Goal: Information Seeking & Learning: Find specific fact

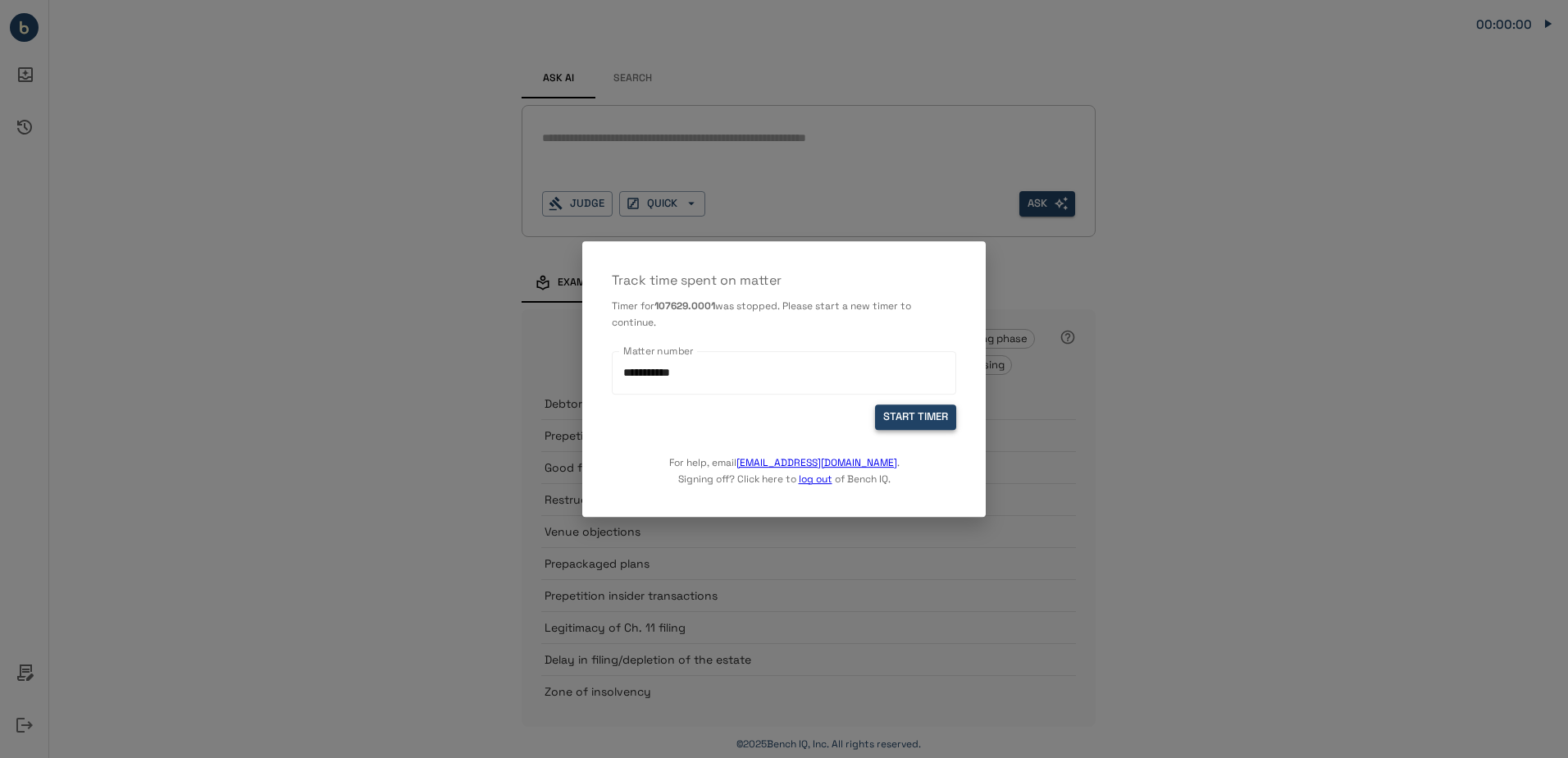
click at [932, 419] on button "START TIMER" at bounding box center [916, 417] width 82 height 25
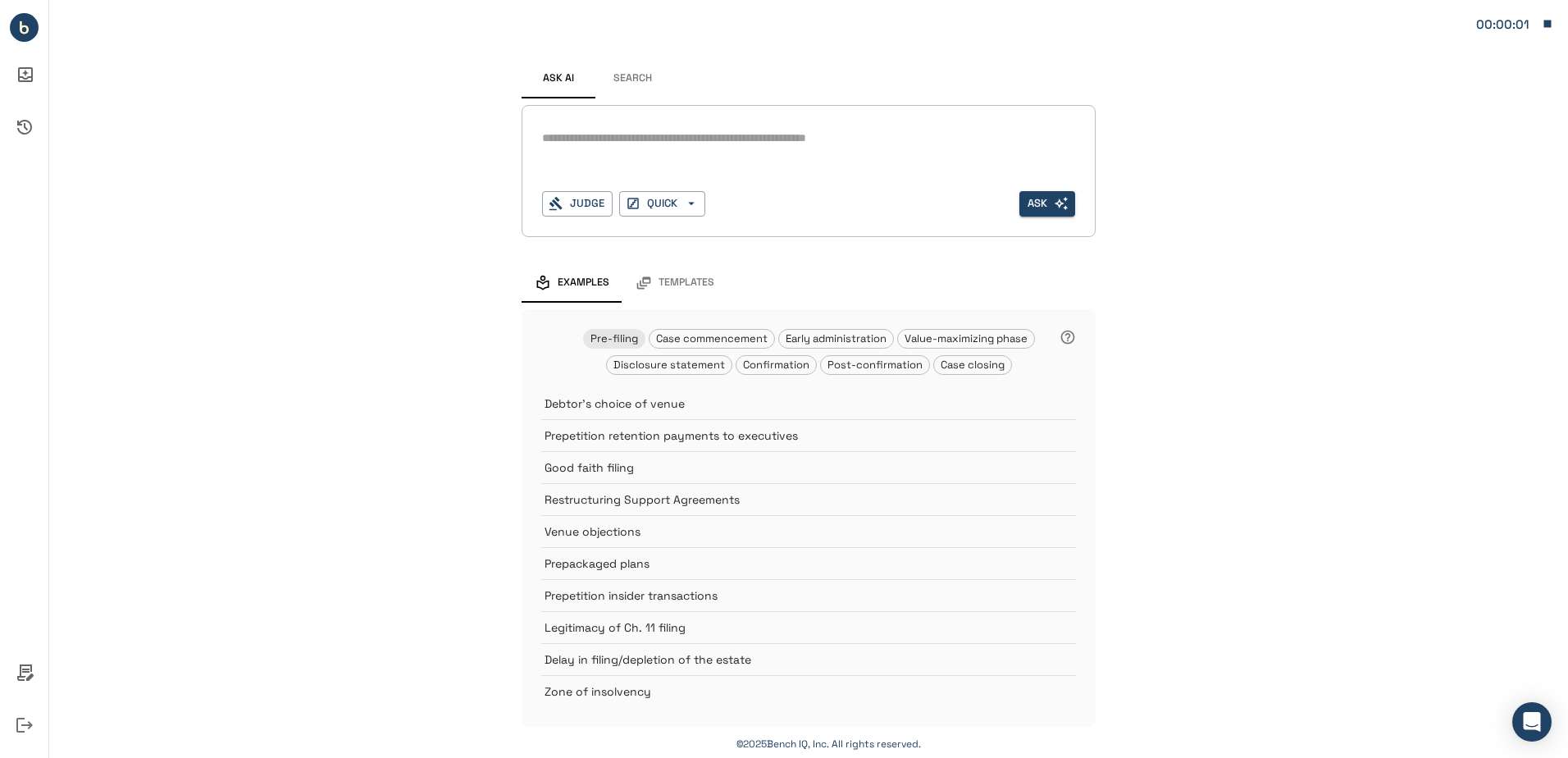
click at [626, 70] on button "Search" at bounding box center [632, 78] width 74 height 40
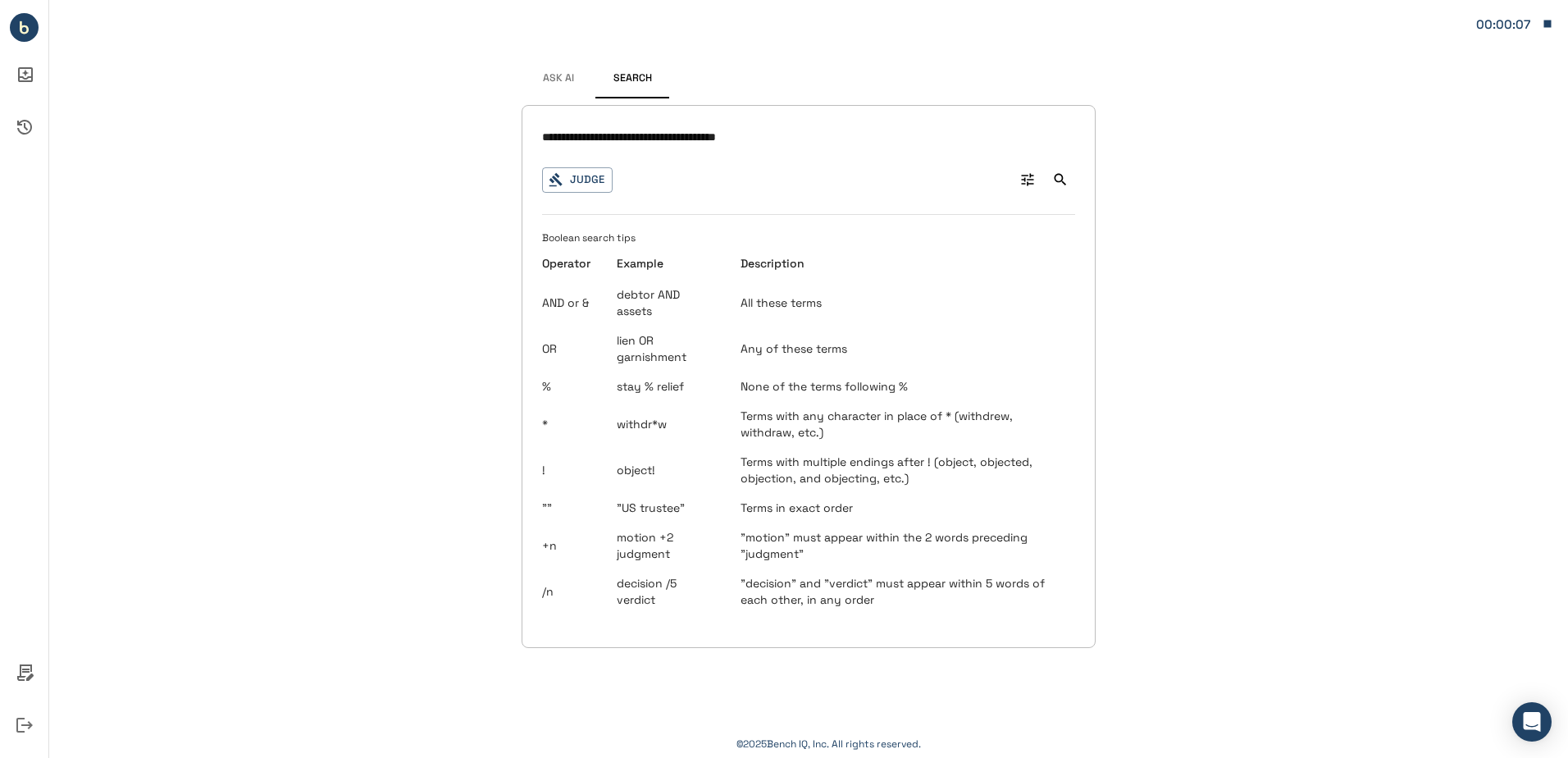
type input "**********"
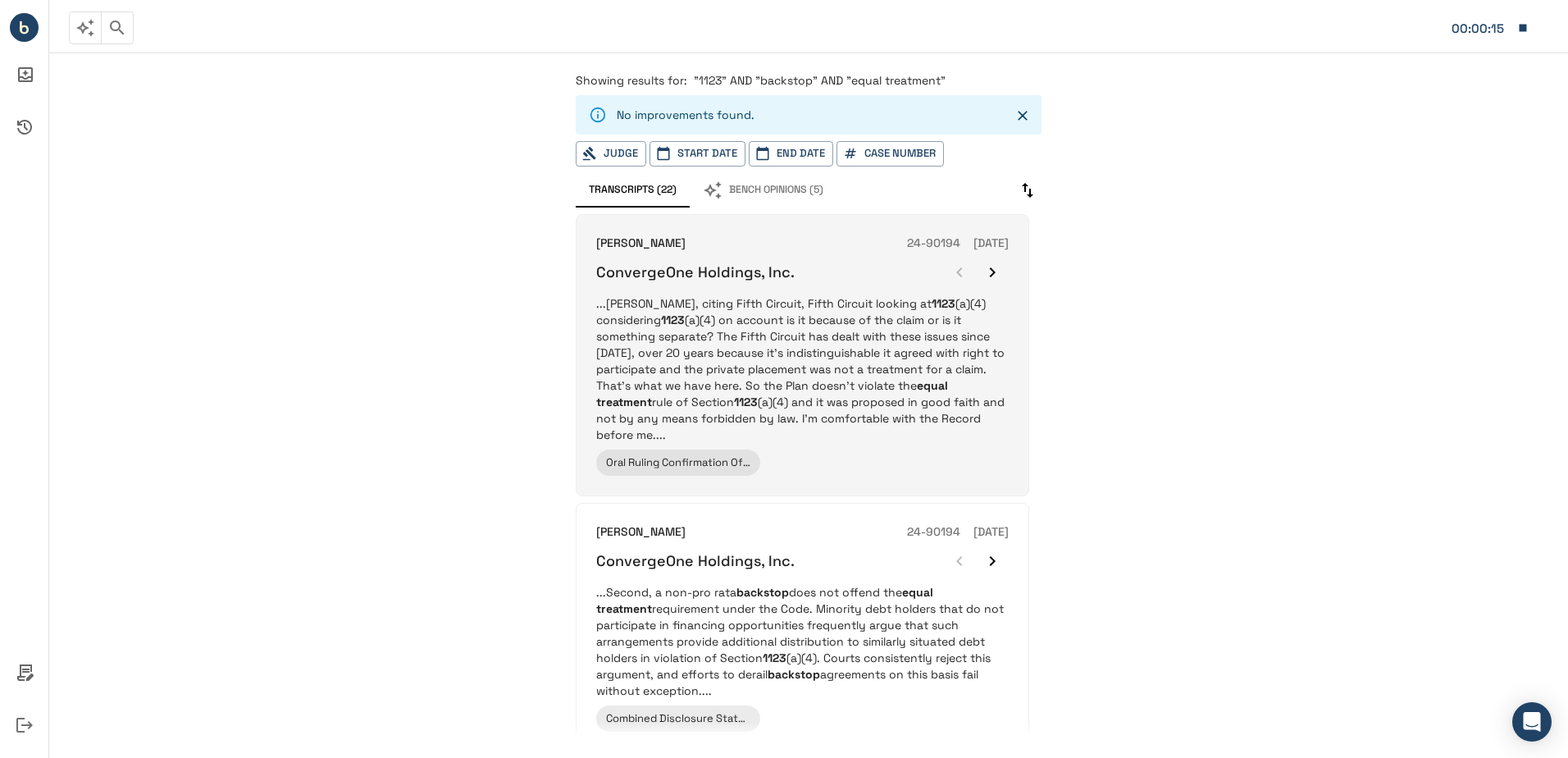
click at [842, 282] on div "ConvergeOne Holdings, Inc." at bounding box center [802, 272] width 413 height 33
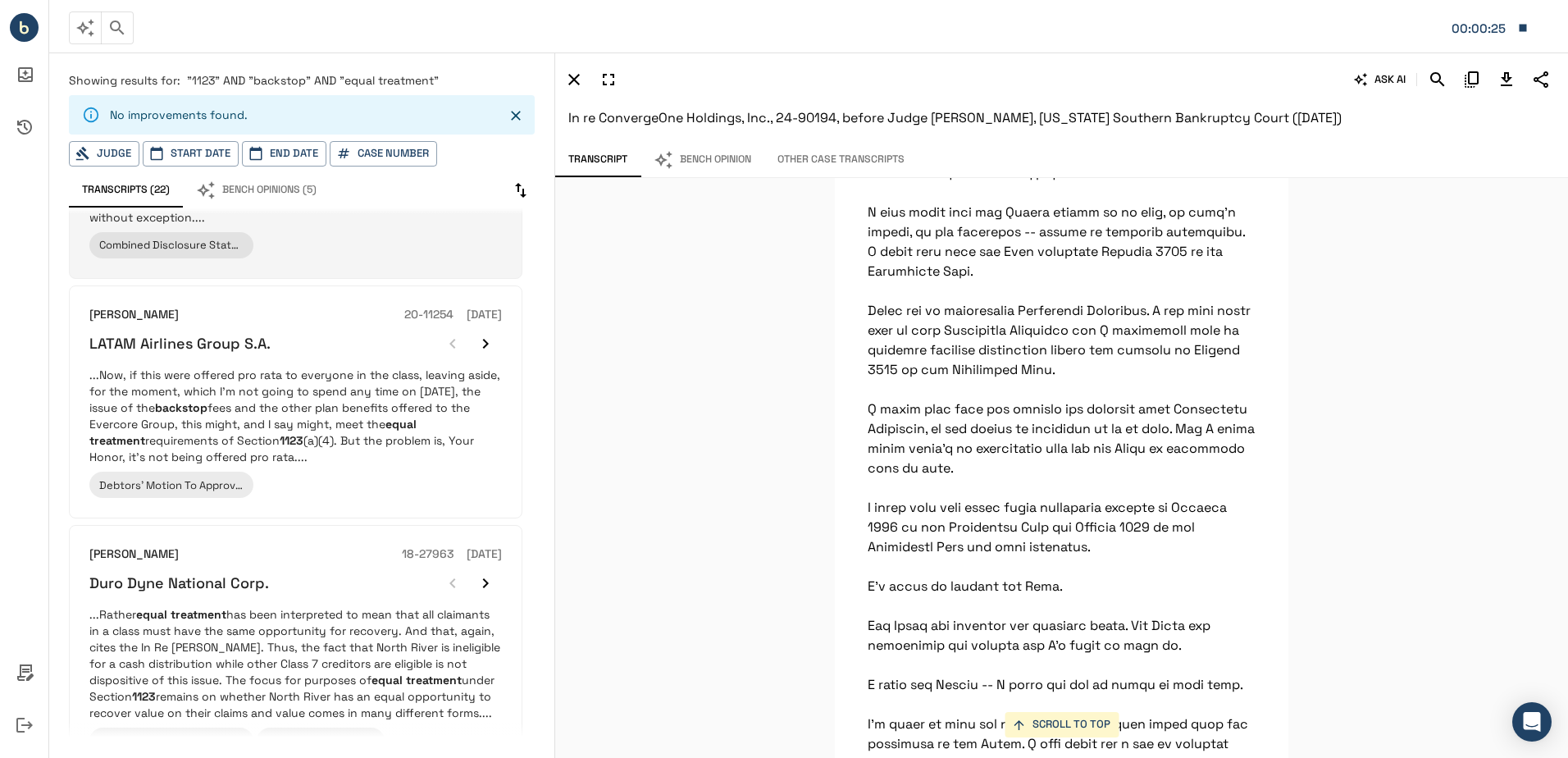
scroll to position [492, 0]
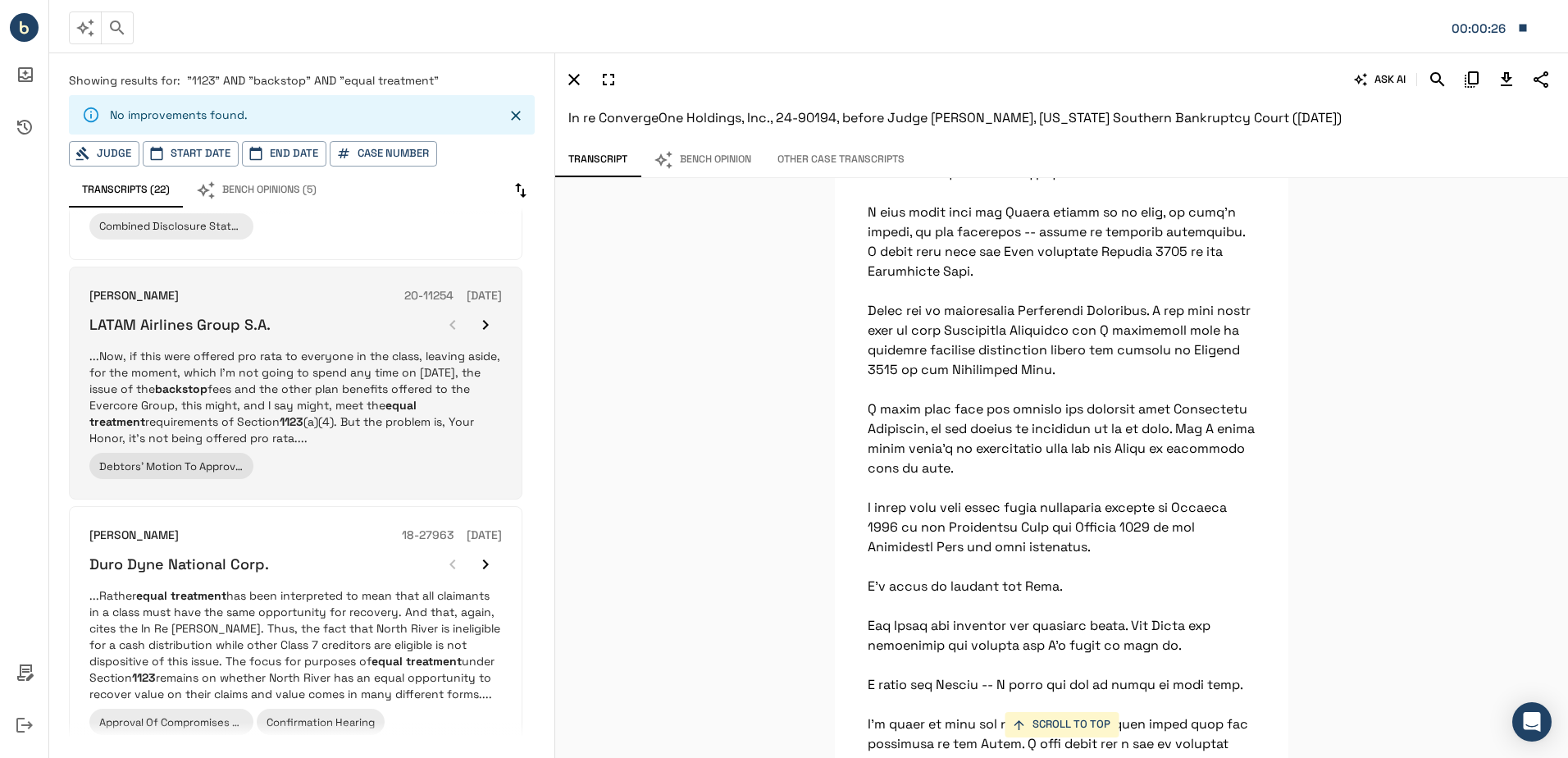
click at [339, 347] on p "...Now, if this were offered pro rata to everyone in the class, leaving aside, …" at bounding box center [295, 396] width 413 height 98
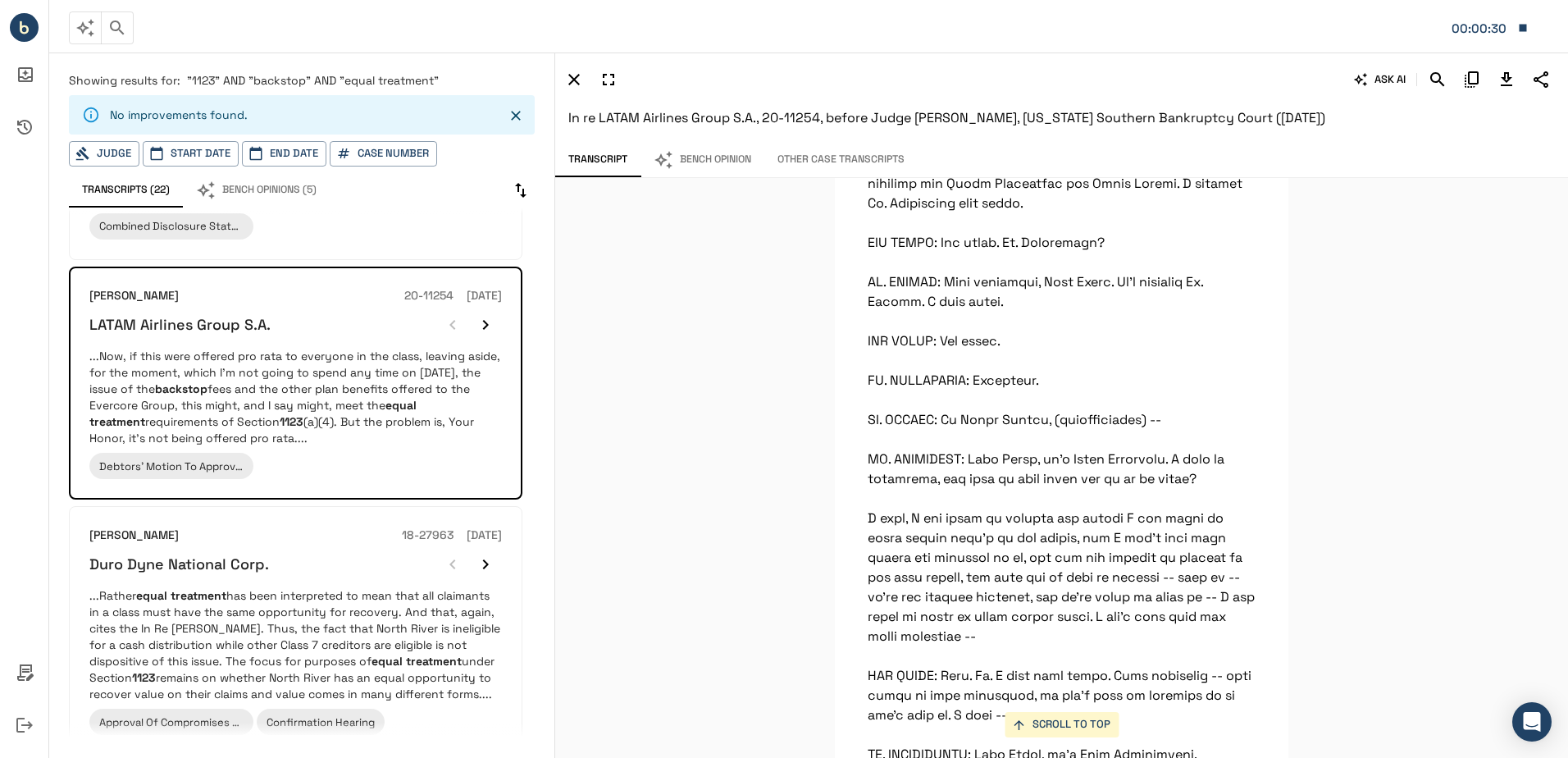
scroll to position [50630, 0]
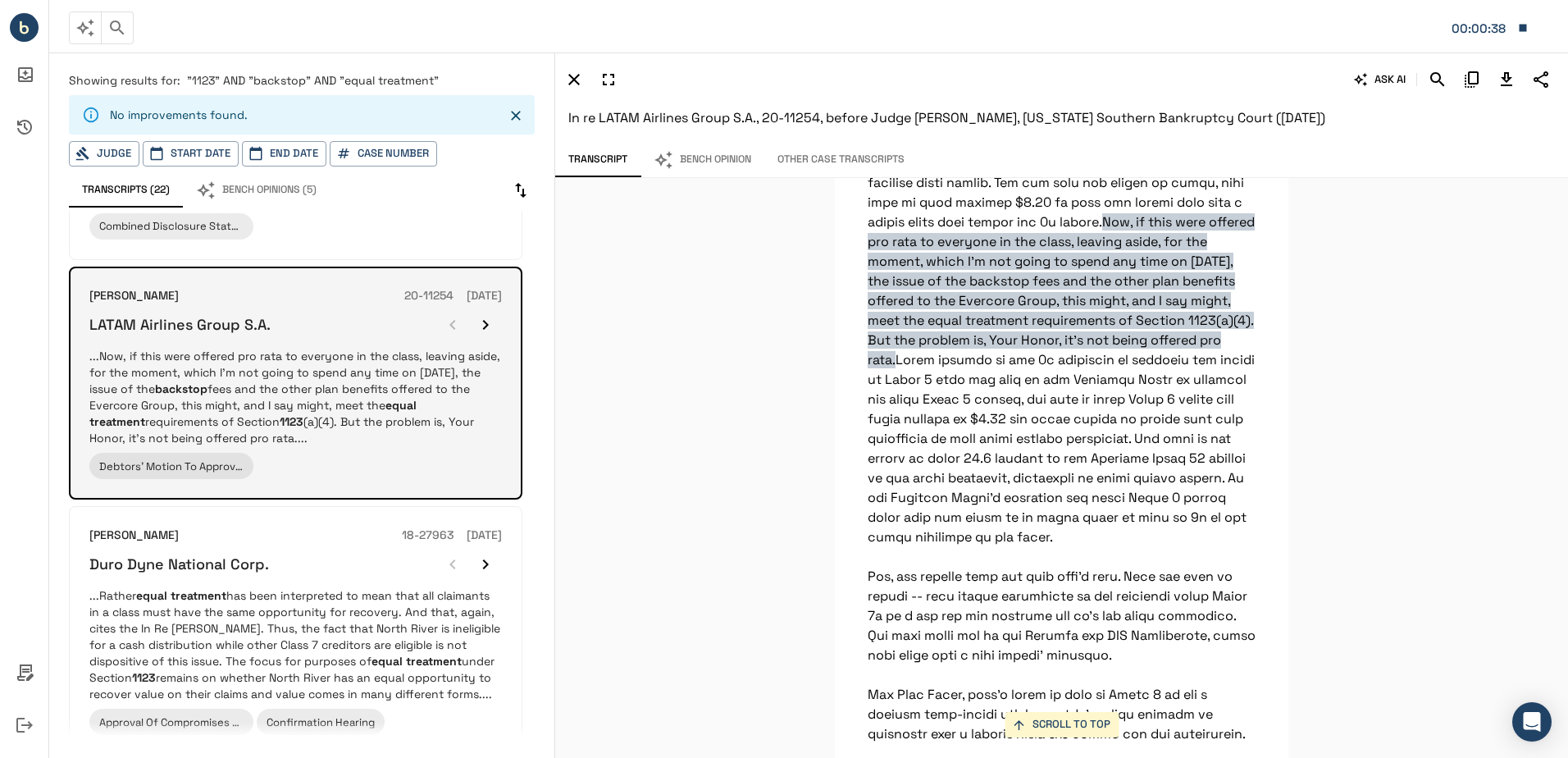
click at [499, 312] on button "button" at bounding box center [485, 325] width 33 height 33
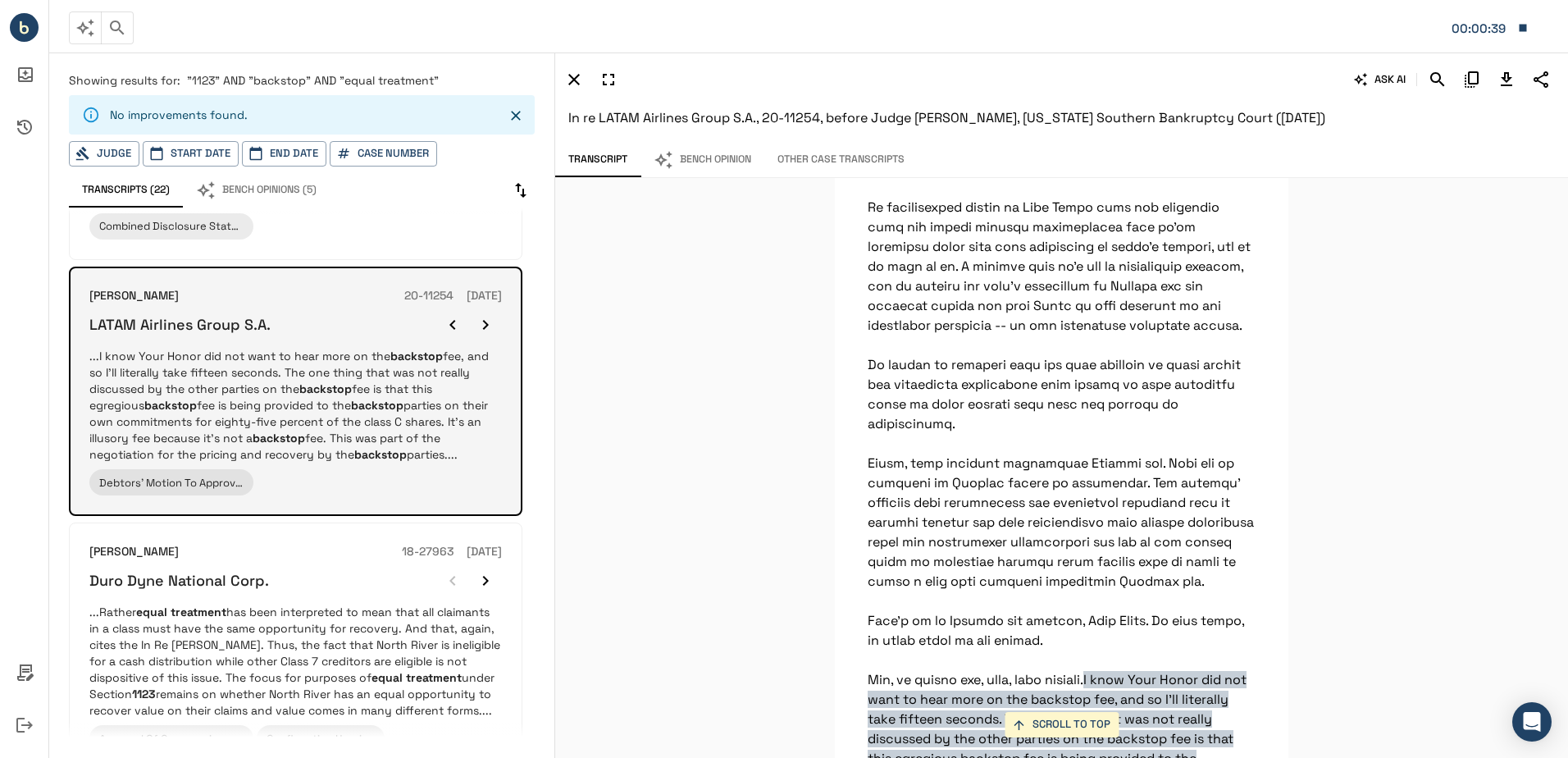
scroll to position [102140, 0]
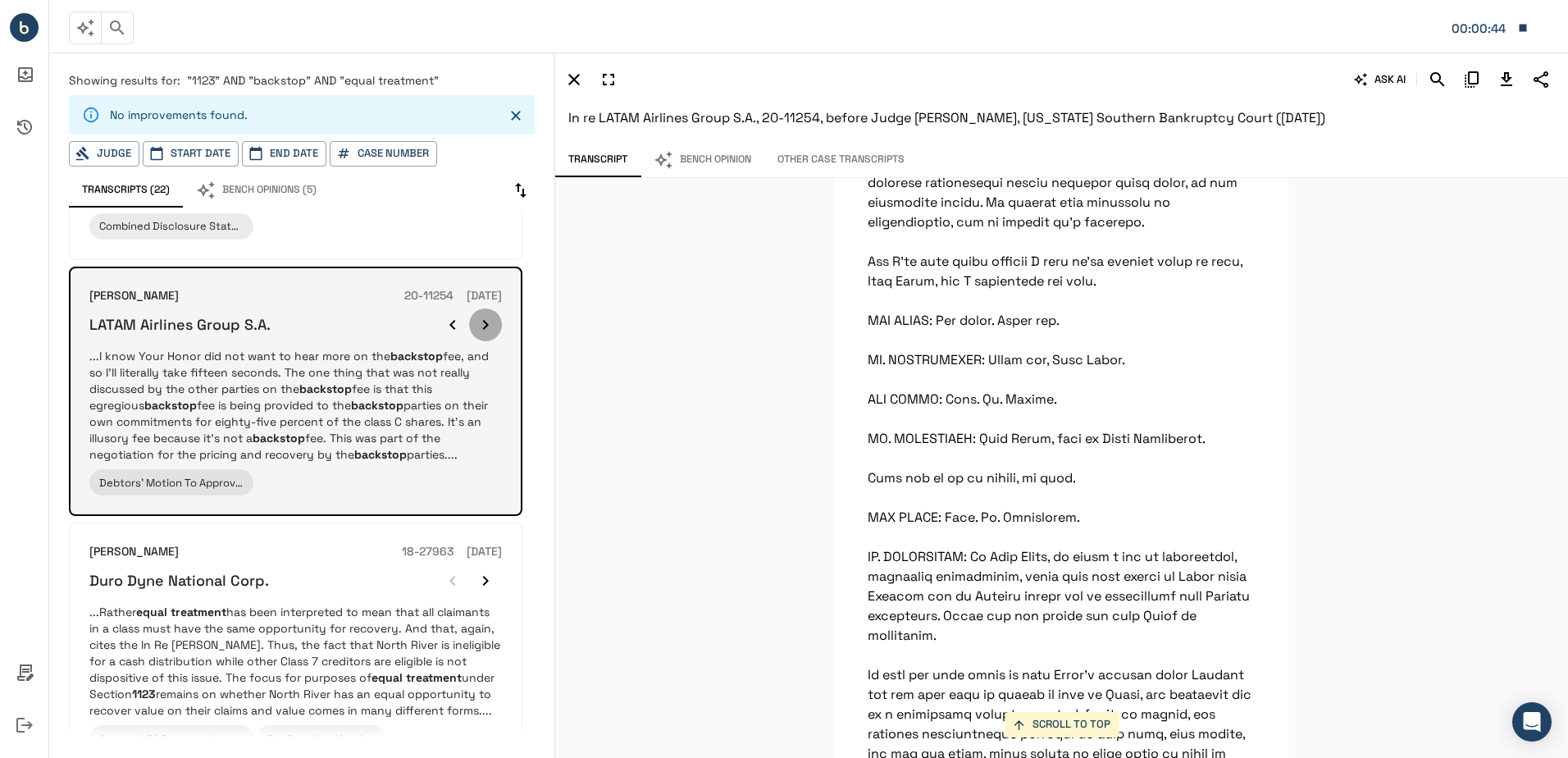
click at [500, 312] on button "button" at bounding box center [485, 325] width 33 height 33
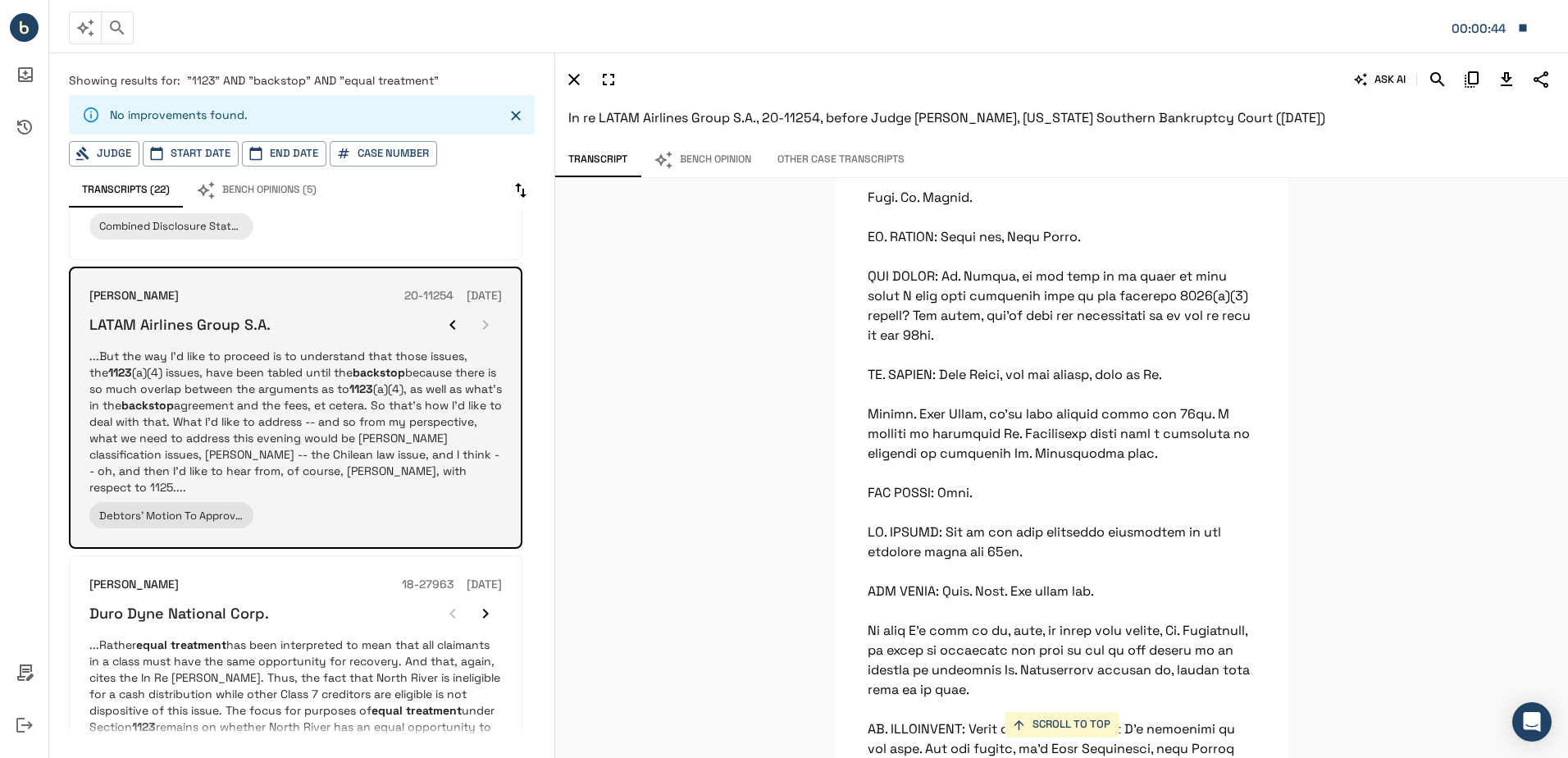
scroll to position [78876, 0]
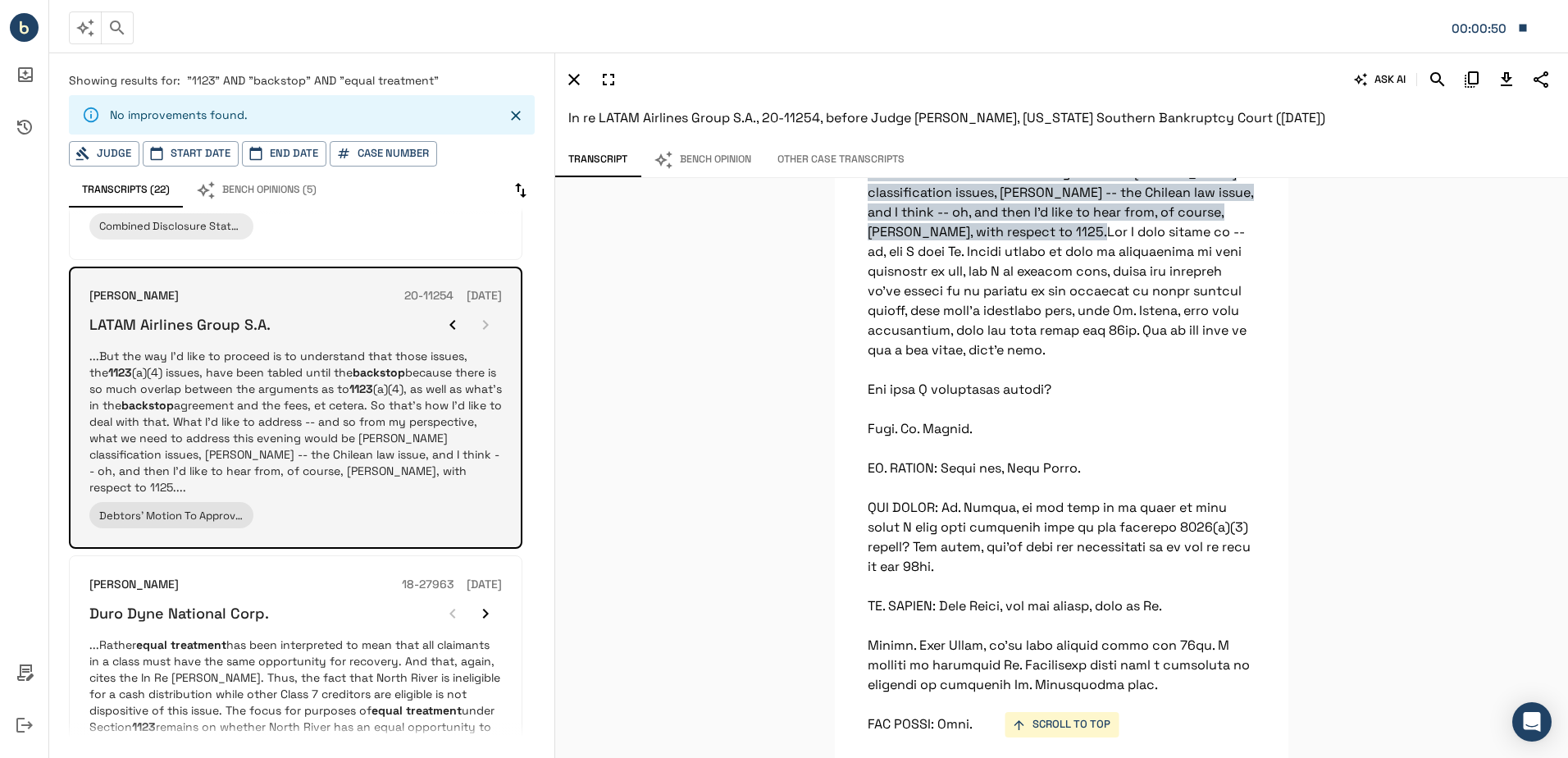
click at [495, 316] on div at bounding box center [469, 325] width 66 height 33
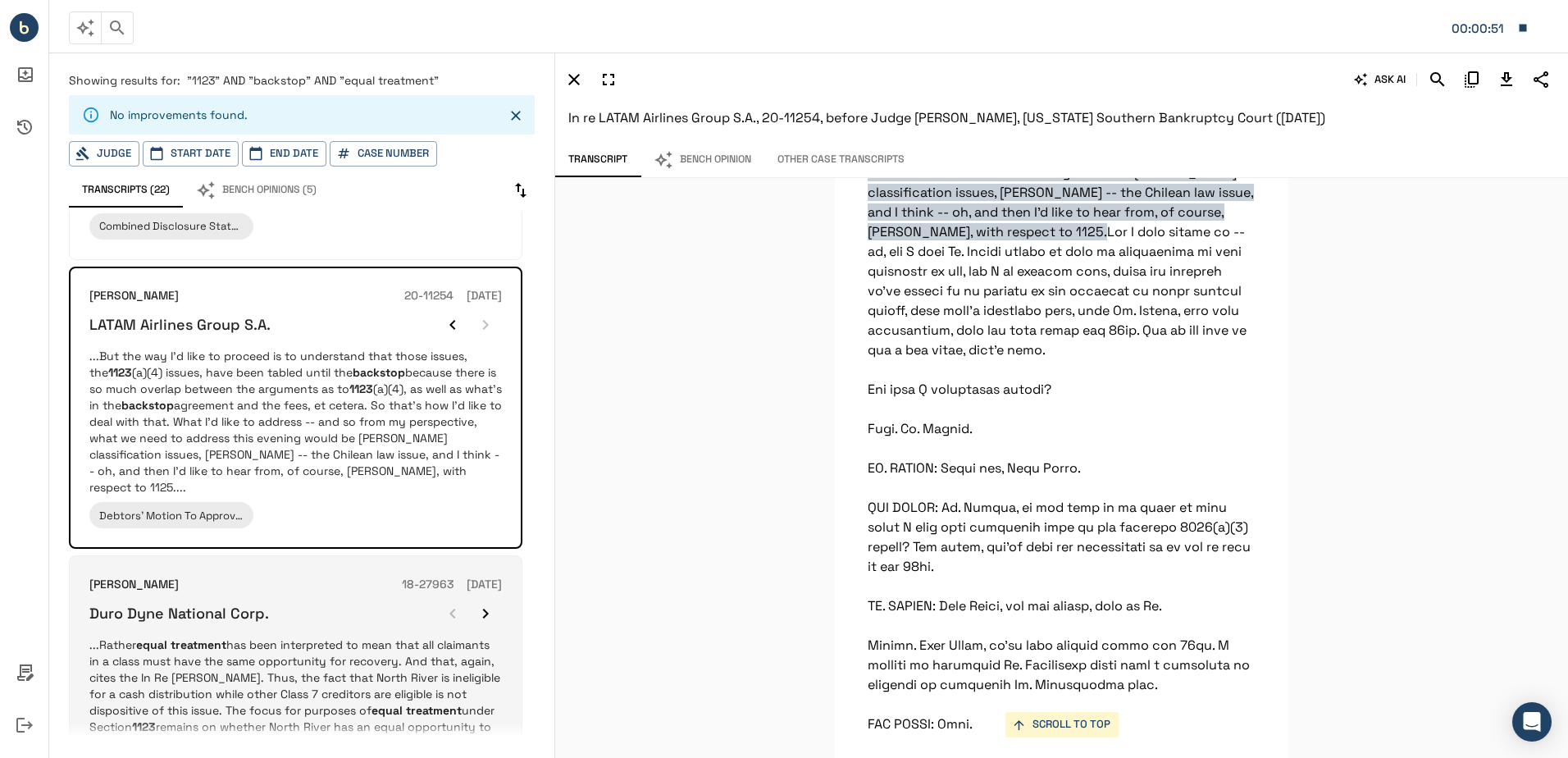
click at [353, 637] on p "...Rather equal treatment has been interpreted to mean that all claimants in a …" at bounding box center [295, 694] width 413 height 115
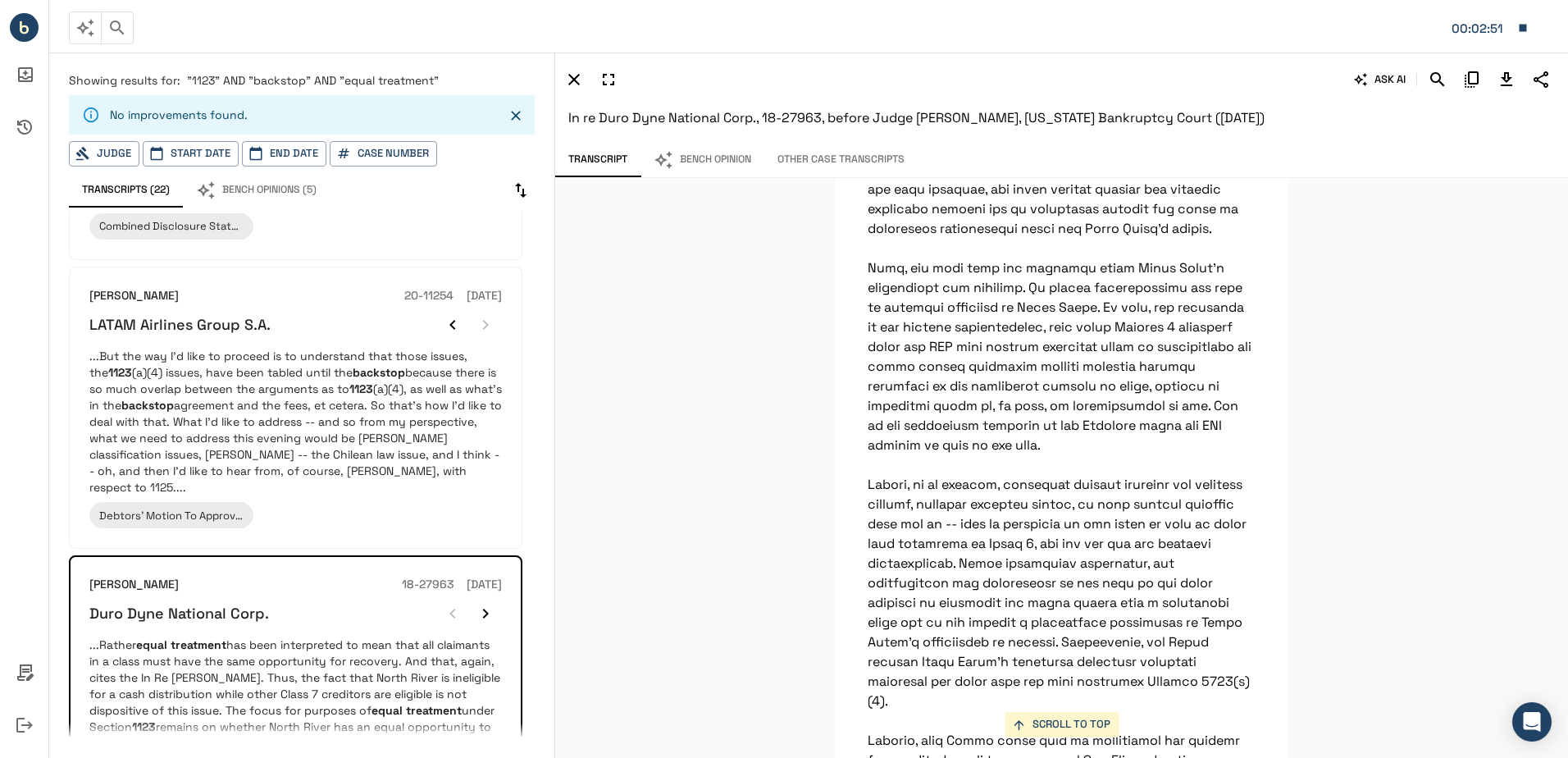
scroll to position [6124, 0]
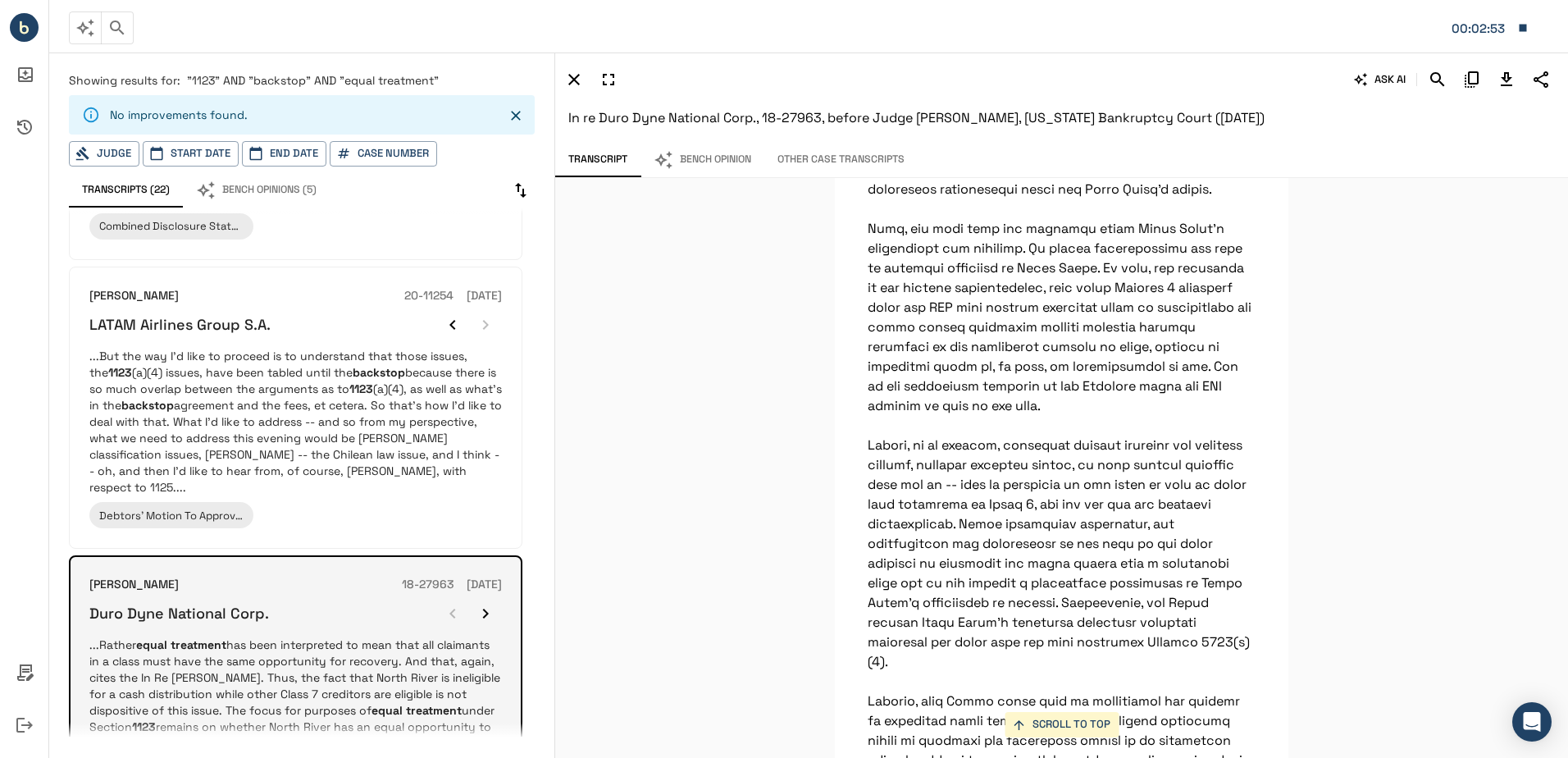
click at [488, 604] on icon "button" at bounding box center [485, 613] width 19 height 19
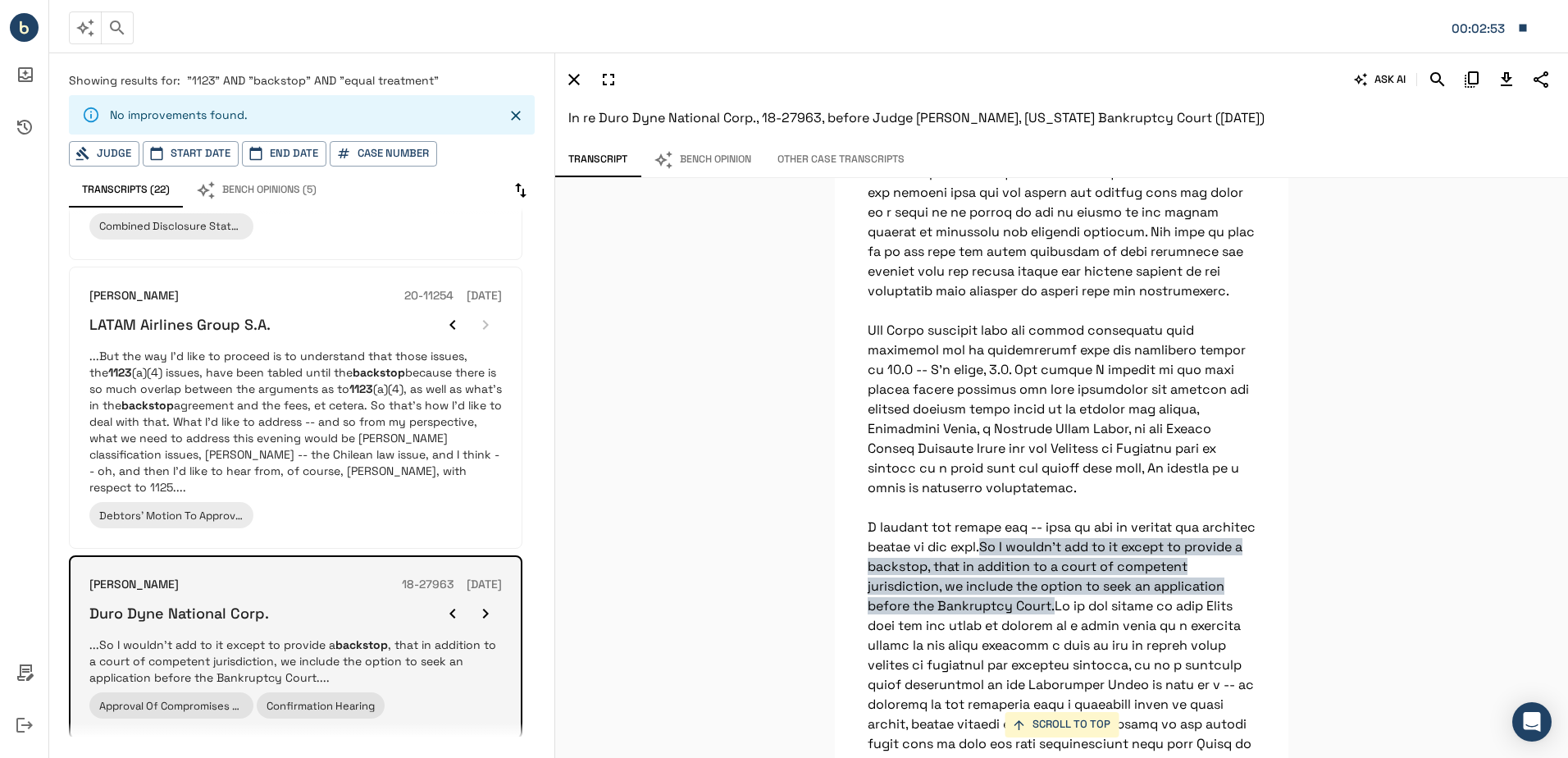
scroll to position [17453, 0]
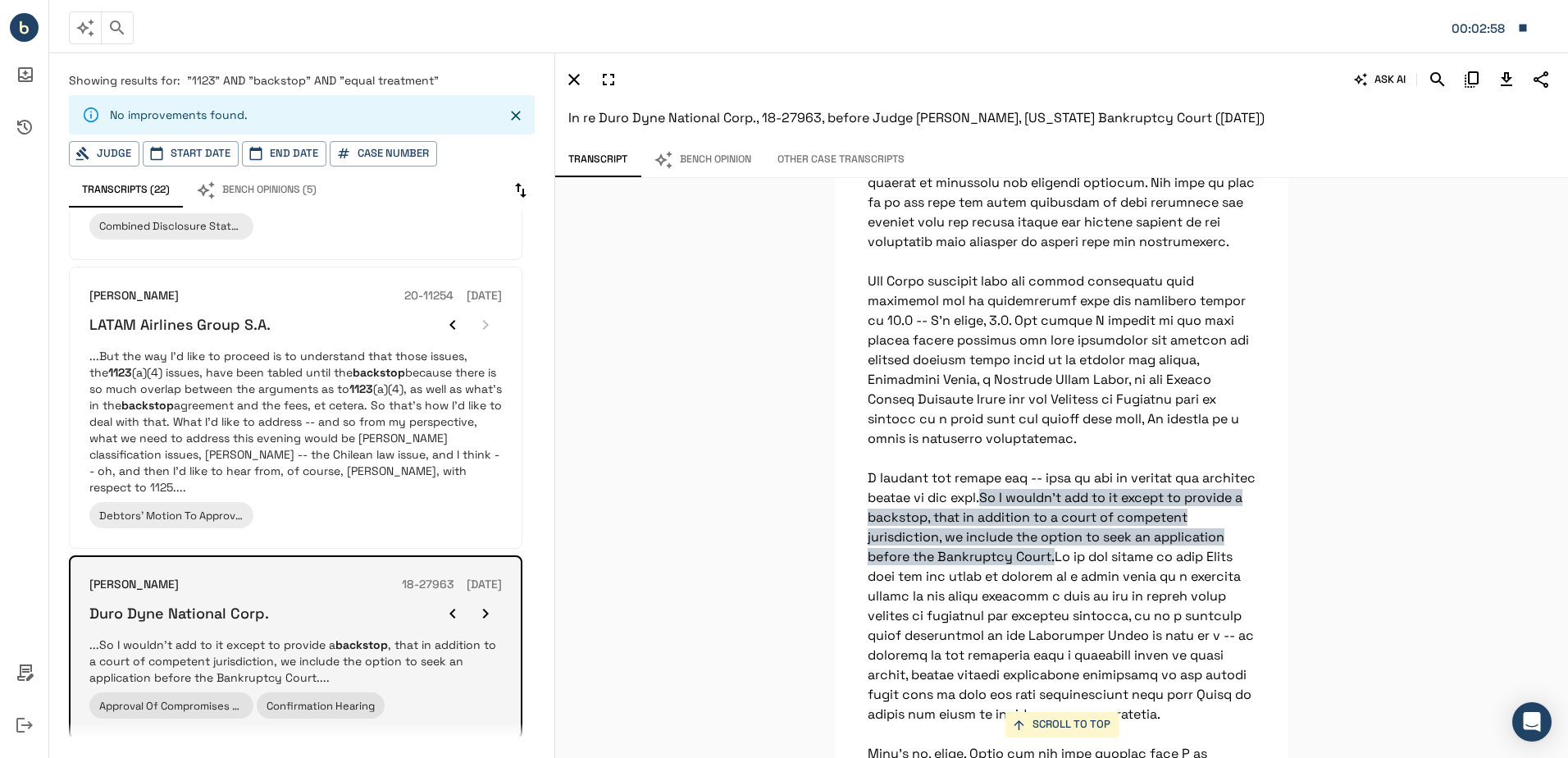
click at [479, 604] on icon "button" at bounding box center [485, 613] width 19 height 19
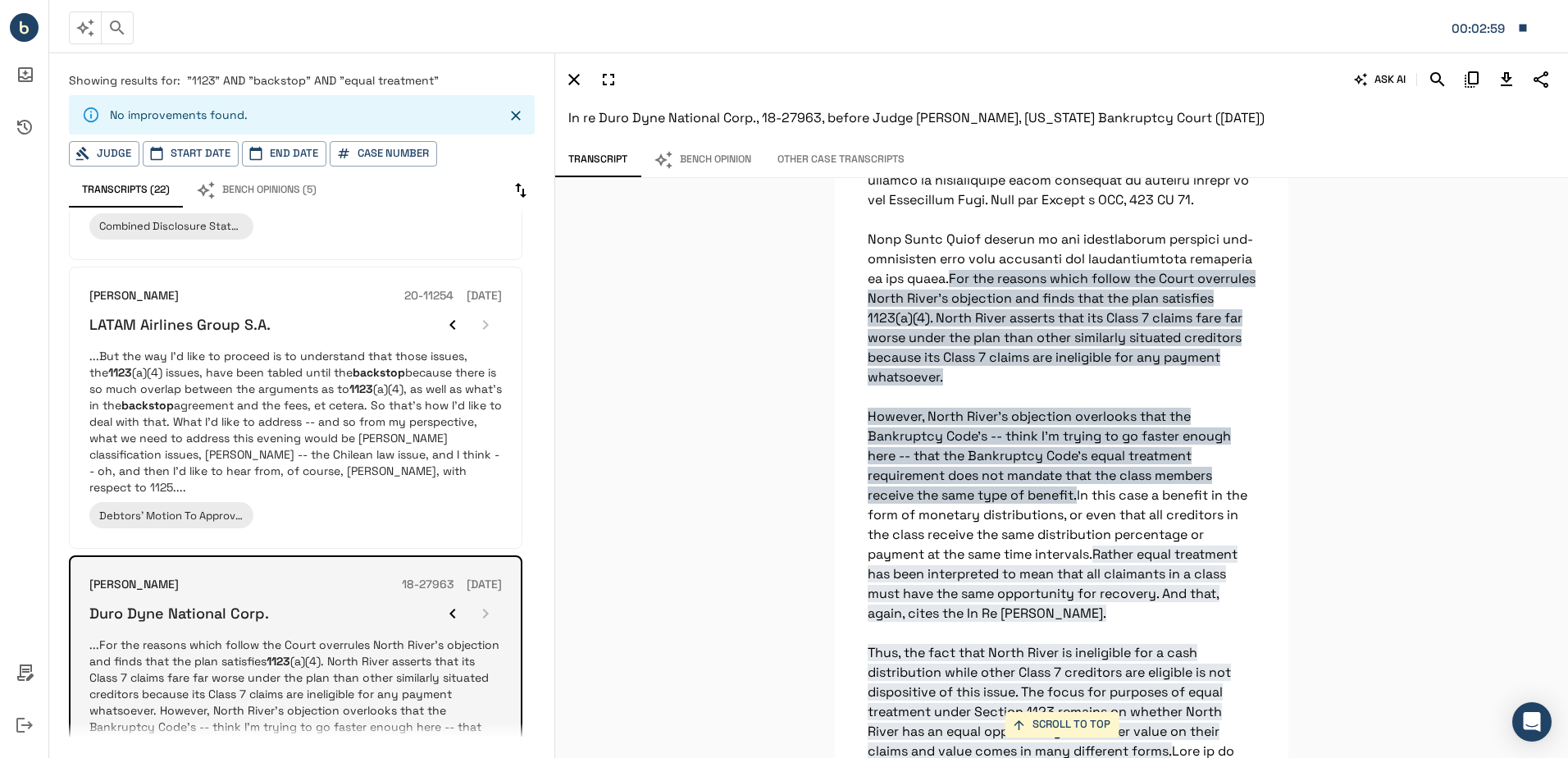
scroll to position [5283, 0]
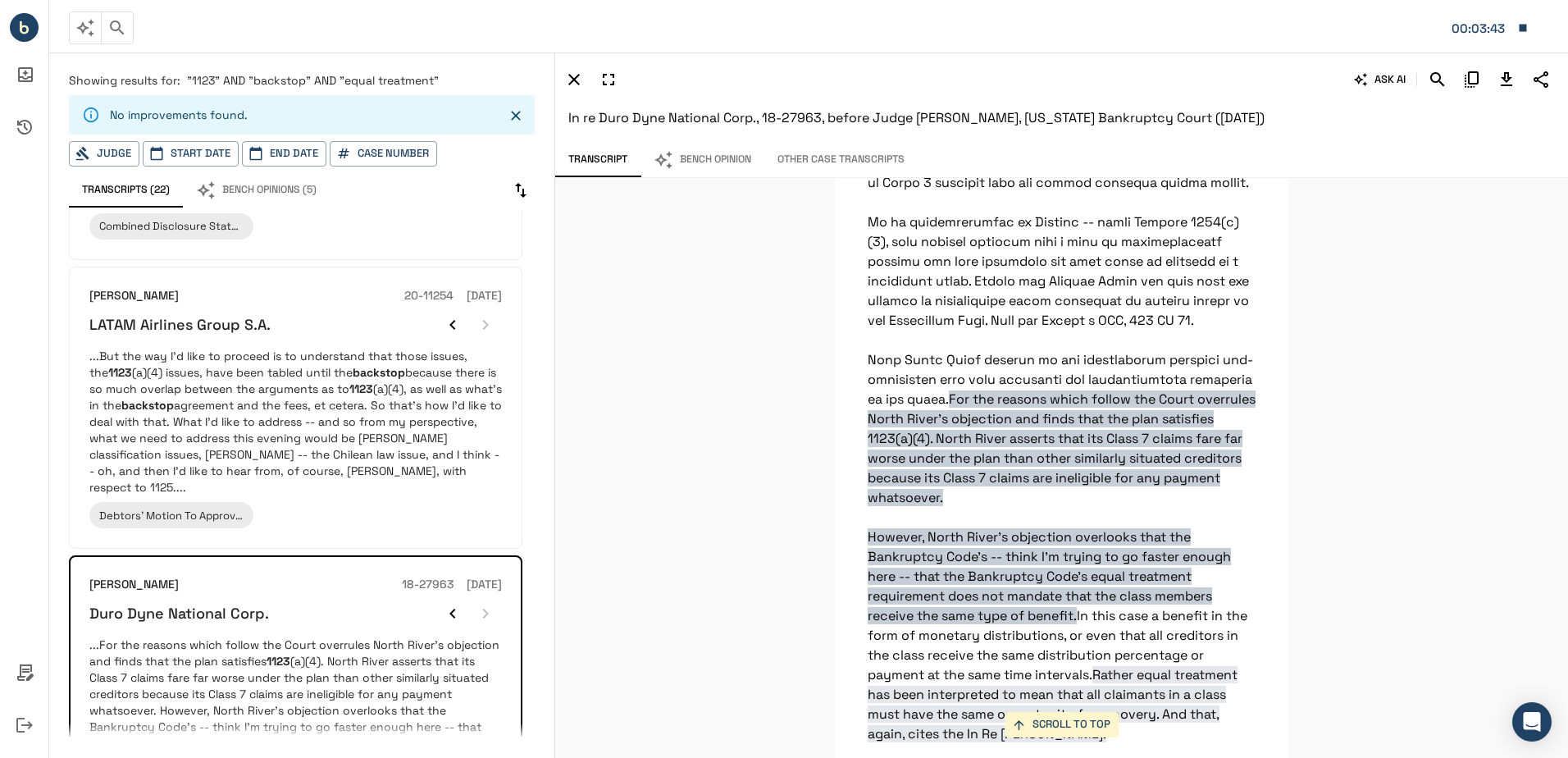
drag, startPoint x: 1373, startPoint y: 1092, endPoint x: 1371, endPoint y: 1324, distance: 232.0
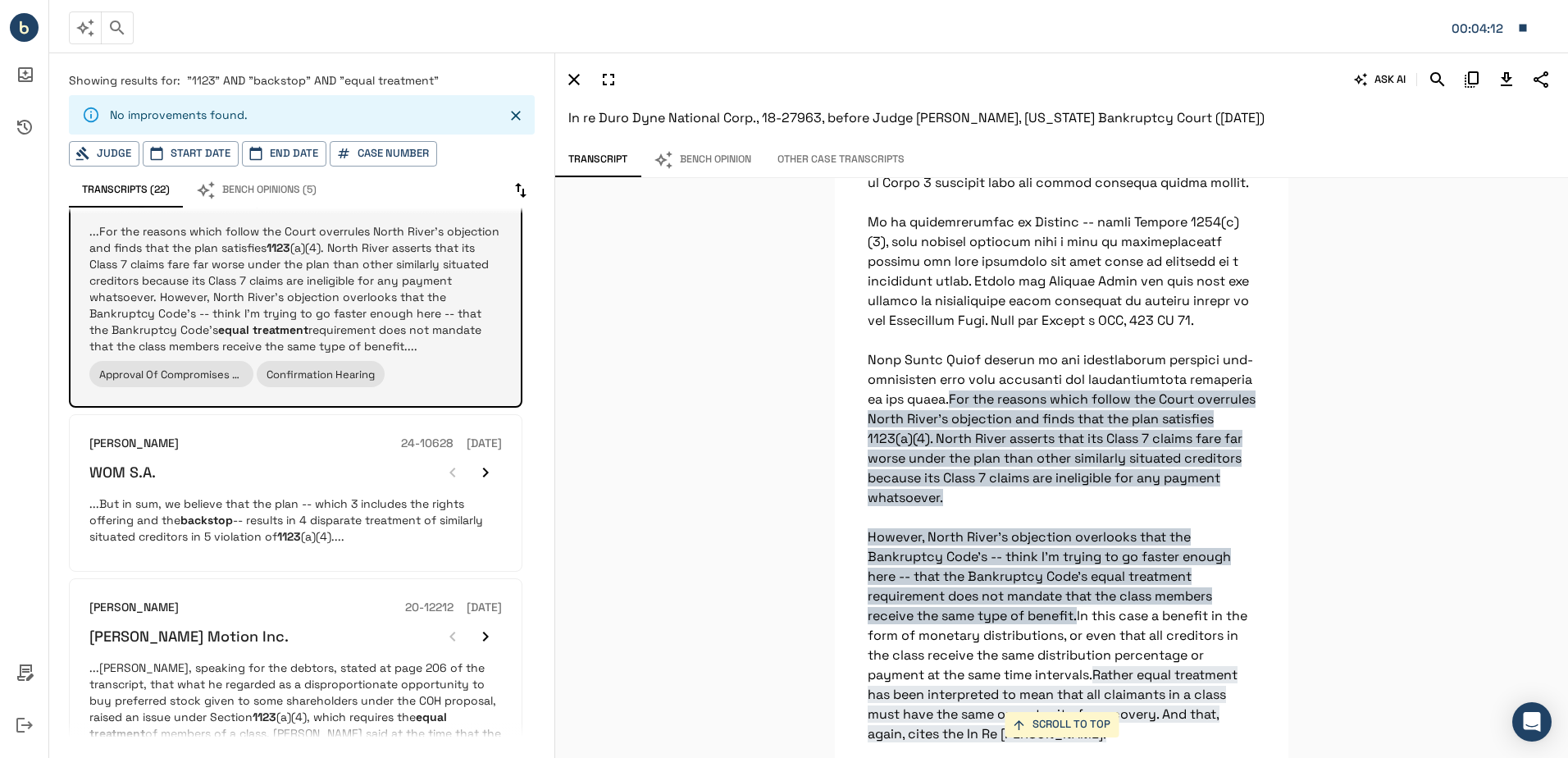
scroll to position [984, 0]
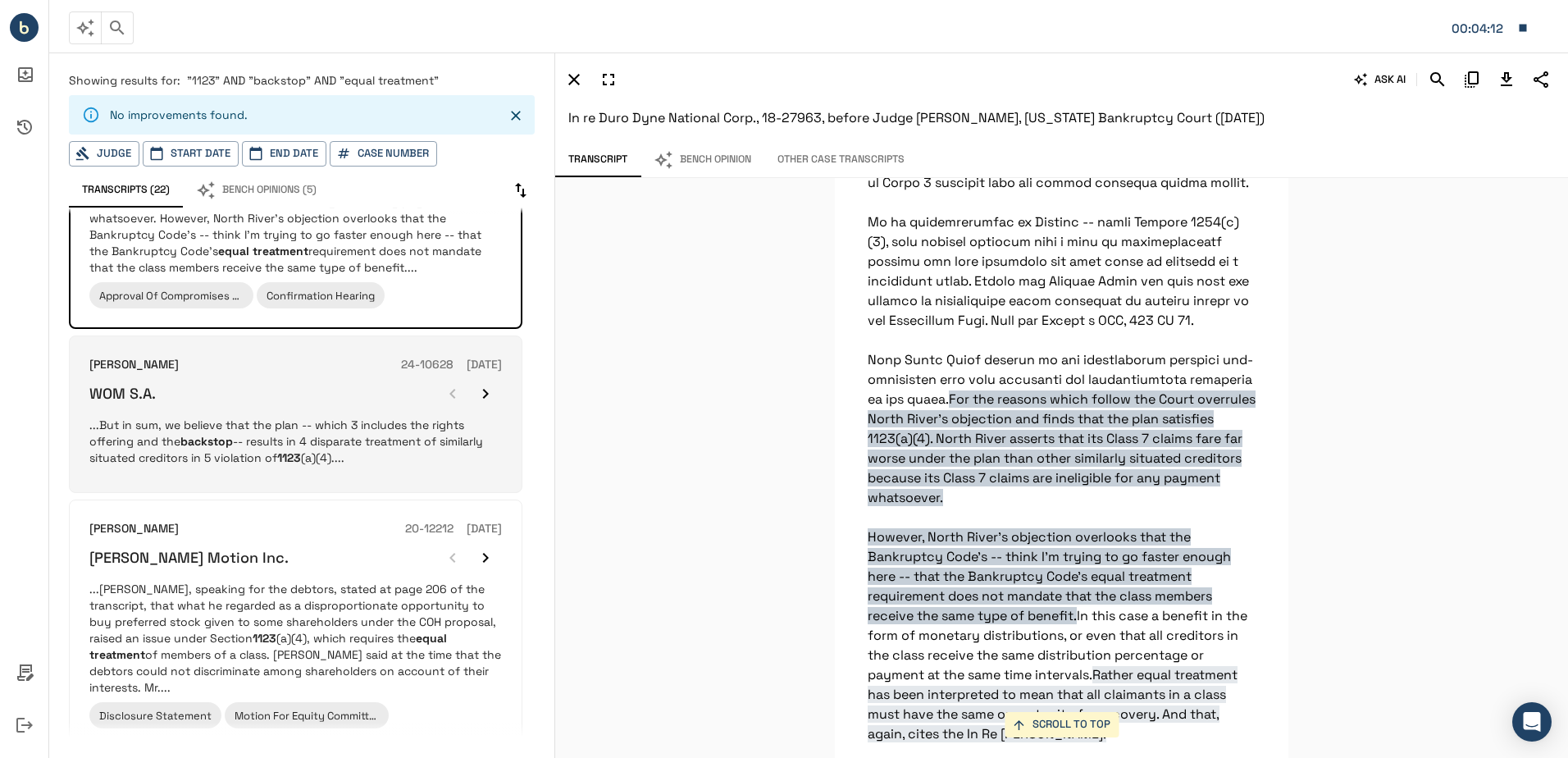
click at [262, 416] on p "...But in sum, we believe that the plan -- which 3 includes the rights offering…" at bounding box center [295, 441] width 413 height 50
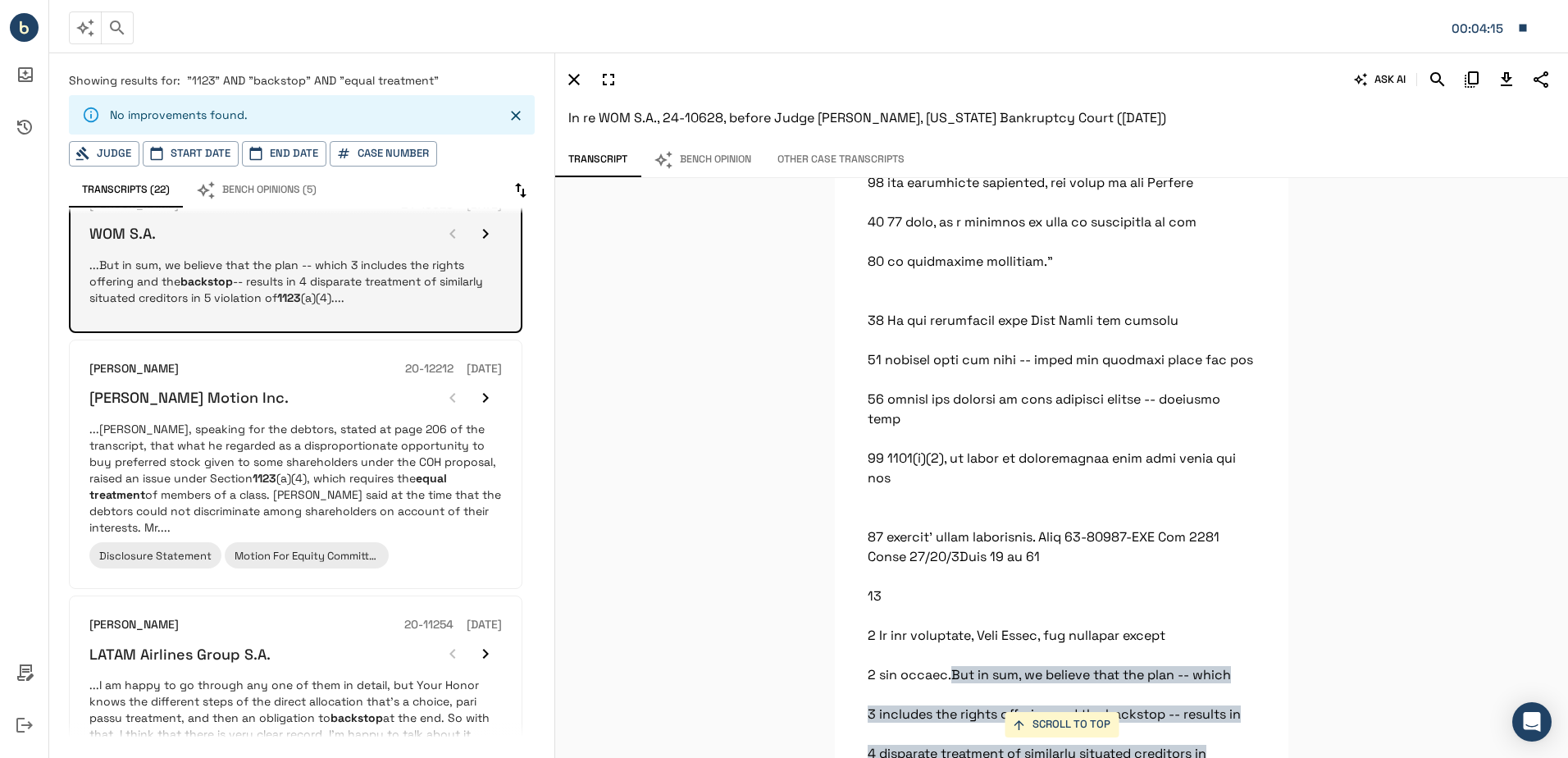
scroll to position [1148, 0]
click at [264, 416] on p "...[PERSON_NAME], speaking for the debtors, stated at page 206 of the transcrip…" at bounding box center [295, 474] width 413 height 115
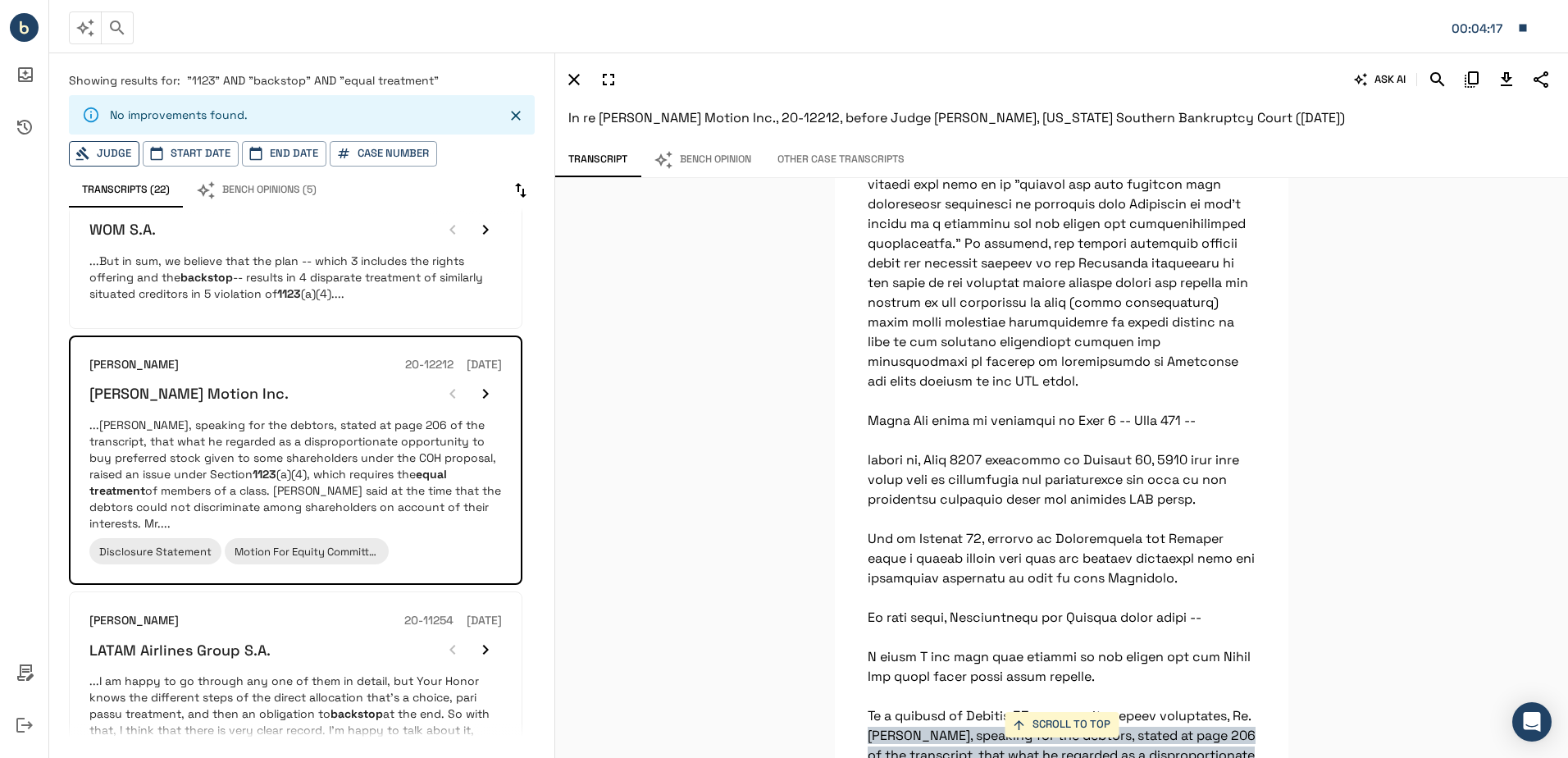
scroll to position [48583, 0]
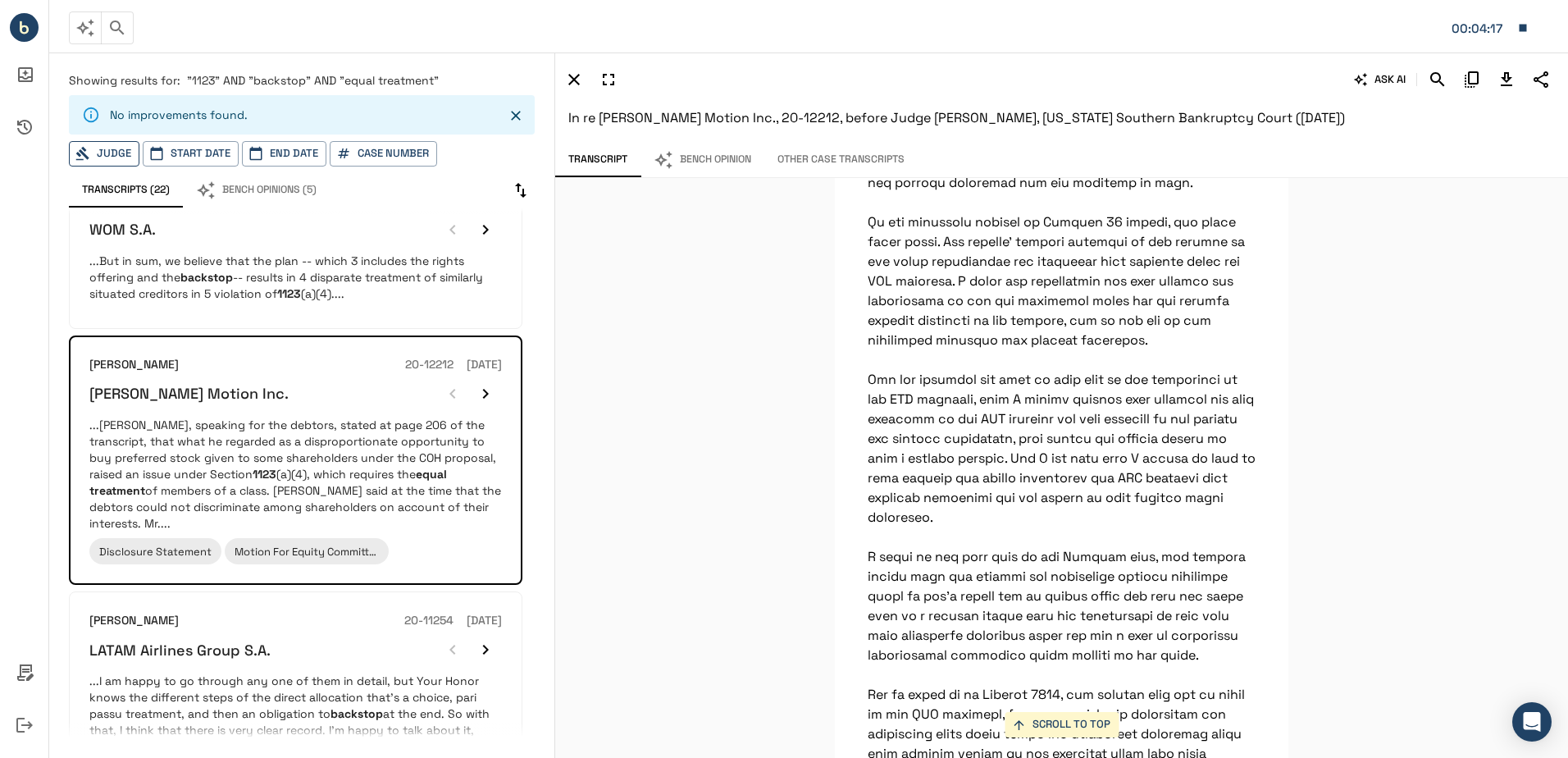
click at [127, 152] on button "Judge" at bounding box center [104, 154] width 71 height 25
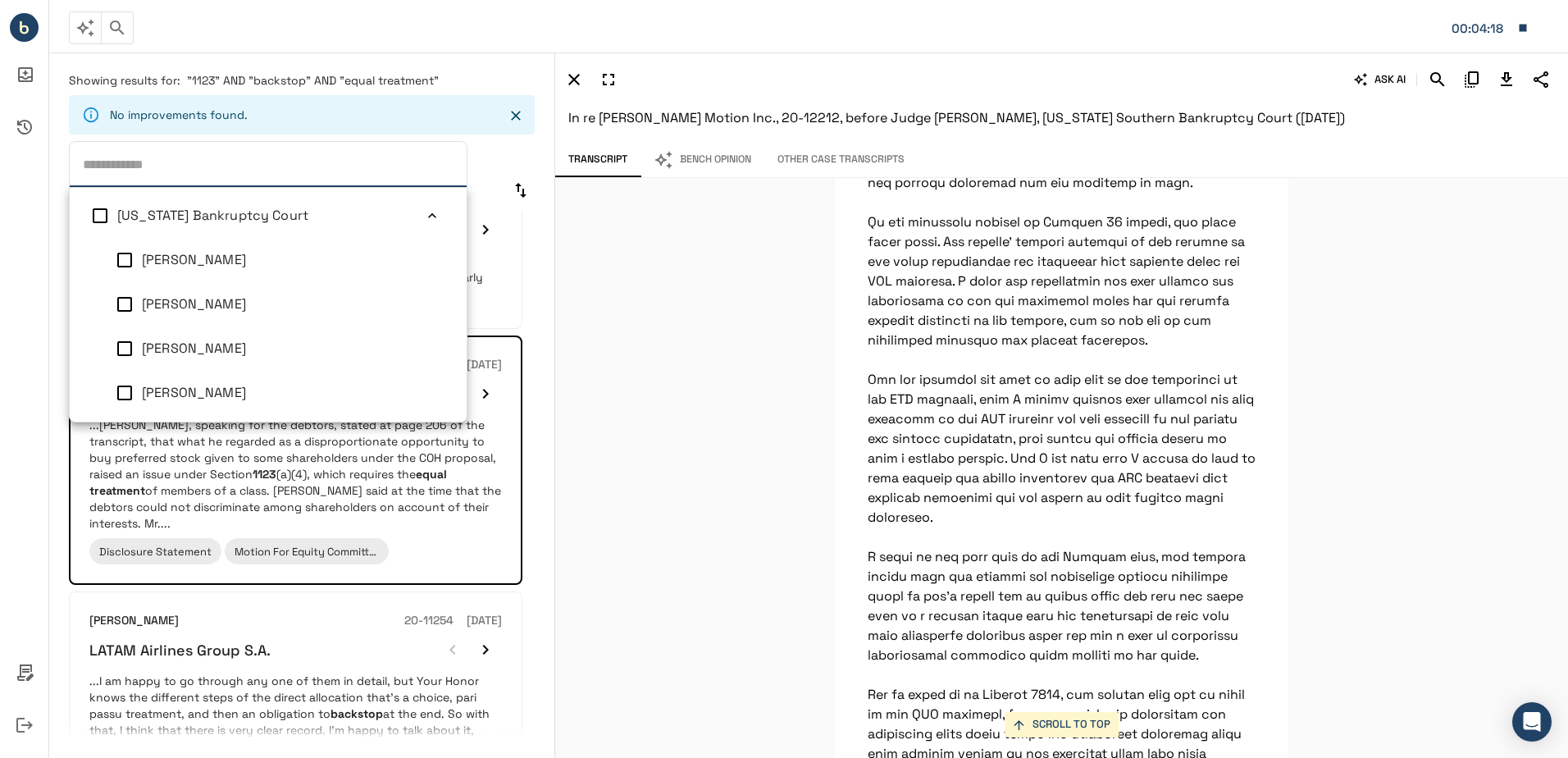
scroll to position [656, 0]
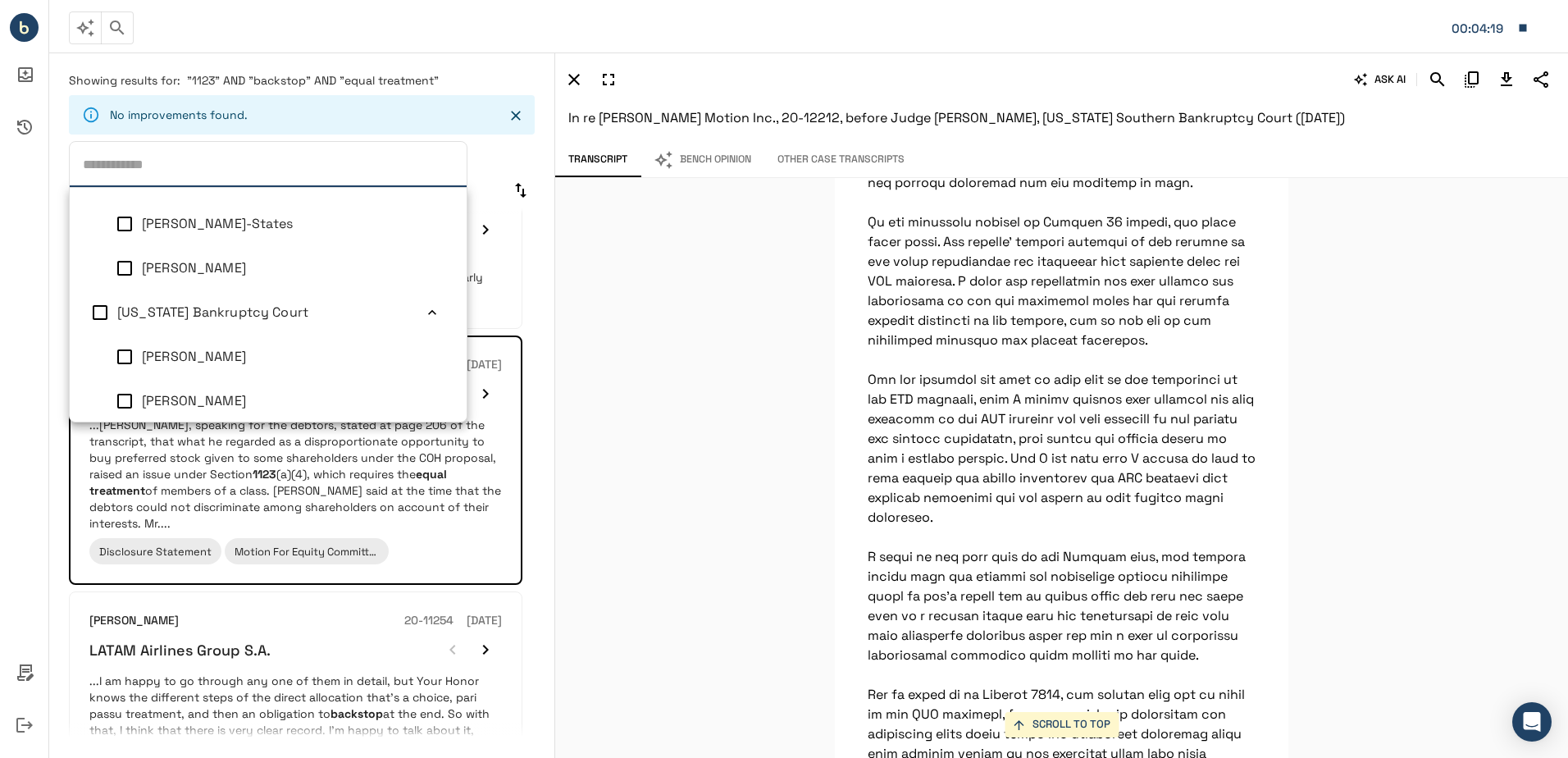
click at [587, 252] on div "SCROLL TO TOP We keep saying, by the way, on account of, which is LaSalle langu…" at bounding box center [1061, 468] width 1012 height 580
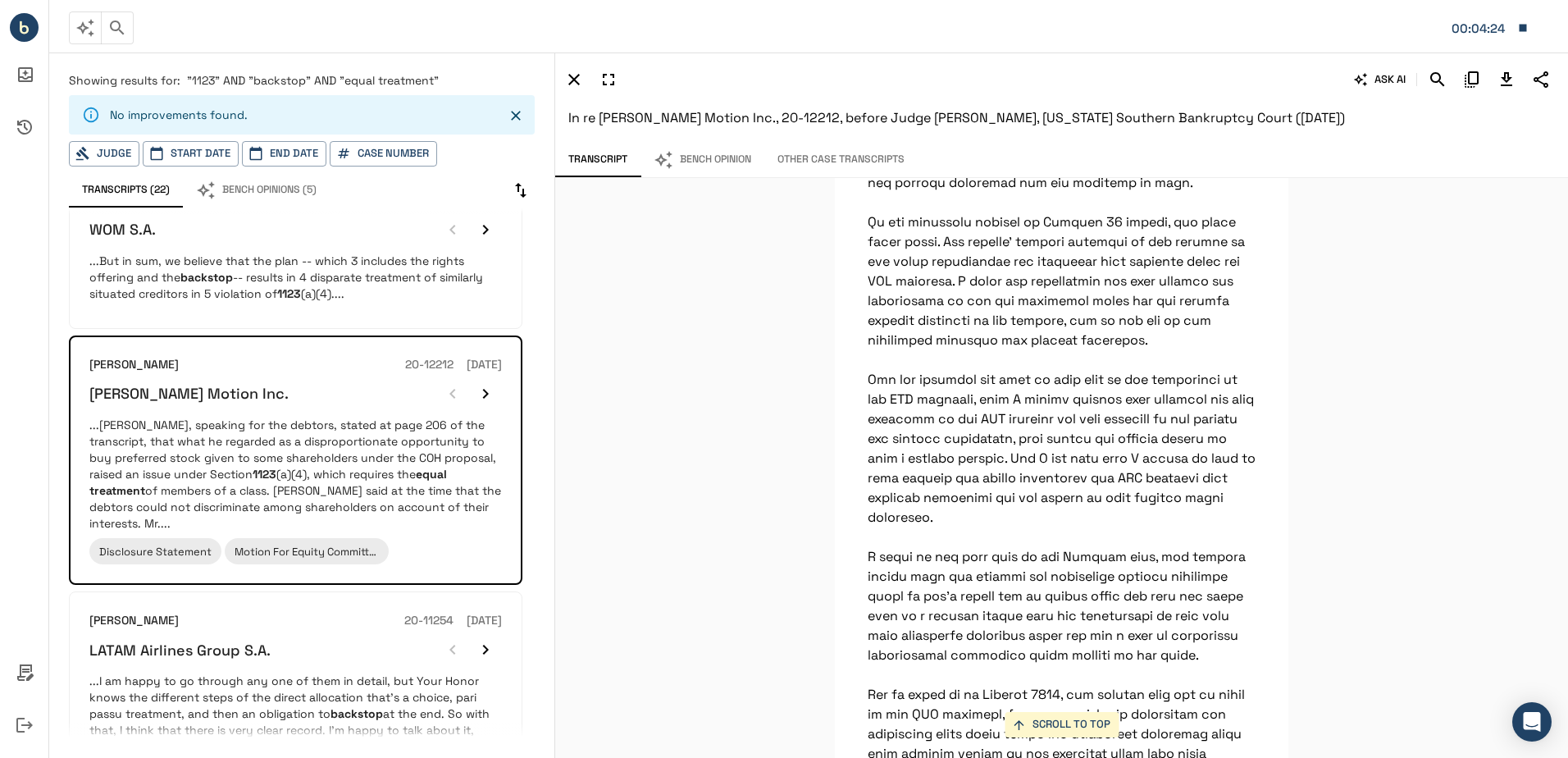
scroll to position [48664, 0]
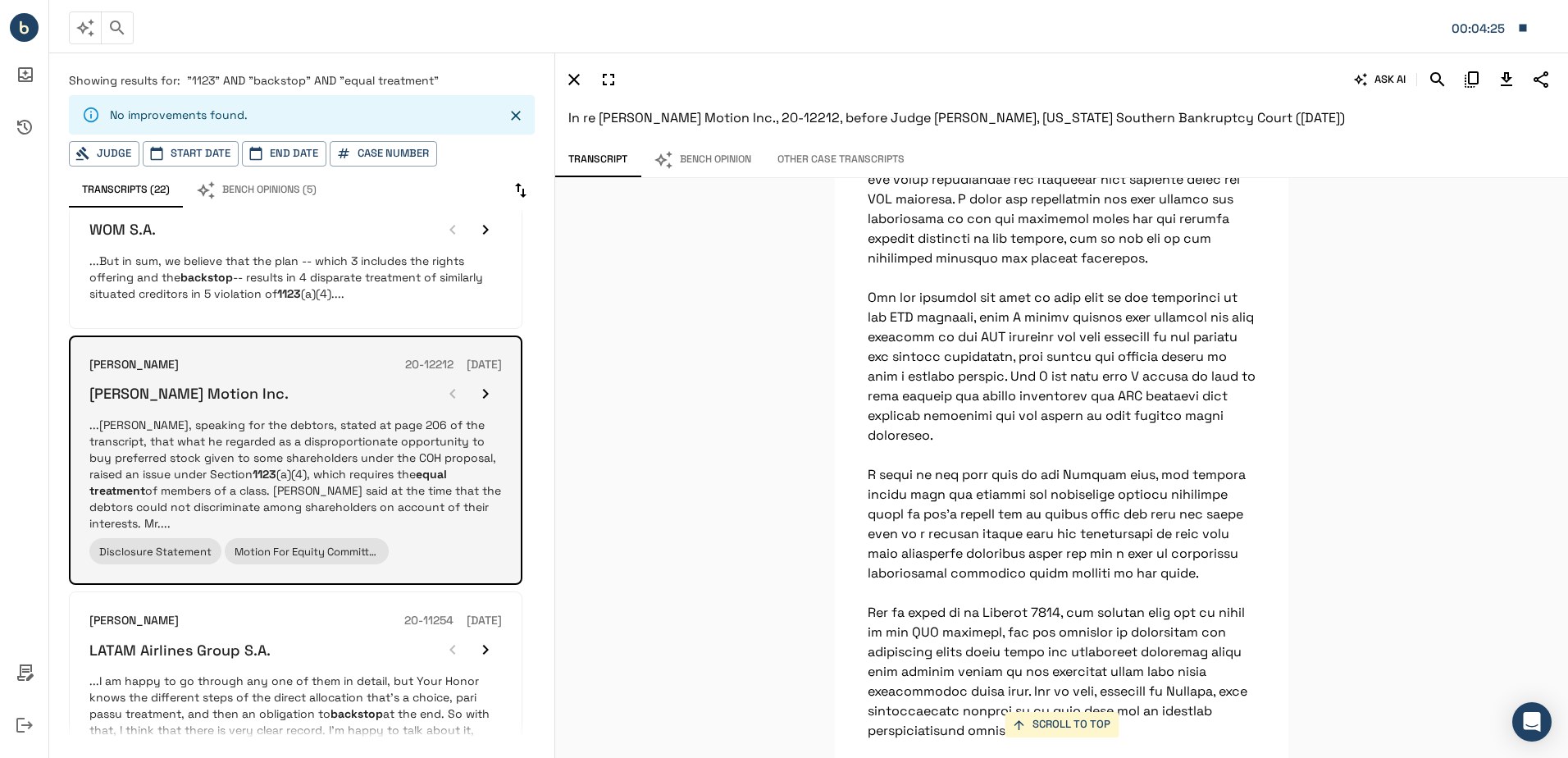
click at [479, 384] on icon "button" at bounding box center [485, 393] width 19 height 19
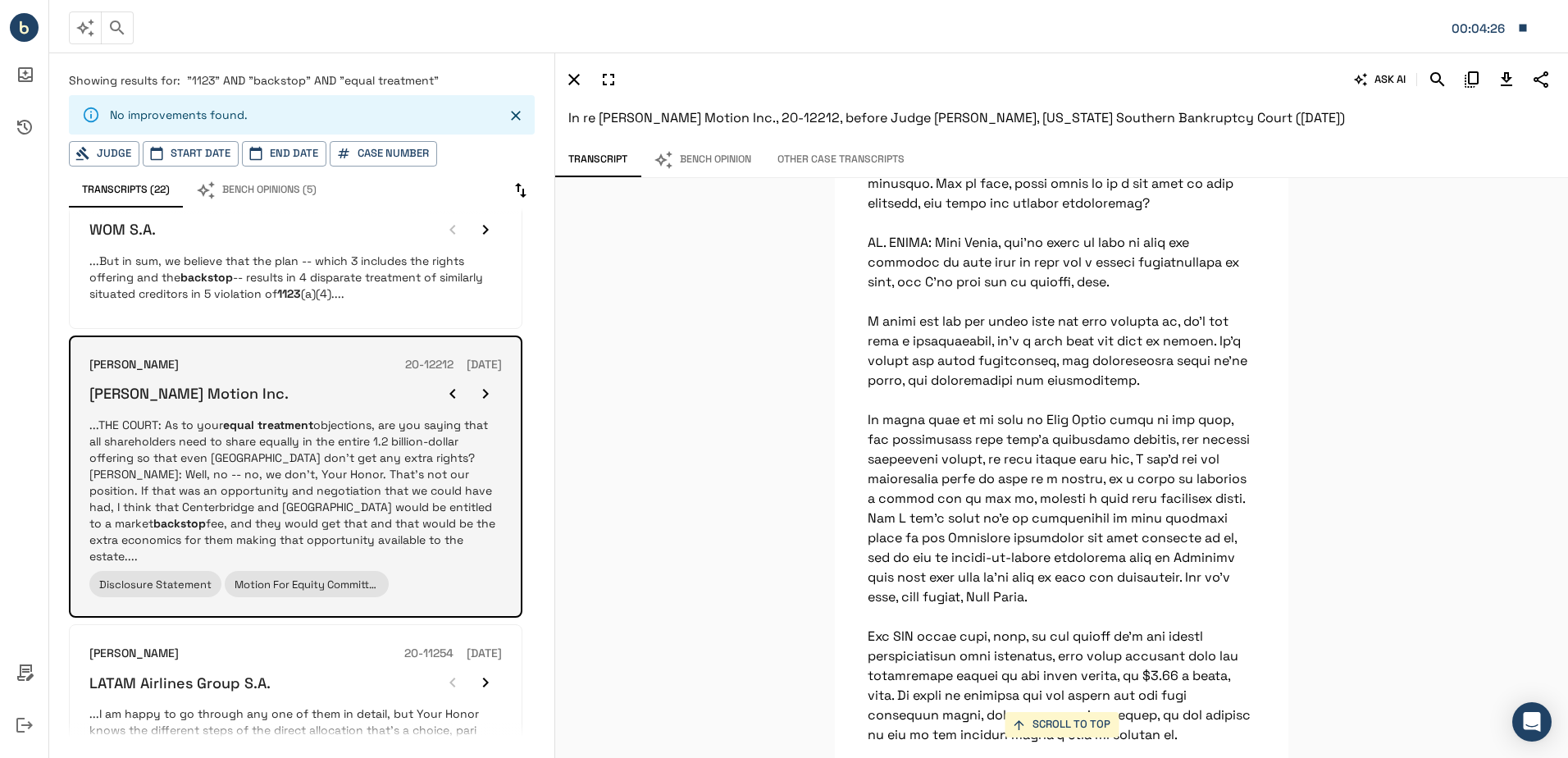
scroll to position [42252, 0]
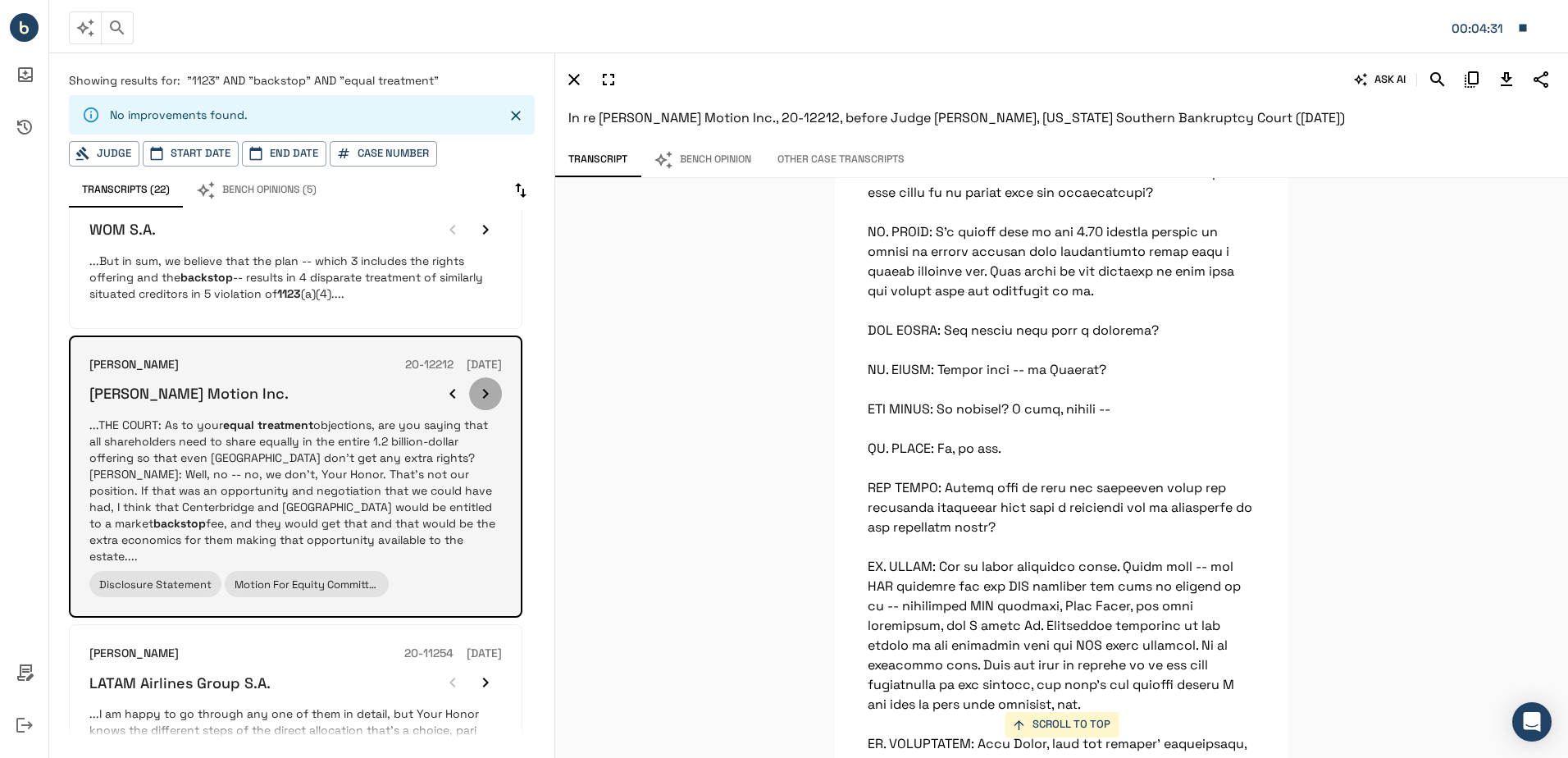
click at [479, 384] on icon "button" at bounding box center [485, 393] width 19 height 19
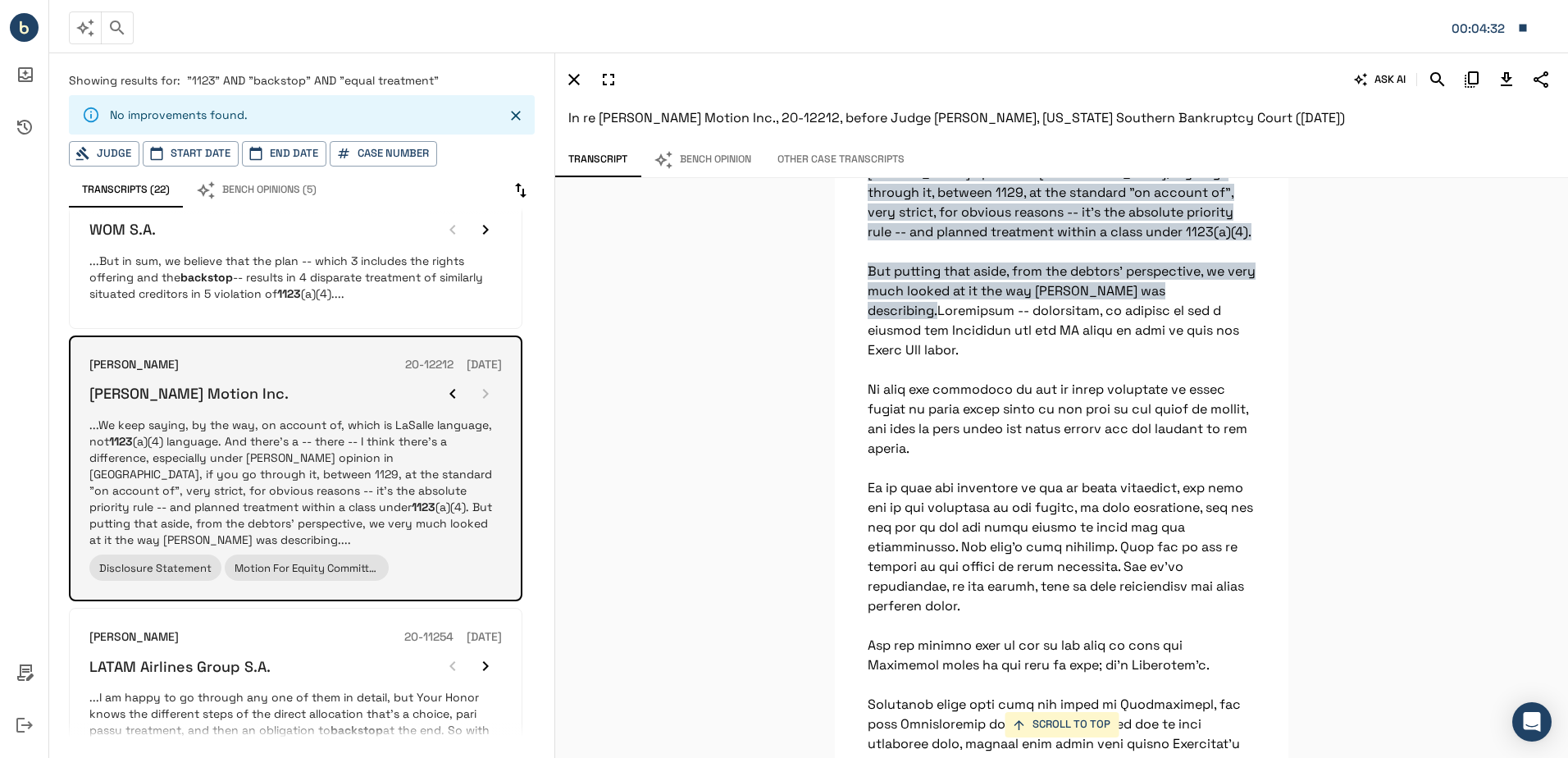
scroll to position [24255, 0]
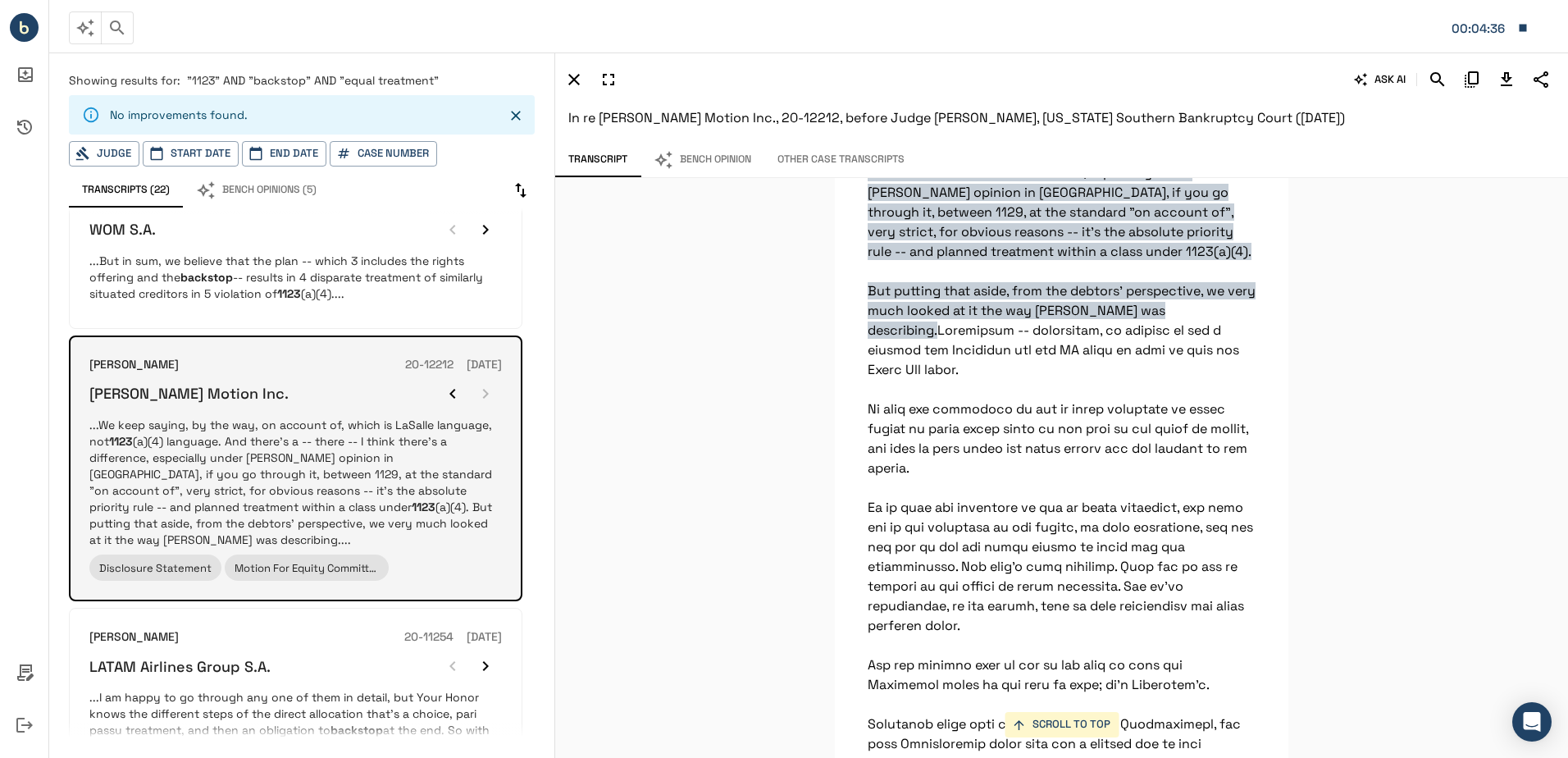
click at [473, 378] on div at bounding box center [469, 394] width 66 height 33
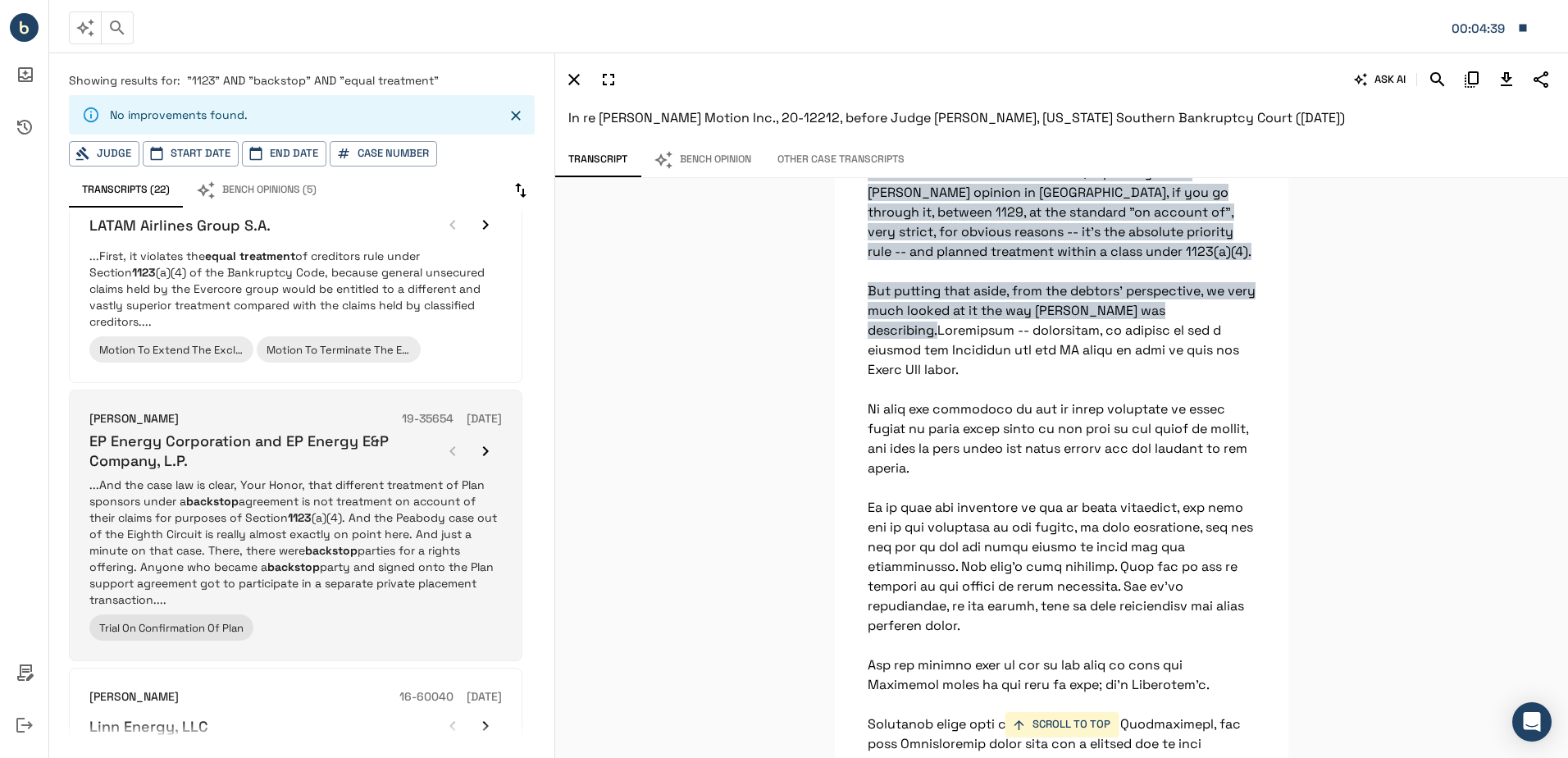
scroll to position [1887, 0]
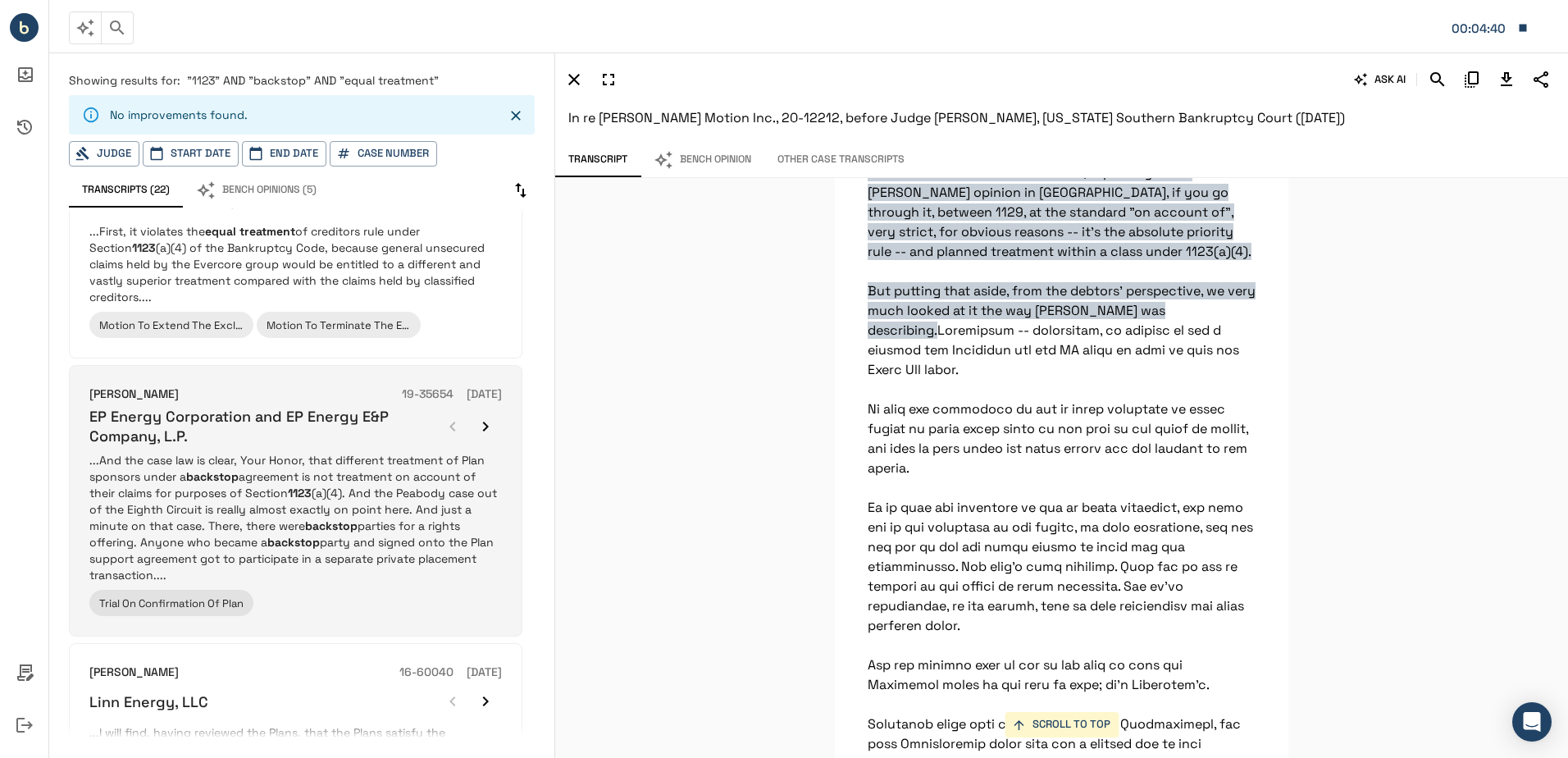
click at [341, 452] on p "...And the case law is clear, Your Honor, that different treatment of Plan spon…" at bounding box center [295, 517] width 413 height 131
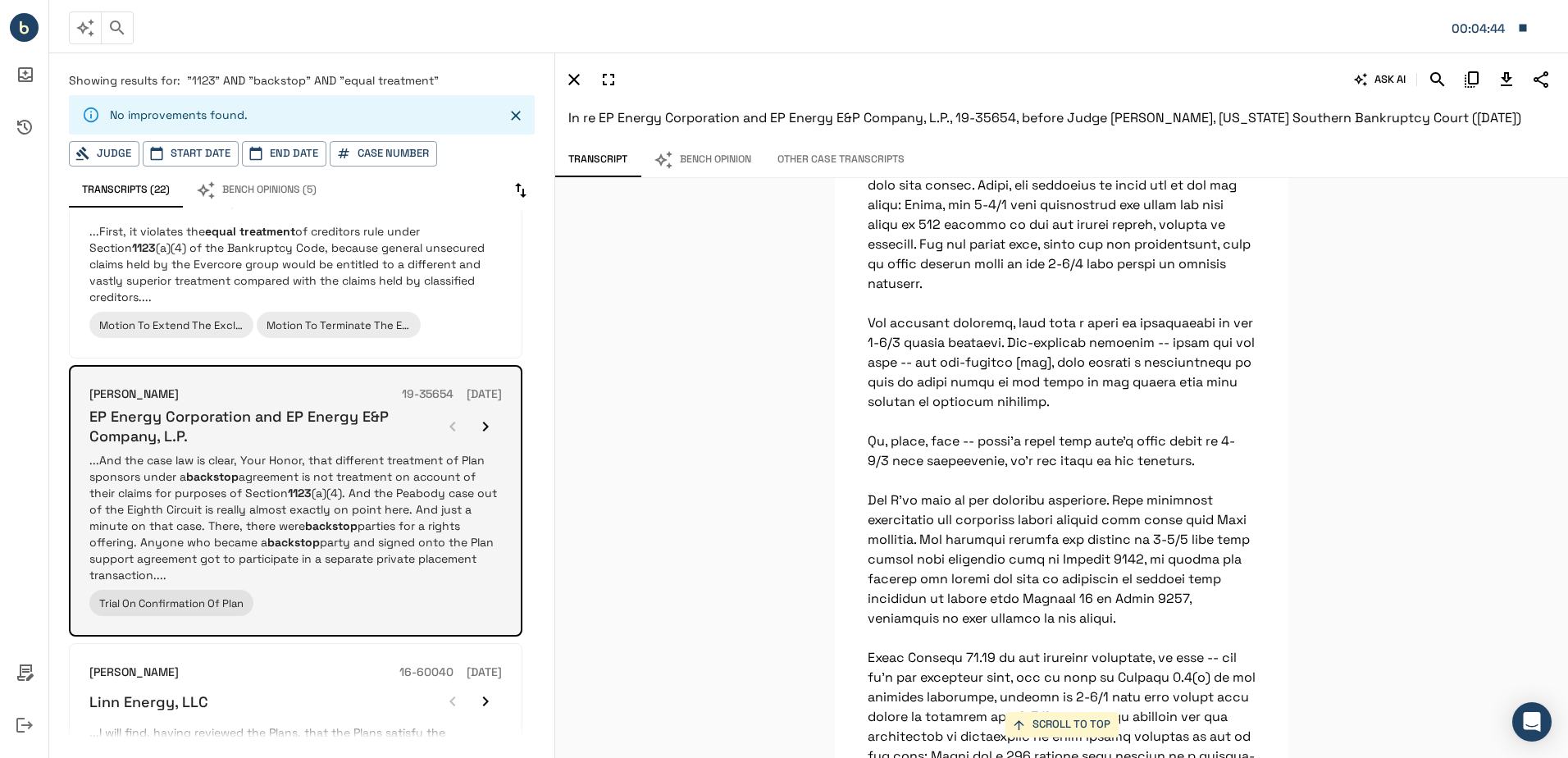
scroll to position [97276, 0]
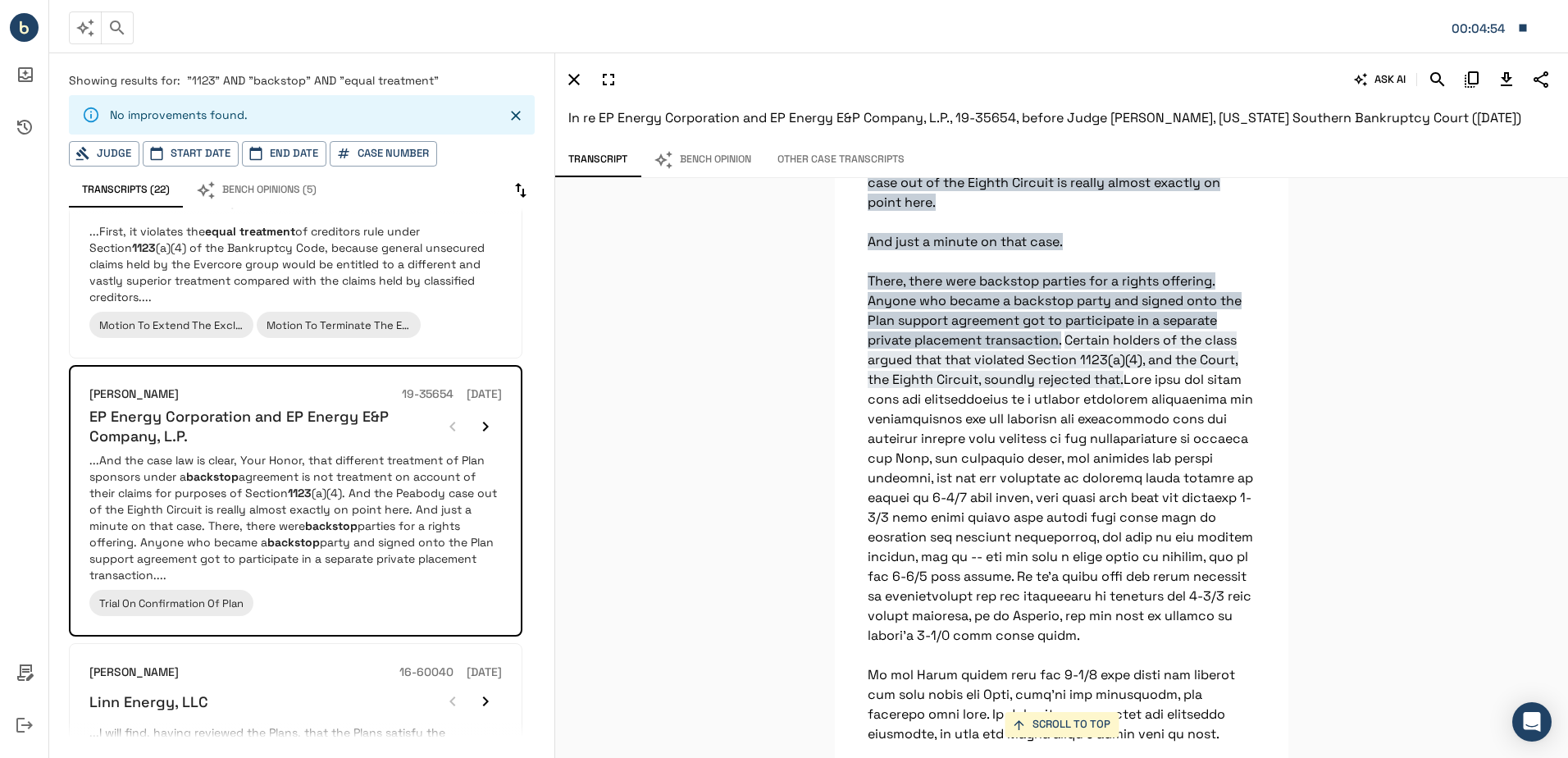
drag, startPoint x: 1108, startPoint y: 482, endPoint x: 715, endPoint y: 405, distance: 400.5
click at [715, 405] on div "SCROLL TO TOP I will be discussing the Ad Hoc Group's objection that the Plan d…" at bounding box center [1061, 468] width 1012 height 580
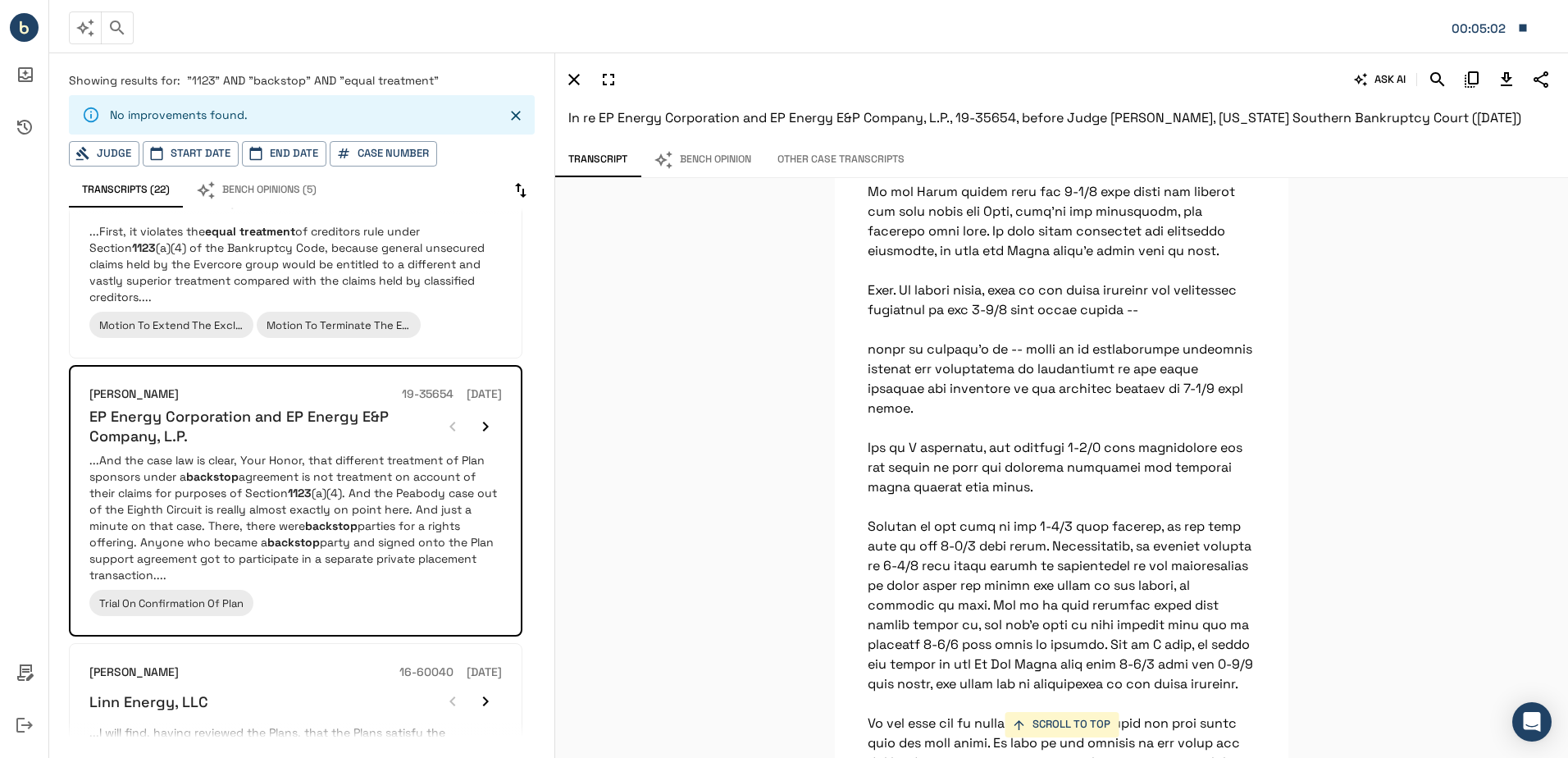
scroll to position [97769, 0]
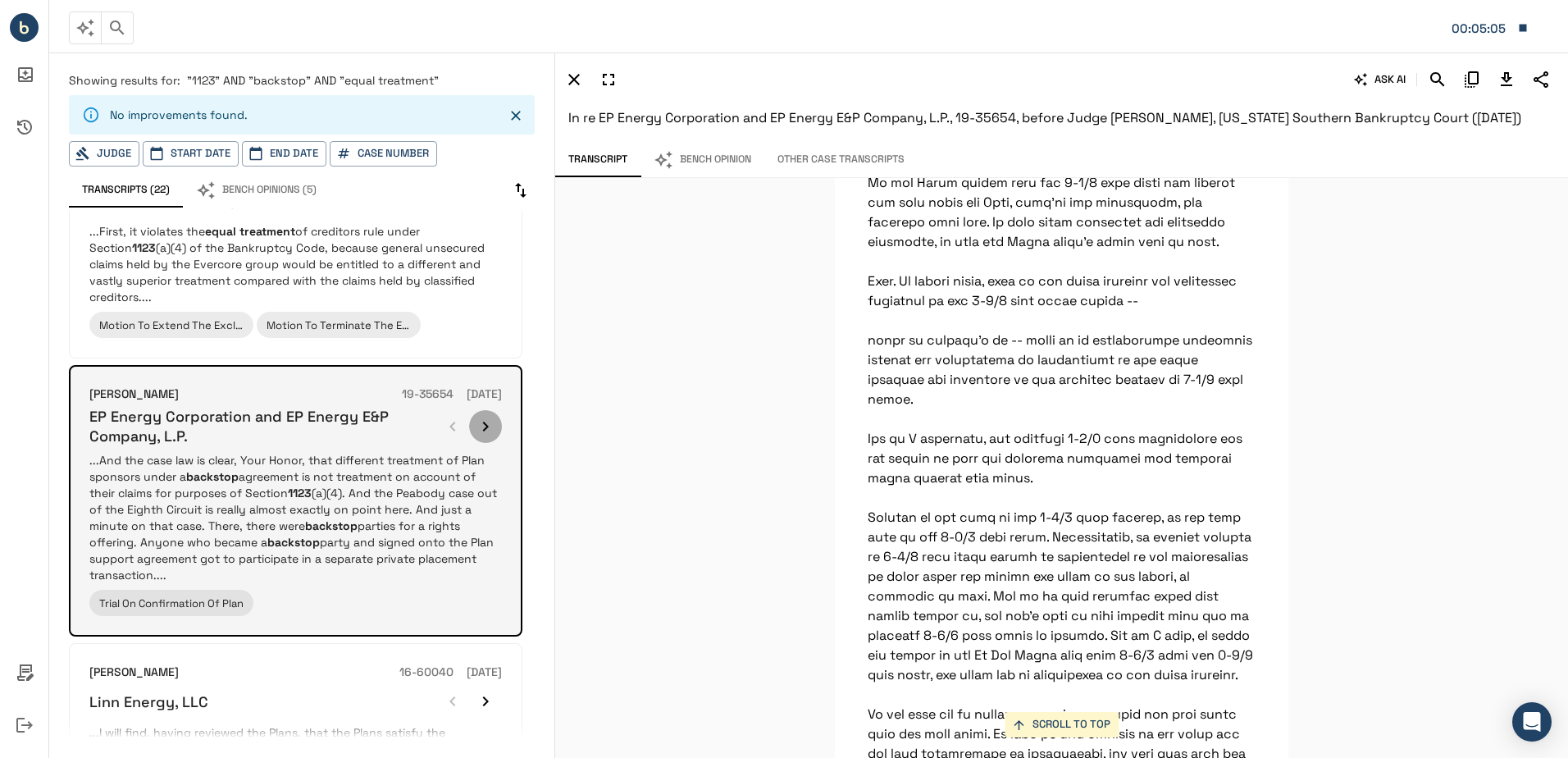
click at [486, 416] on icon "button" at bounding box center [485, 426] width 19 height 19
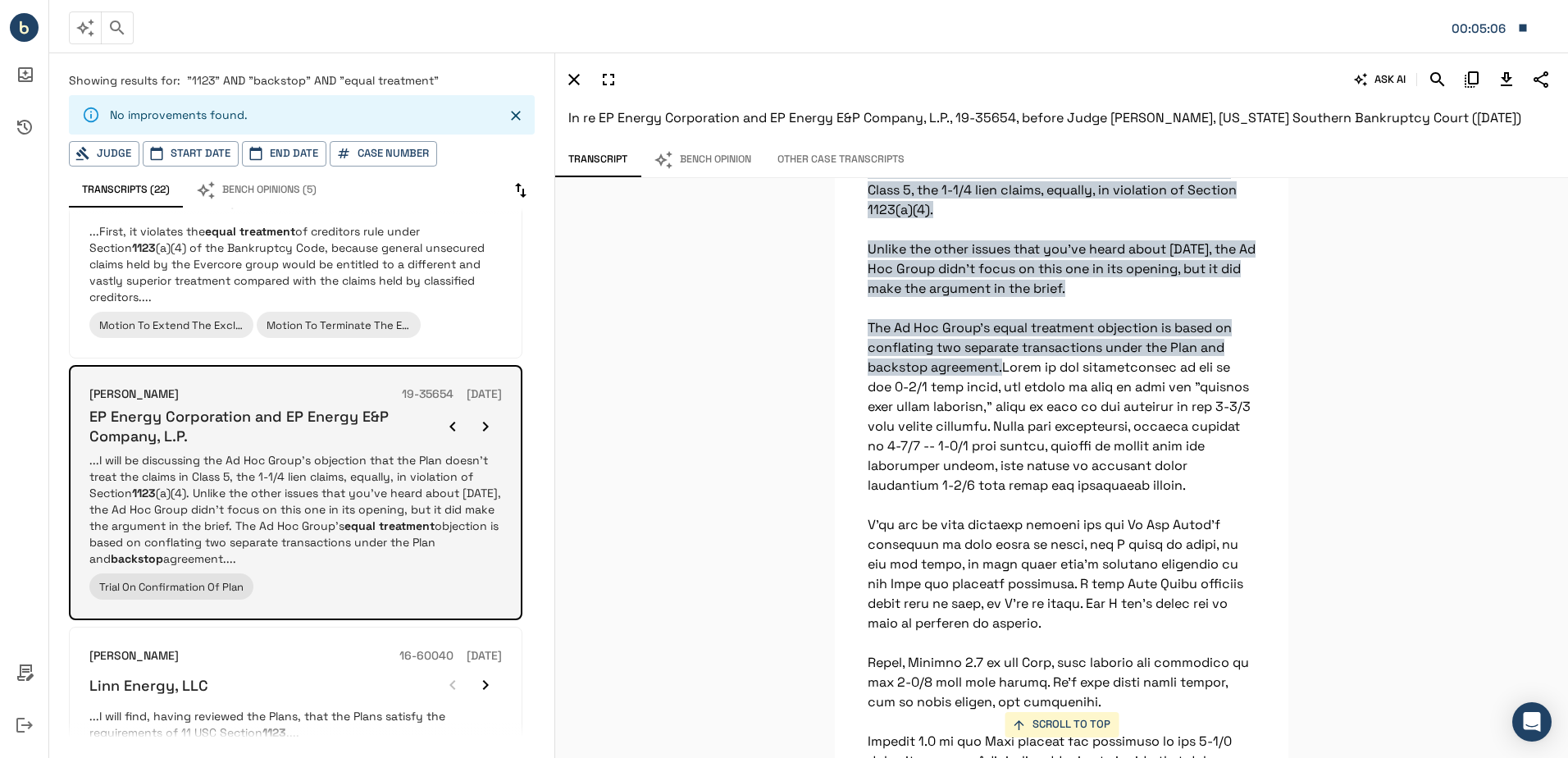
scroll to position [92698, 0]
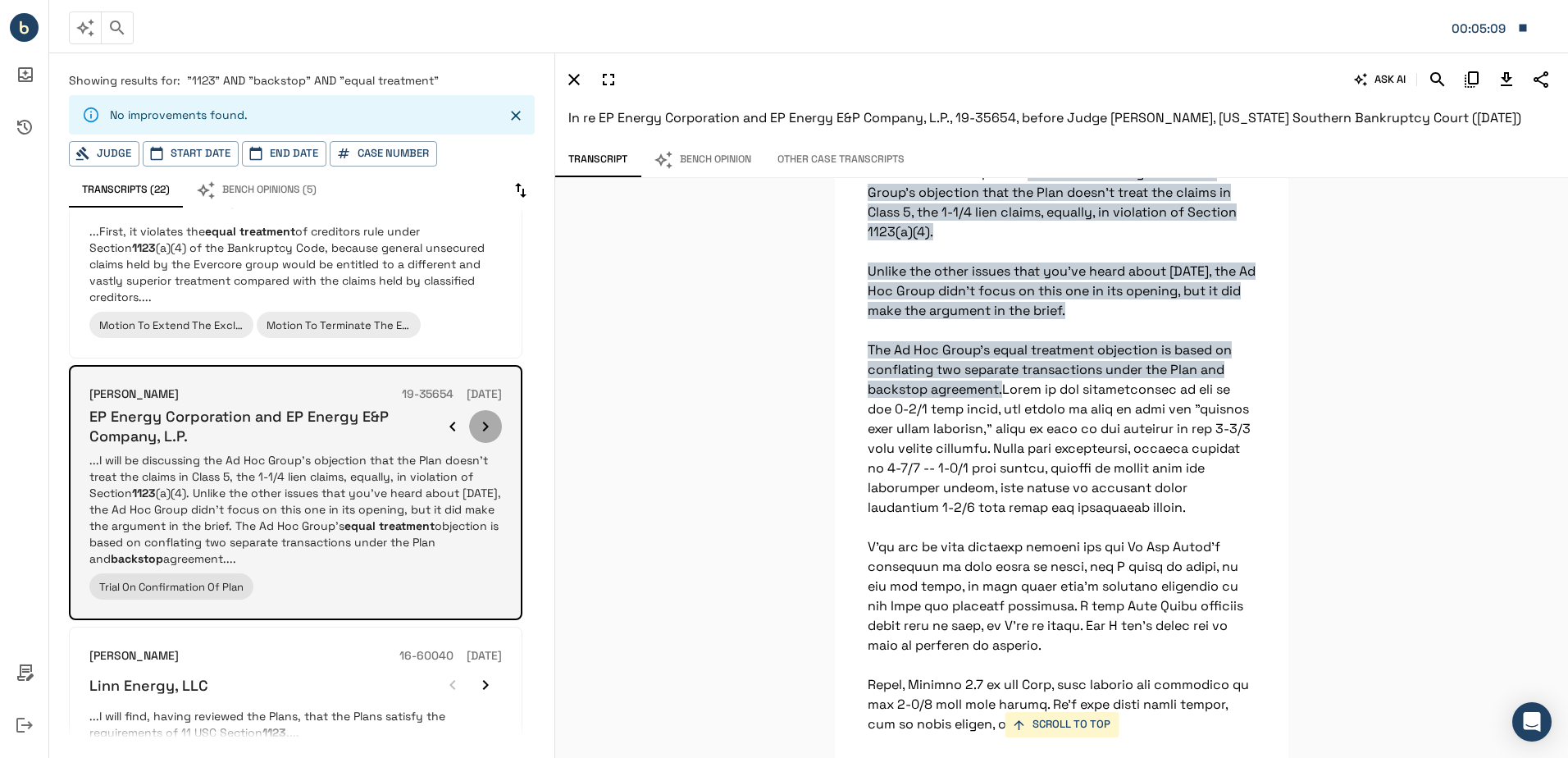
click at [486, 416] on icon "button" at bounding box center [485, 426] width 19 height 19
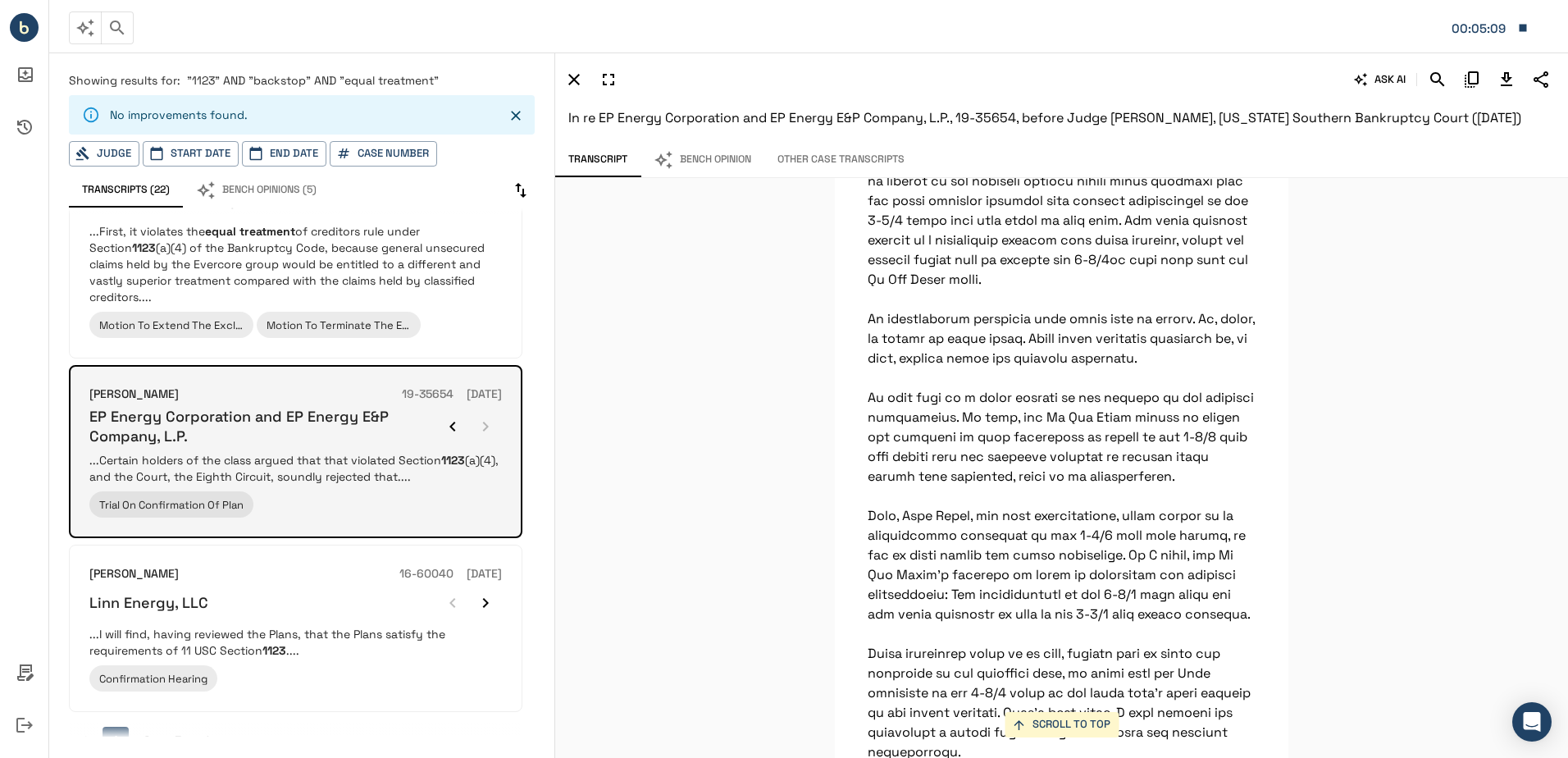
scroll to position [97404, 0]
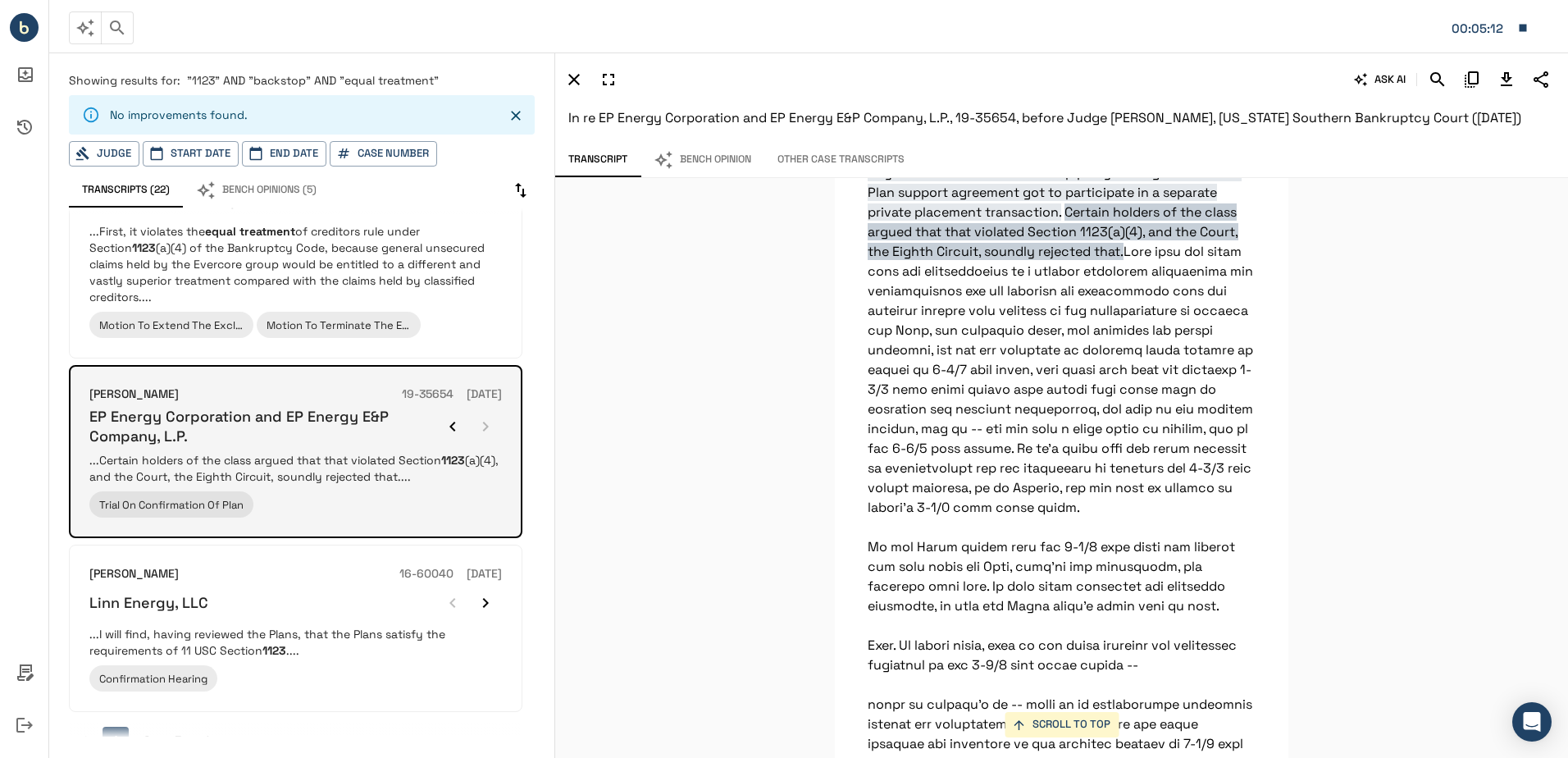
click at [486, 411] on div at bounding box center [469, 427] width 66 height 33
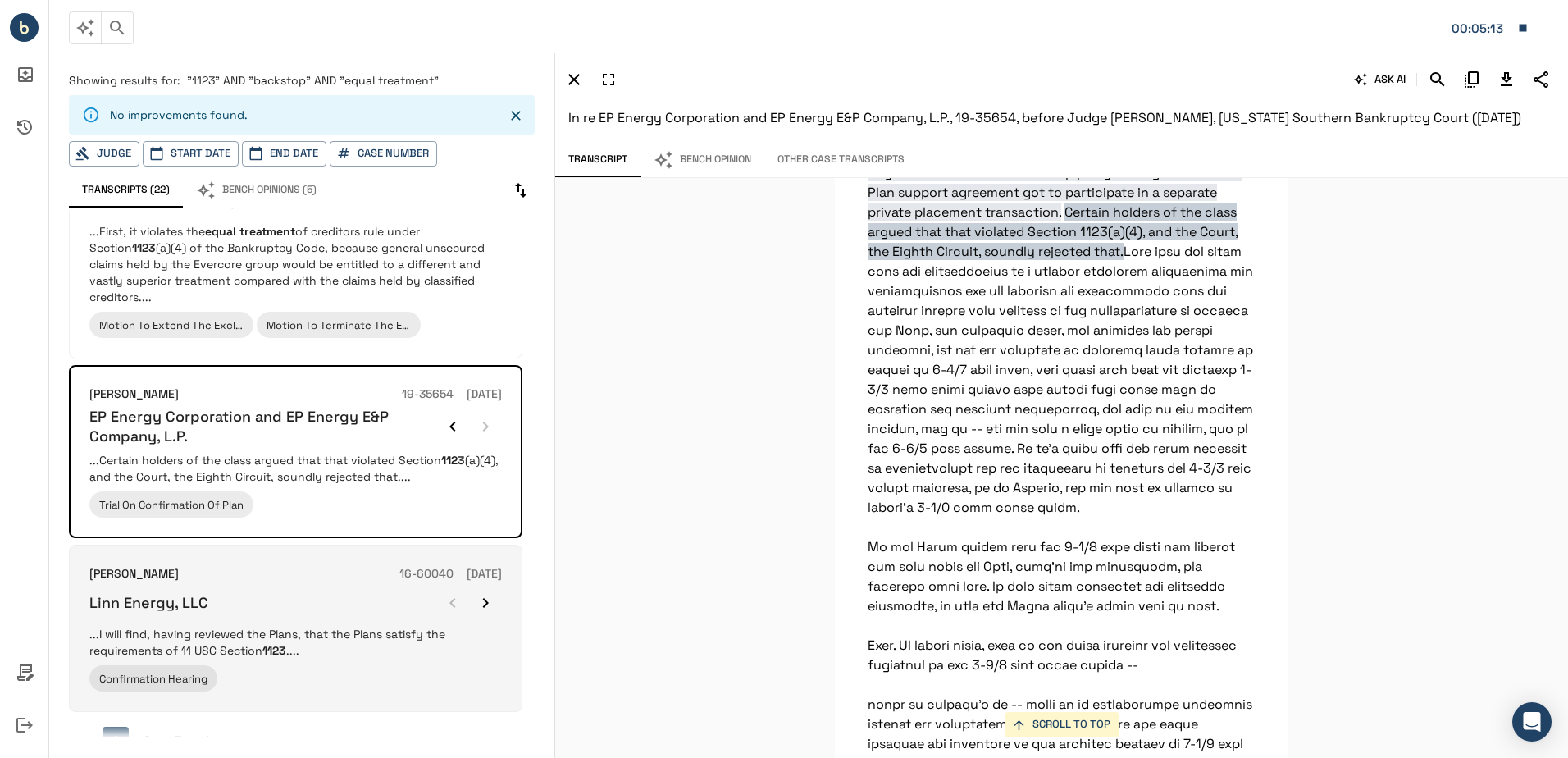
click at [299, 586] on div "Linn Energy, LLC" at bounding box center [295, 602] width 413 height 33
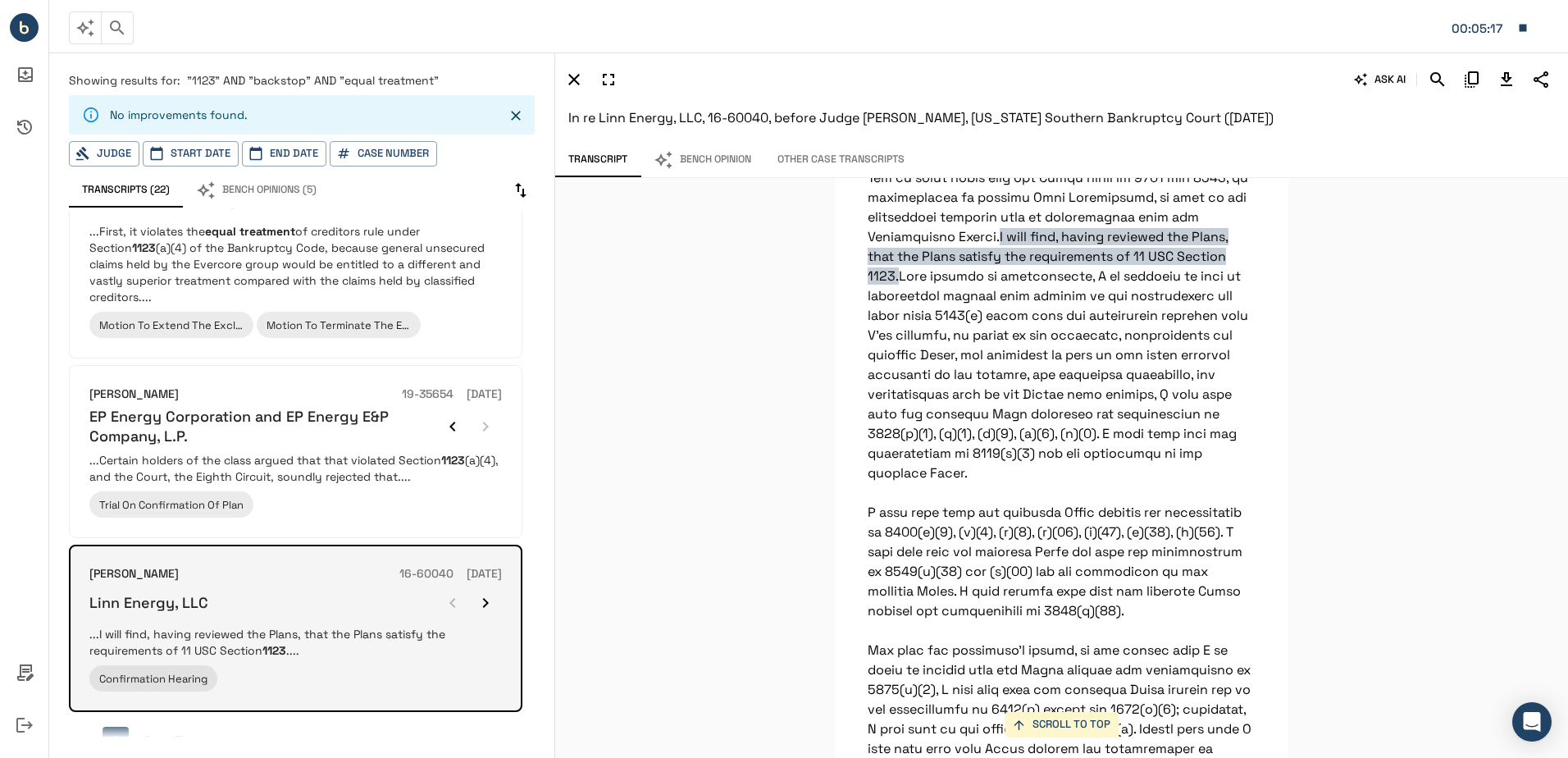
scroll to position [49724, 0]
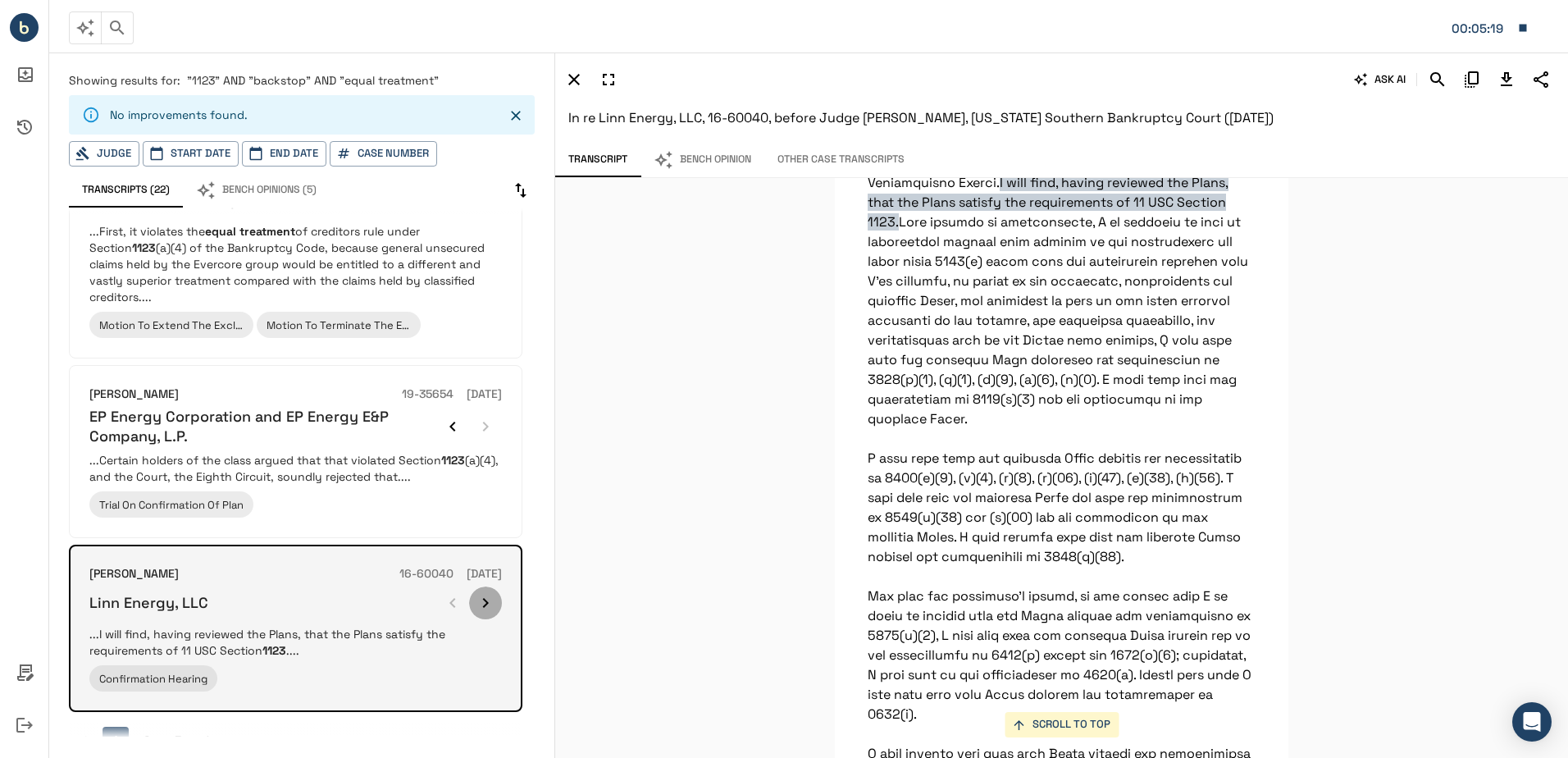
click at [484, 598] on icon "button" at bounding box center [485, 603] width 6 height 10
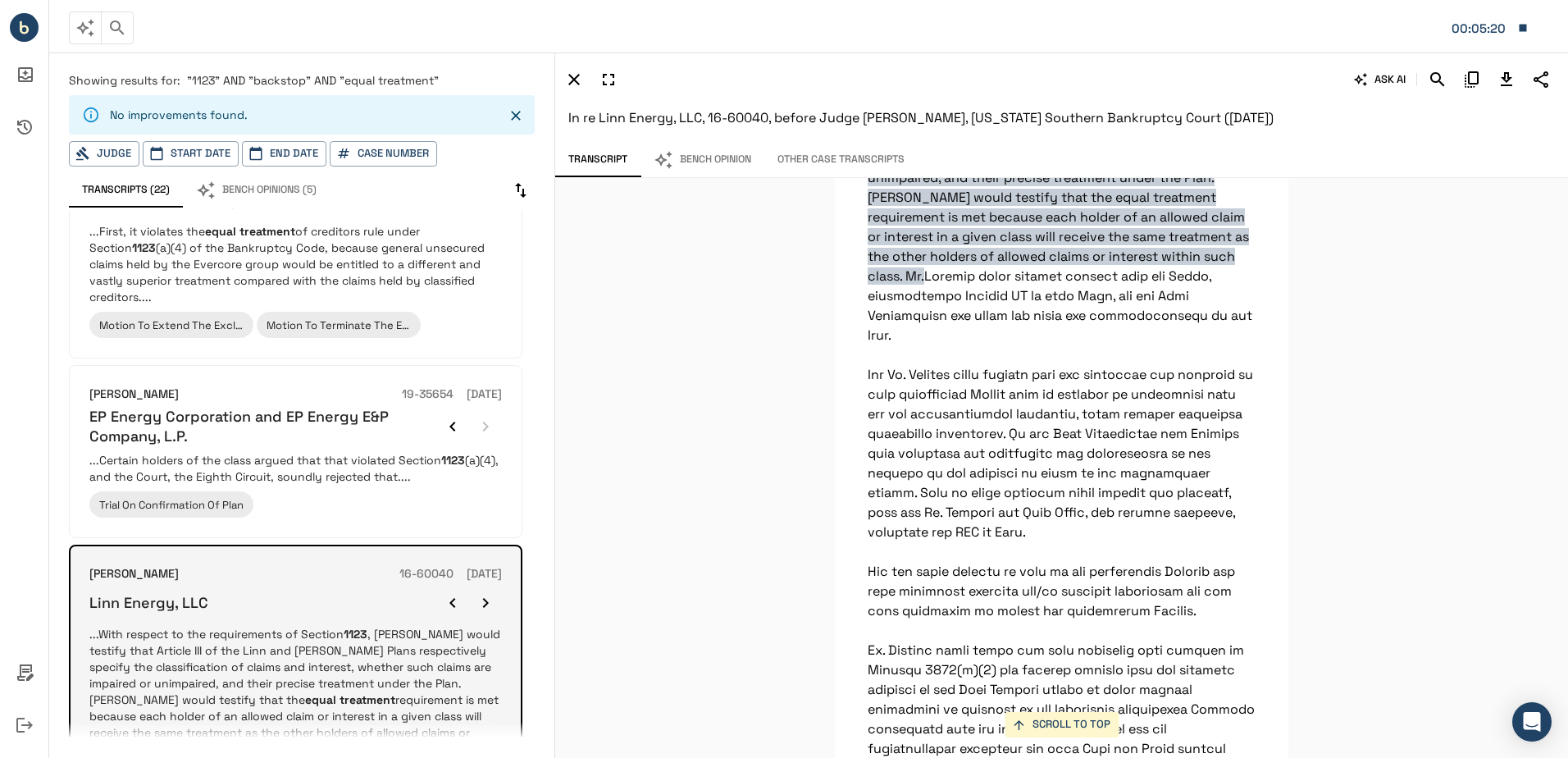
scroll to position [19372, 0]
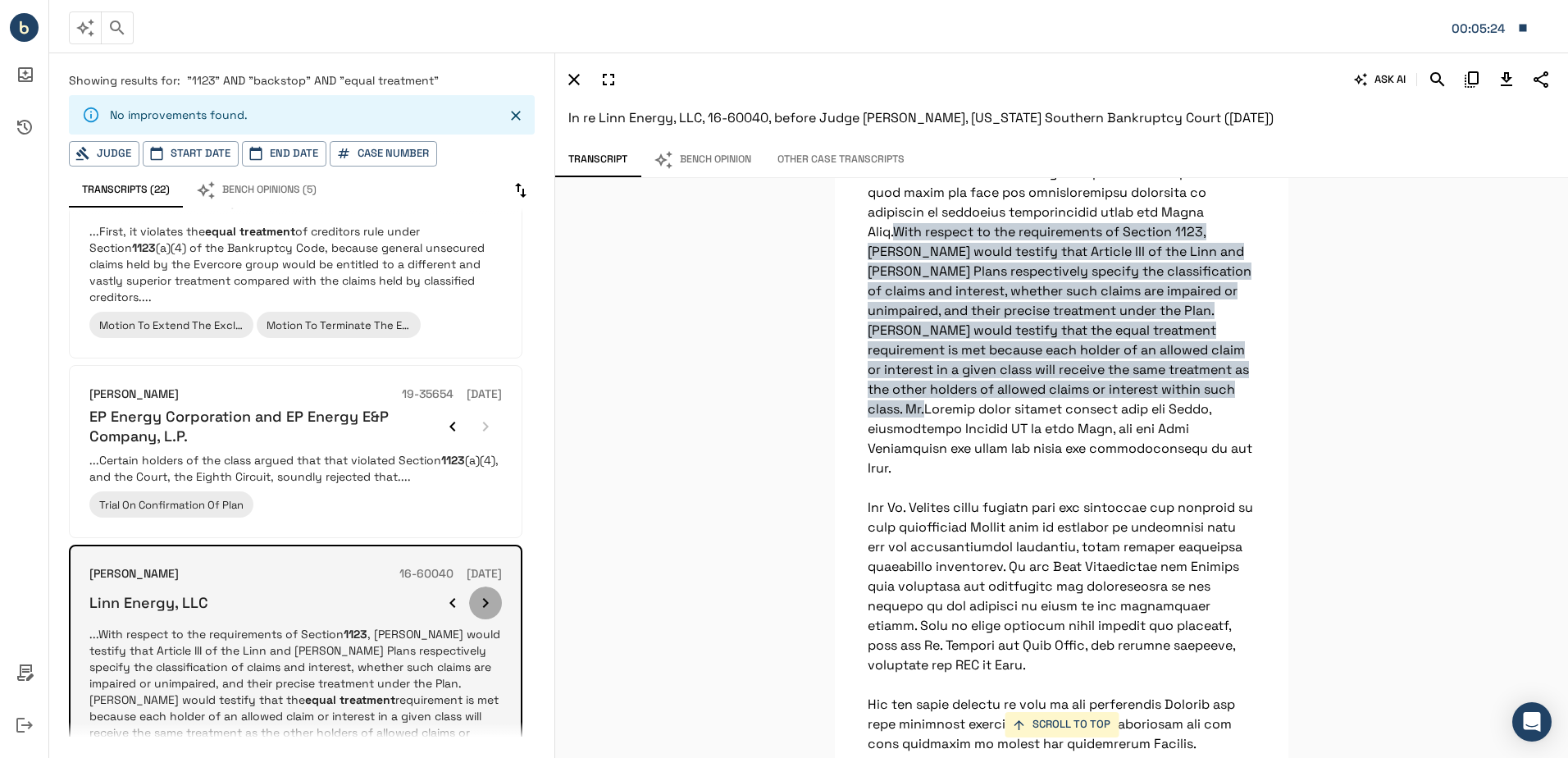
click at [484, 598] on icon "button" at bounding box center [485, 603] width 6 height 10
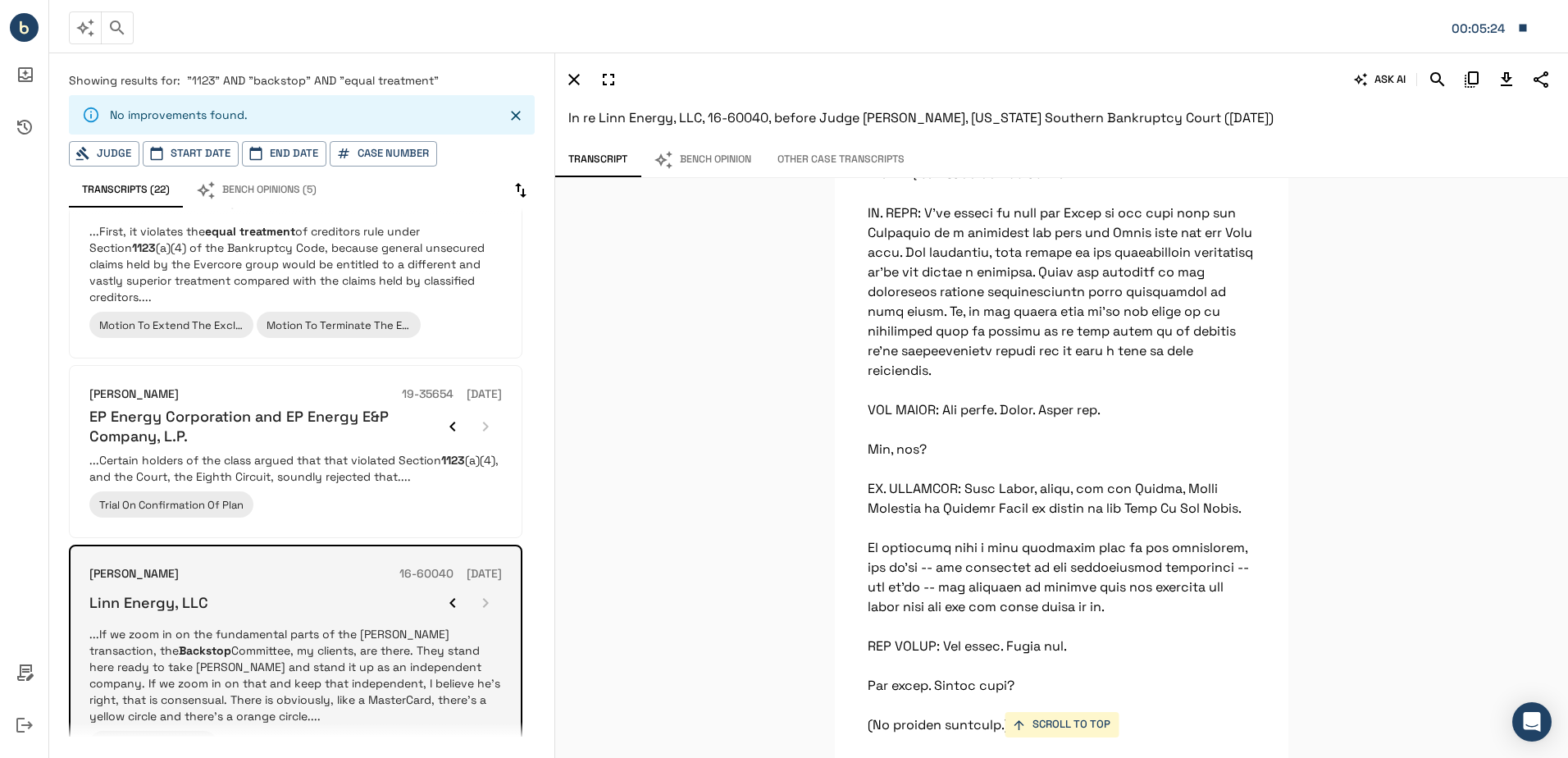
scroll to position [9606, 0]
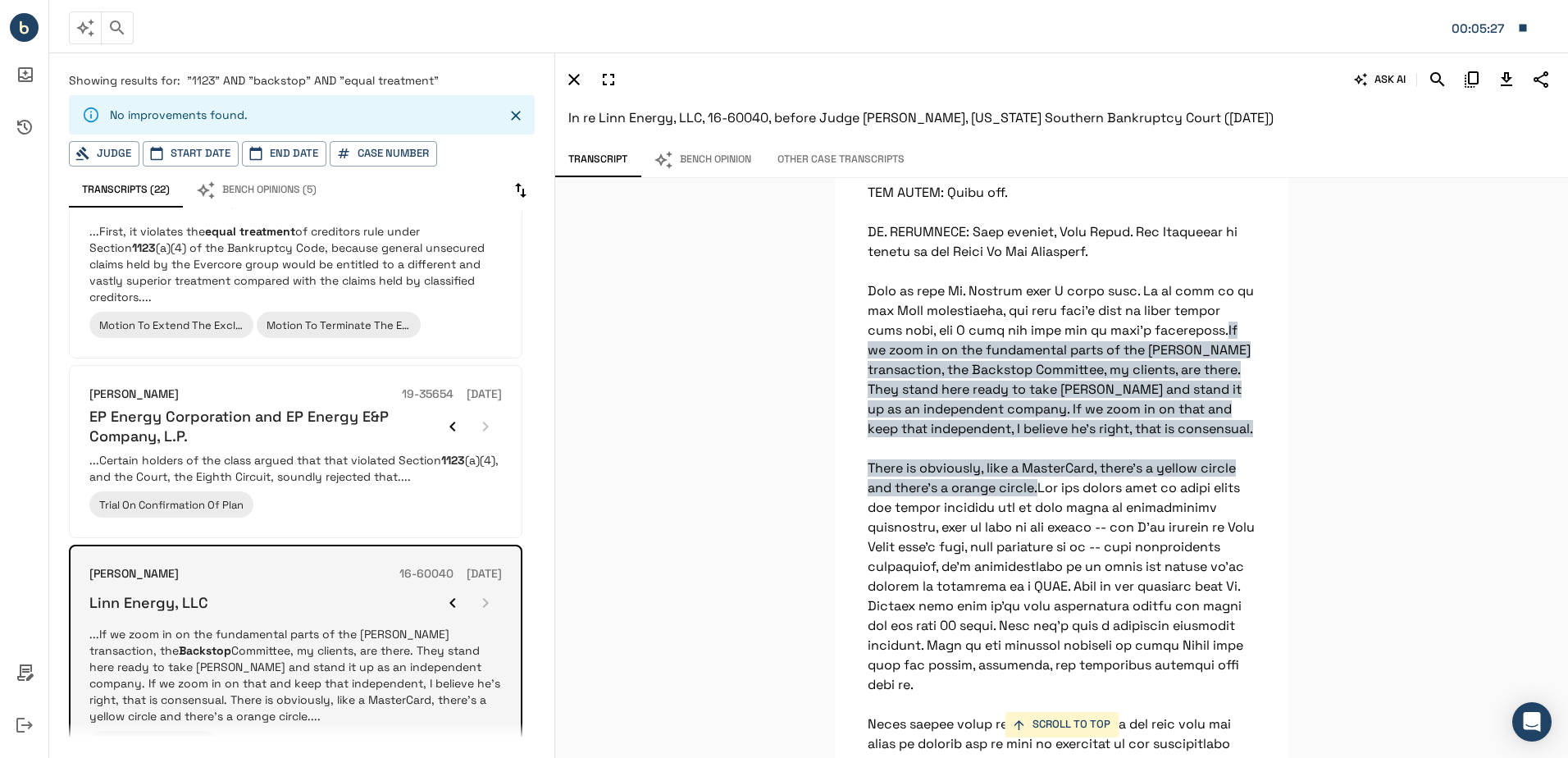
click at [484, 586] on div at bounding box center [469, 602] width 66 height 33
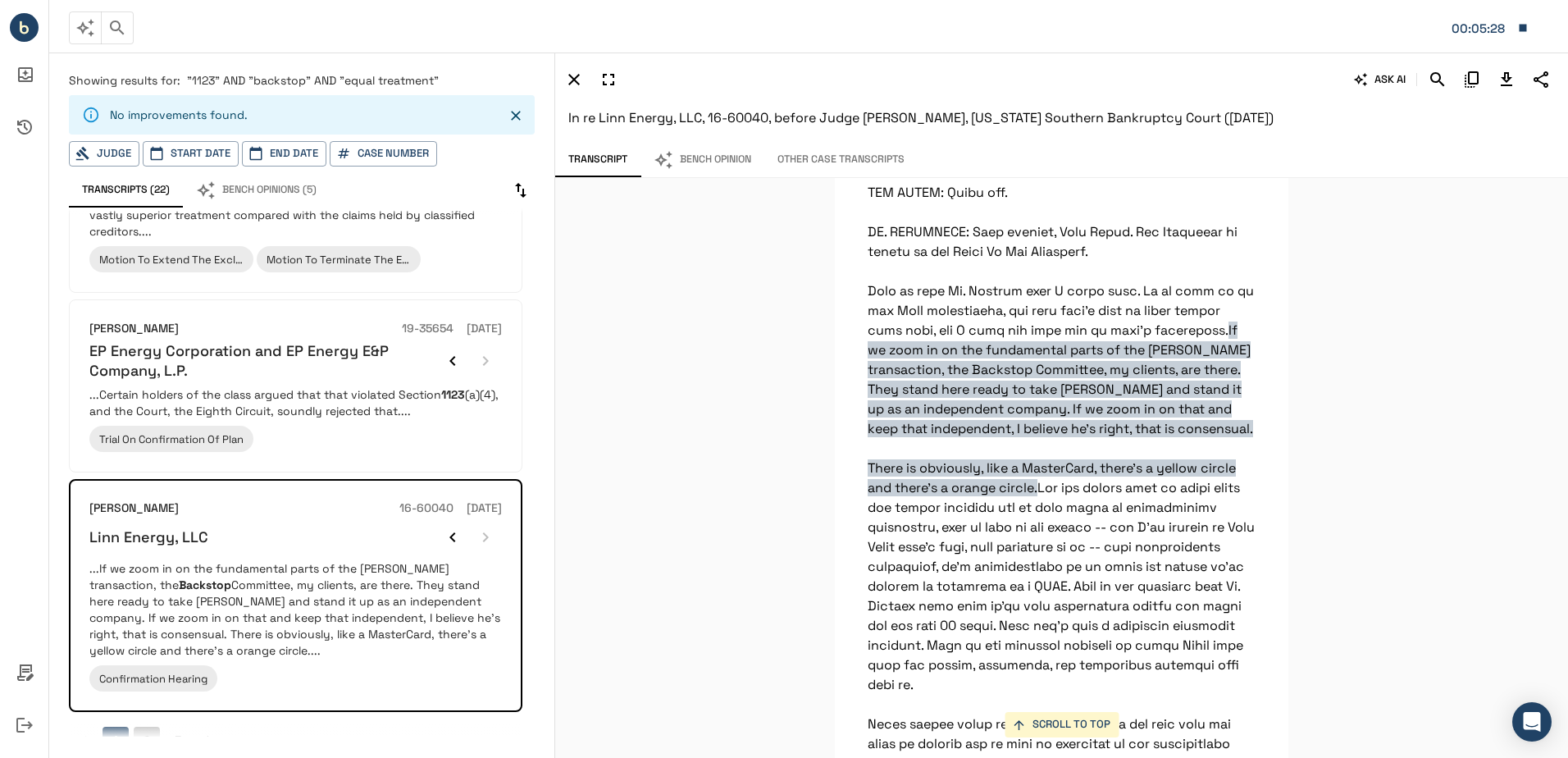
click at [141, 727] on button "2" at bounding box center [146, 739] width 26 height 26
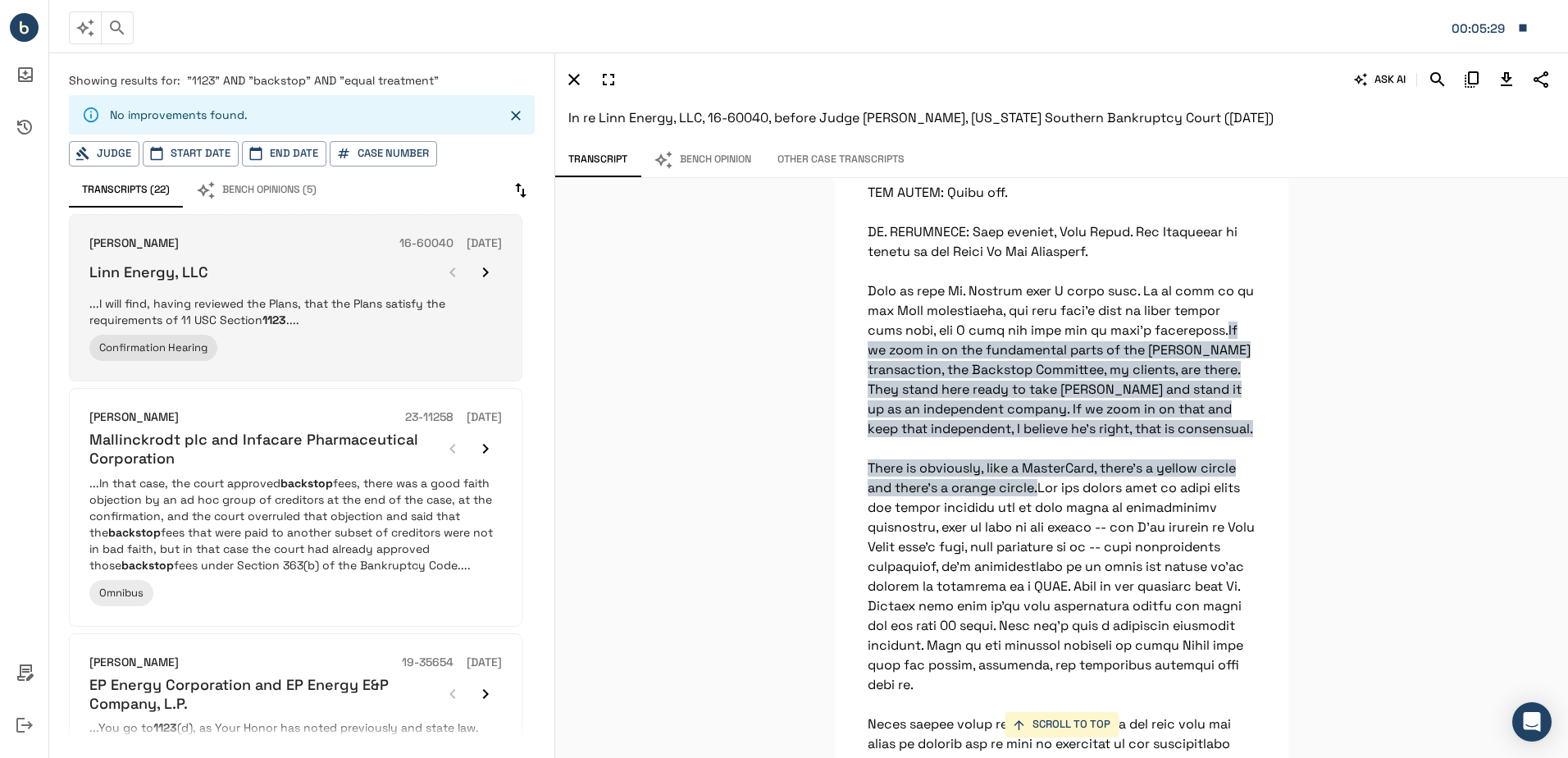
click at [356, 310] on p "...I will find, having reviewed the Plans, that the Plans satisfy the requireme…" at bounding box center [295, 311] width 413 height 33
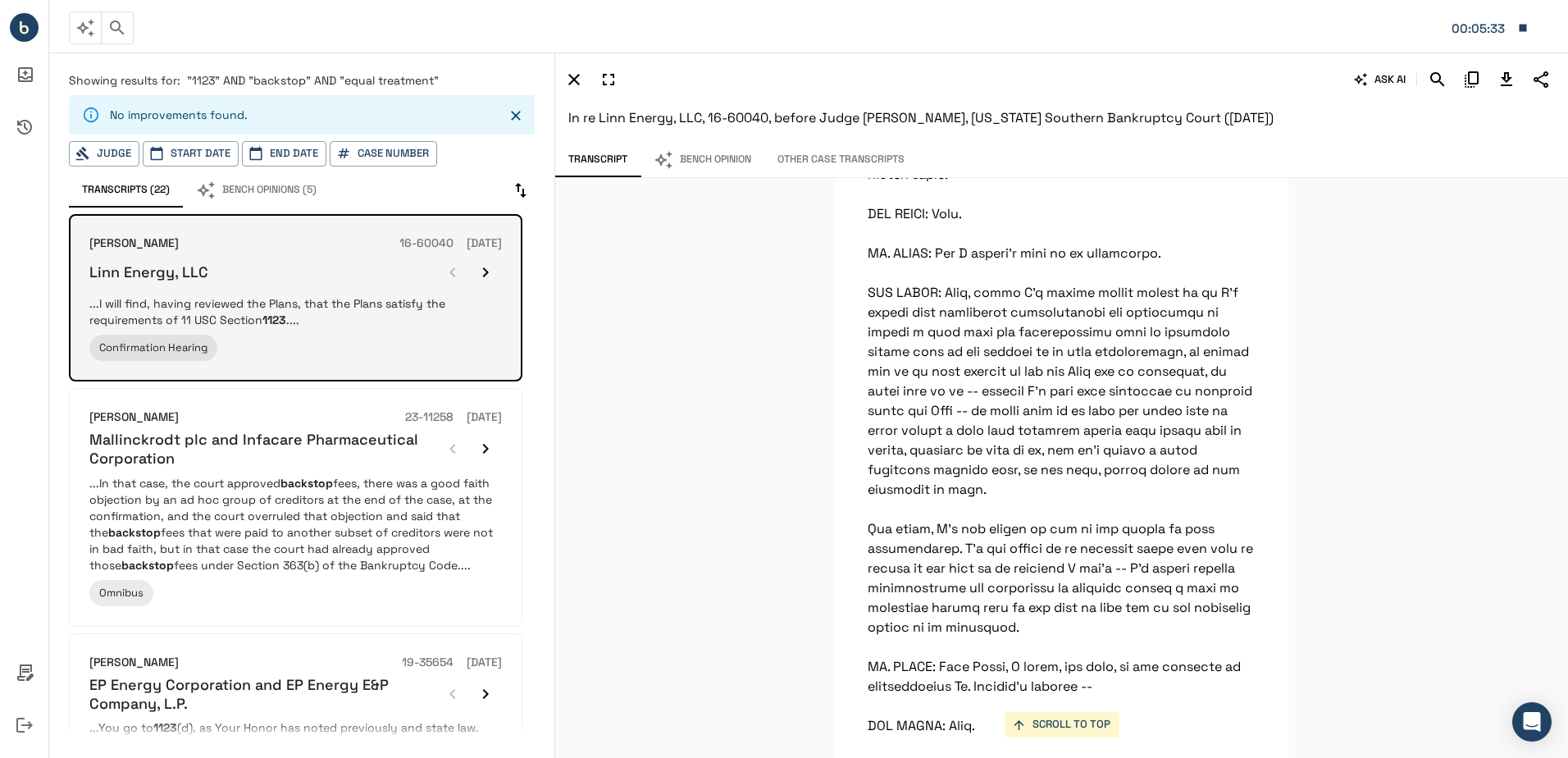
scroll to position [49724, 0]
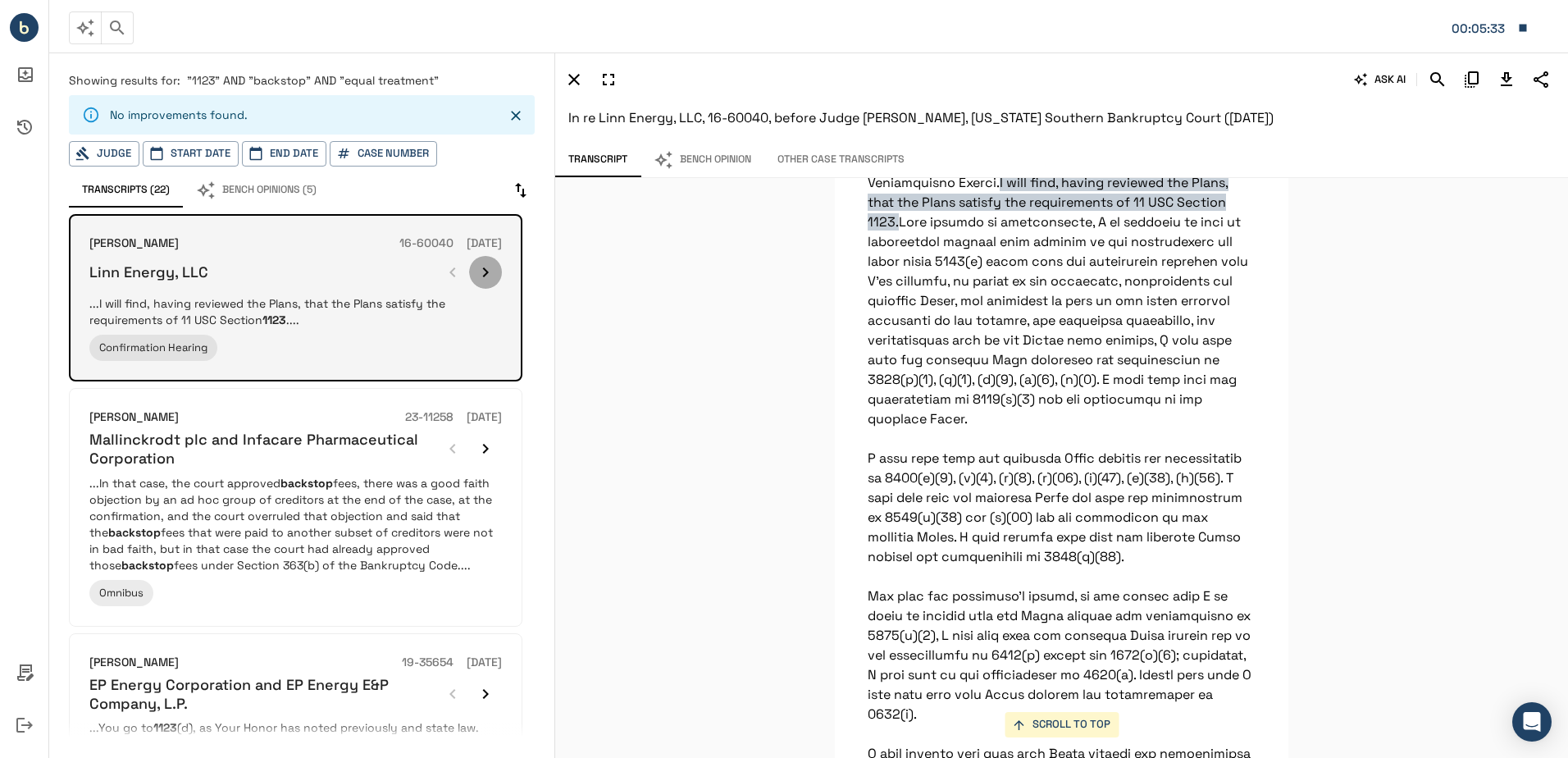
drag, startPoint x: 513, startPoint y: 272, endPoint x: 495, endPoint y: 273, distance: 18.0
click at [495, 273] on button "button" at bounding box center [485, 272] width 33 height 33
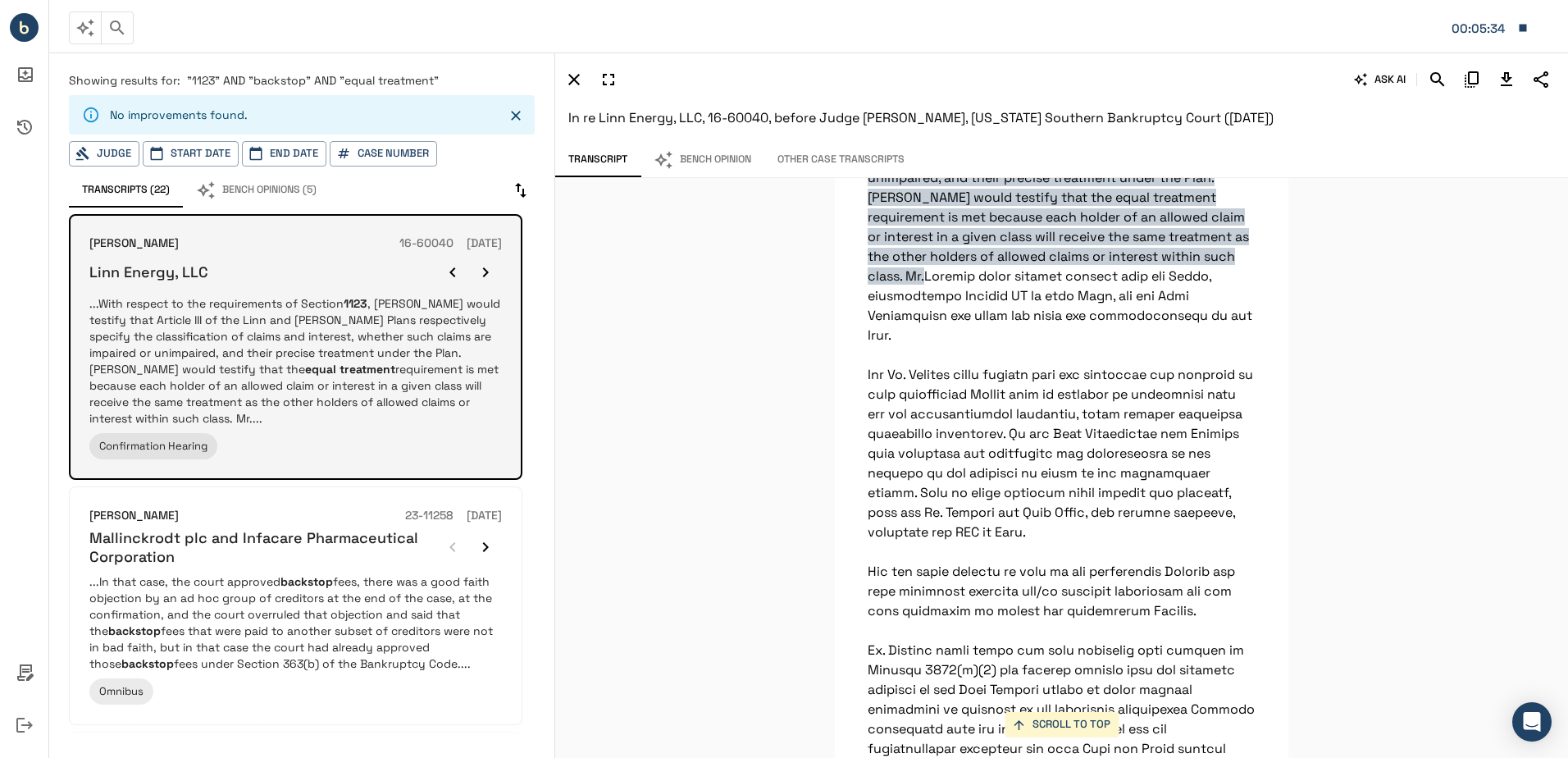
scroll to position [19372, 0]
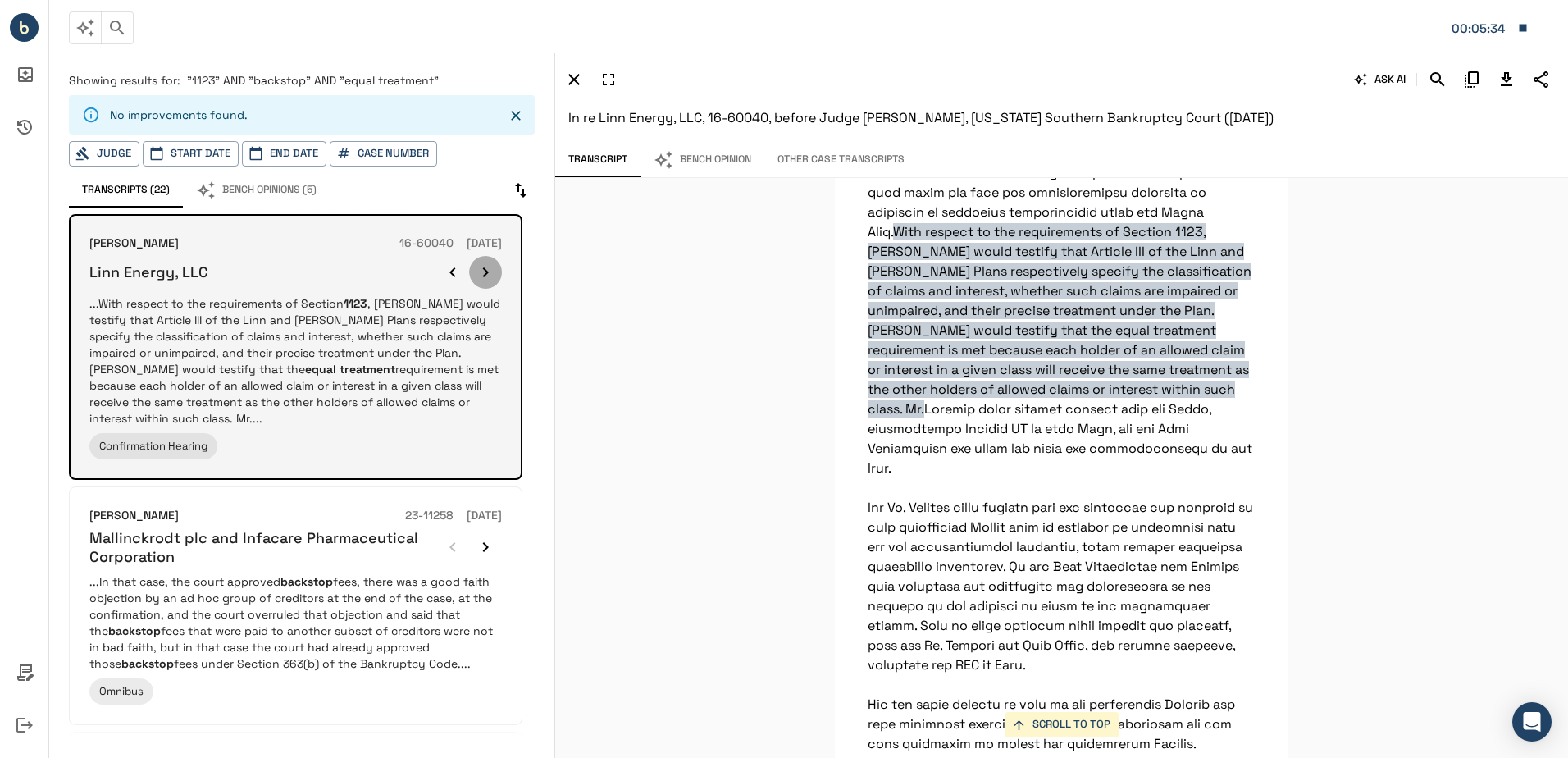
click at [495, 273] on button "button" at bounding box center [485, 272] width 33 height 33
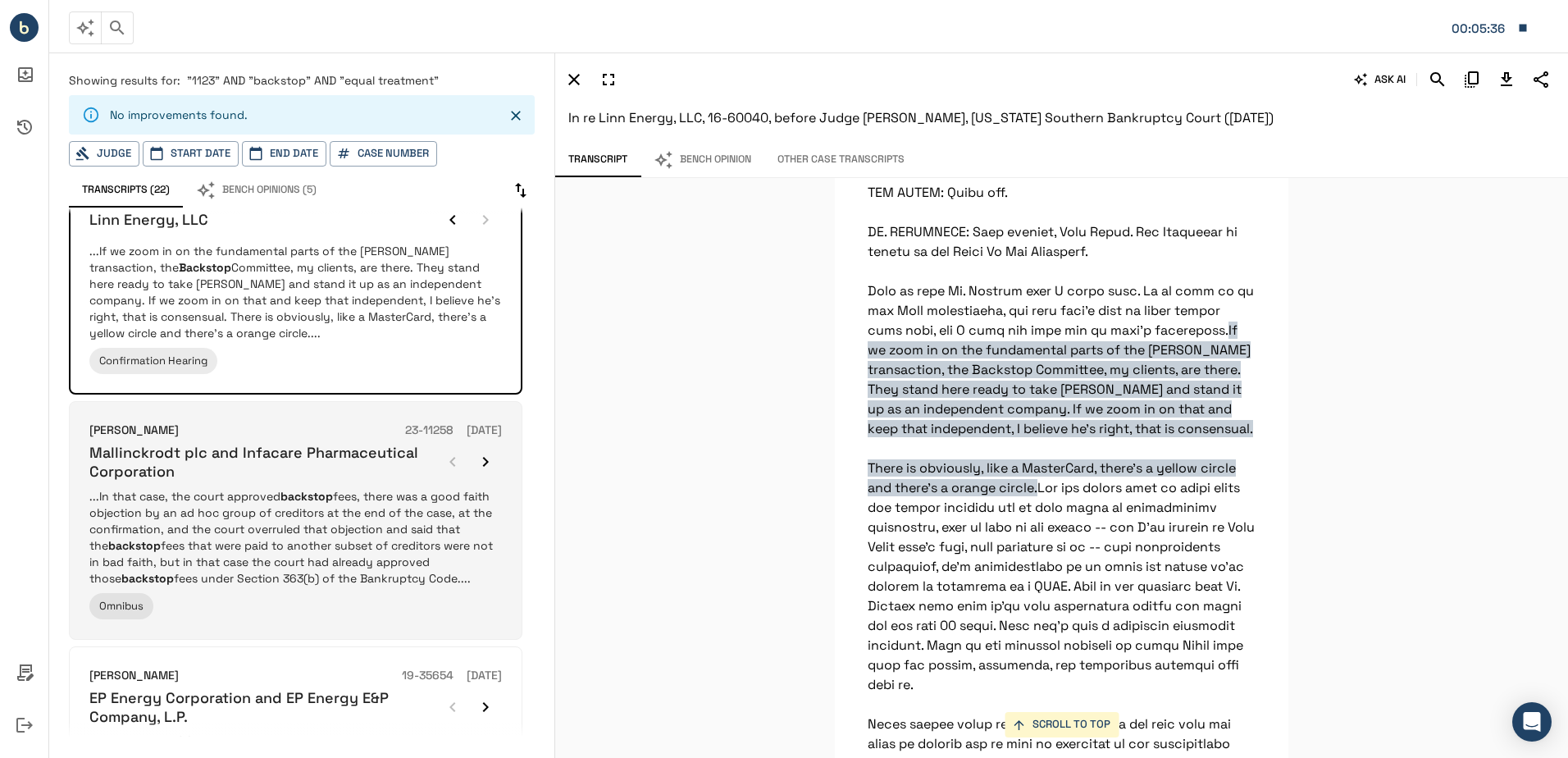
scroll to position [82, 0]
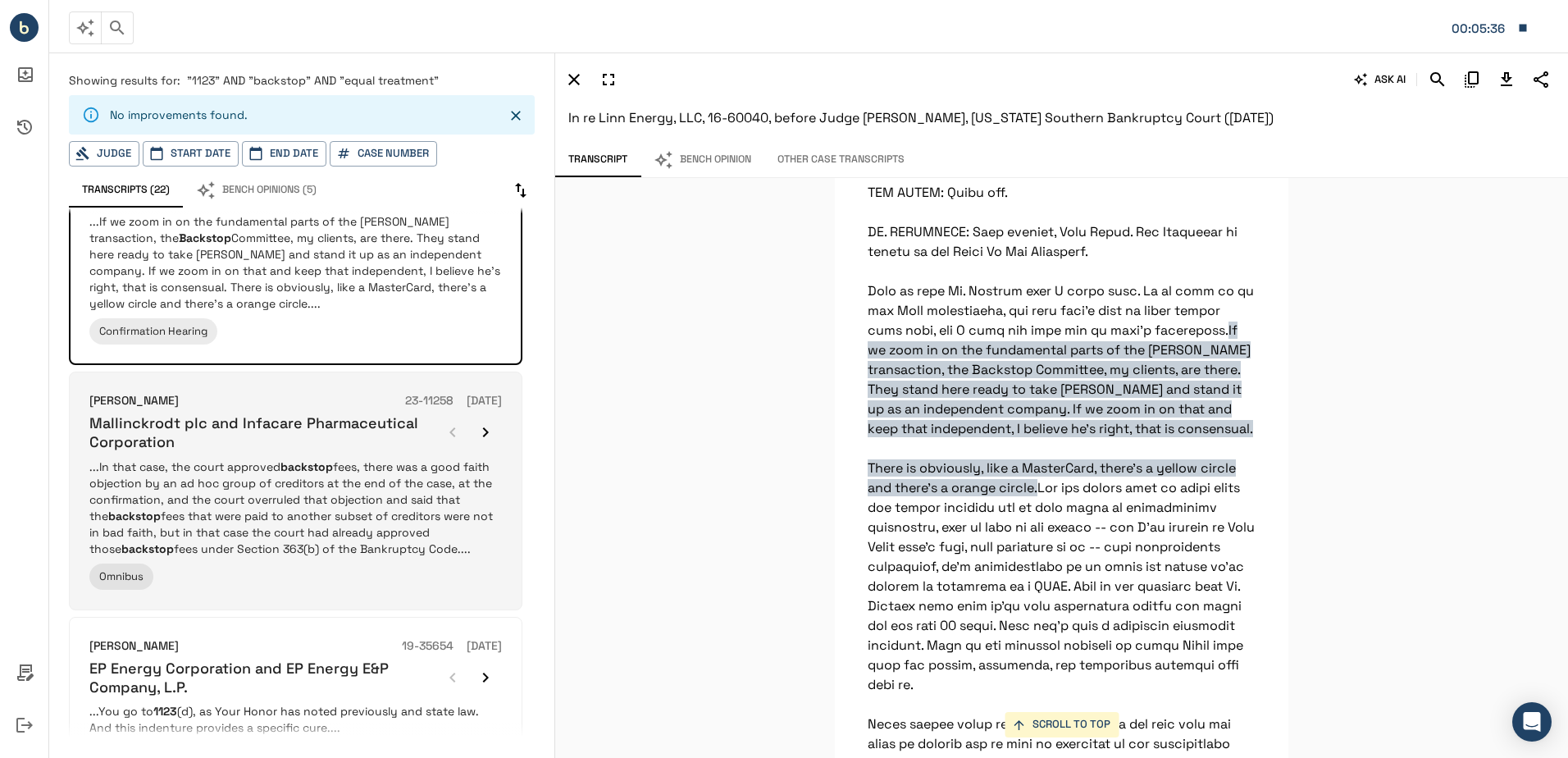
click at [267, 552] on p "...In that case, the court approved backstop fees, there was a good faith objec…" at bounding box center [295, 507] width 413 height 98
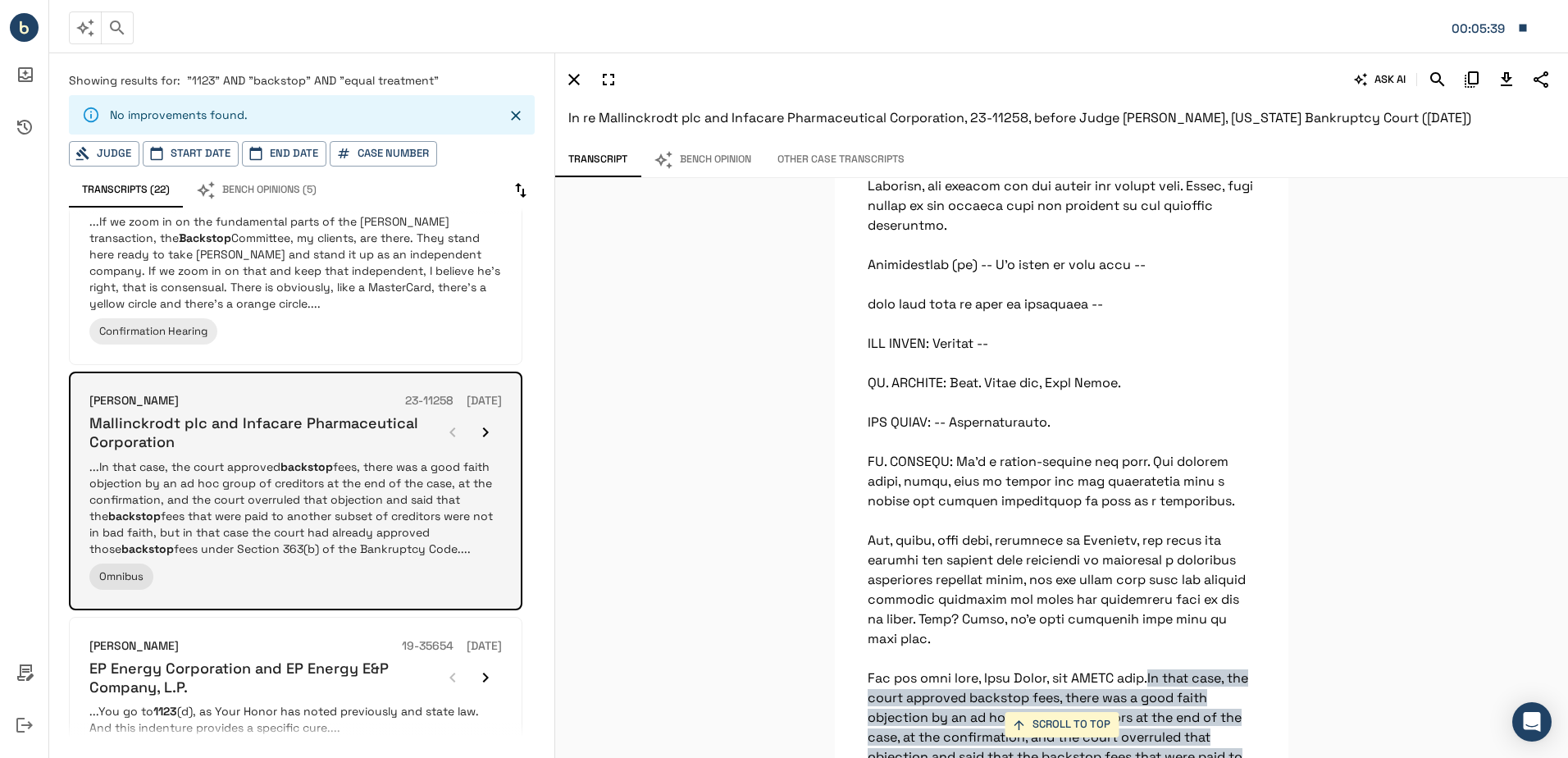
scroll to position [57680, 0]
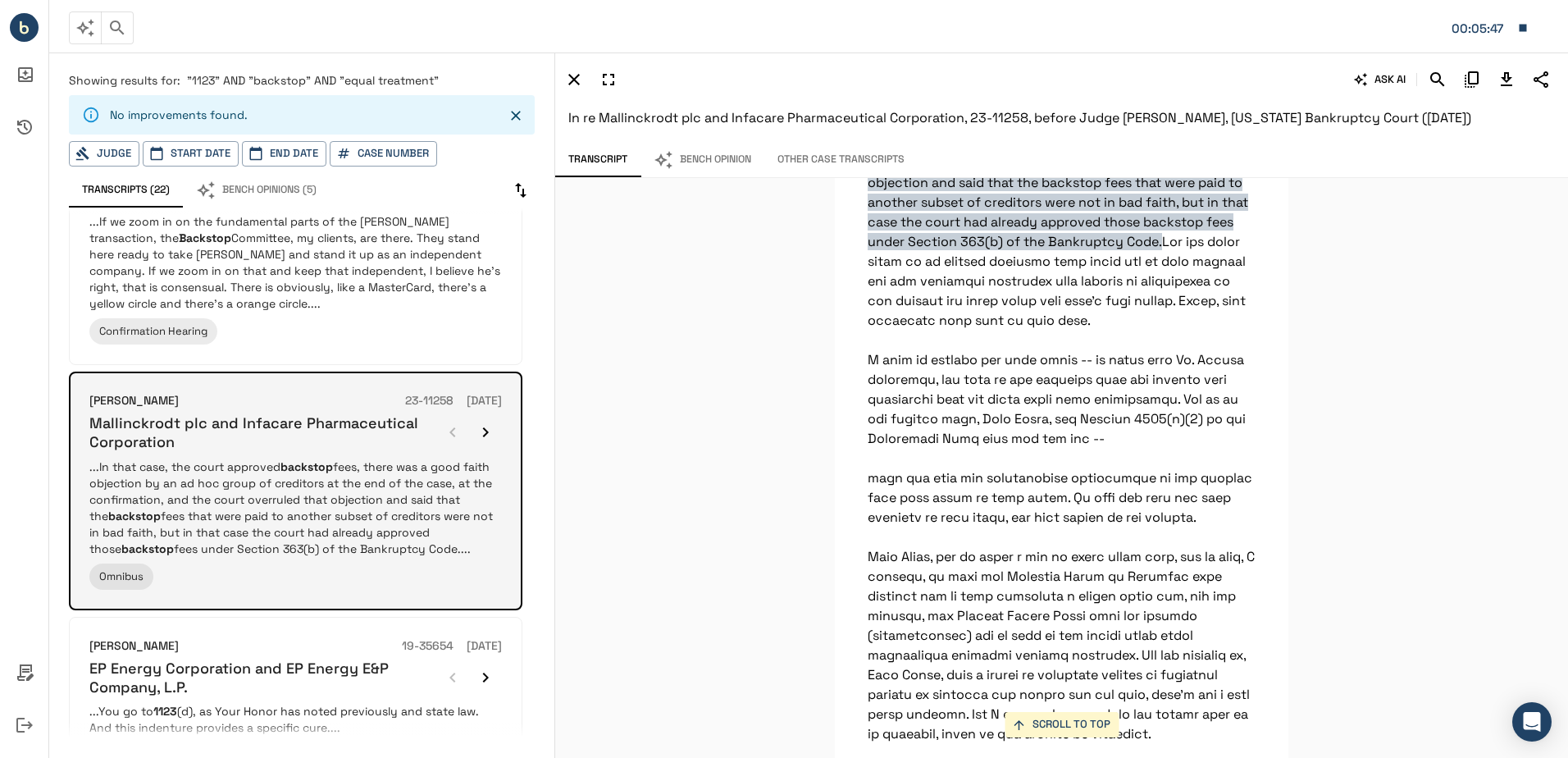
click at [488, 428] on icon "button" at bounding box center [485, 432] width 19 height 19
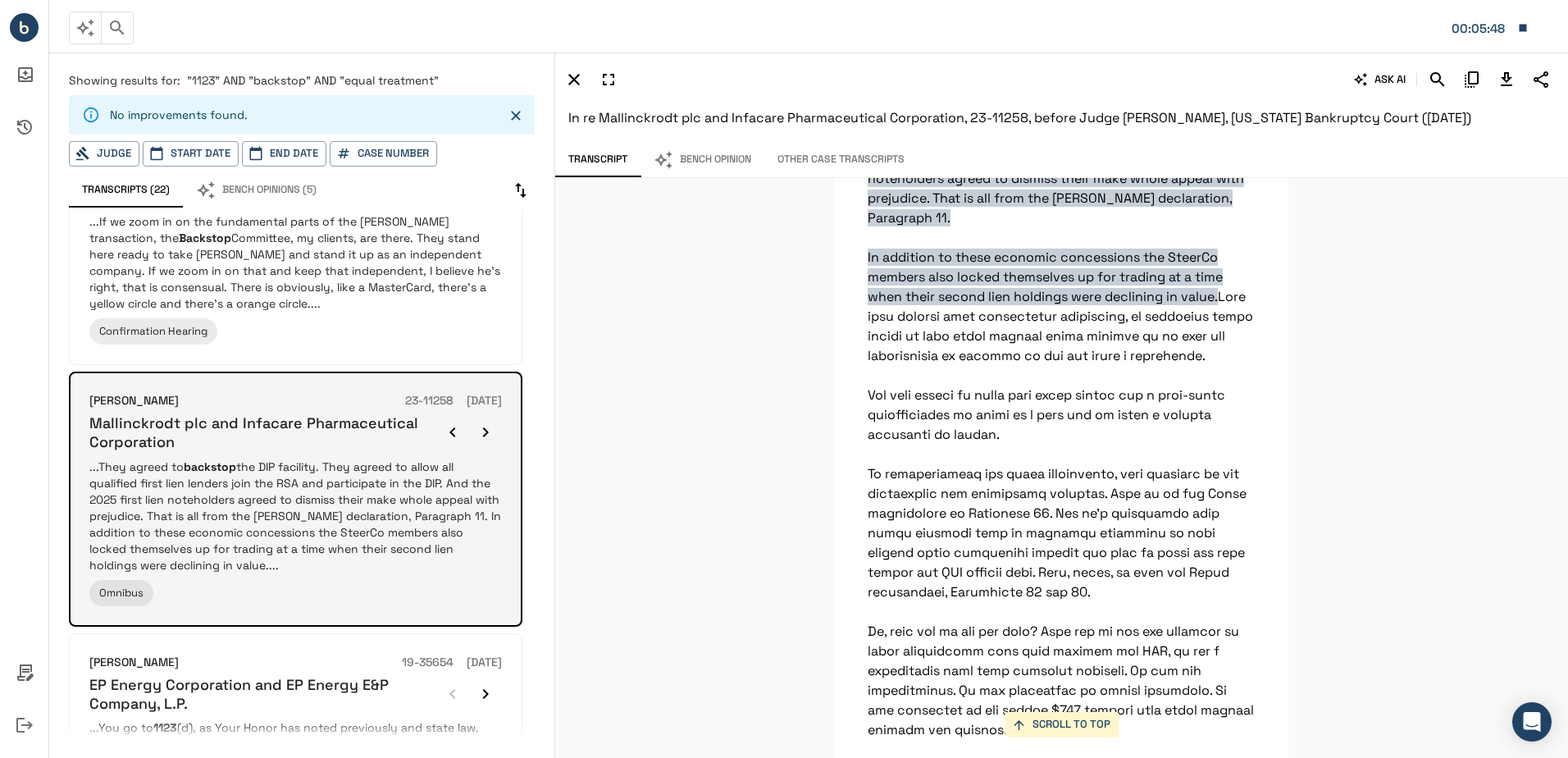
scroll to position [43069, 0]
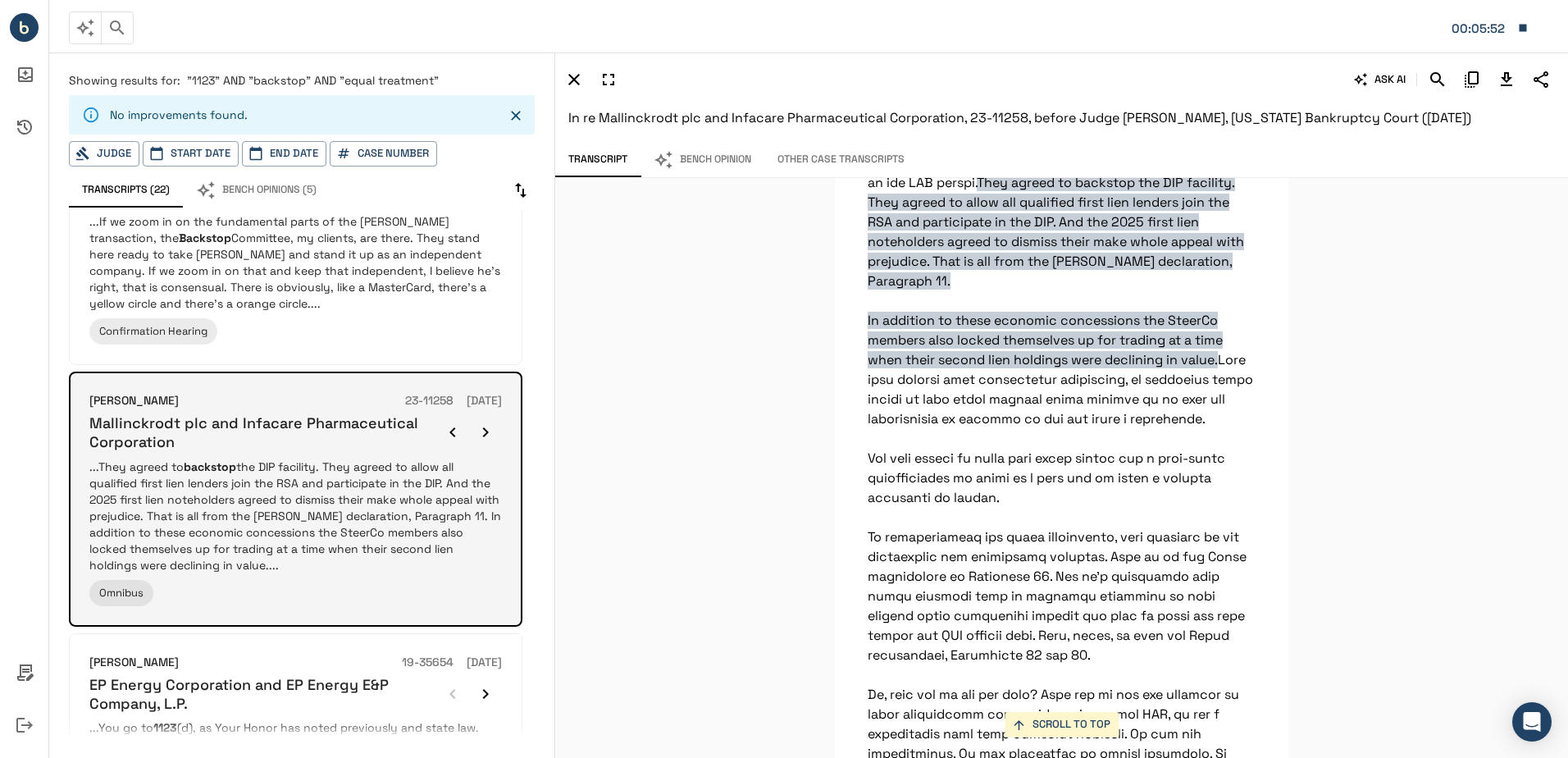
click at [488, 428] on icon "button" at bounding box center [485, 432] width 19 height 19
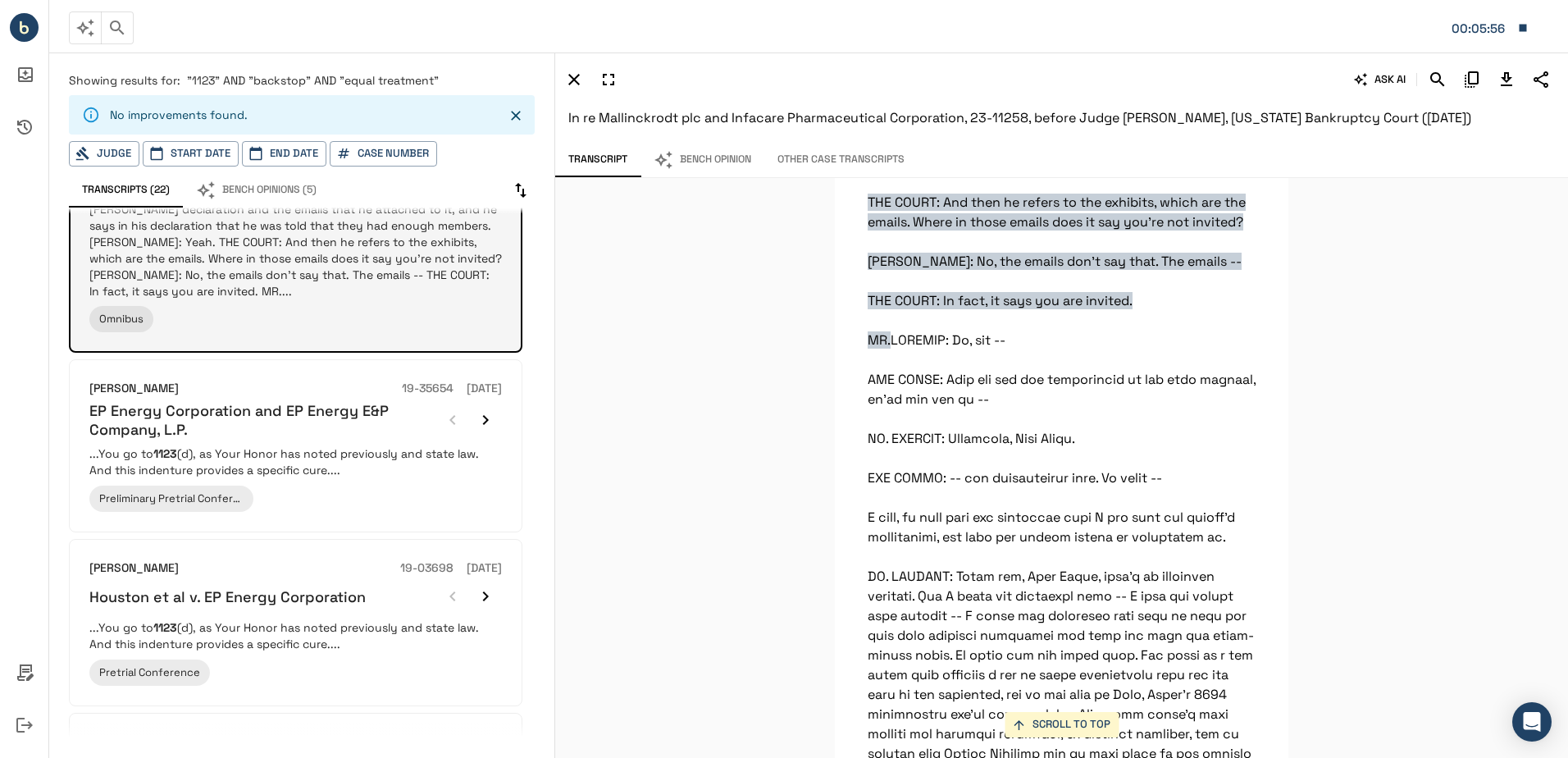
scroll to position [411, 0]
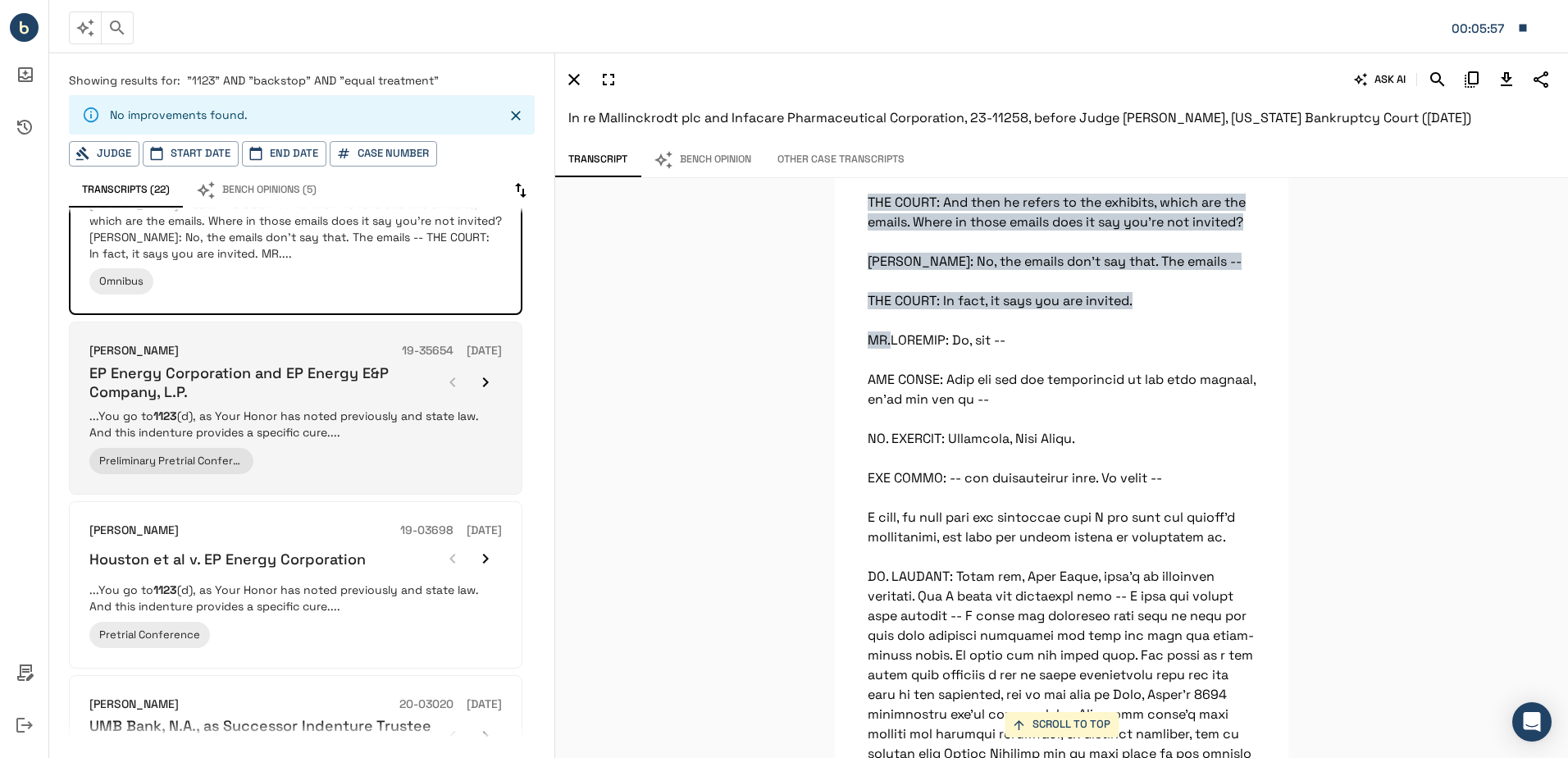
click at [414, 453] on div "Preliminary Pretrial Conference" at bounding box center [295, 460] width 413 height 26
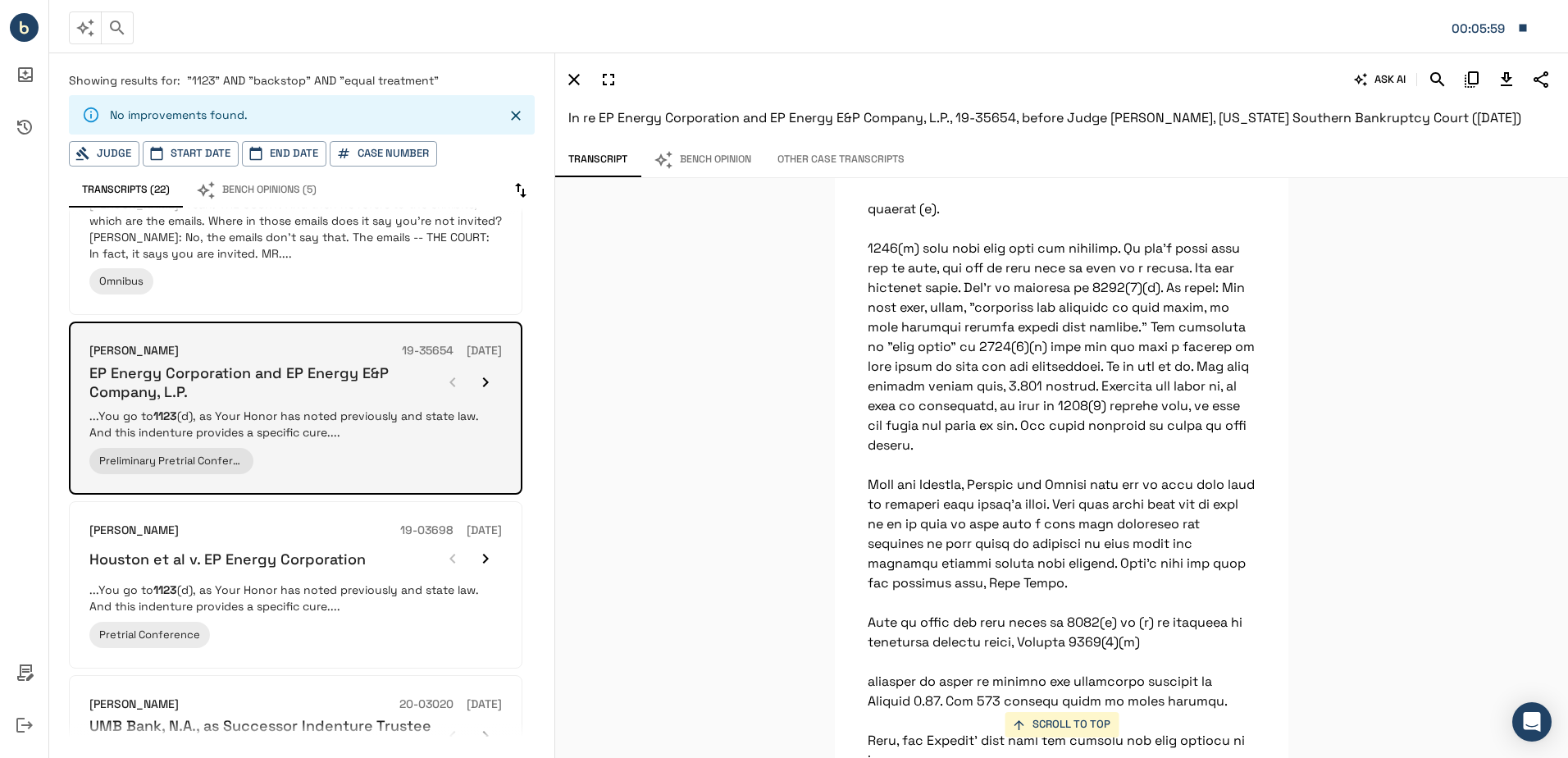
scroll to position [25329, 0]
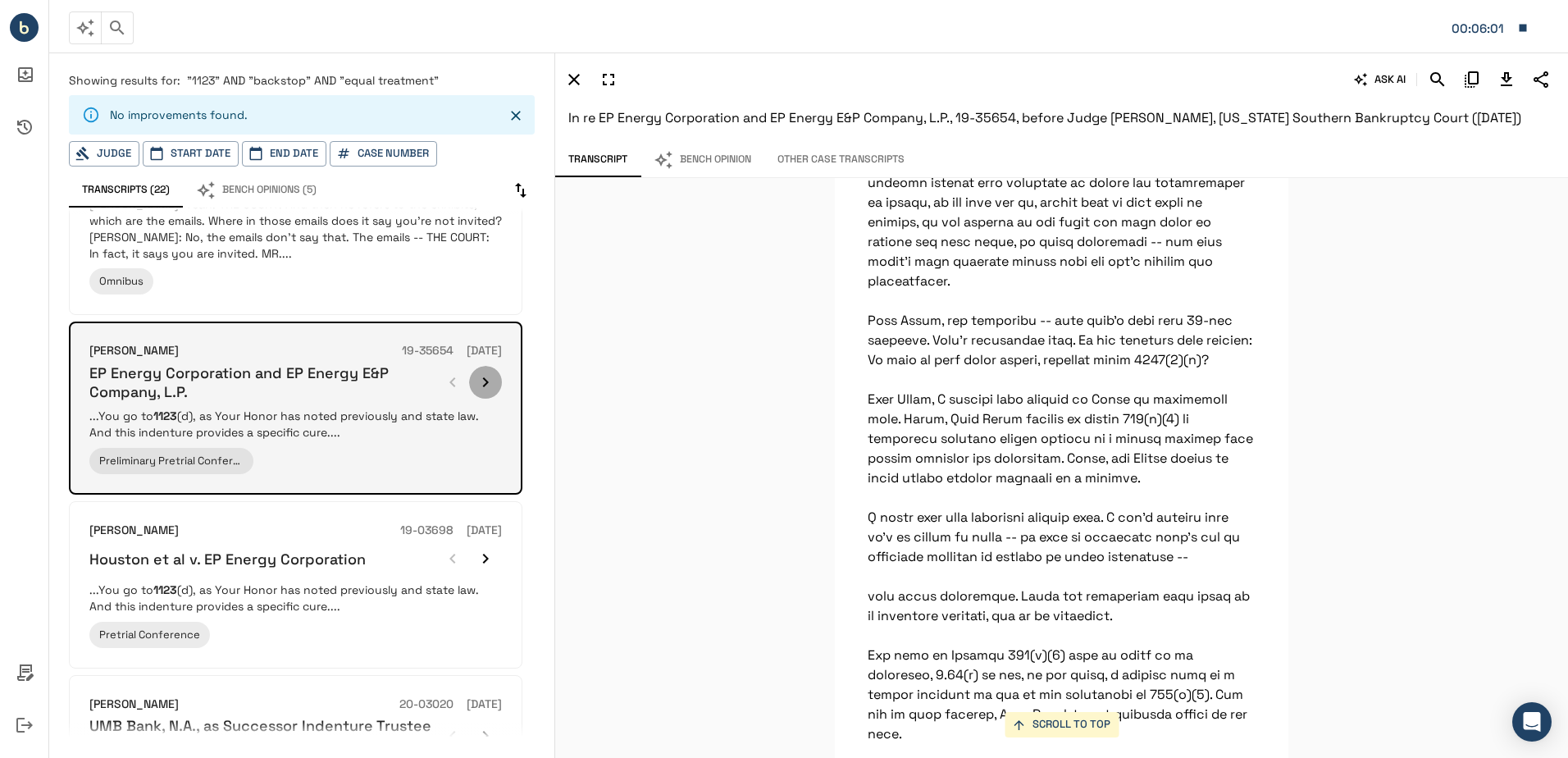
click at [494, 379] on icon "button" at bounding box center [485, 382] width 19 height 19
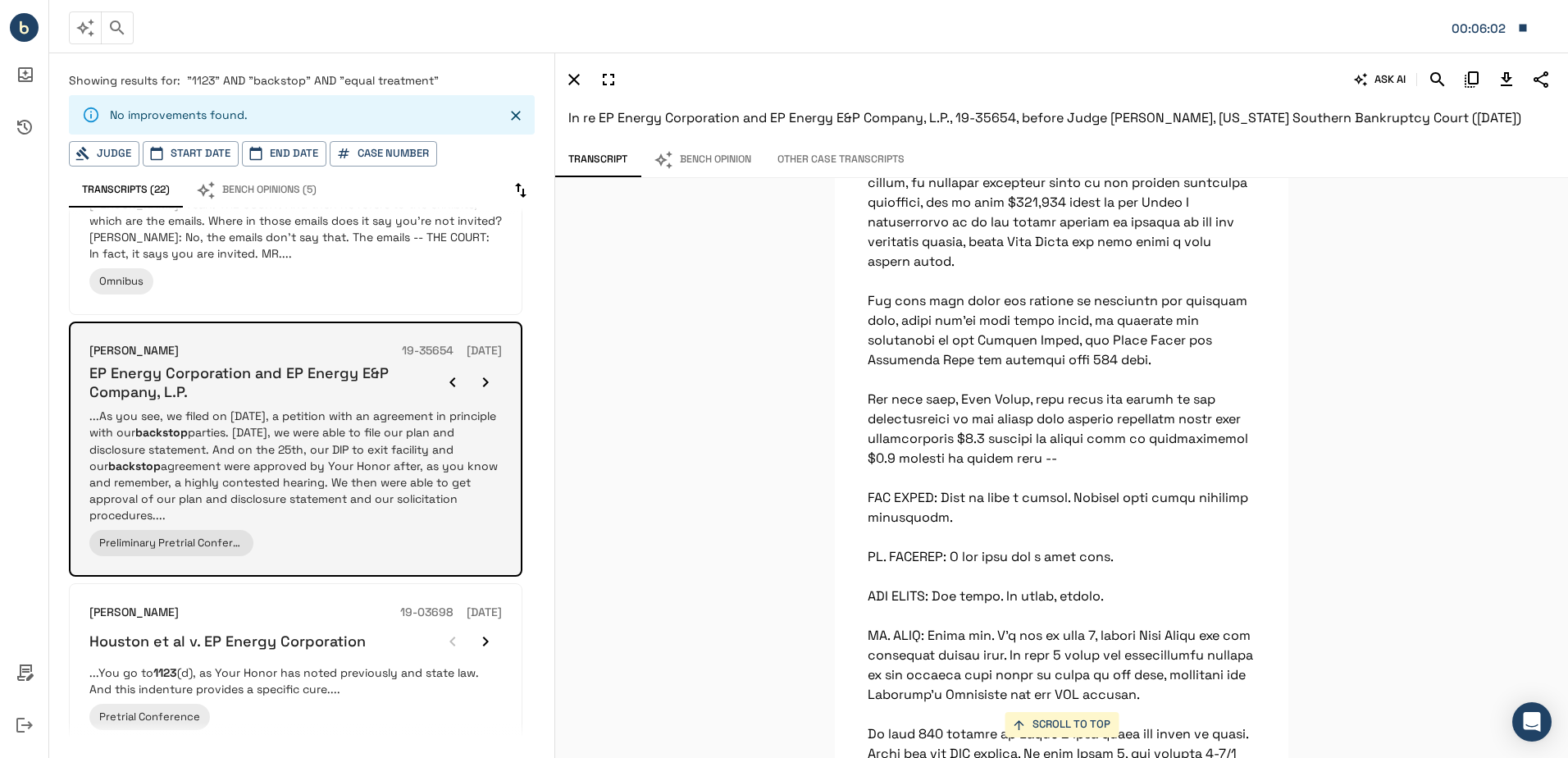
scroll to position [11643, 0]
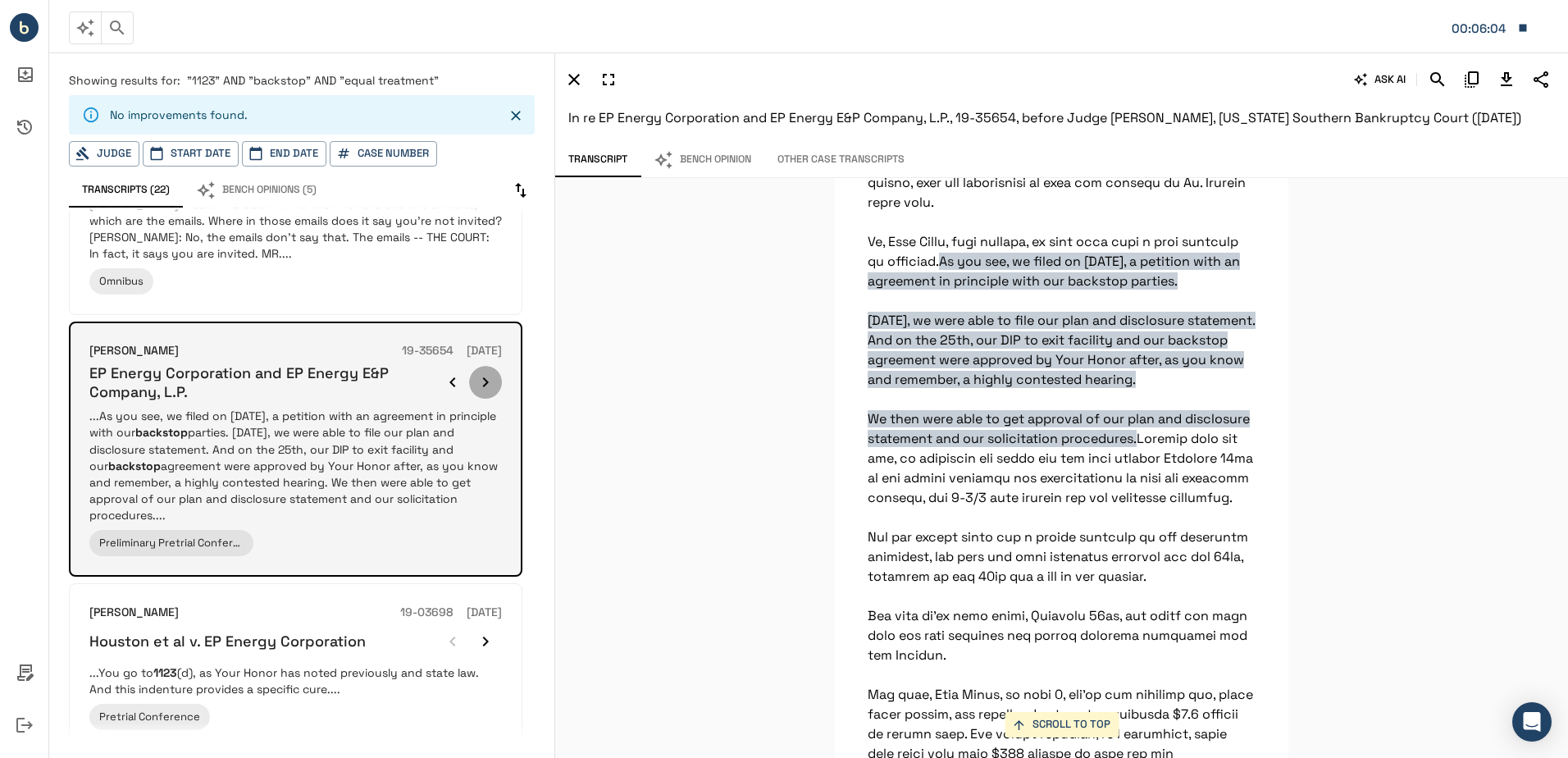
click at [494, 379] on icon "button" at bounding box center [485, 382] width 19 height 19
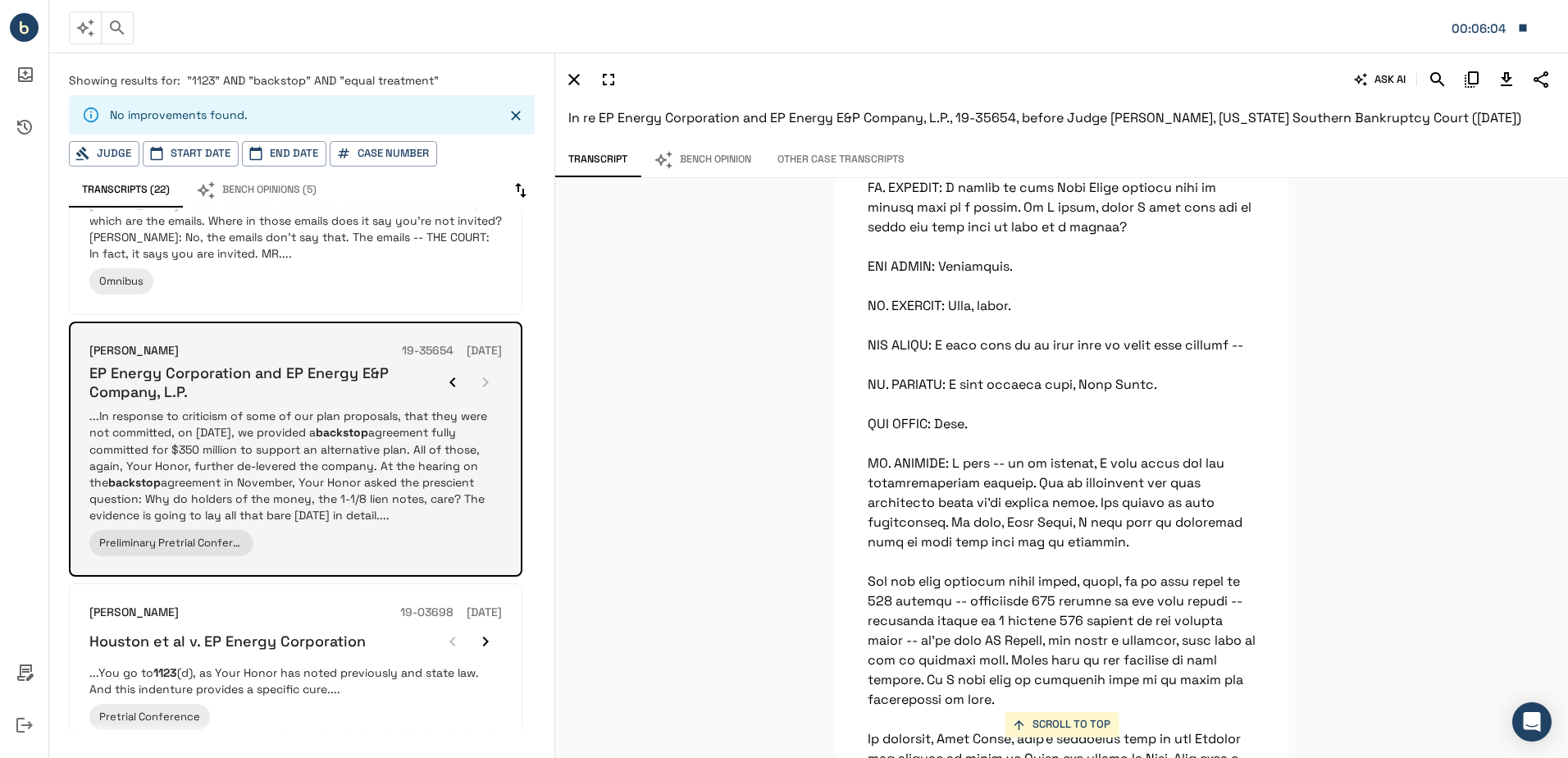
scroll to position [18121, 0]
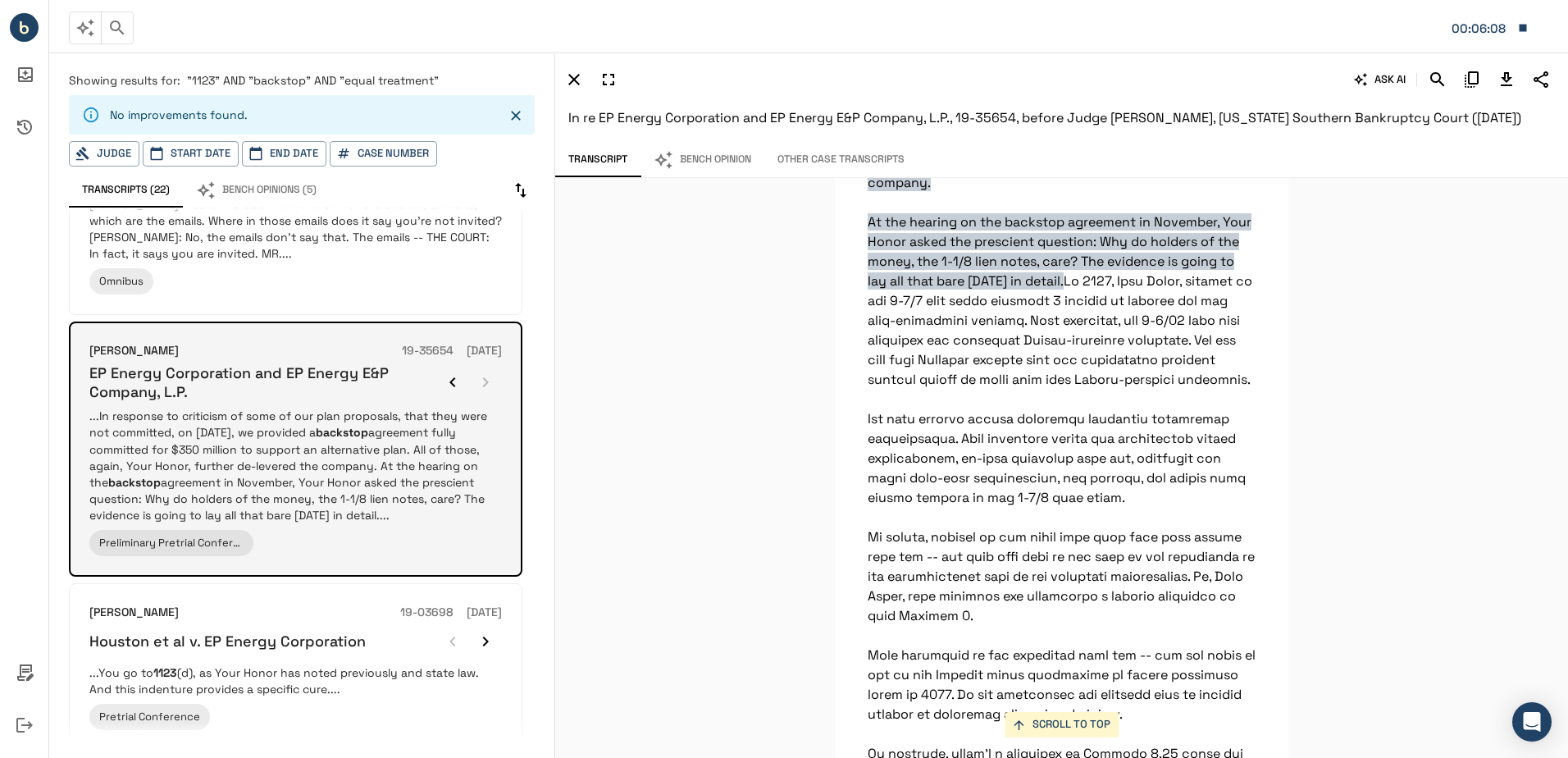
click at [494, 379] on div at bounding box center [469, 382] width 66 height 33
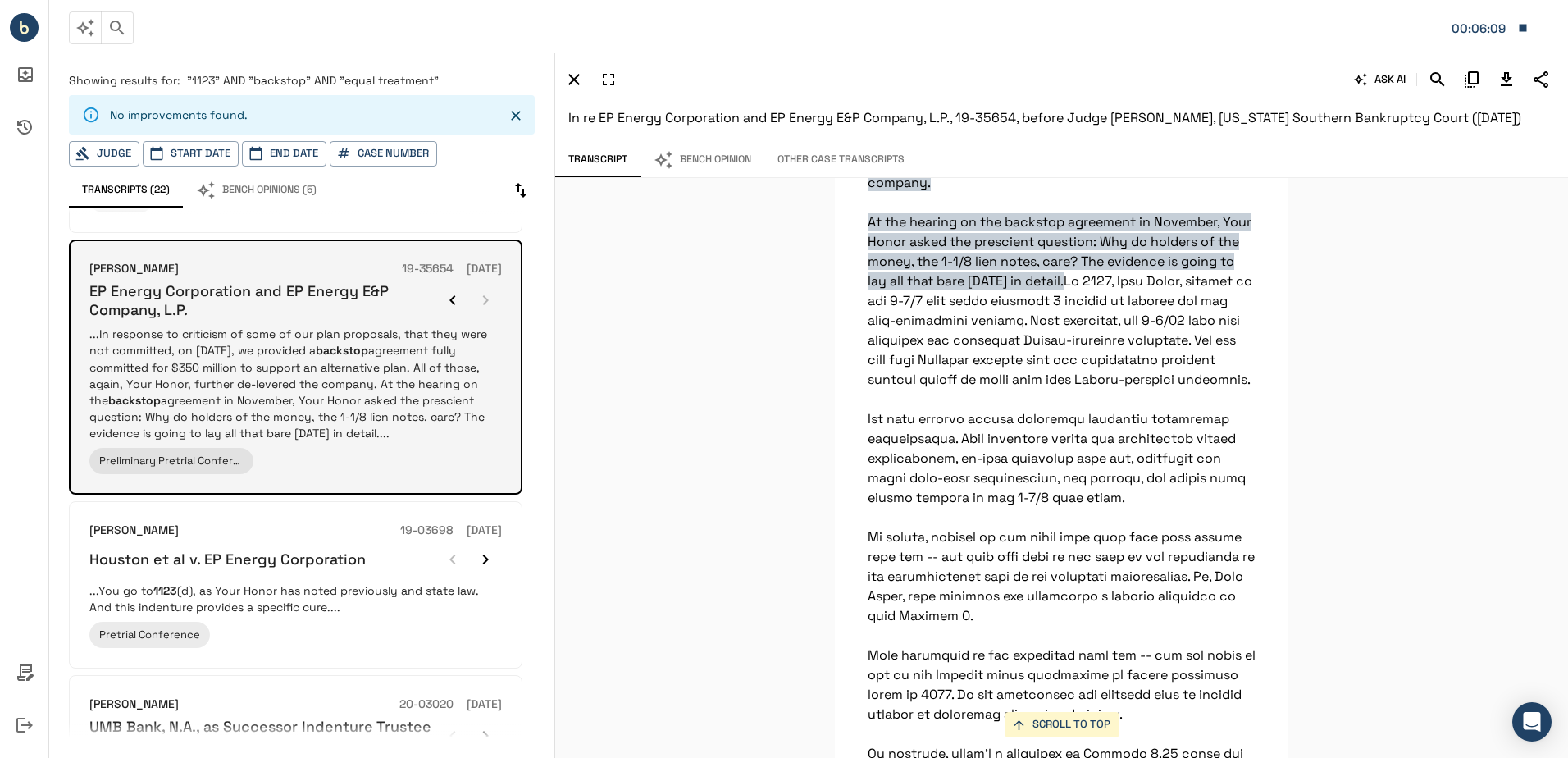
scroll to position [820, 0]
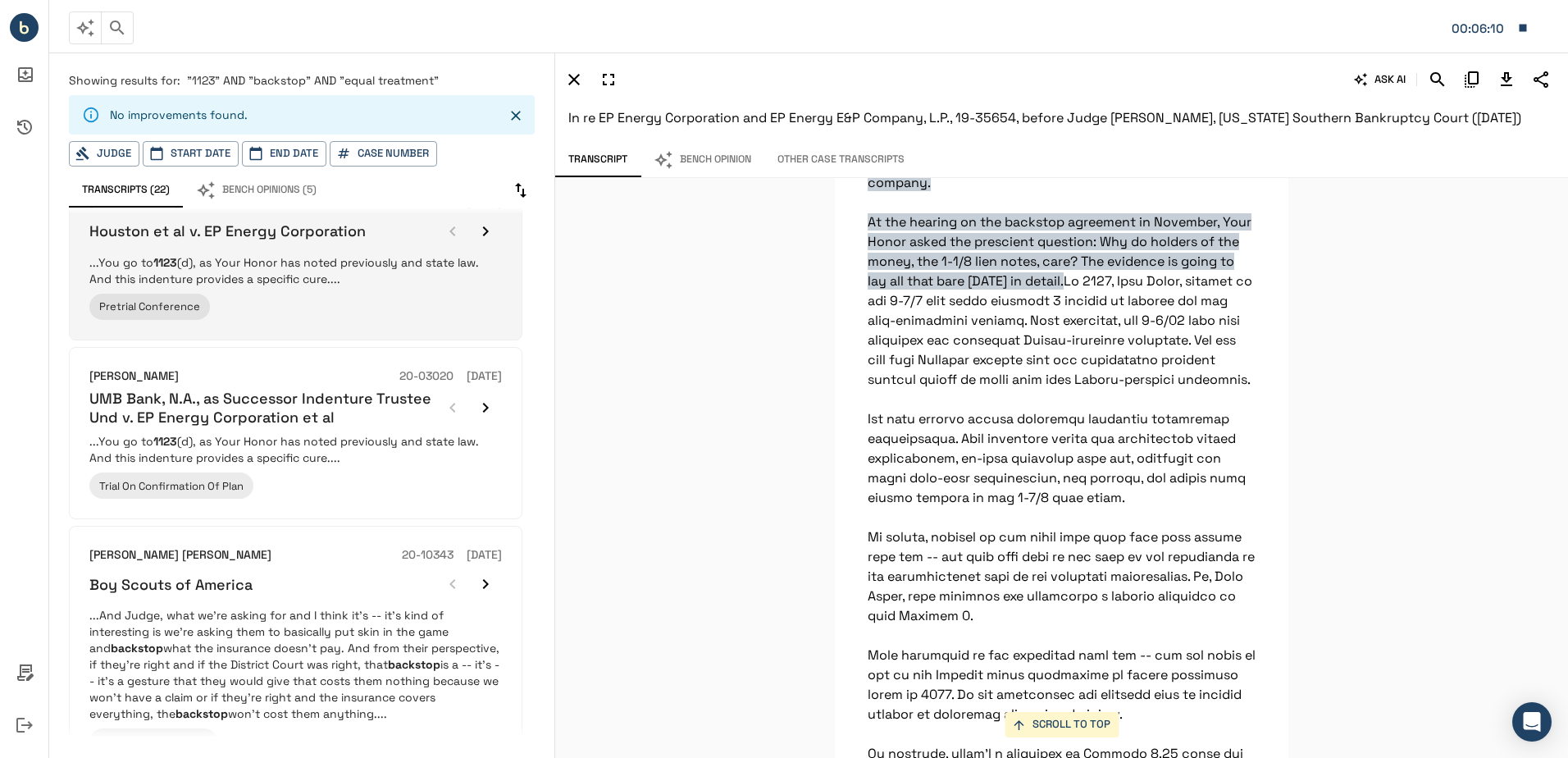
click at [303, 307] on div "Pretrial Conference" at bounding box center [295, 306] width 413 height 26
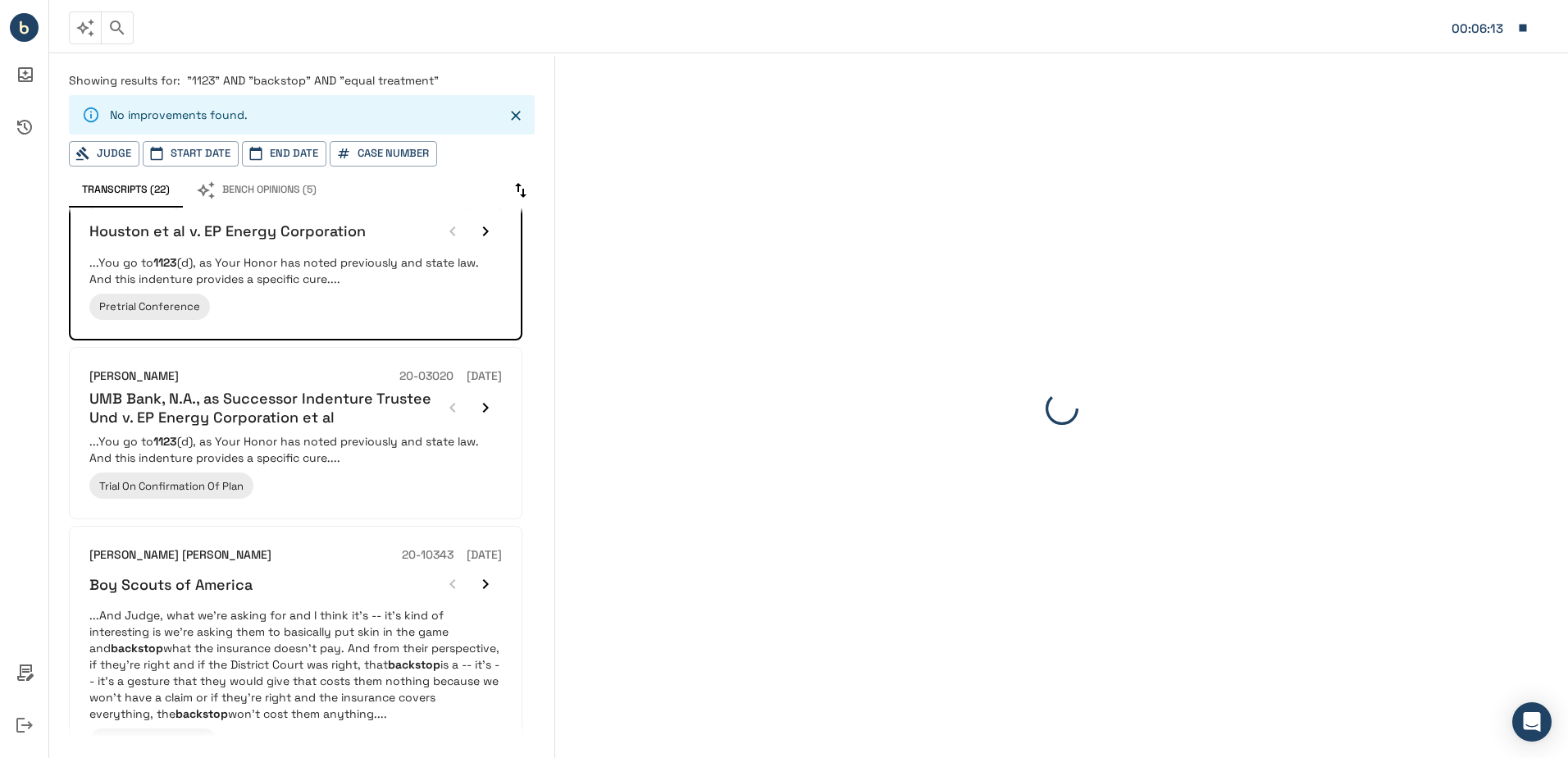
drag, startPoint x: 293, startPoint y: 308, endPoint x: 535, endPoint y: 267, distance: 245.4
click at [535, 267] on div "[PERSON_NAME] 16-60040 [DATE] Linn Energy, LLC ...If we zoom in on the fundamen…" at bounding box center [311, 472] width 485 height 529
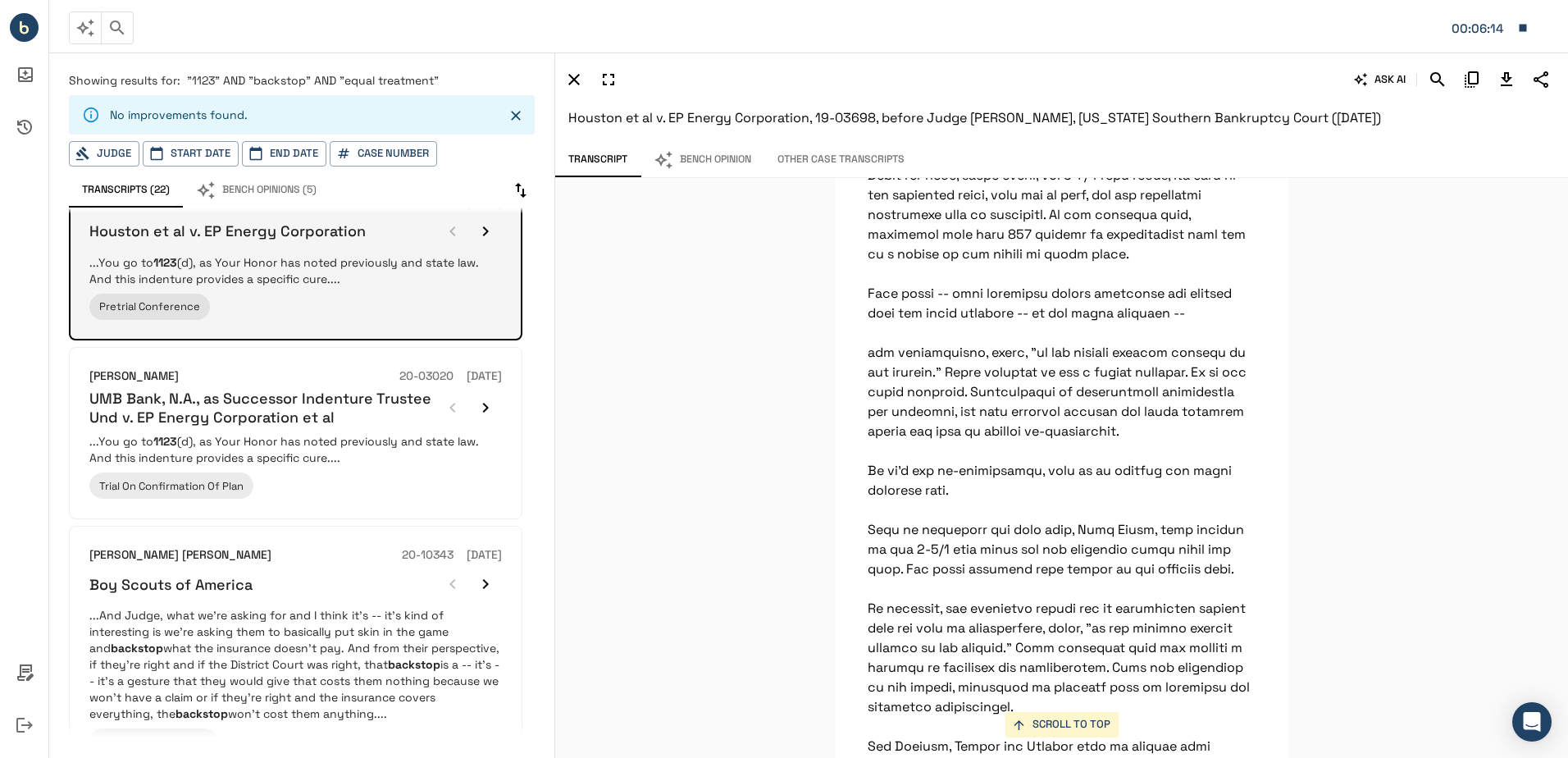
scroll to position [25329, 0]
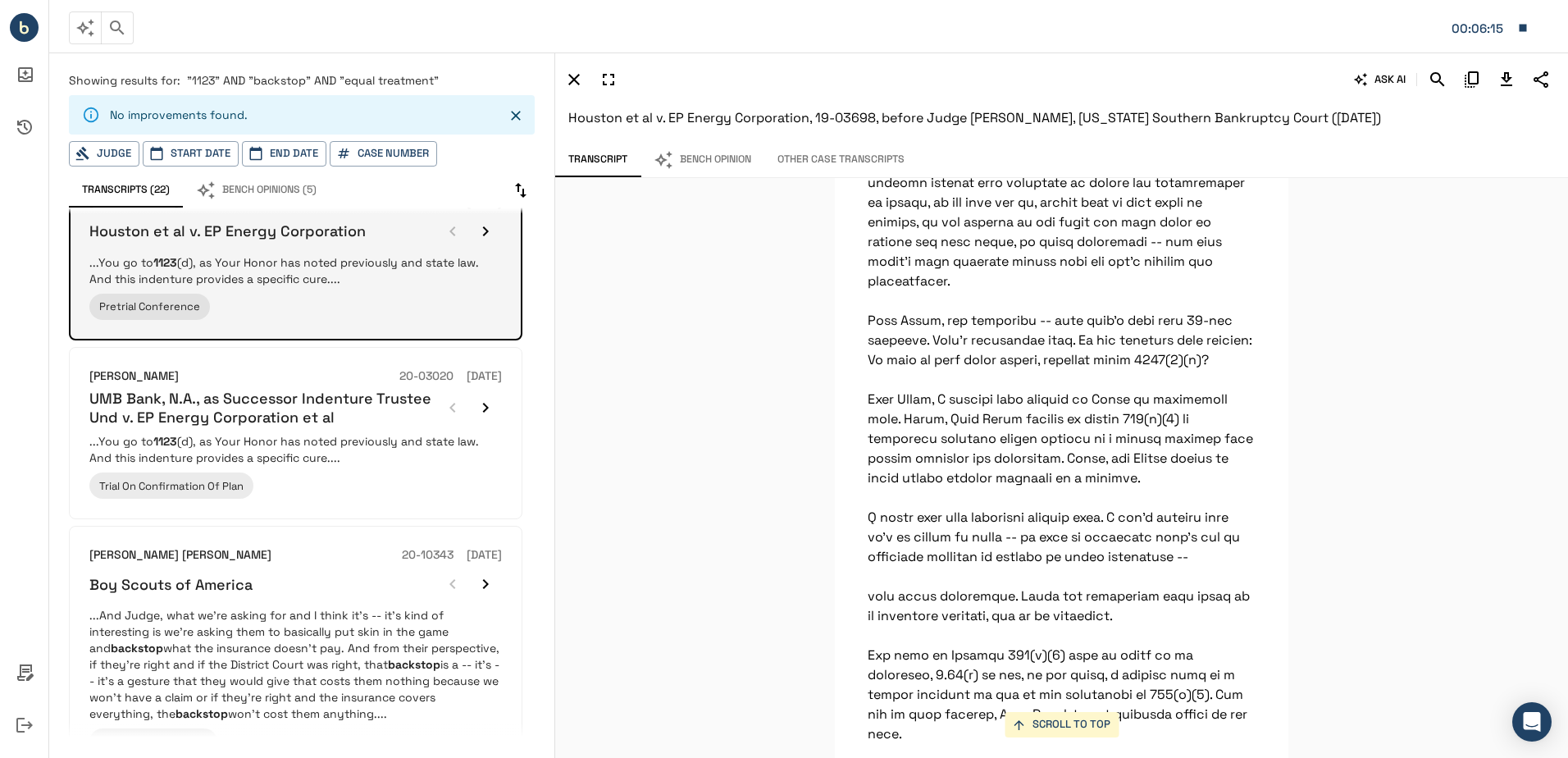
click at [483, 227] on icon "button" at bounding box center [485, 231] width 6 height 10
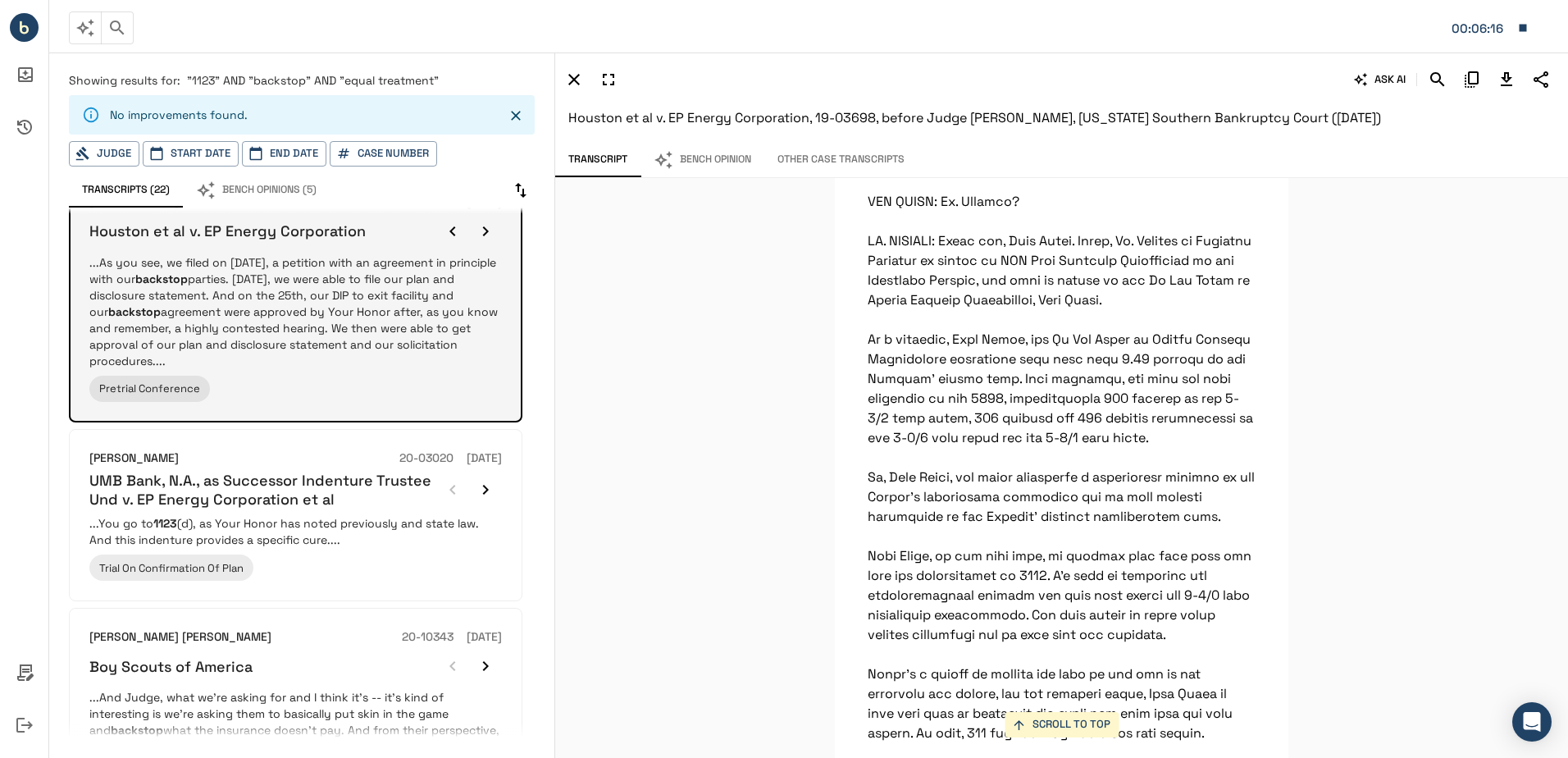
scroll to position [11643, 0]
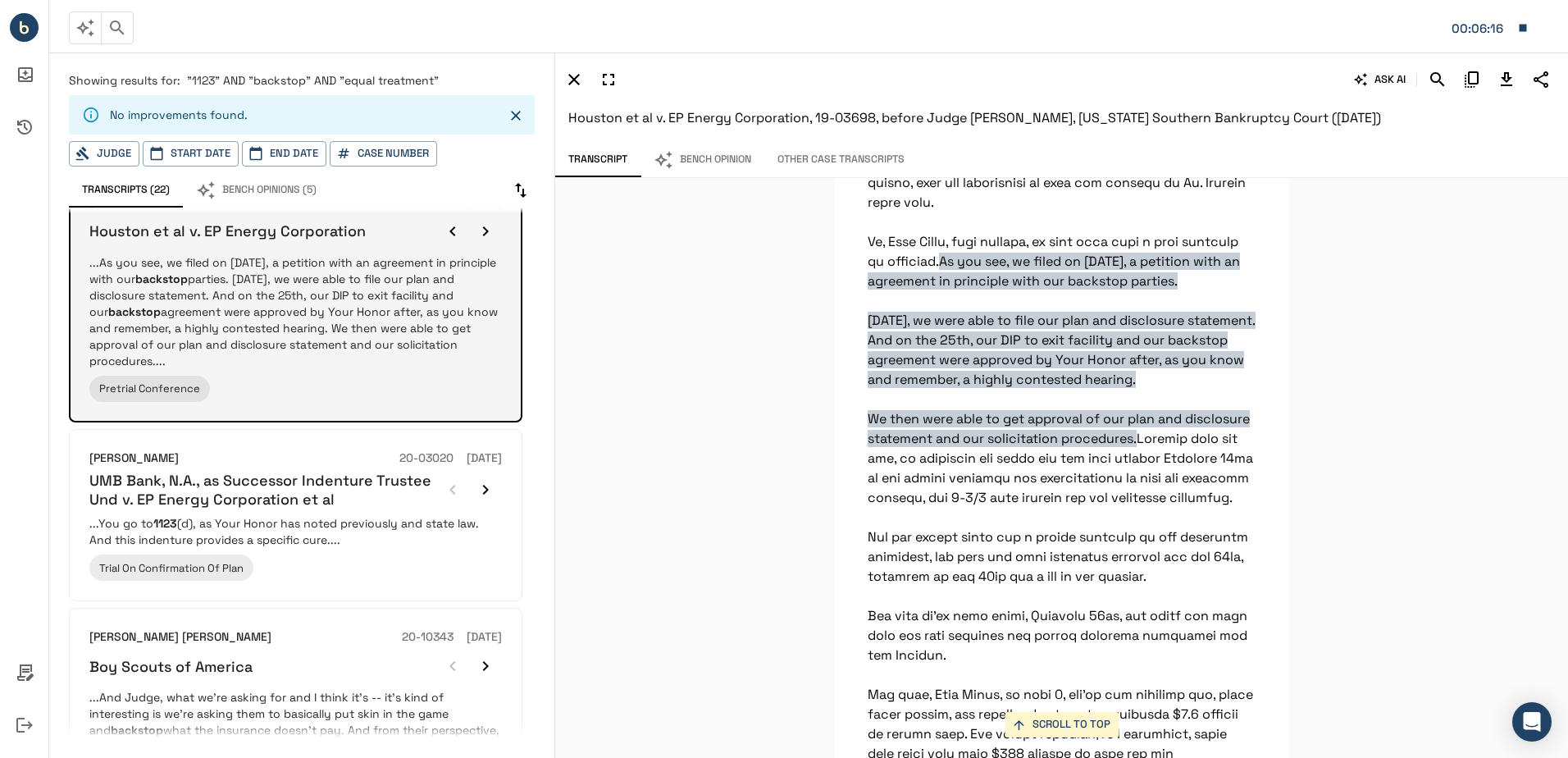
click at [483, 227] on icon "button" at bounding box center [485, 231] width 6 height 10
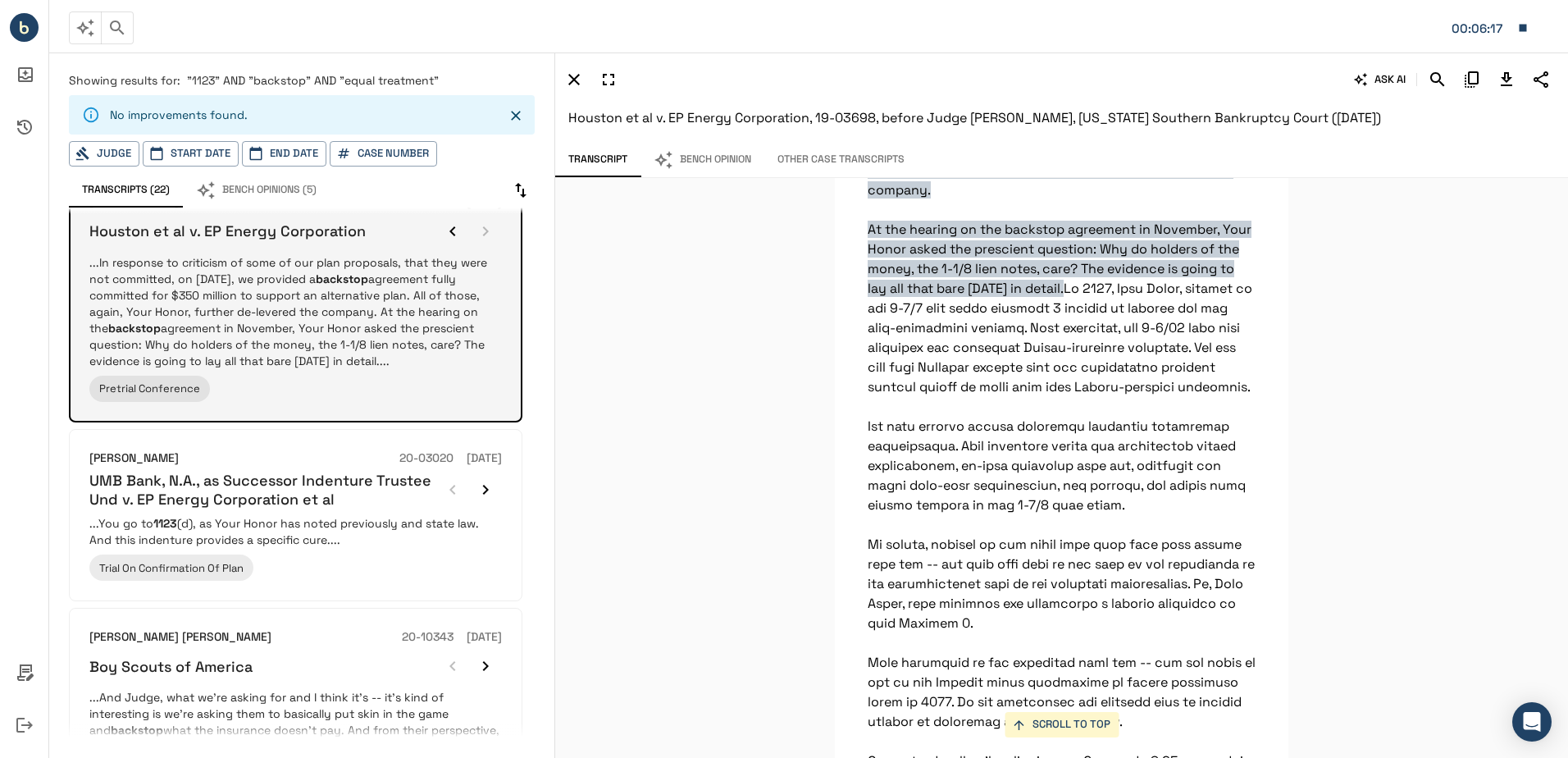
scroll to position [18121, 0]
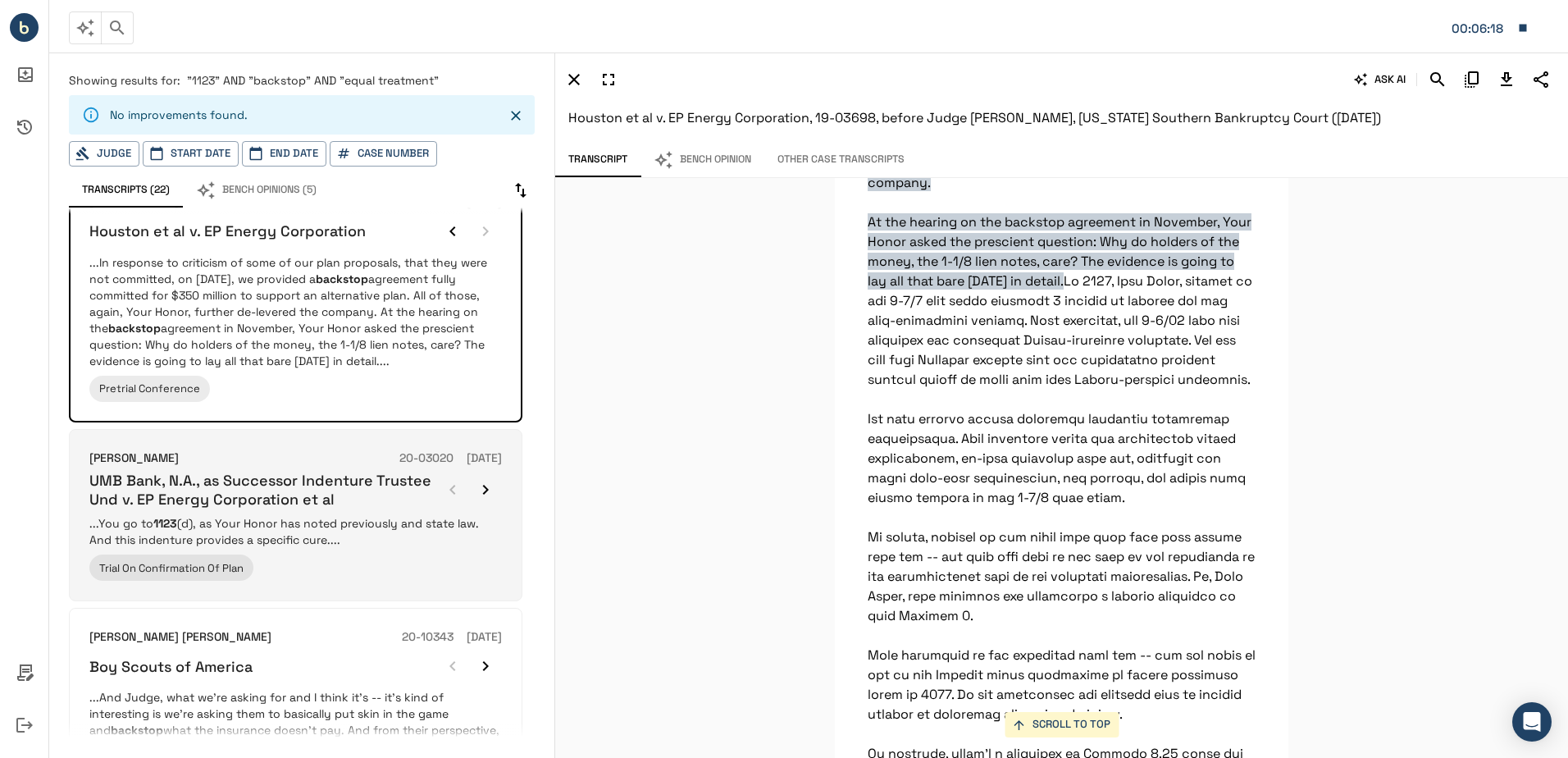
drag, startPoint x: 483, startPoint y: 227, endPoint x: 314, endPoint y: 559, distance: 372.5
click at [314, 559] on div "Trial On Confirmation Of Plan" at bounding box center [295, 567] width 413 height 26
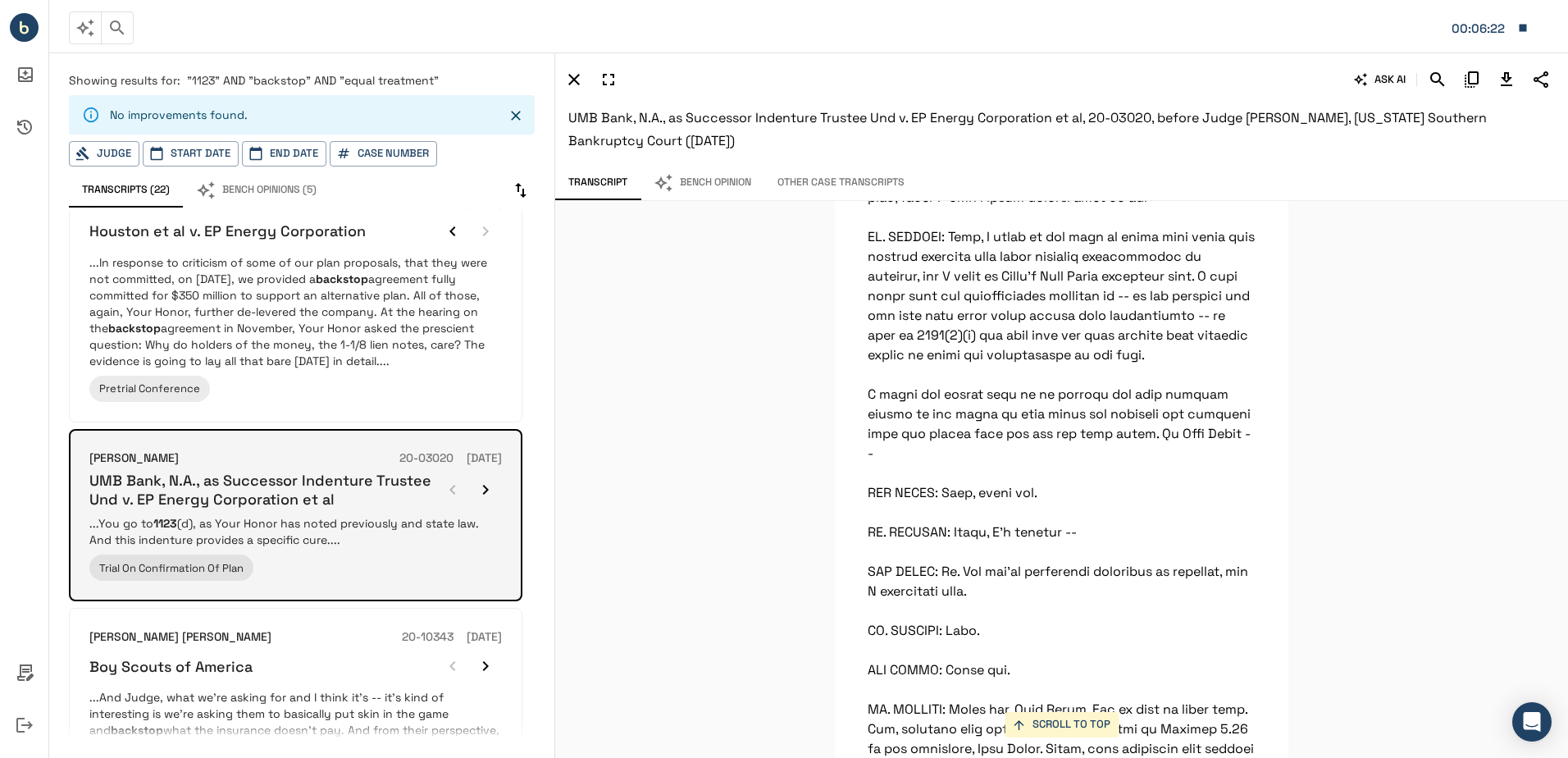
scroll to position [25340, 0]
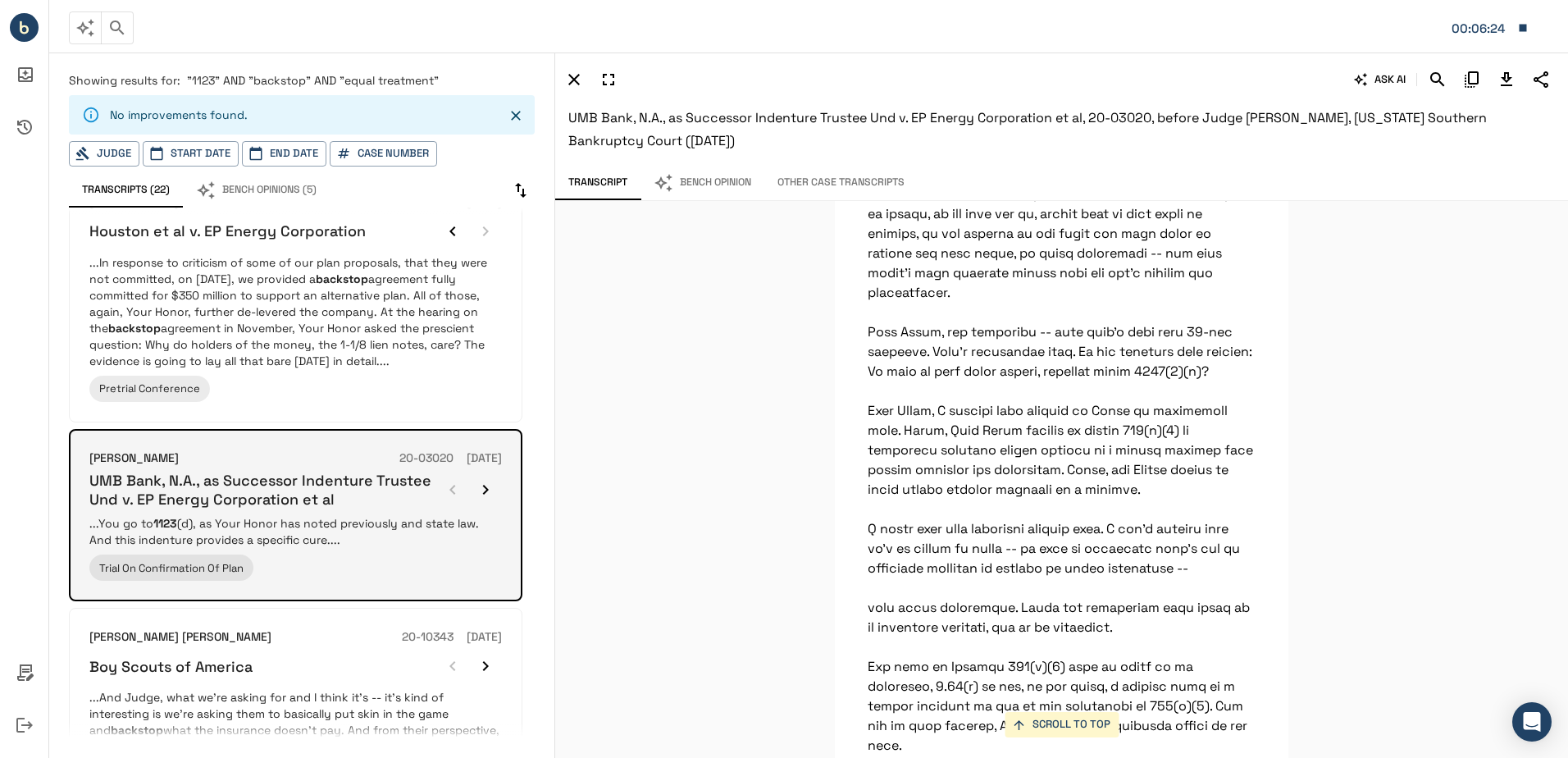
click at [488, 492] on icon "button" at bounding box center [485, 489] width 19 height 19
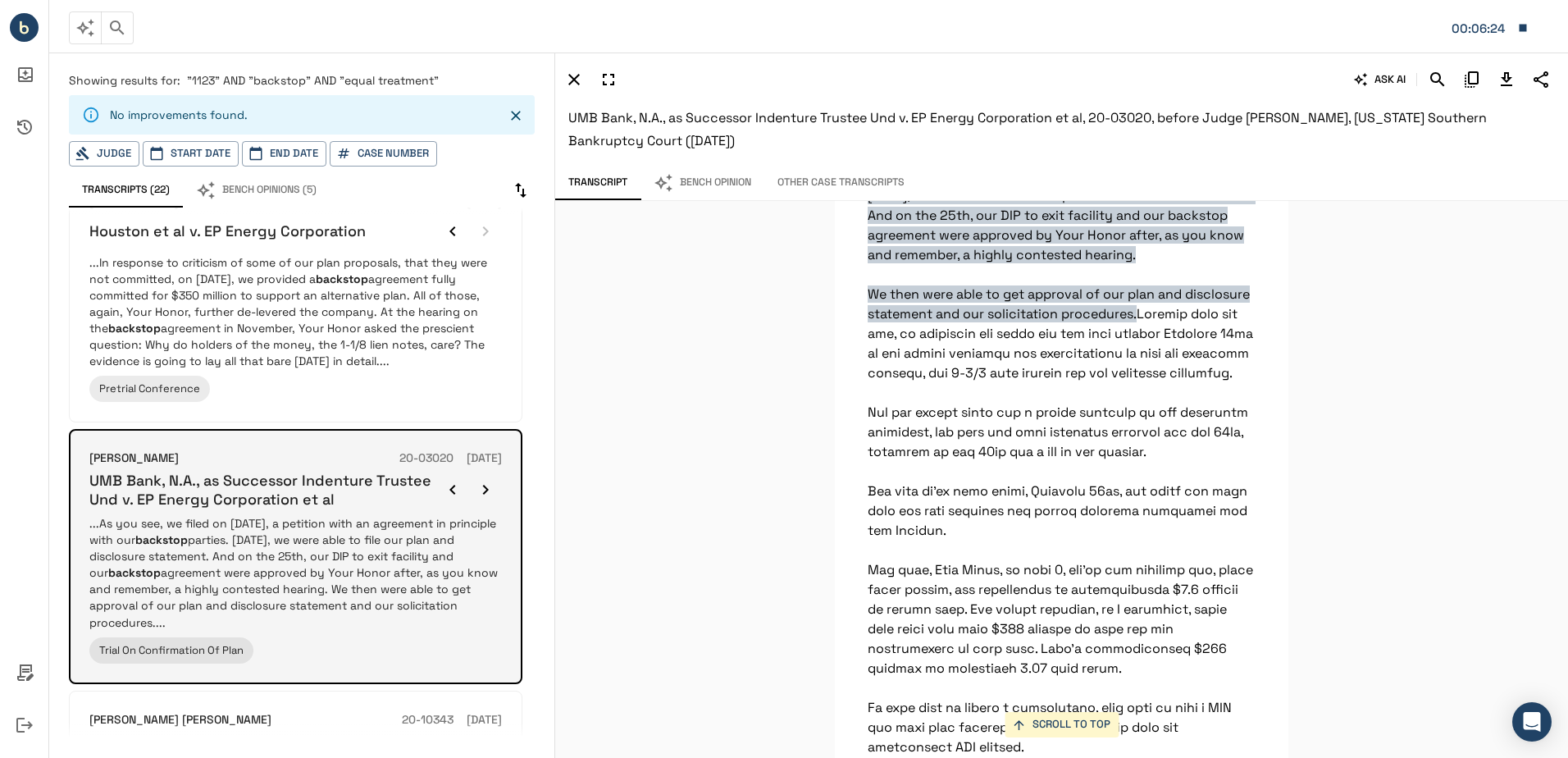
scroll to position [11655, 0]
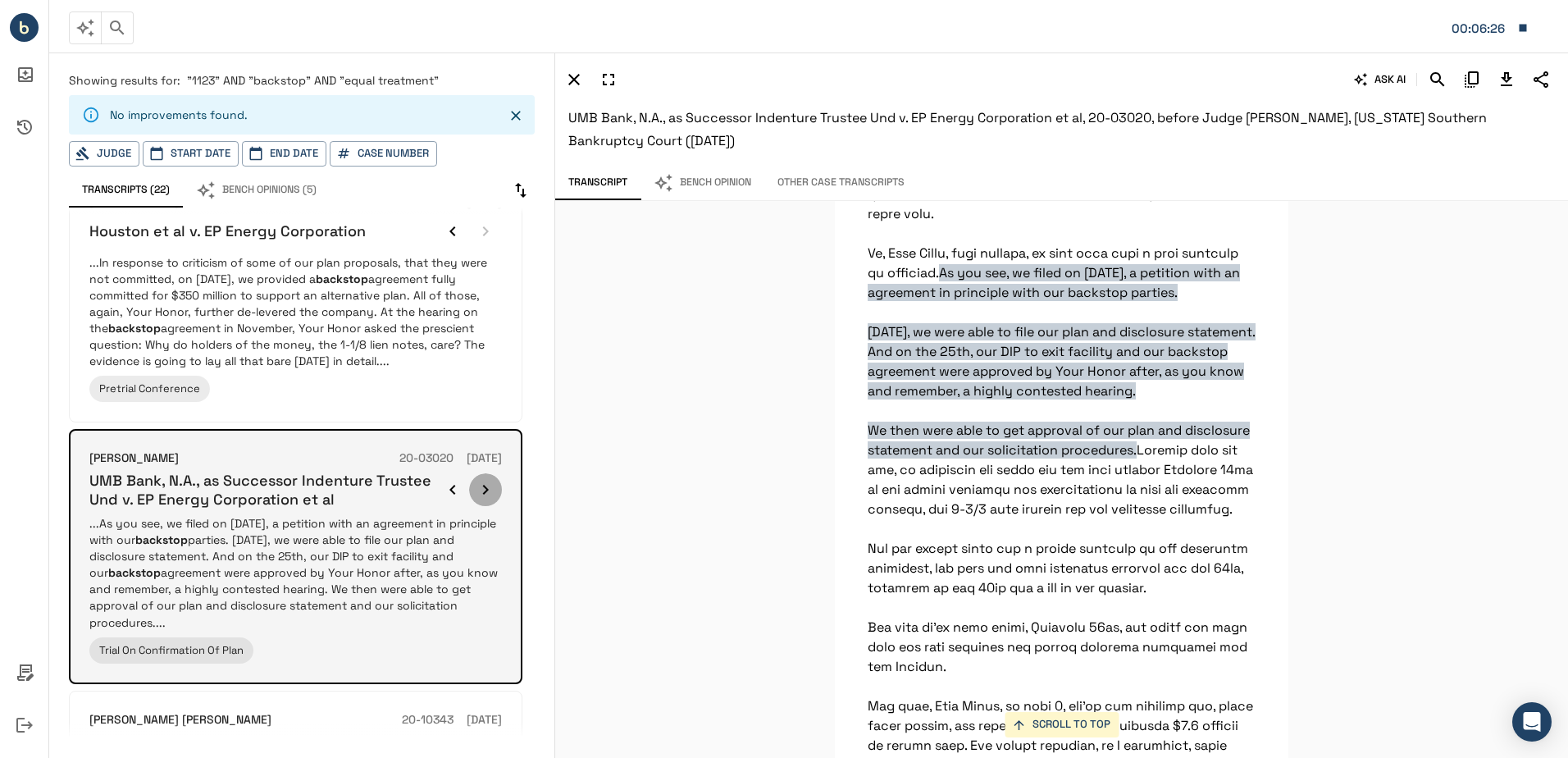
click at [488, 492] on icon "button" at bounding box center [485, 489] width 19 height 19
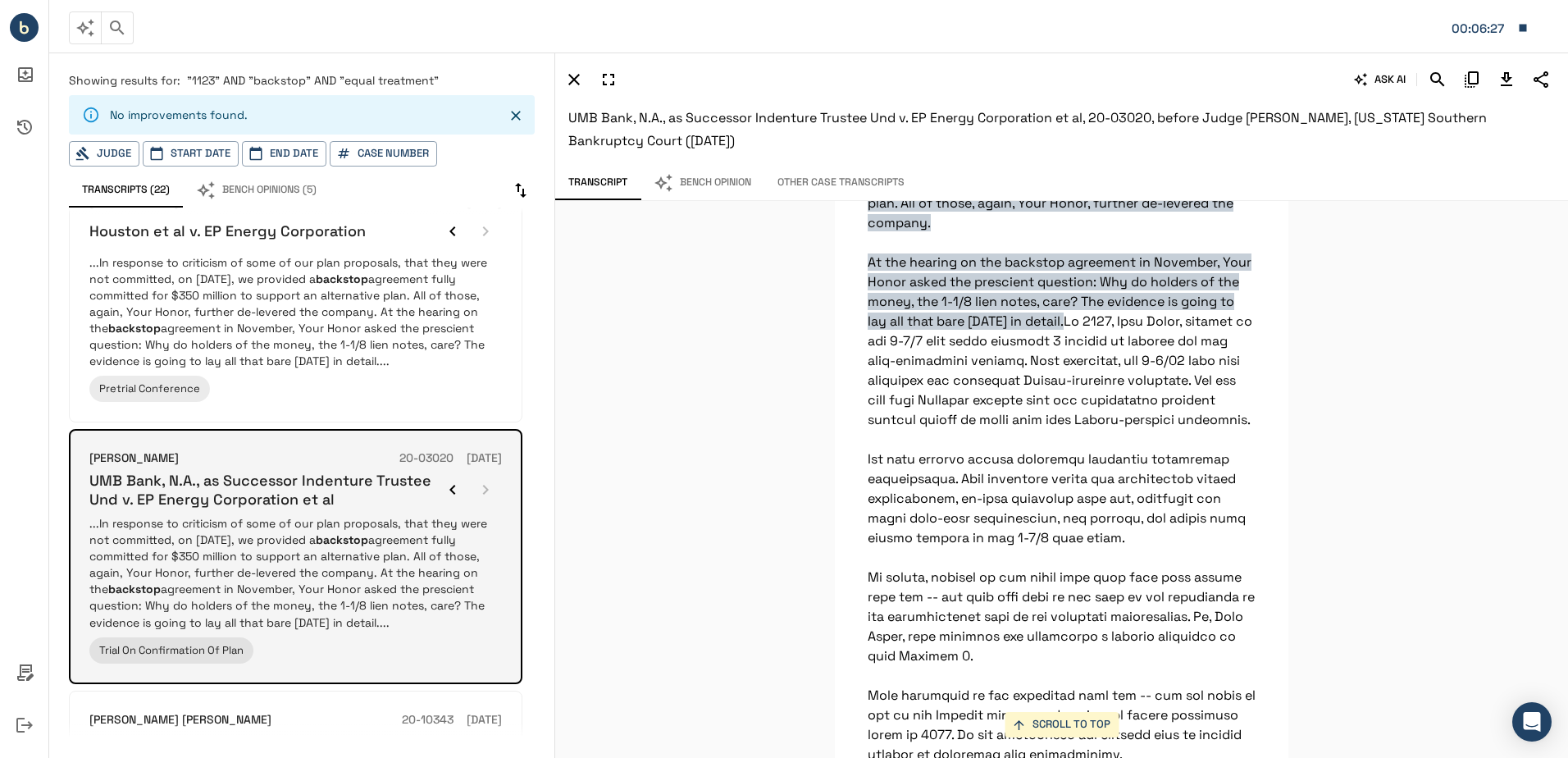
scroll to position [18133, 0]
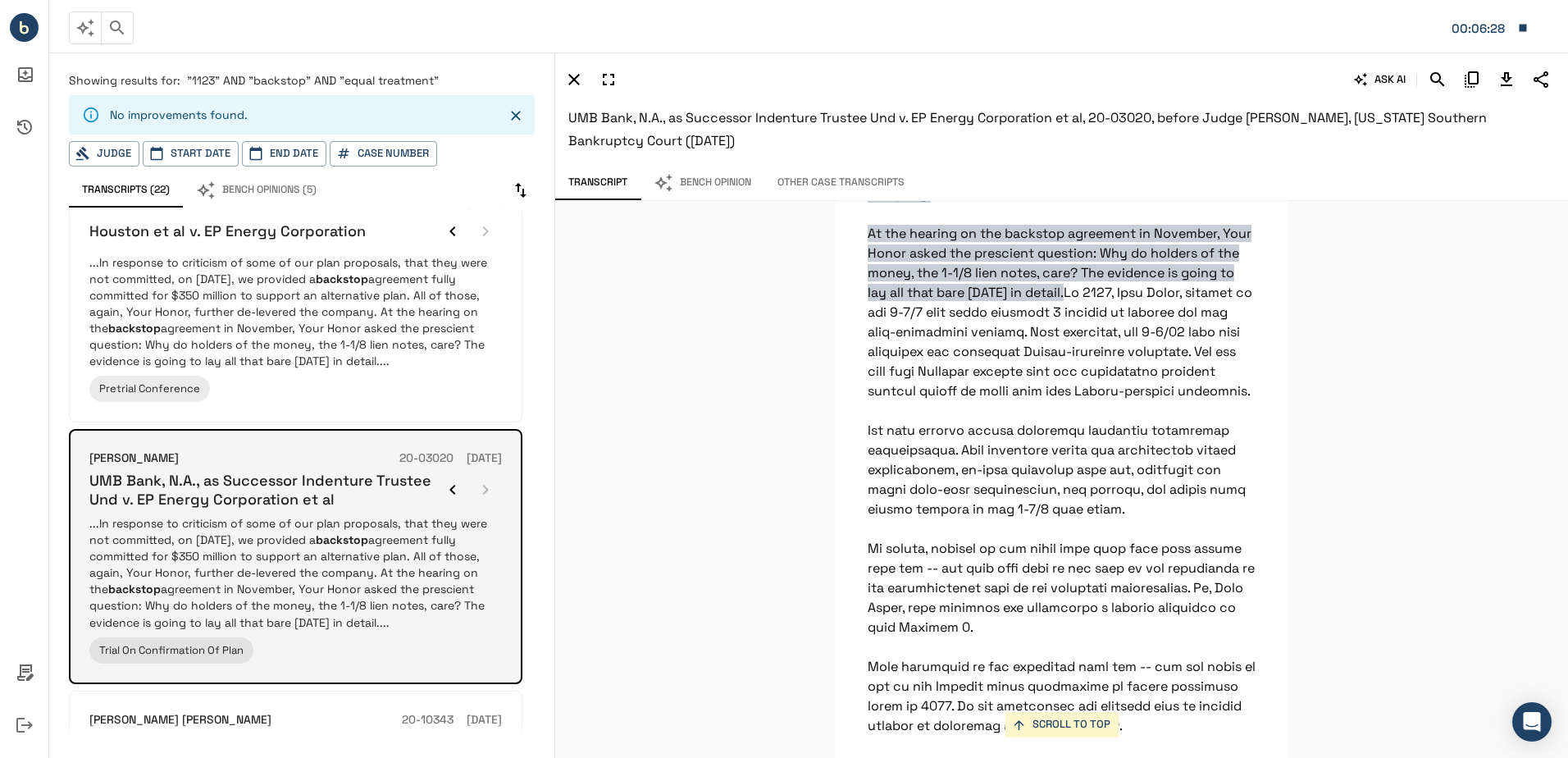
click at [488, 491] on div at bounding box center [469, 490] width 66 height 33
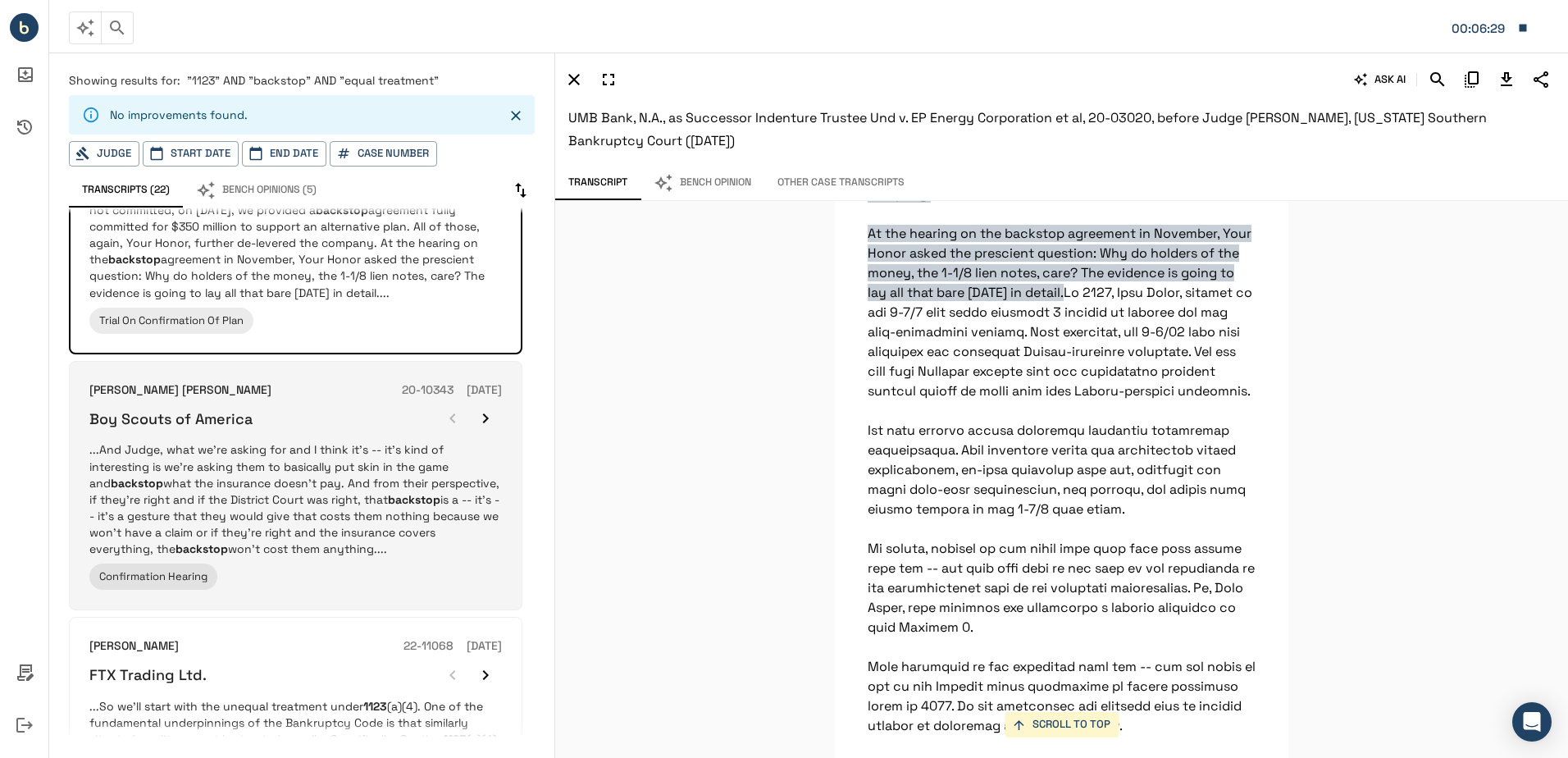
scroll to position [1148, 0]
click at [300, 448] on p "...And Judge, what we're asking for and I think it's -- it's kind of interestin…" at bounding box center [295, 501] width 413 height 115
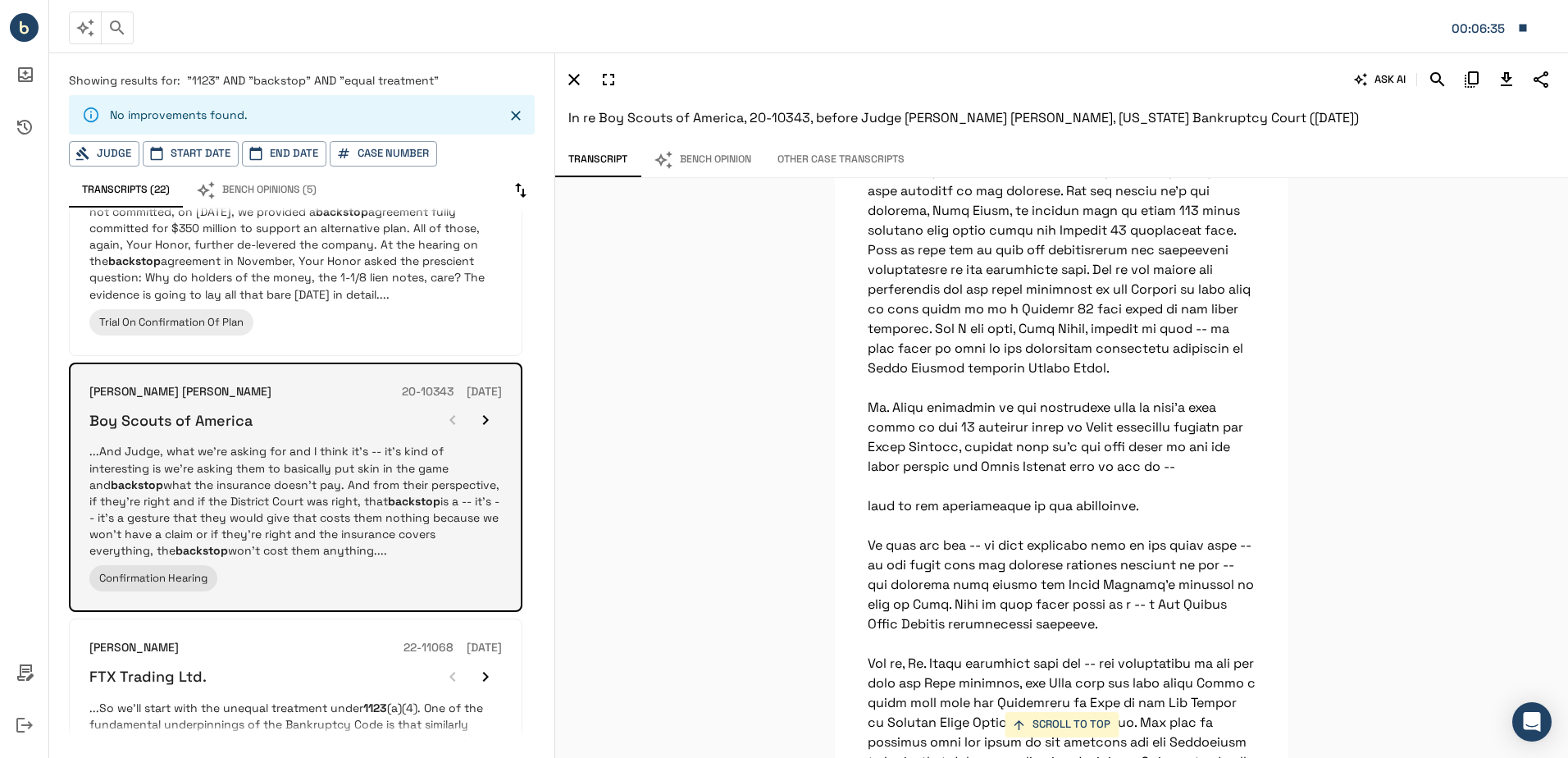
scroll to position [161250, 0]
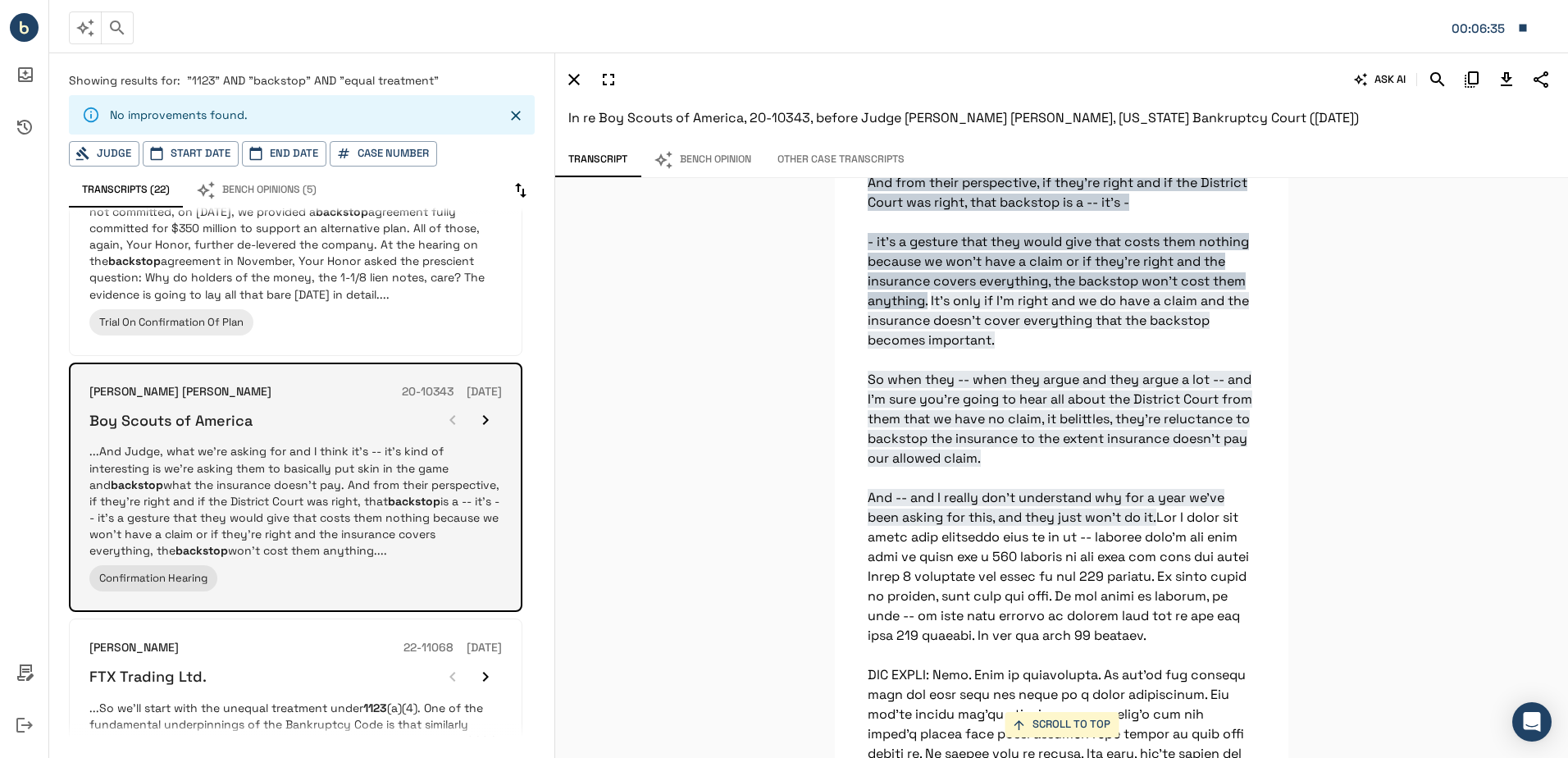
drag, startPoint x: 495, startPoint y: 426, endPoint x: 370, endPoint y: 421, distance: 125.1
click at [370, 421] on div "Boy Scouts of America" at bounding box center [295, 420] width 413 height 33
click at [490, 416] on icon "button" at bounding box center [485, 420] width 19 height 19
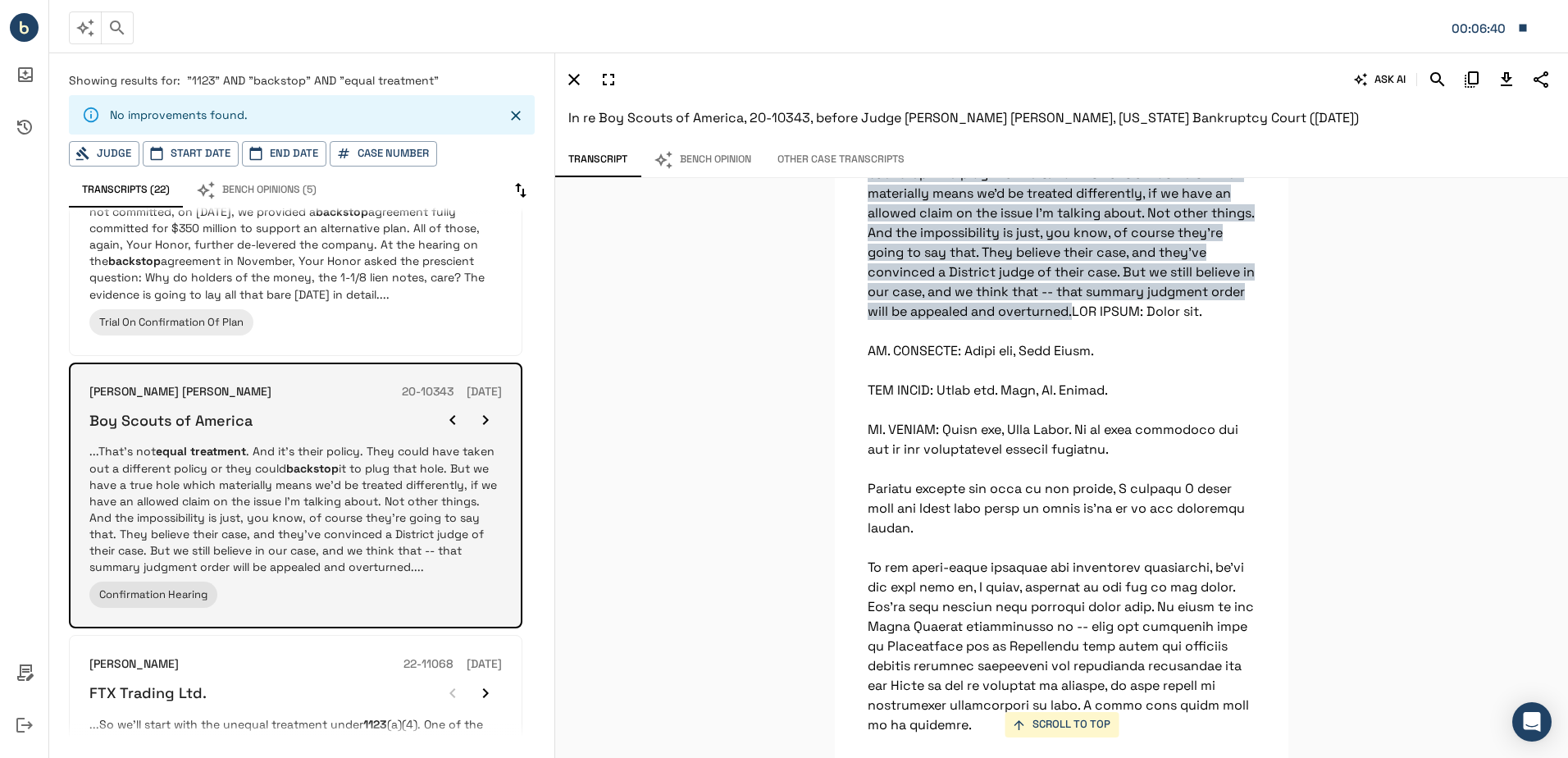
scroll to position [173232, 0]
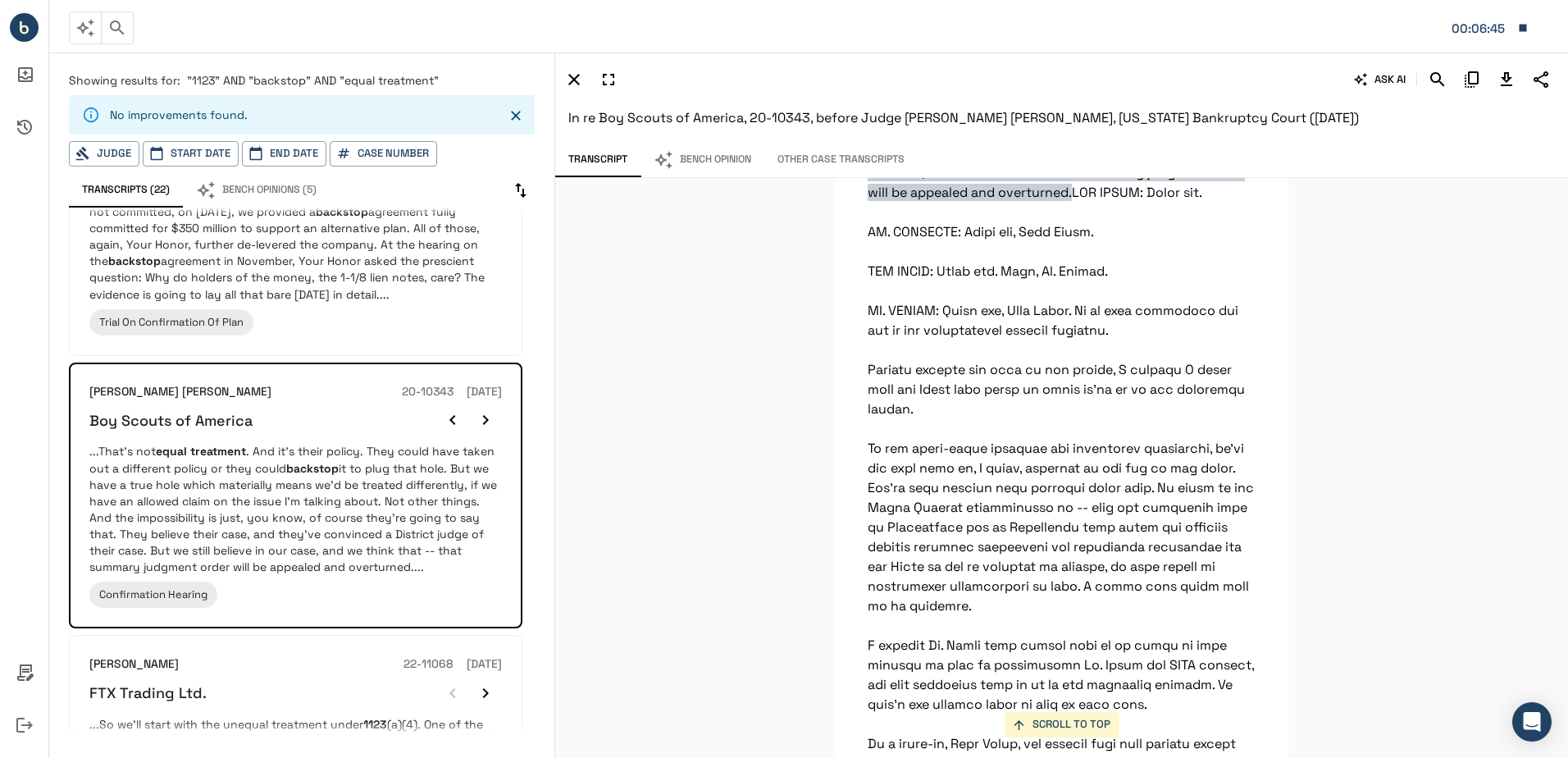
drag, startPoint x: 490, startPoint y: 416, endPoint x: 837, endPoint y: 499, distance: 356.8
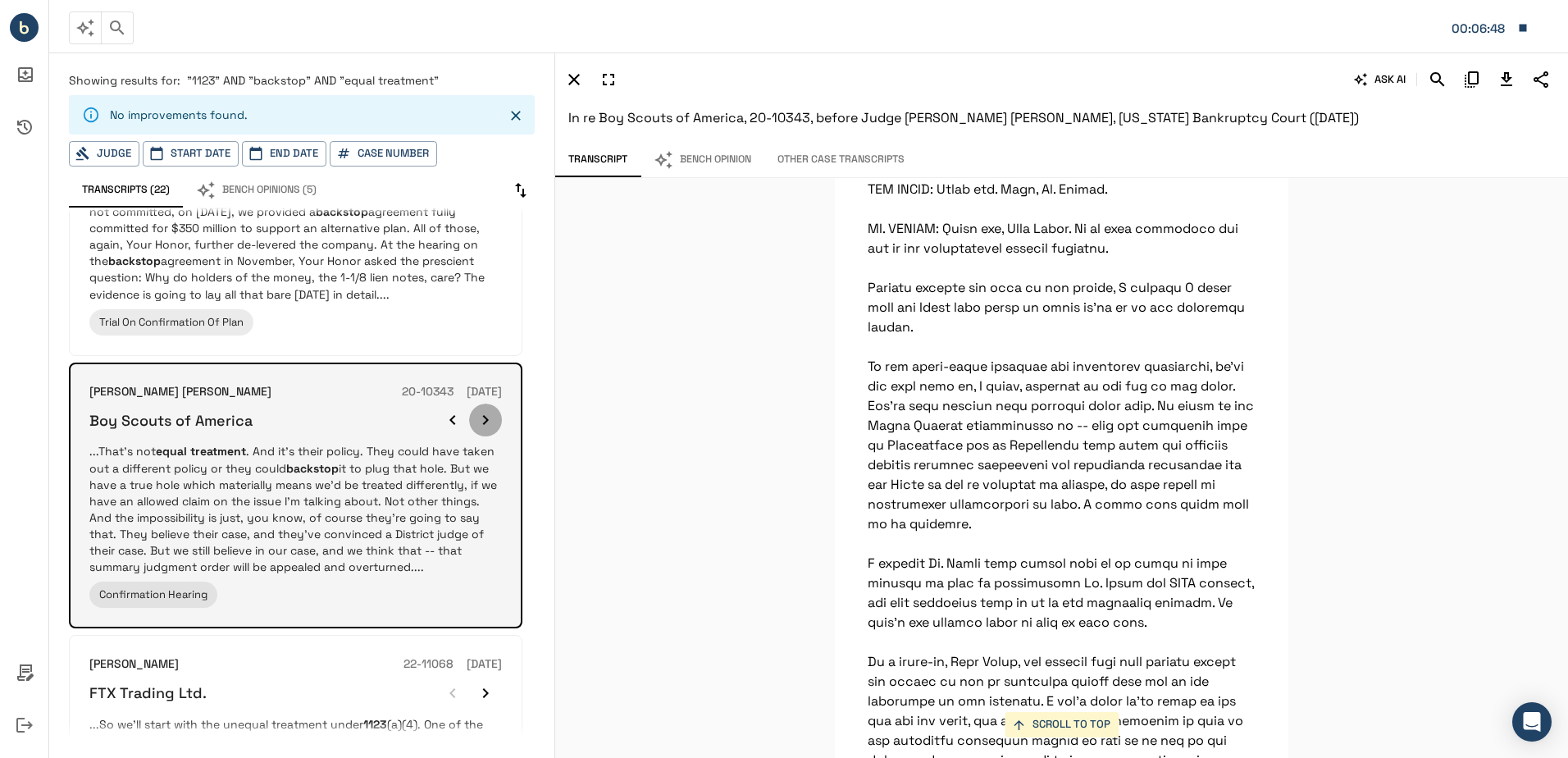
click at [486, 426] on icon "button" at bounding box center [485, 420] width 19 height 19
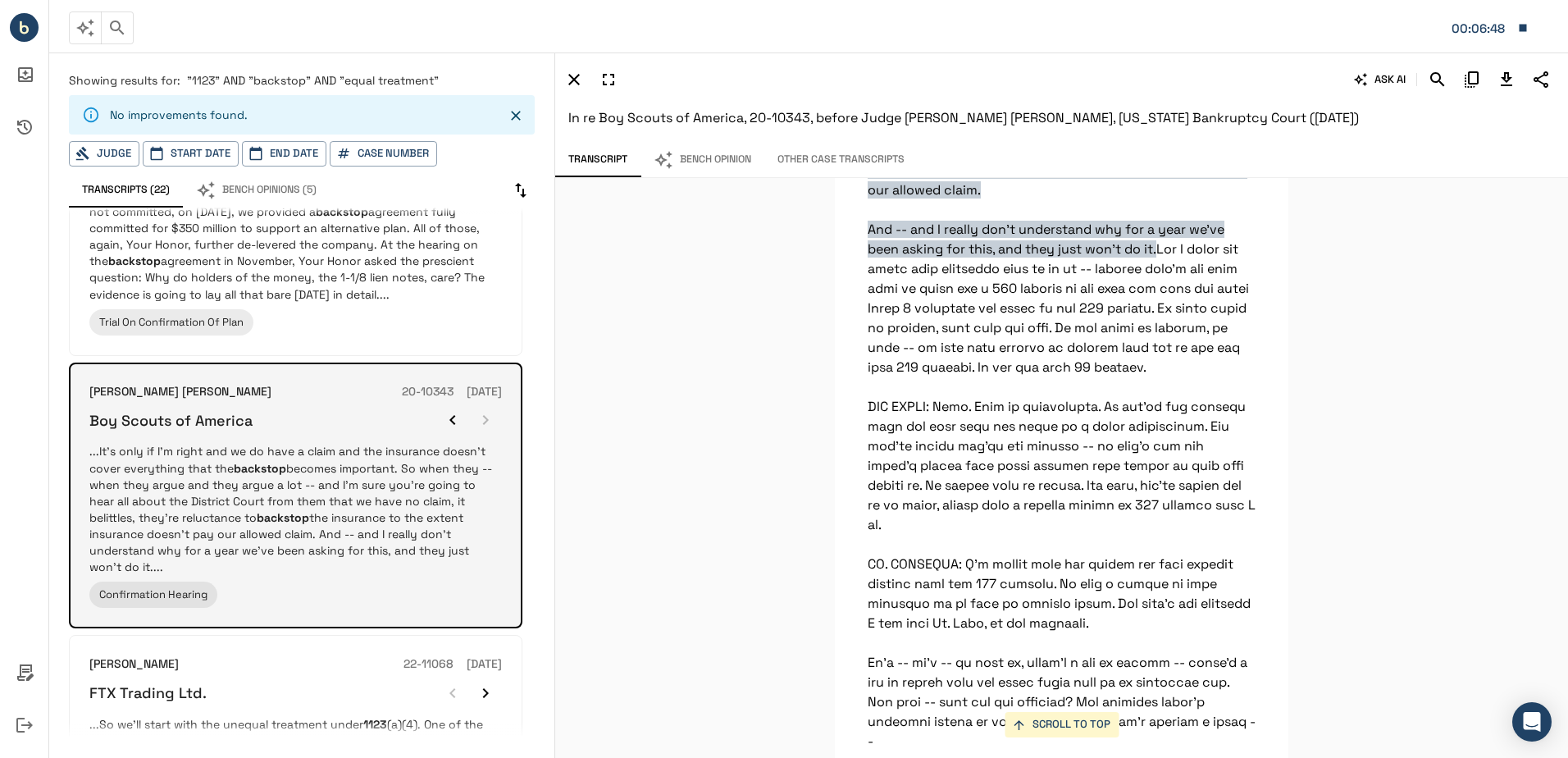
scroll to position [161467, 0]
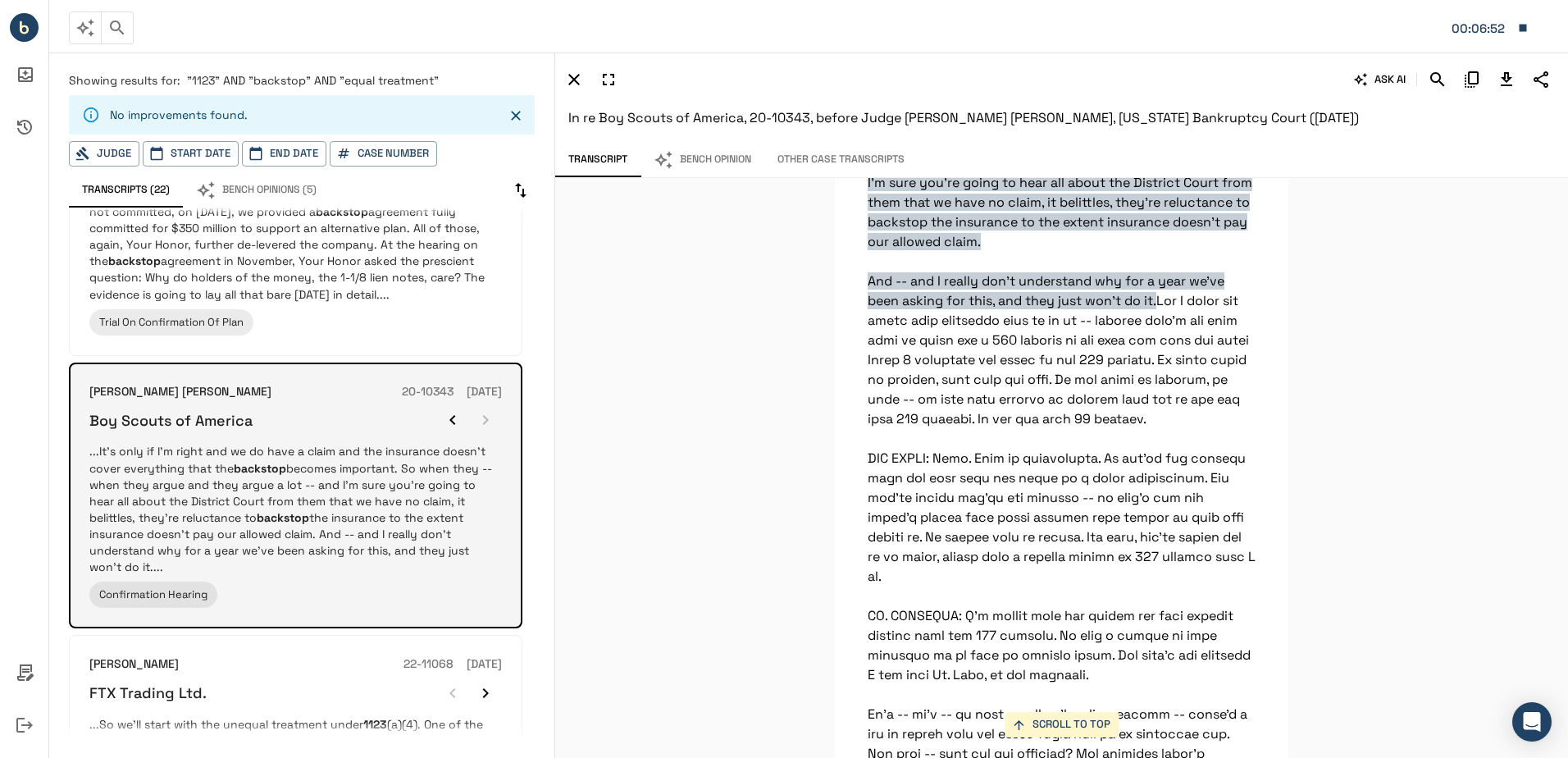
click at [486, 426] on div at bounding box center [469, 420] width 66 height 33
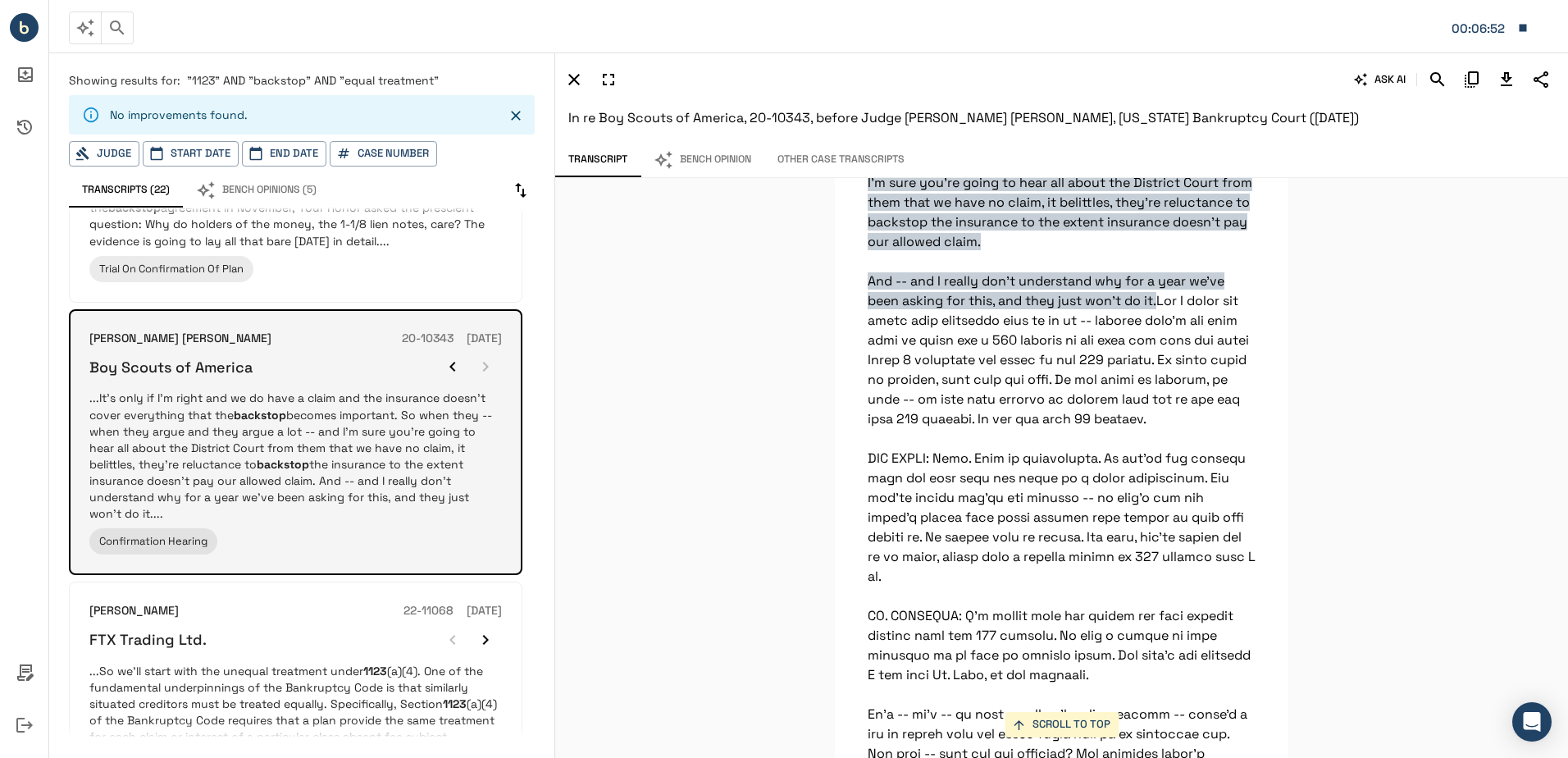
scroll to position [1231, 0]
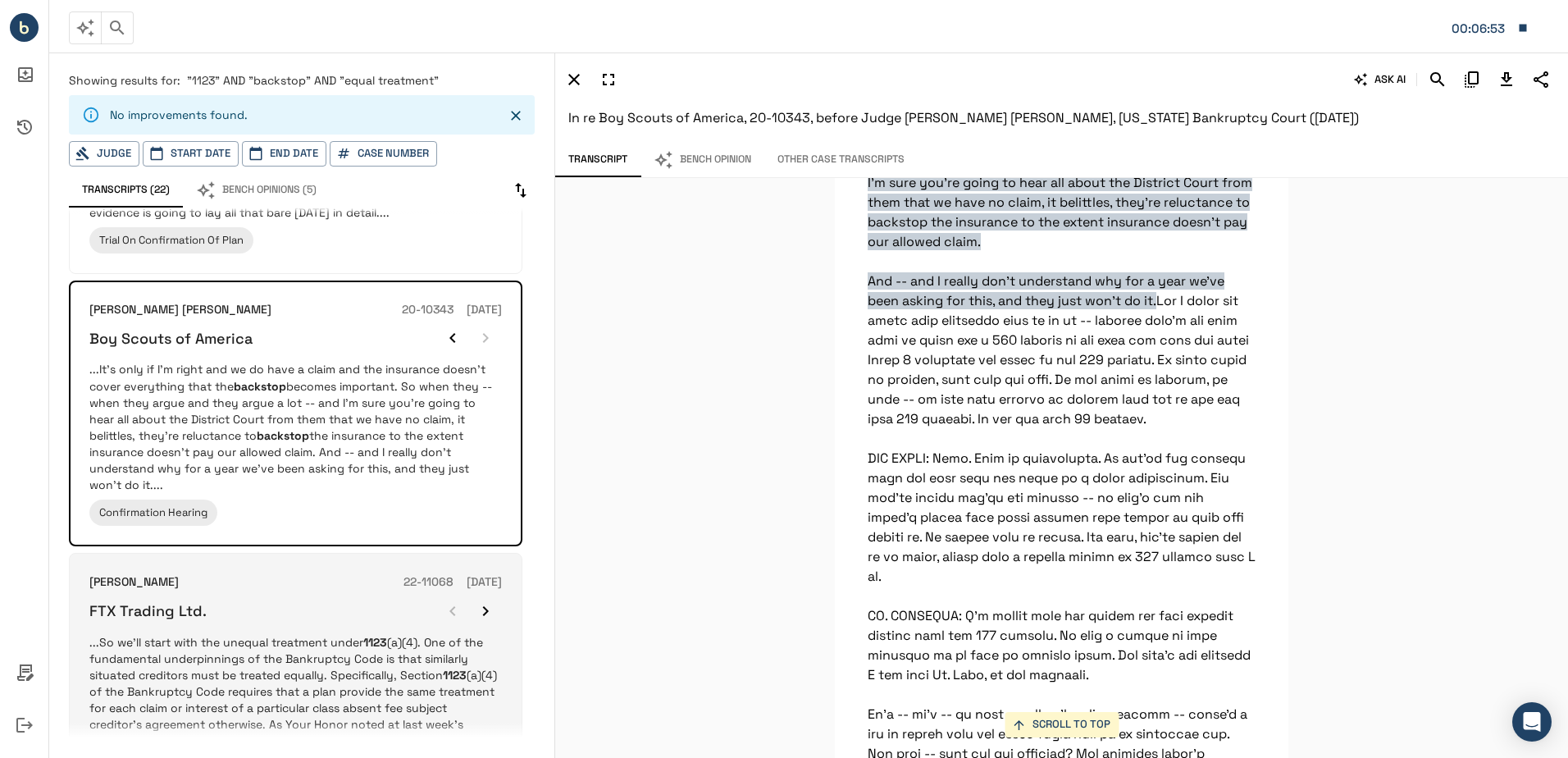
click at [317, 574] on div "[PERSON_NAME] 22-11068 [DATE]" at bounding box center [295, 582] width 413 height 18
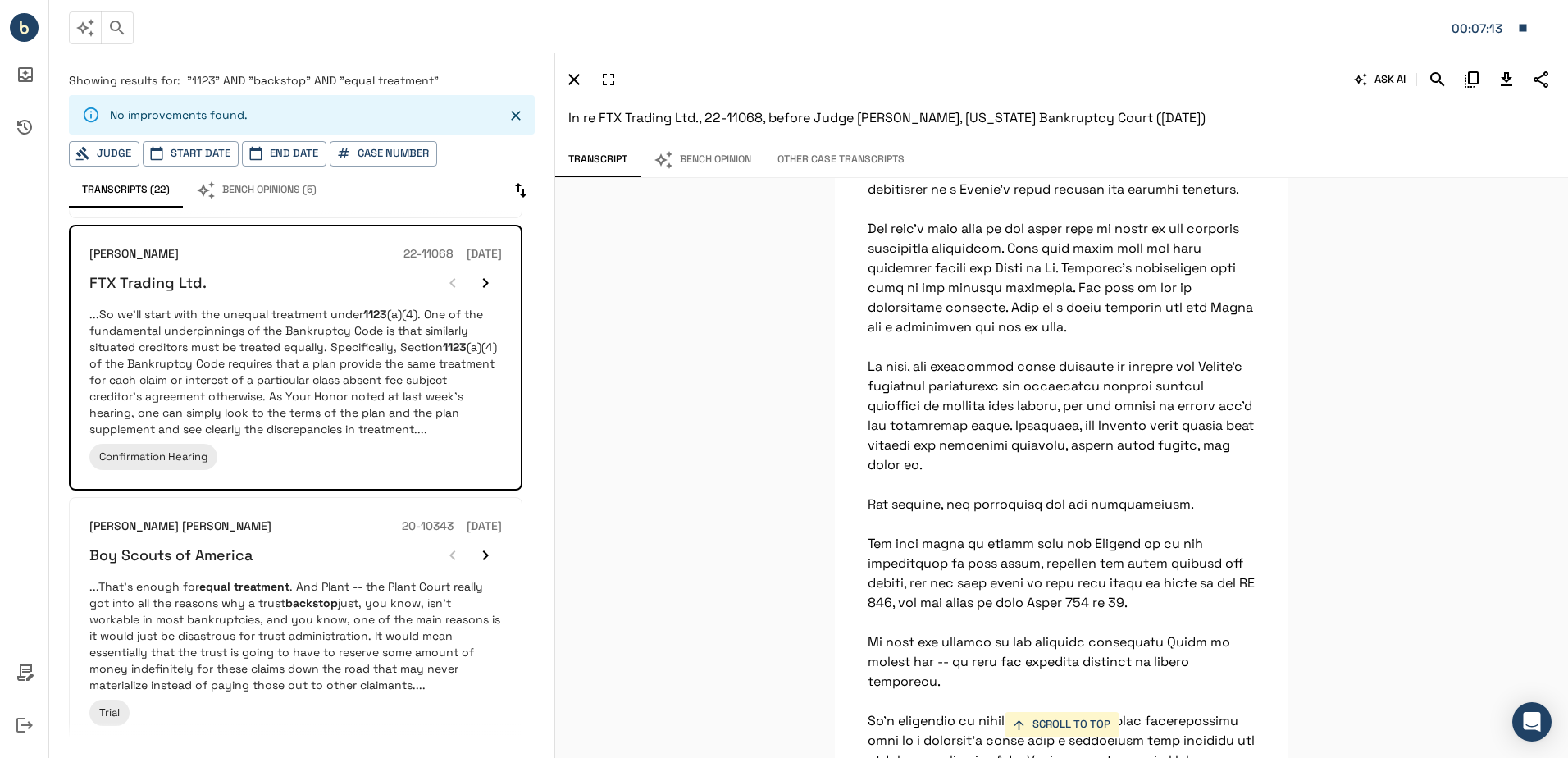
scroll to position [84347, 0]
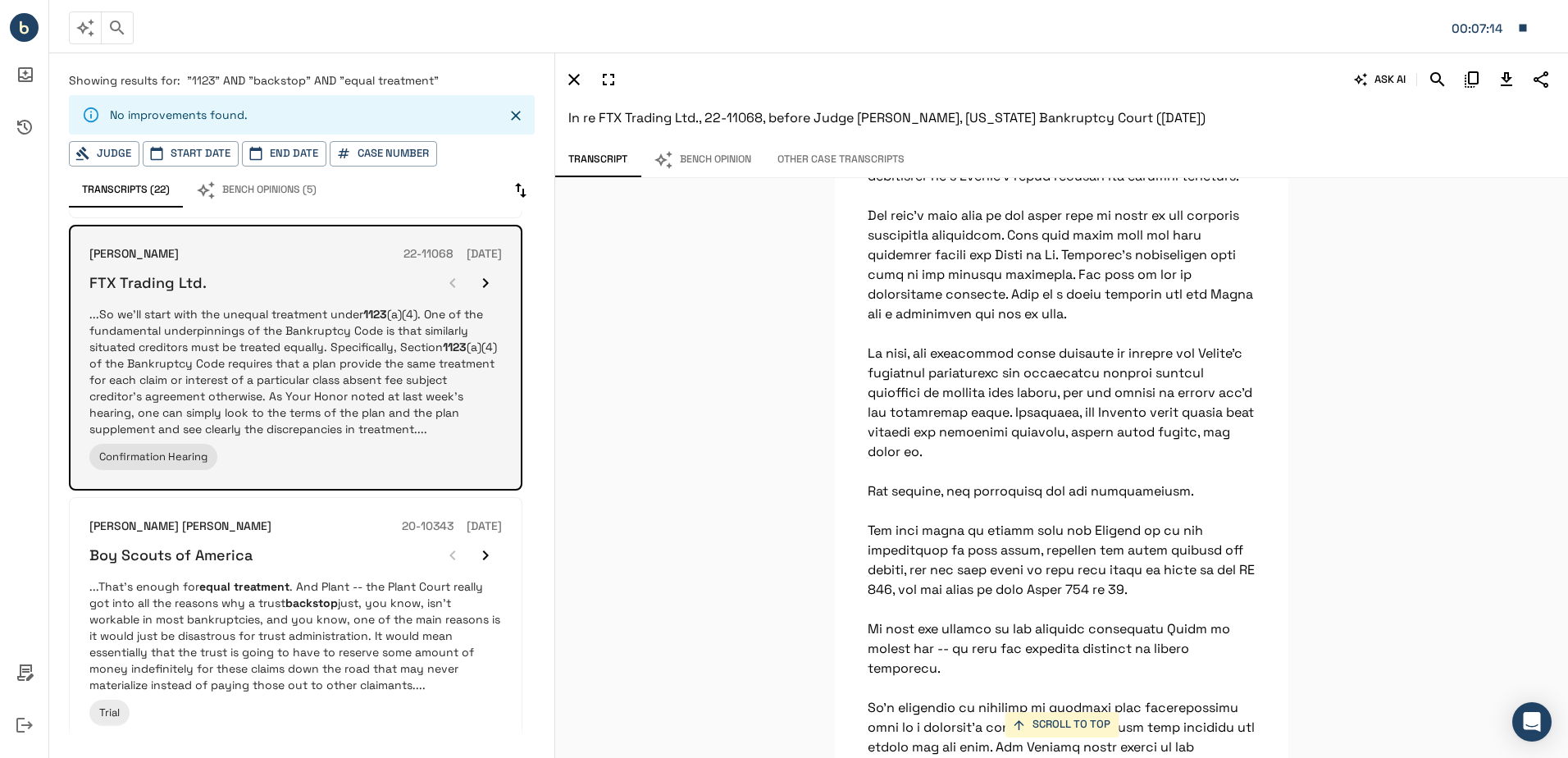
click at [486, 279] on button "button" at bounding box center [485, 283] width 33 height 33
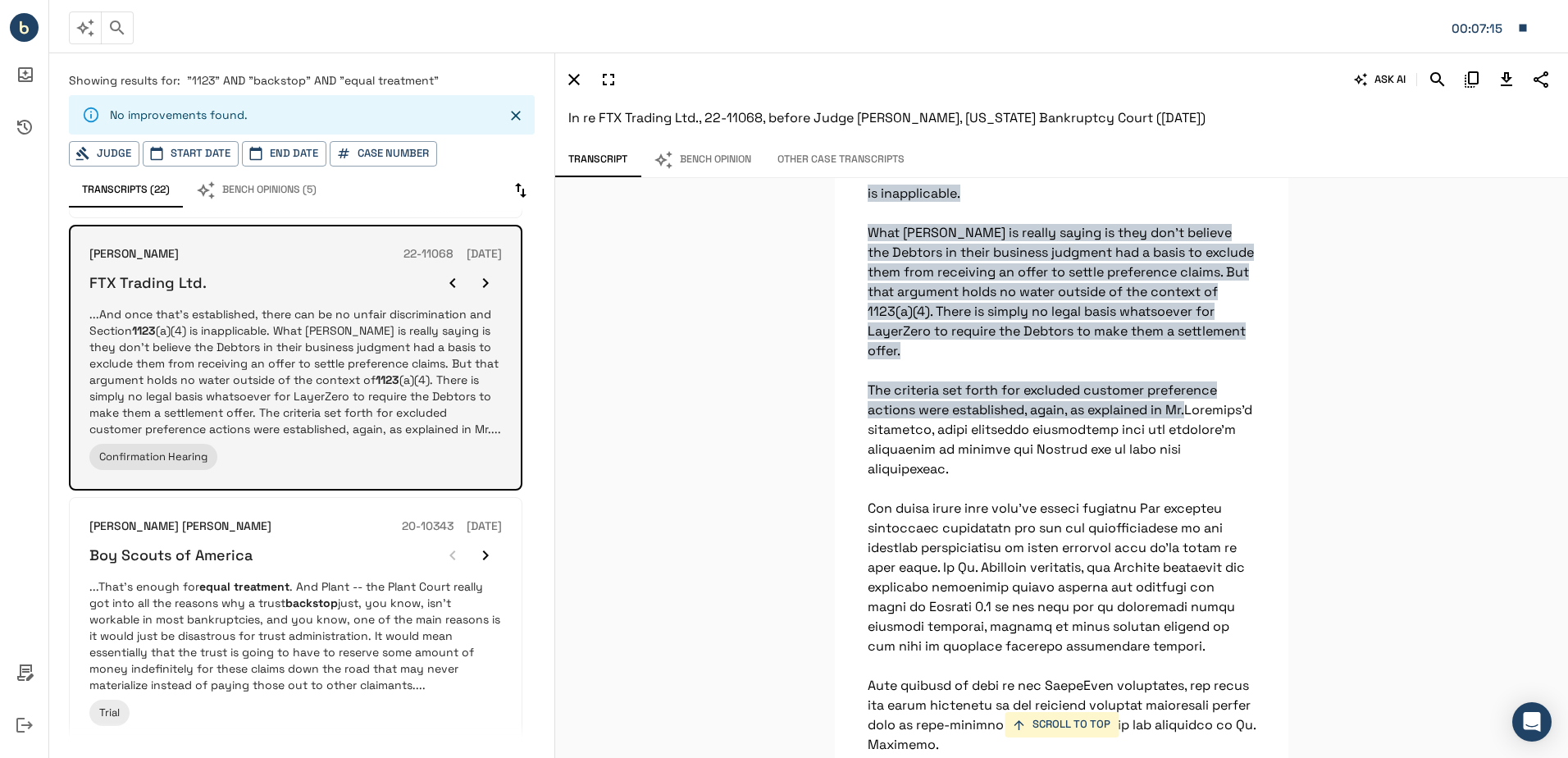
scroll to position [79939, 0]
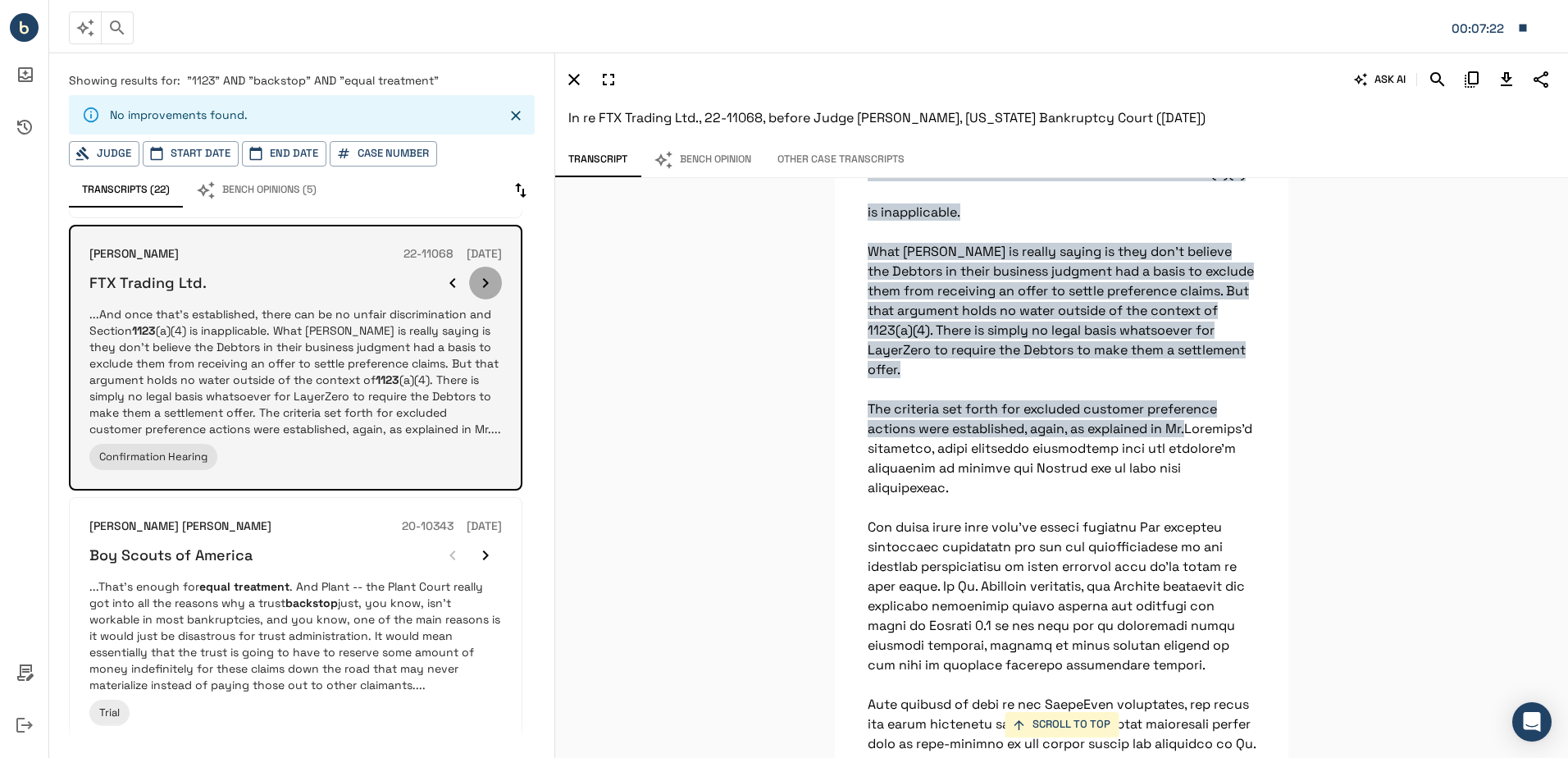
click at [486, 279] on button "button" at bounding box center [485, 283] width 33 height 33
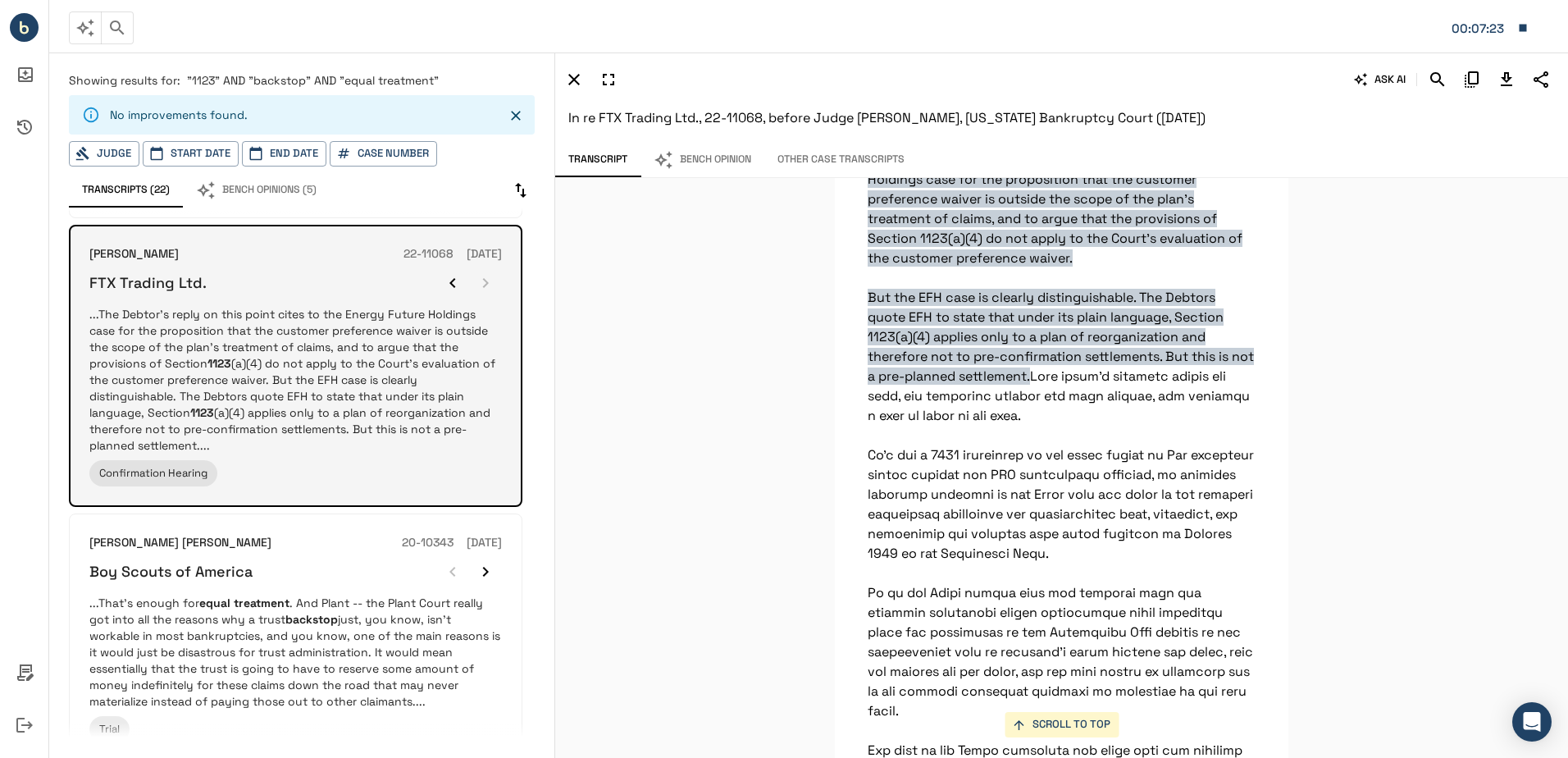
scroll to position [86181, 0]
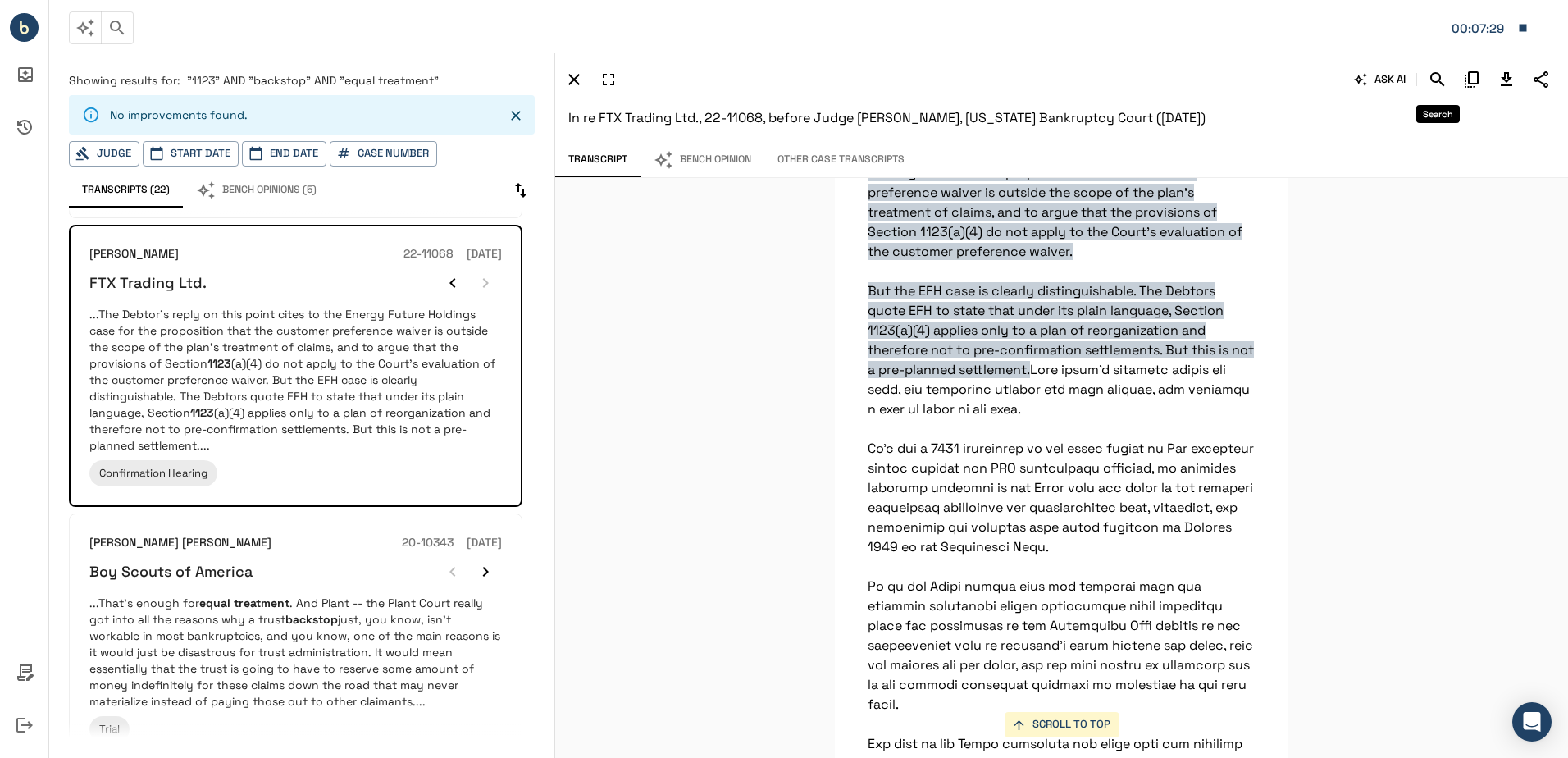
click at [1438, 85] on icon "Search" at bounding box center [1437, 79] width 19 height 19
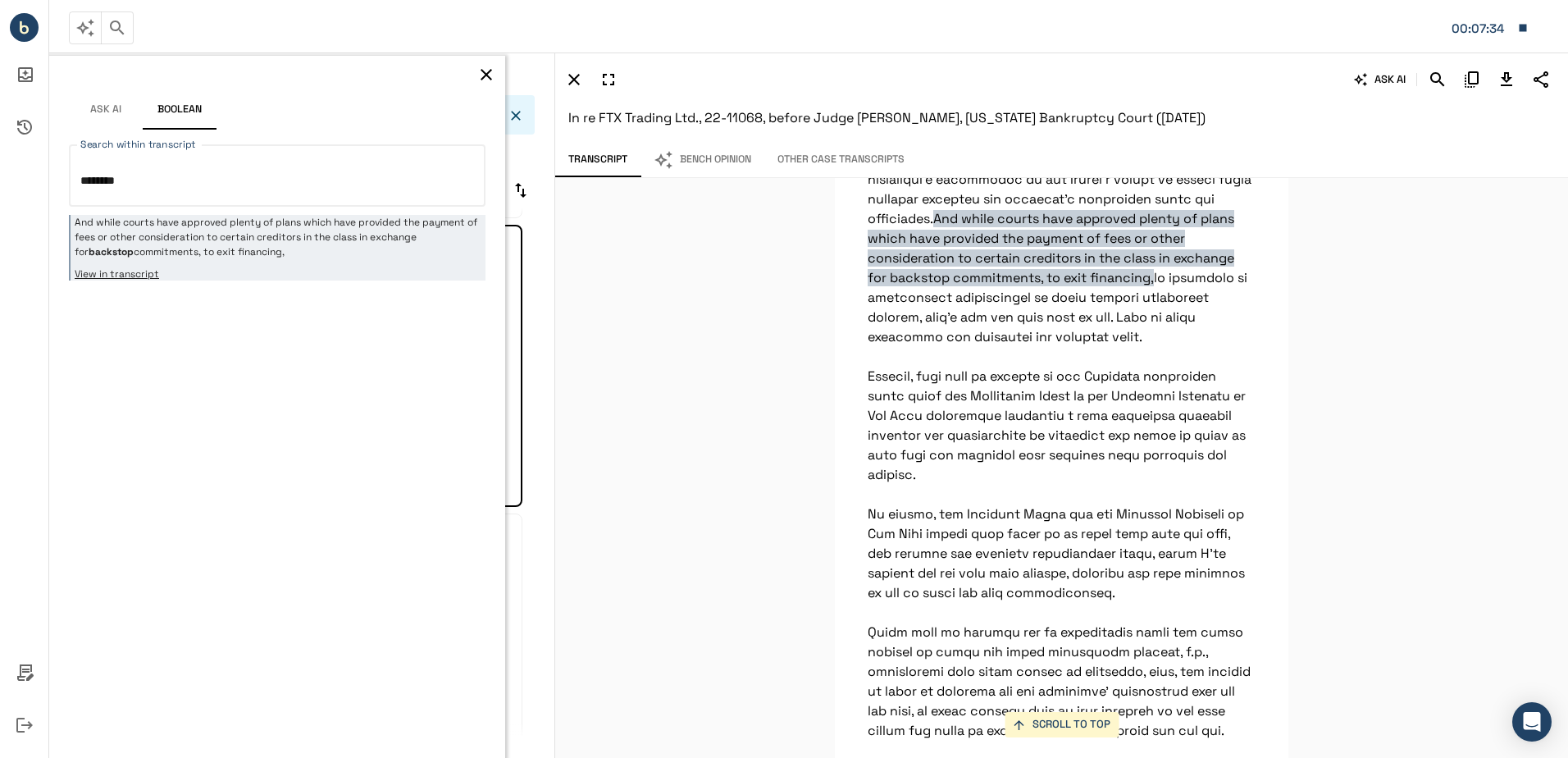
scroll to position [84970, 0]
type textarea "********"
click at [488, 76] on icon "button" at bounding box center [486, 74] width 19 height 19
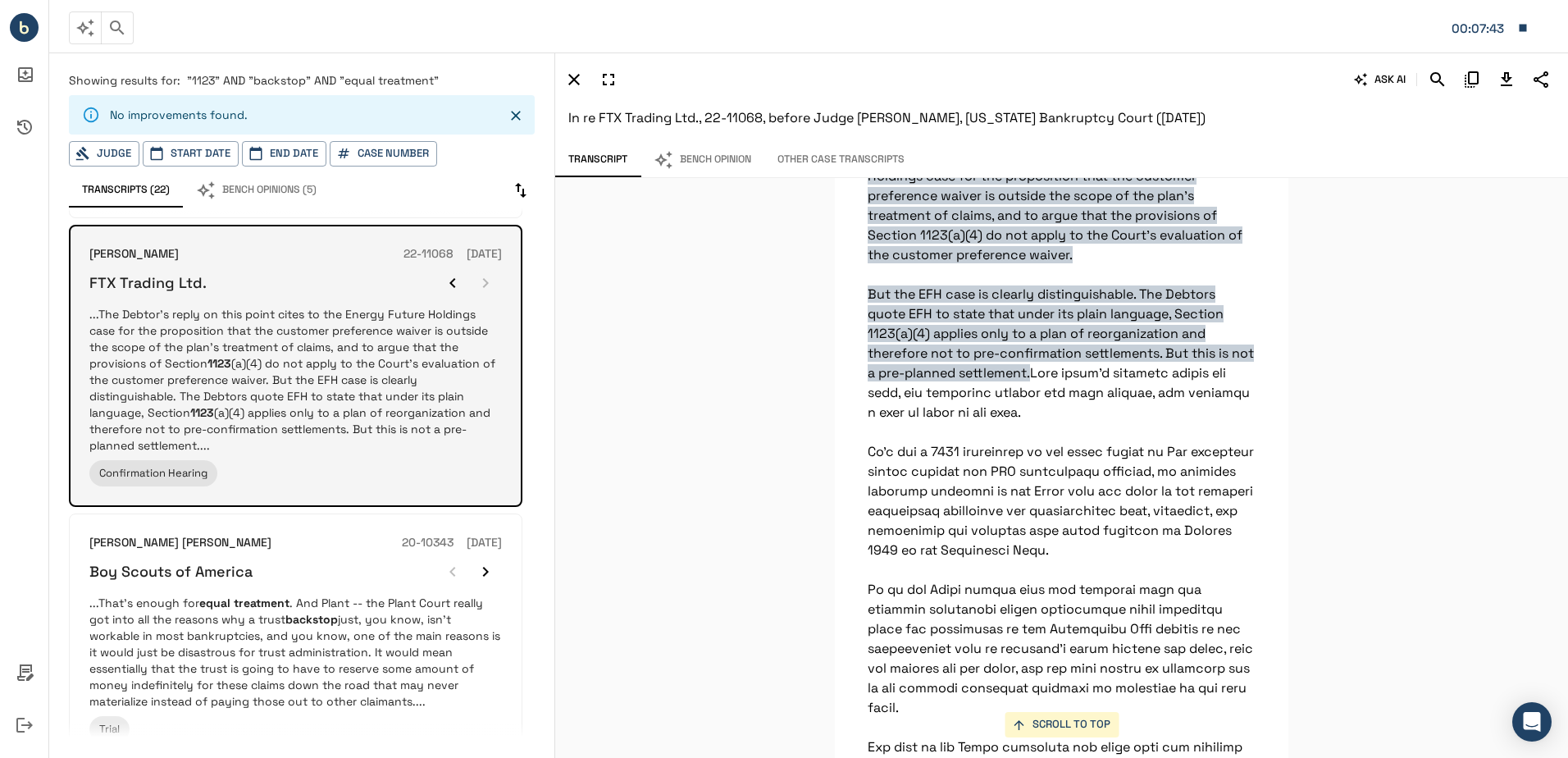
scroll to position [86181, 0]
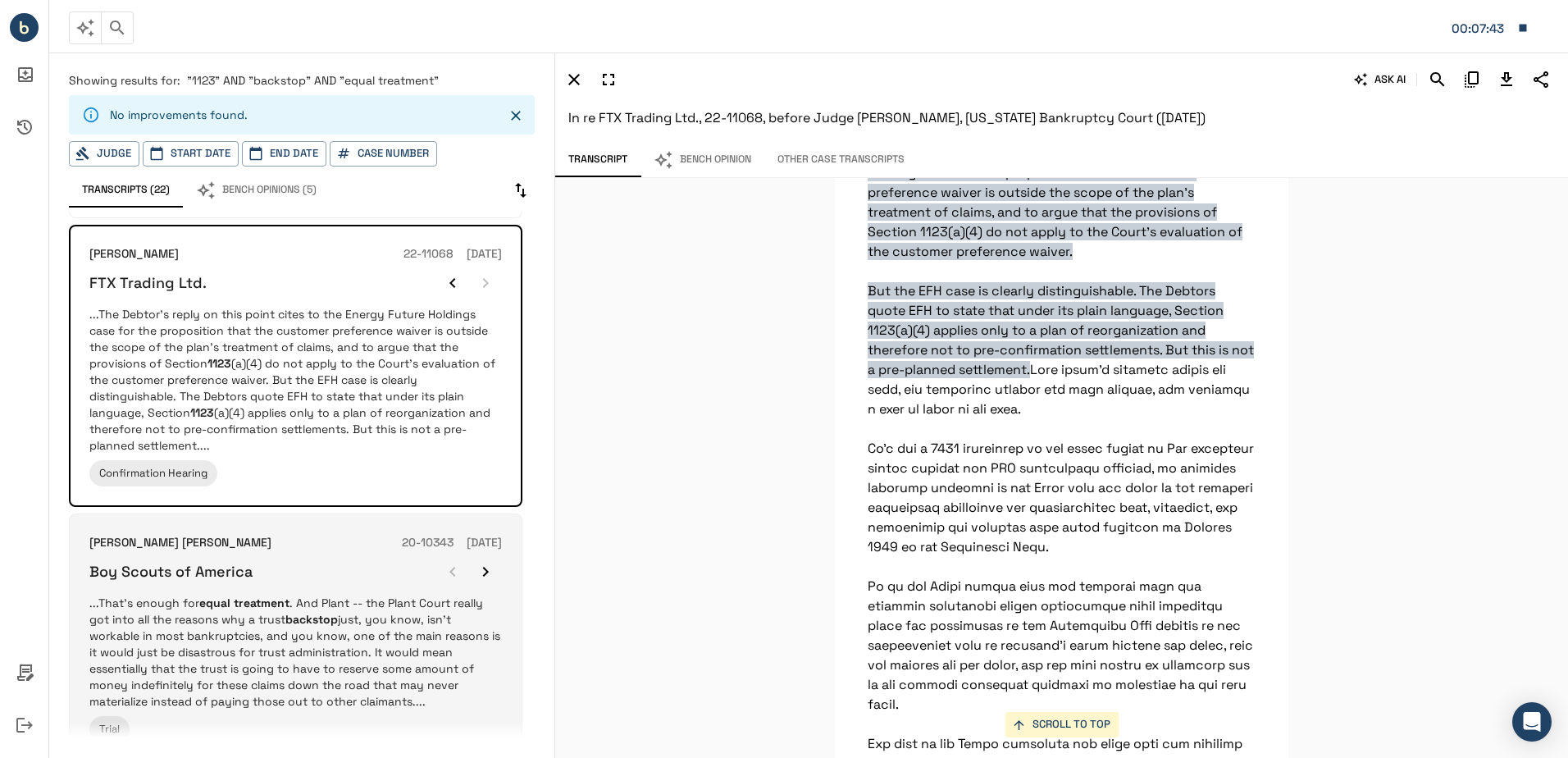
click at [290, 555] on div "Boy Scouts of America" at bounding box center [295, 571] width 413 height 33
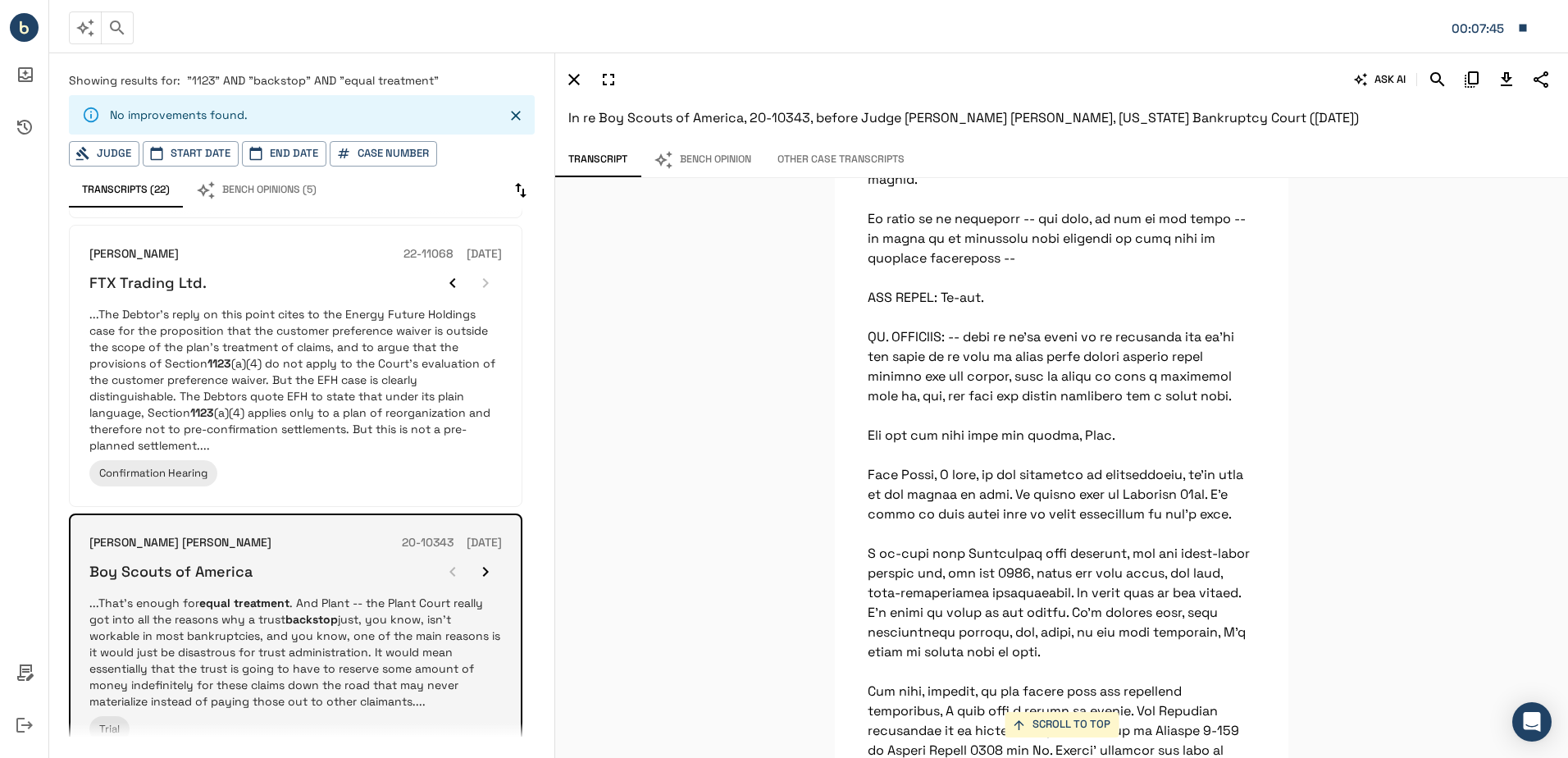
scroll to position [100240, 0]
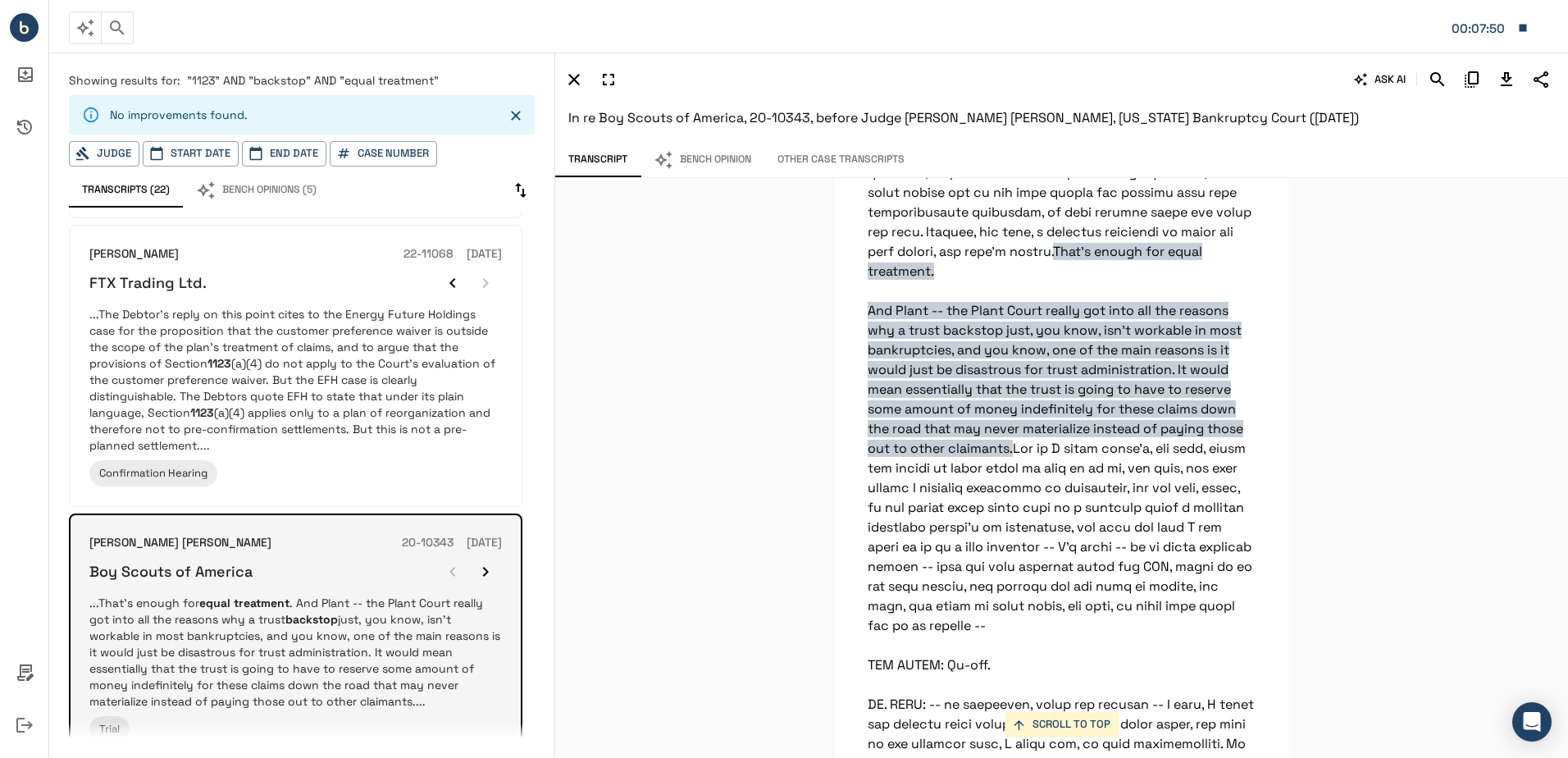
click at [484, 567] on icon "button" at bounding box center [485, 572] width 6 height 10
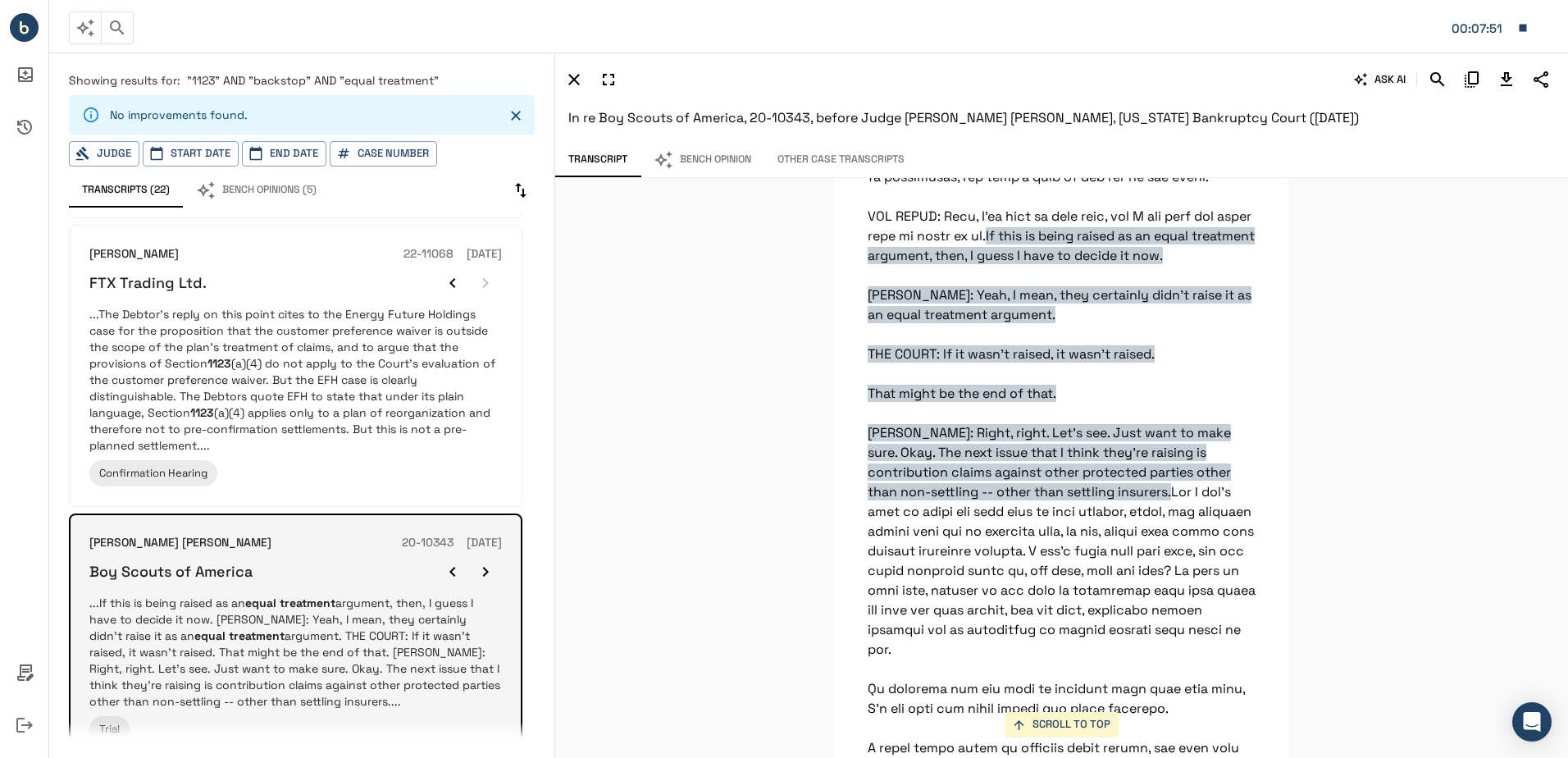
scroll to position [101116, 0]
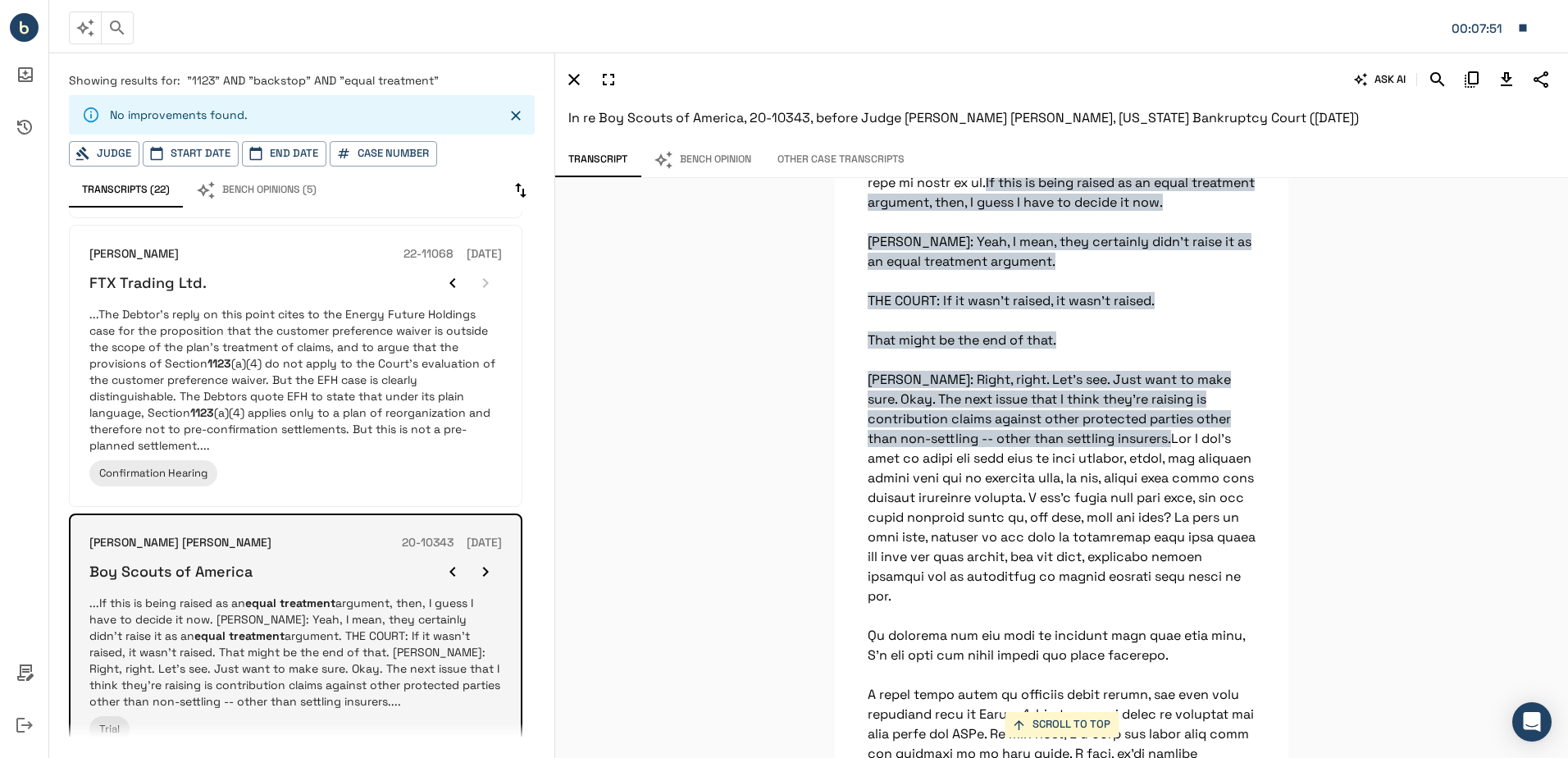
click at [484, 567] on icon "button" at bounding box center [485, 572] width 6 height 10
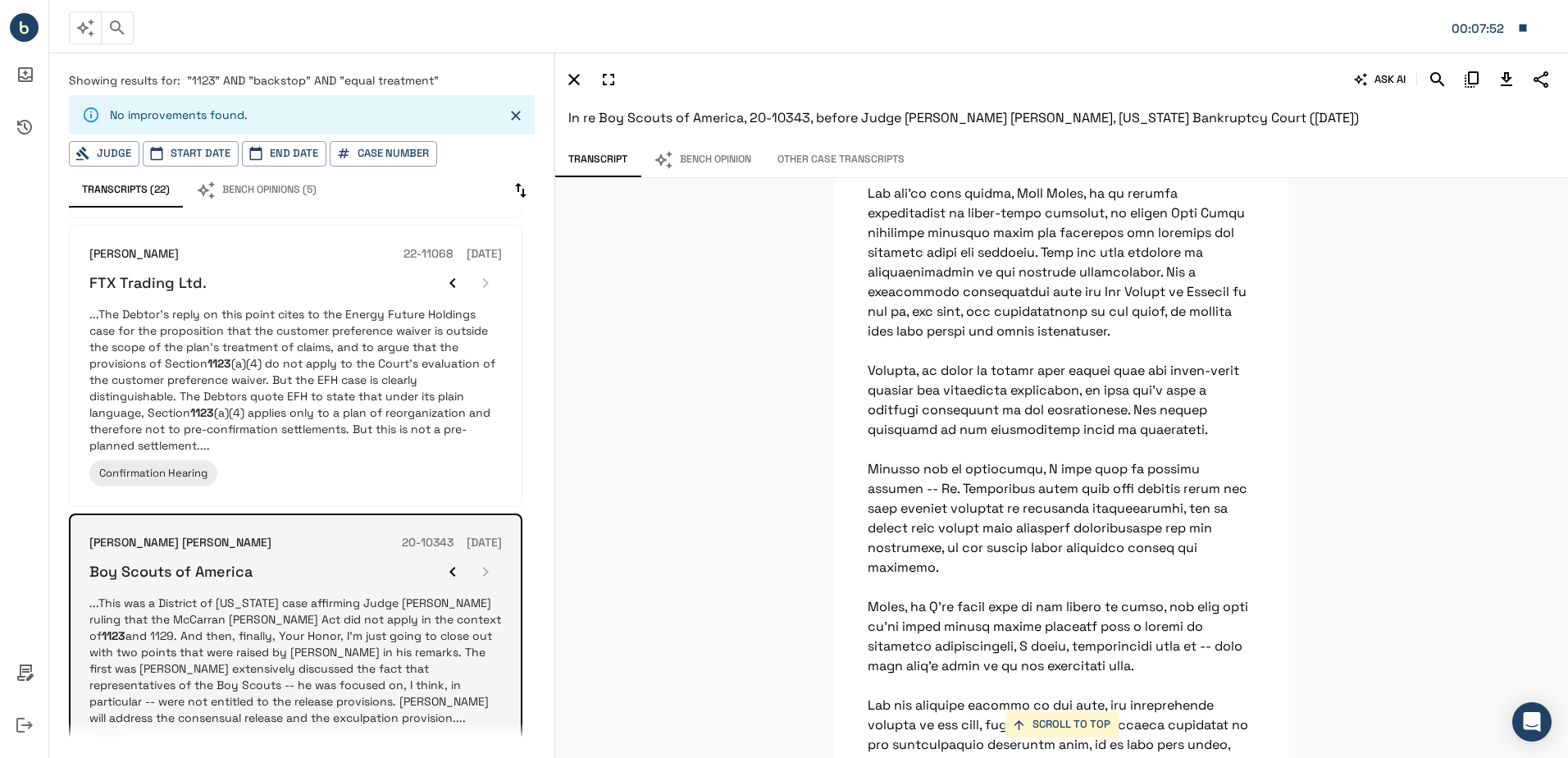
scroll to position [7056, 0]
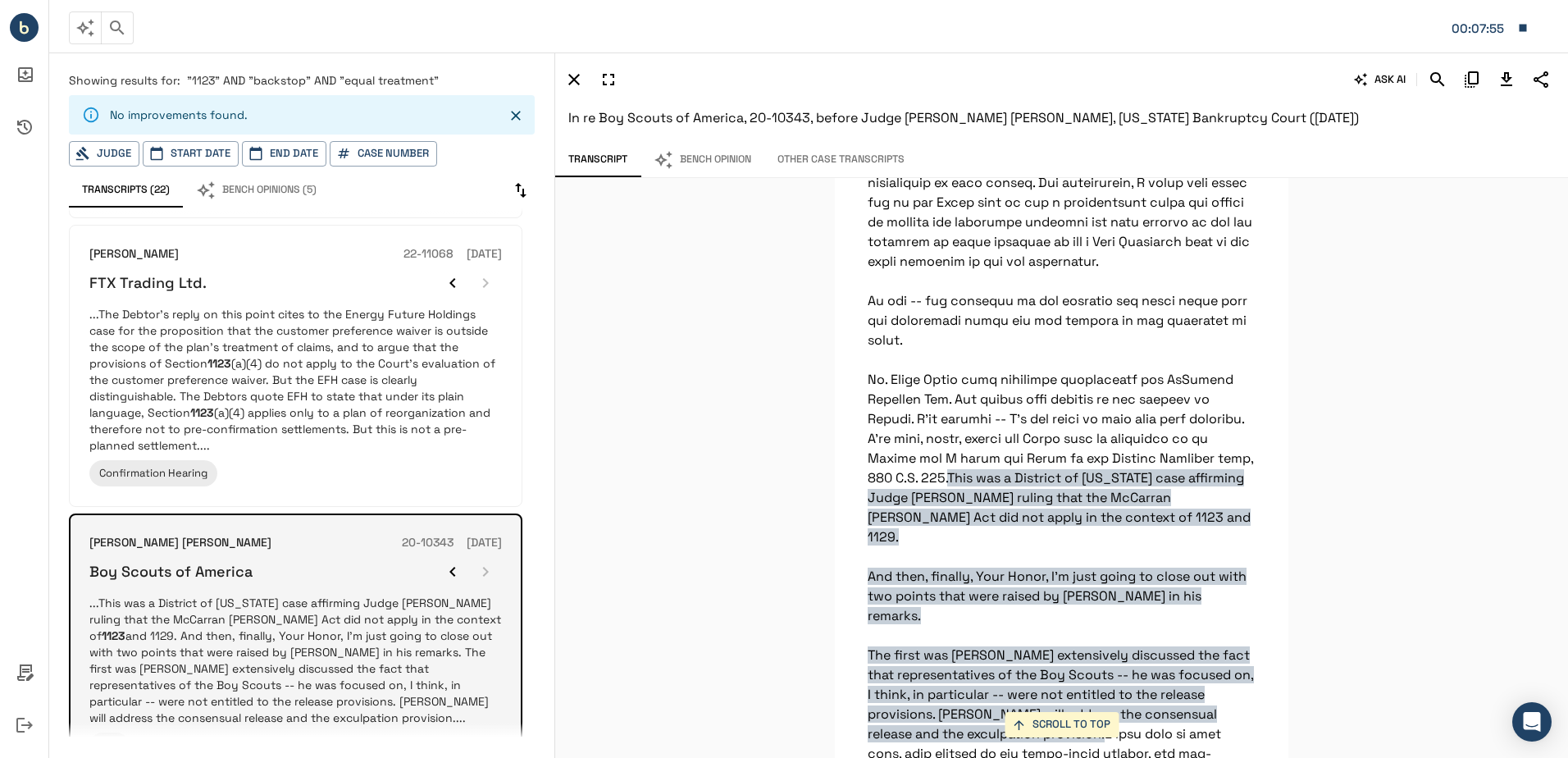
click at [484, 555] on div at bounding box center [469, 571] width 66 height 33
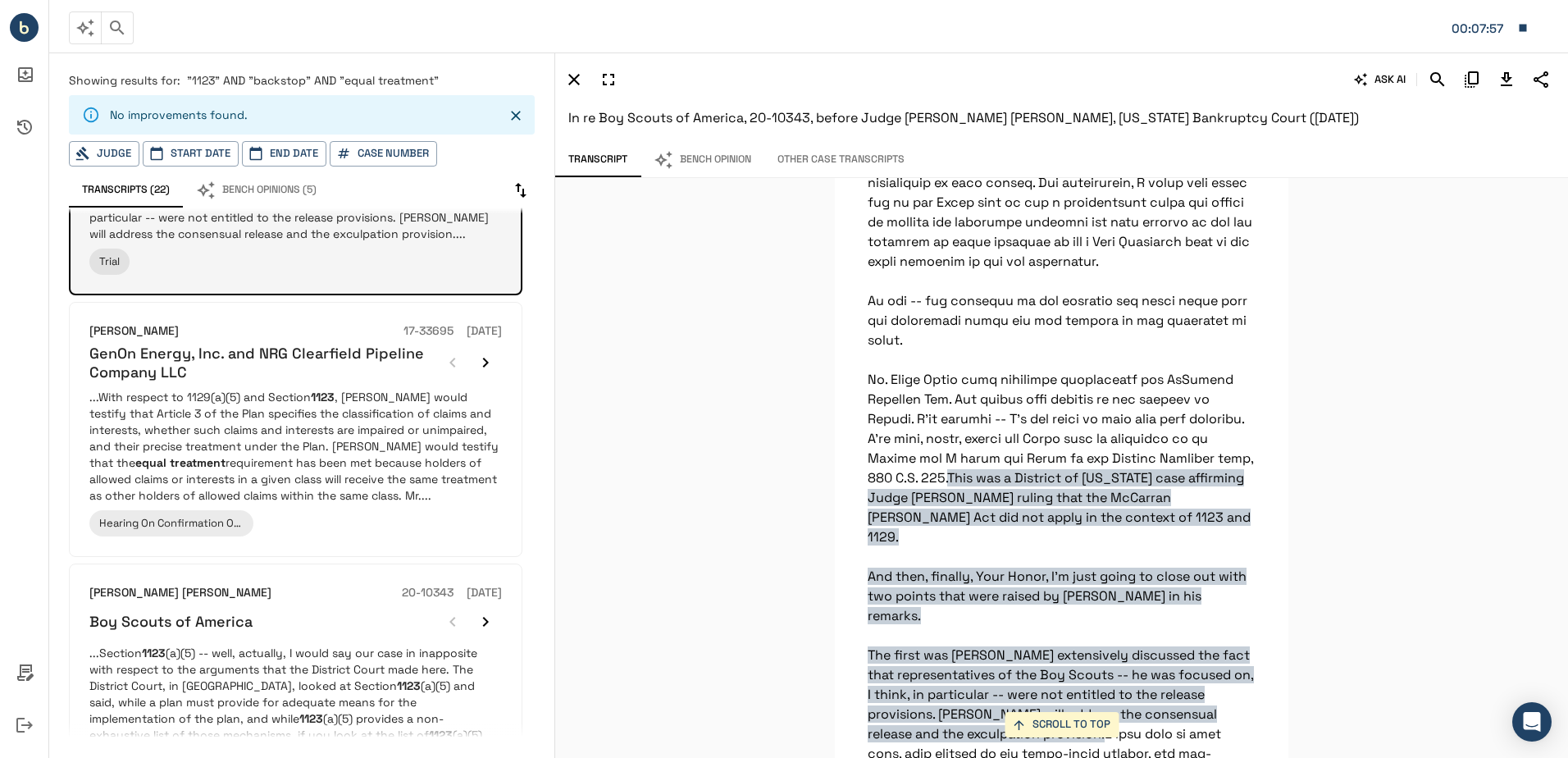
scroll to position [2051, 0]
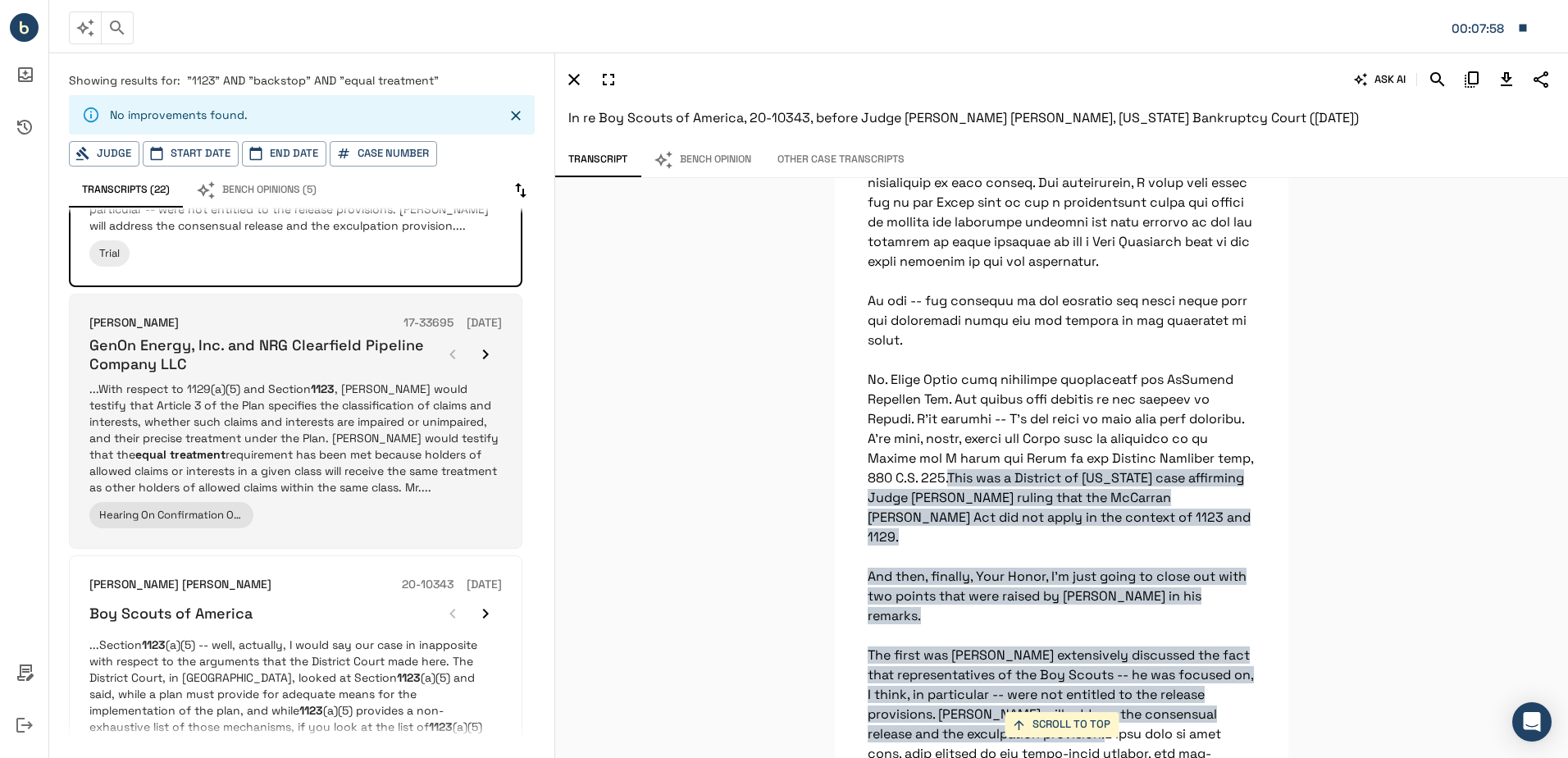
click at [393, 461] on p "...With respect to 1129(a)(5) and Section 1123 , [PERSON_NAME] would testify th…" at bounding box center [295, 437] width 413 height 115
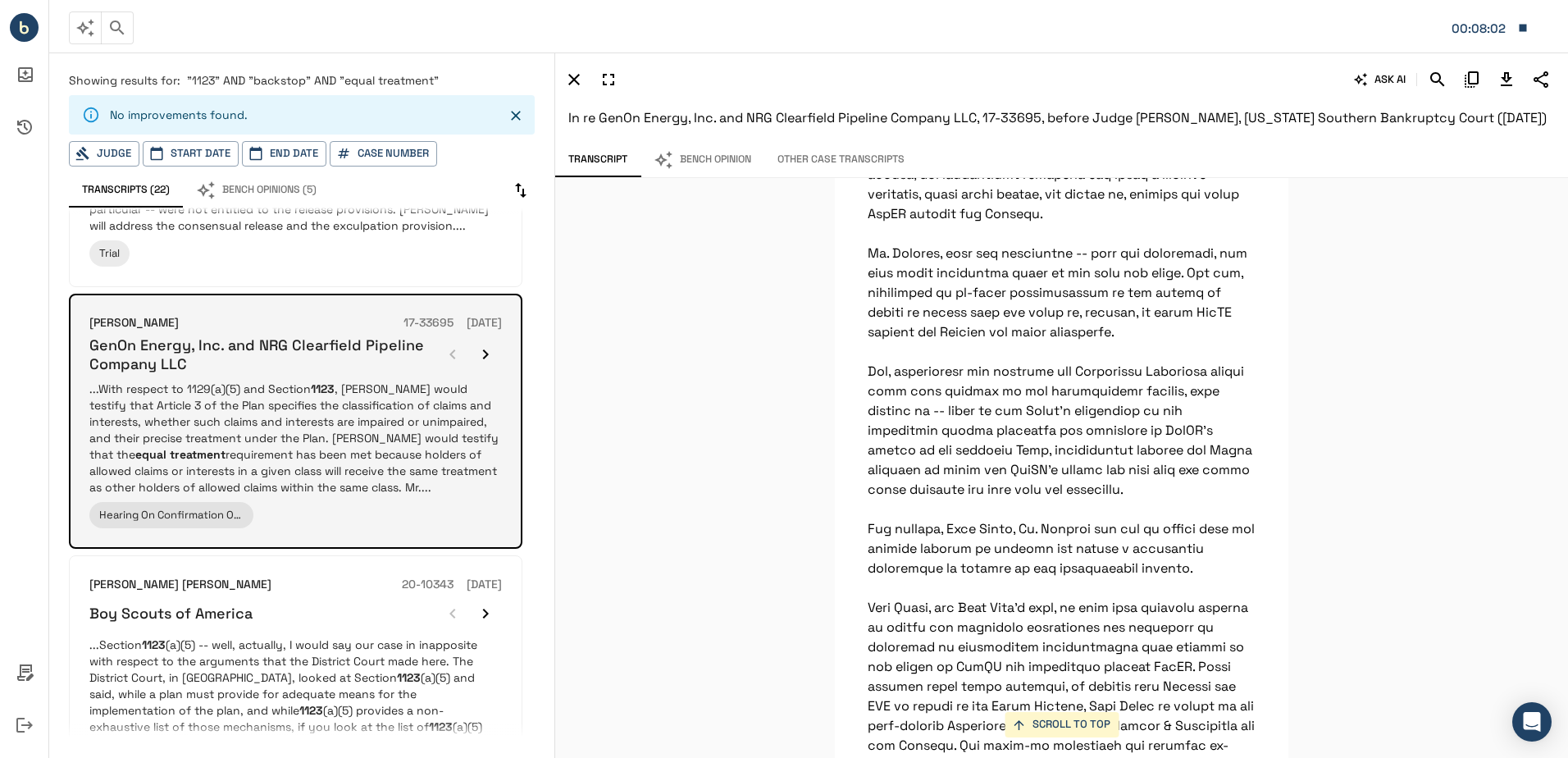
scroll to position [37595, 0]
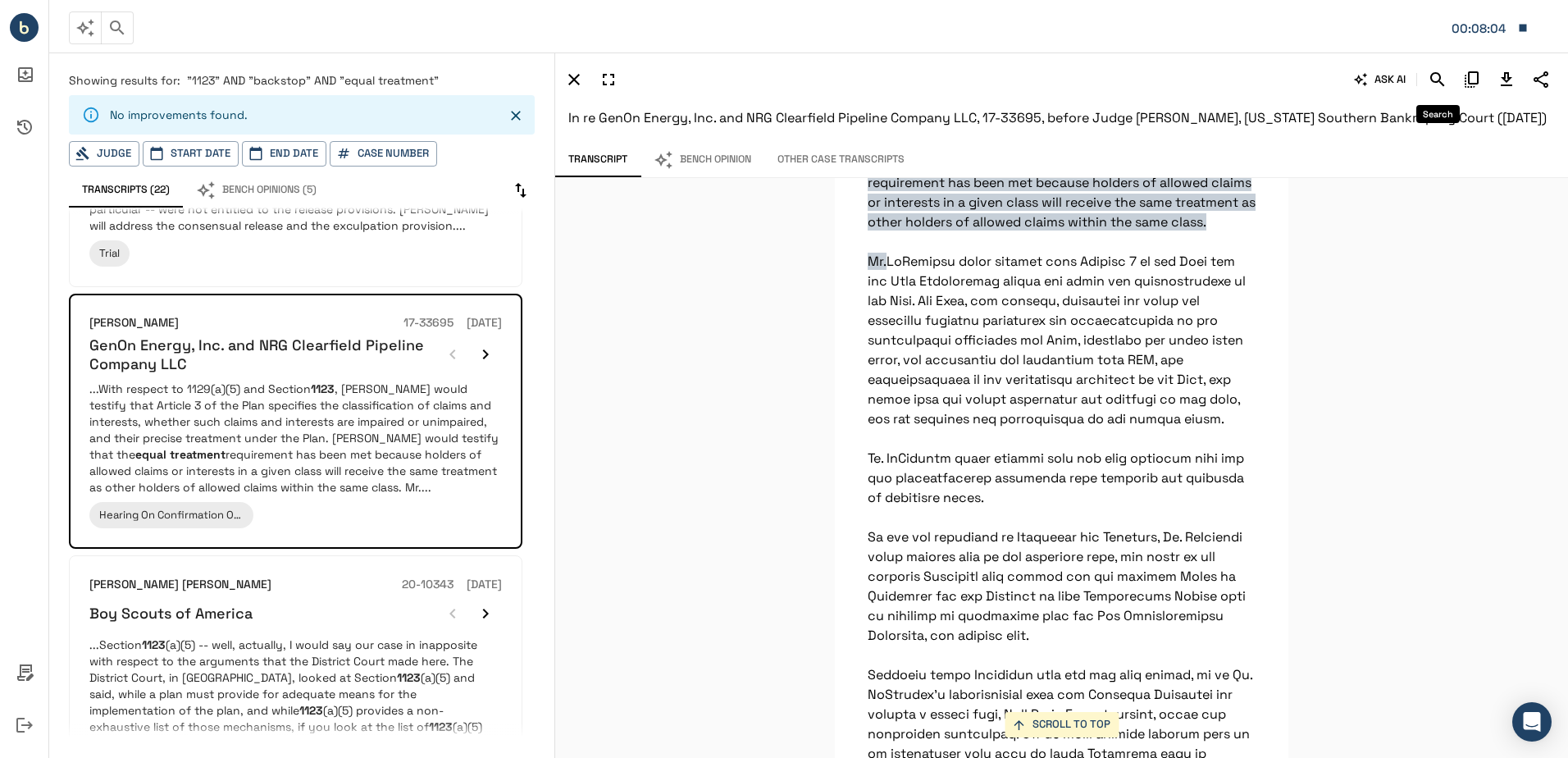
click at [1431, 73] on icon "Search" at bounding box center [1437, 79] width 19 height 19
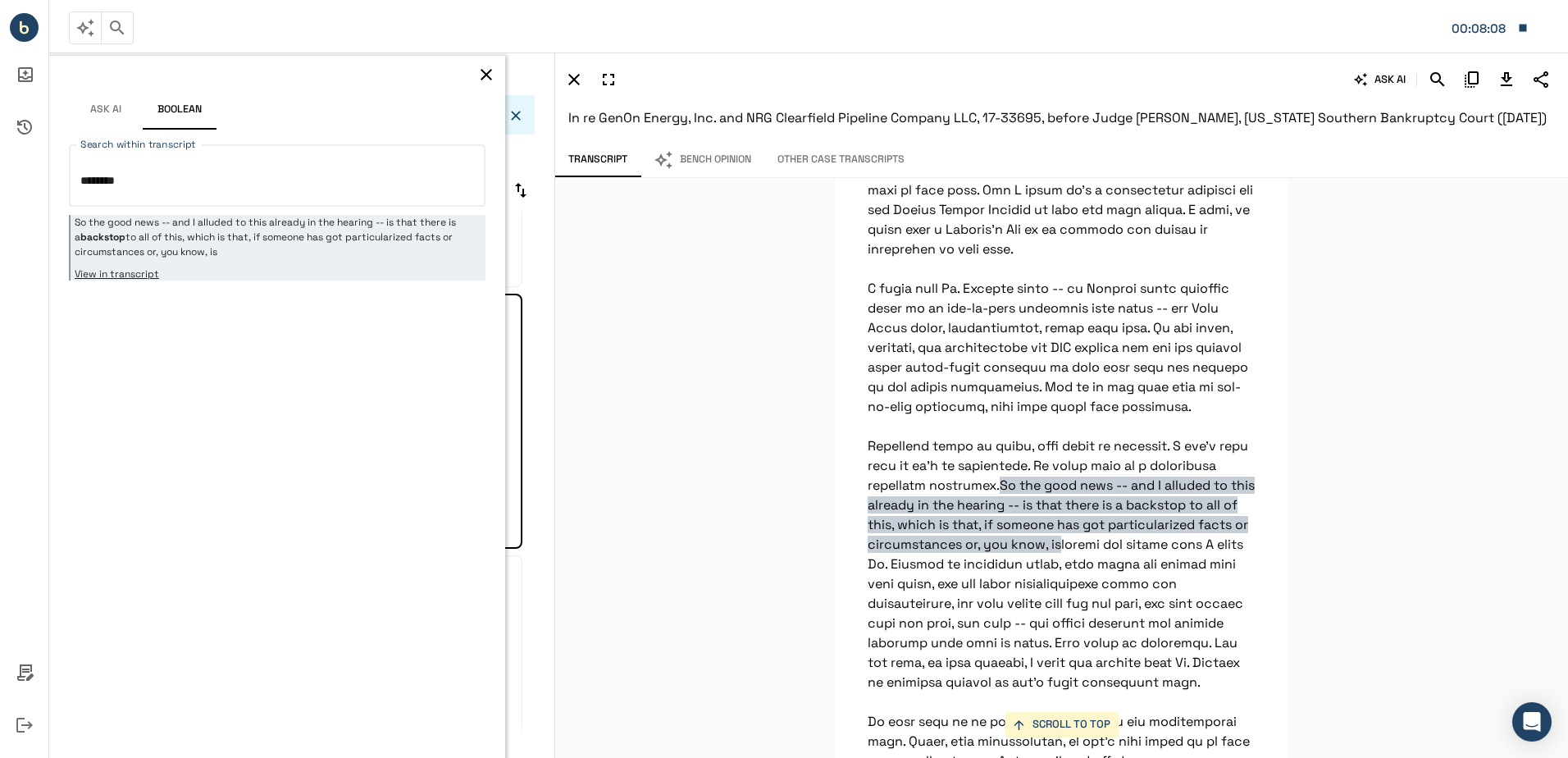
scroll to position [52363, 0]
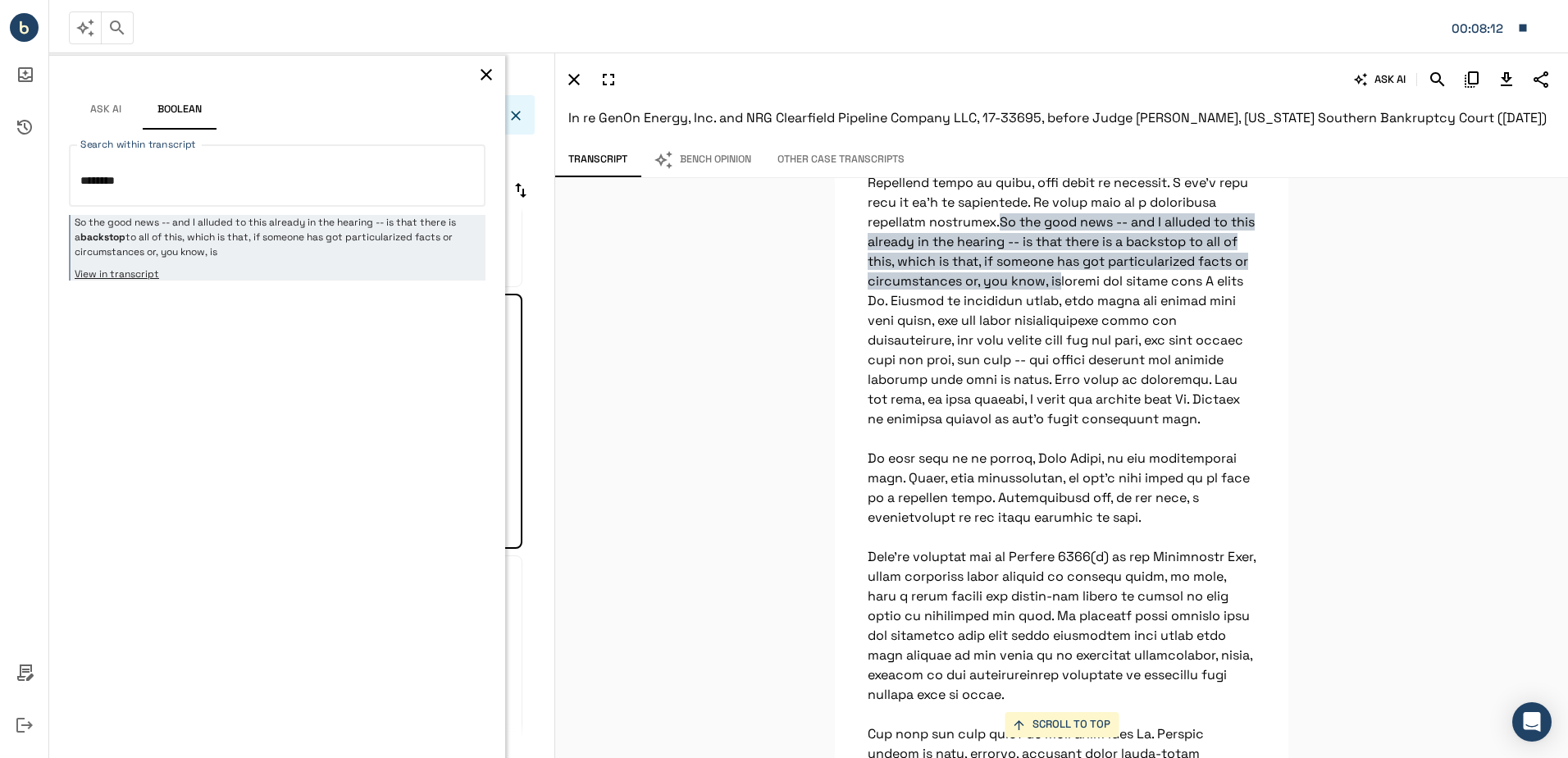
type textarea "********"
click at [488, 79] on icon "button" at bounding box center [486, 74] width 19 height 19
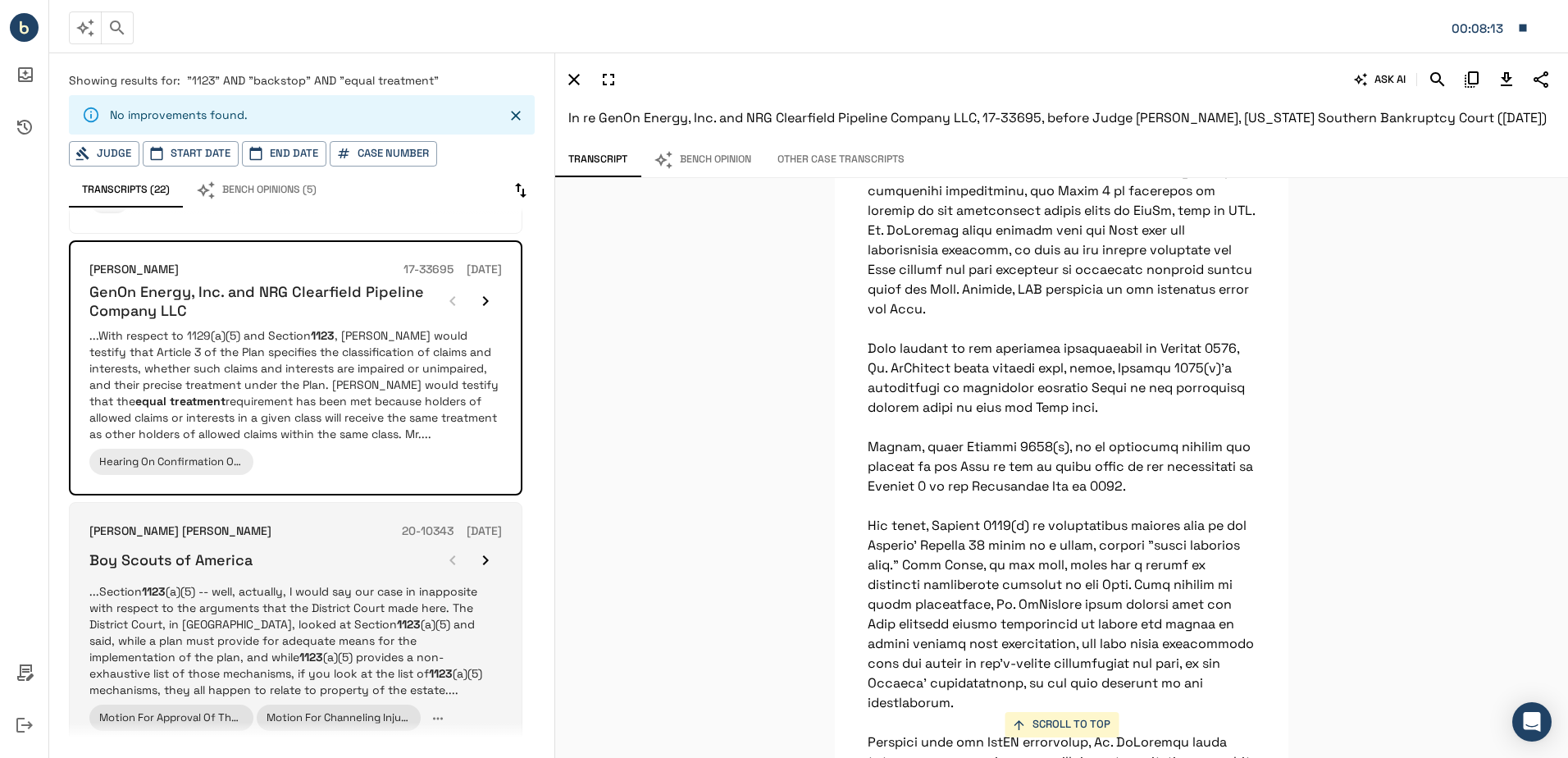
scroll to position [37595, 0]
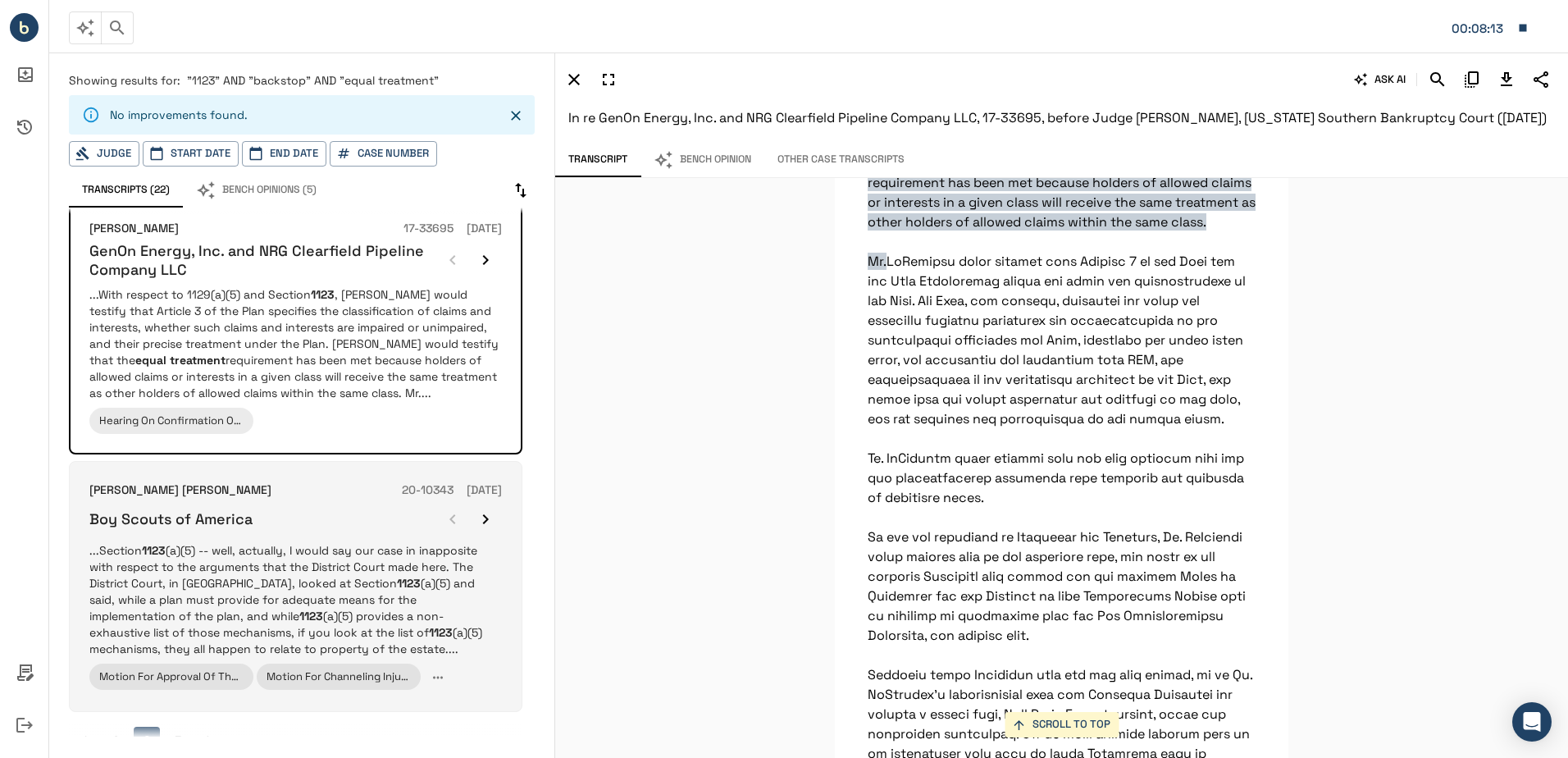
click at [313, 543] on p "...Section 1123 (a)(5) -- well, actually, I would say our case in inapposite wi…" at bounding box center [295, 600] width 413 height 115
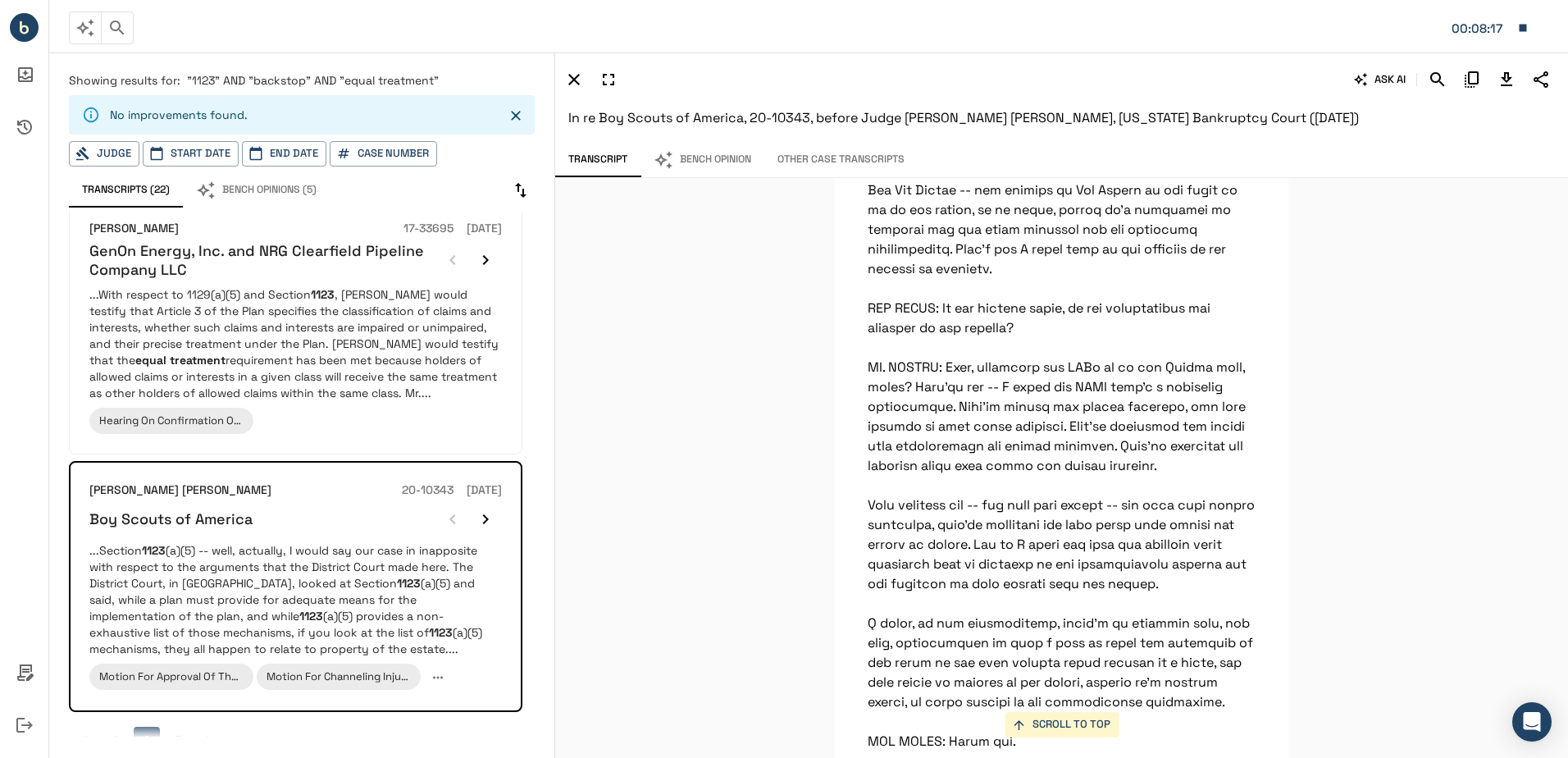
scroll to position [21626, 0]
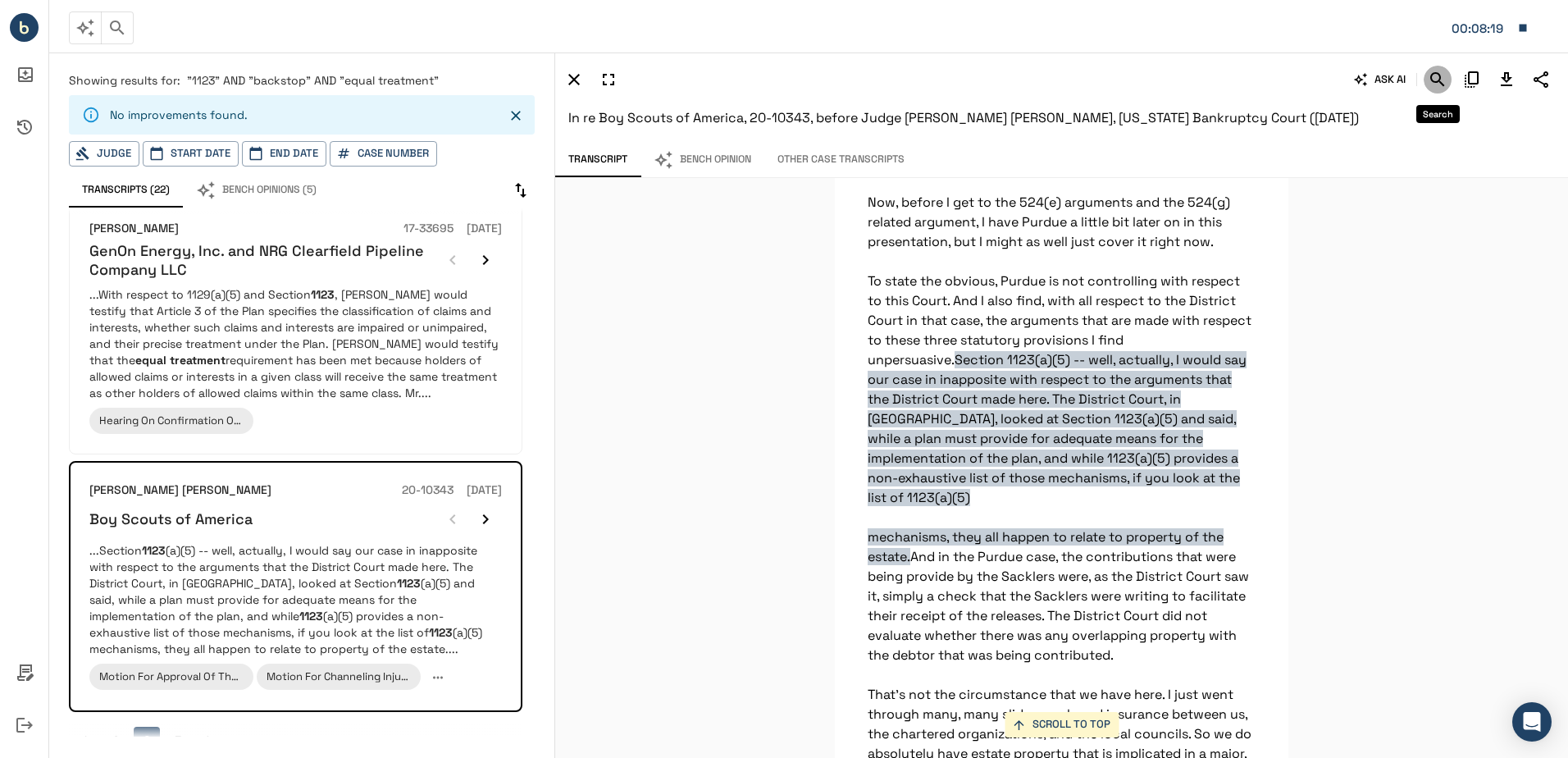
click at [1446, 81] on icon "Search" at bounding box center [1437, 79] width 19 height 19
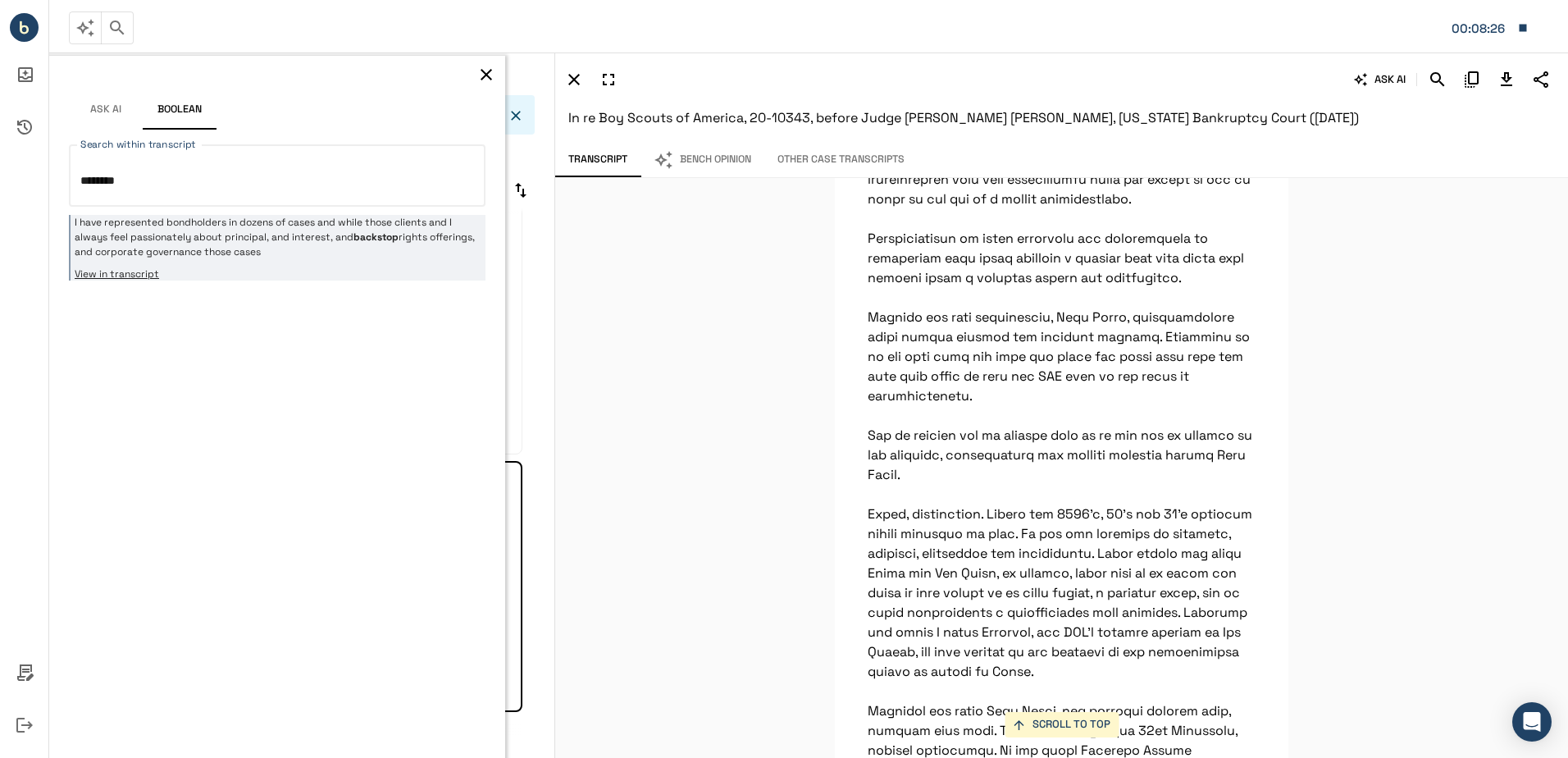
scroll to position [48070, 0]
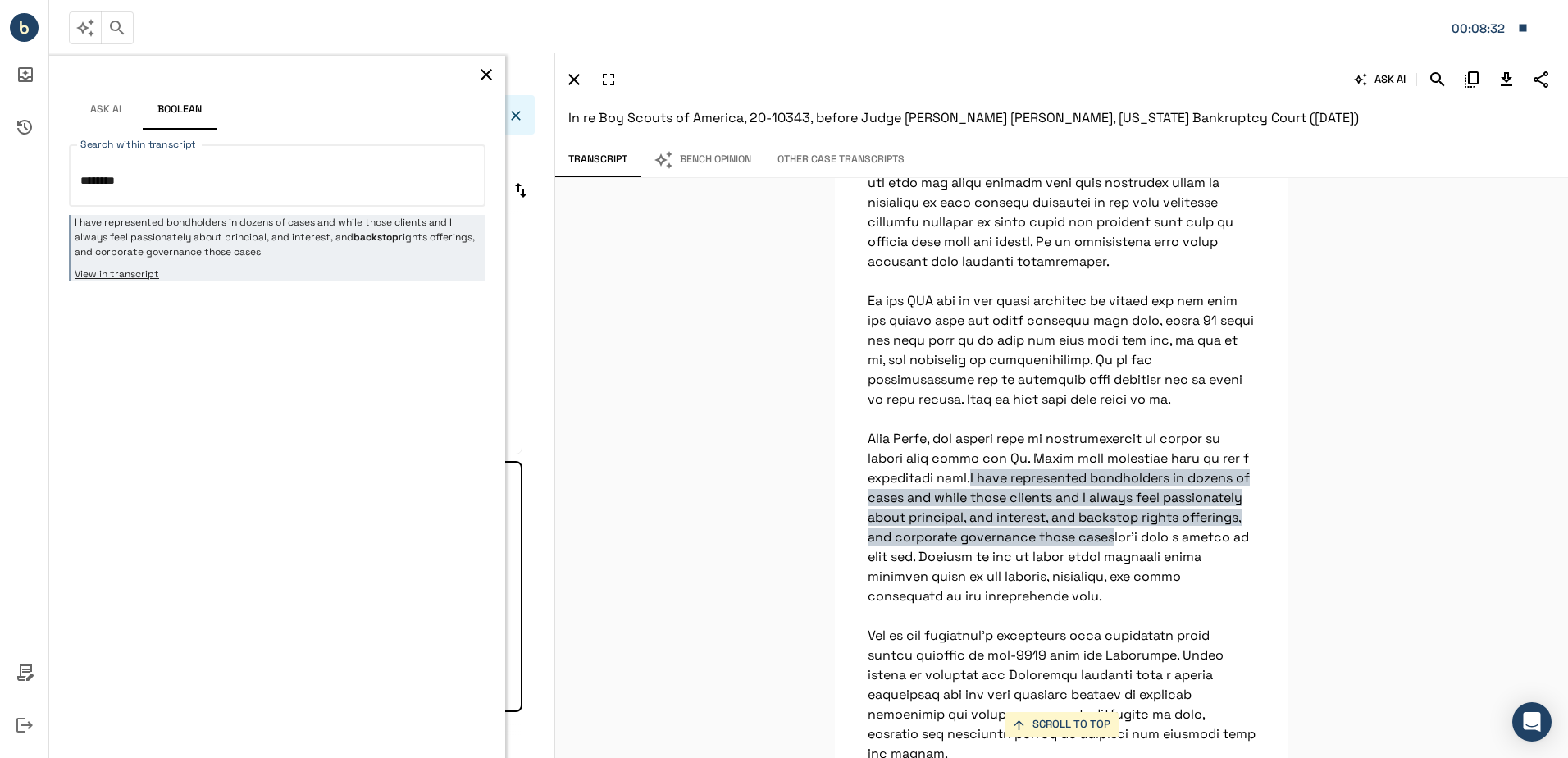
type textarea "********"
click at [493, 73] on icon "button" at bounding box center [486, 74] width 19 height 19
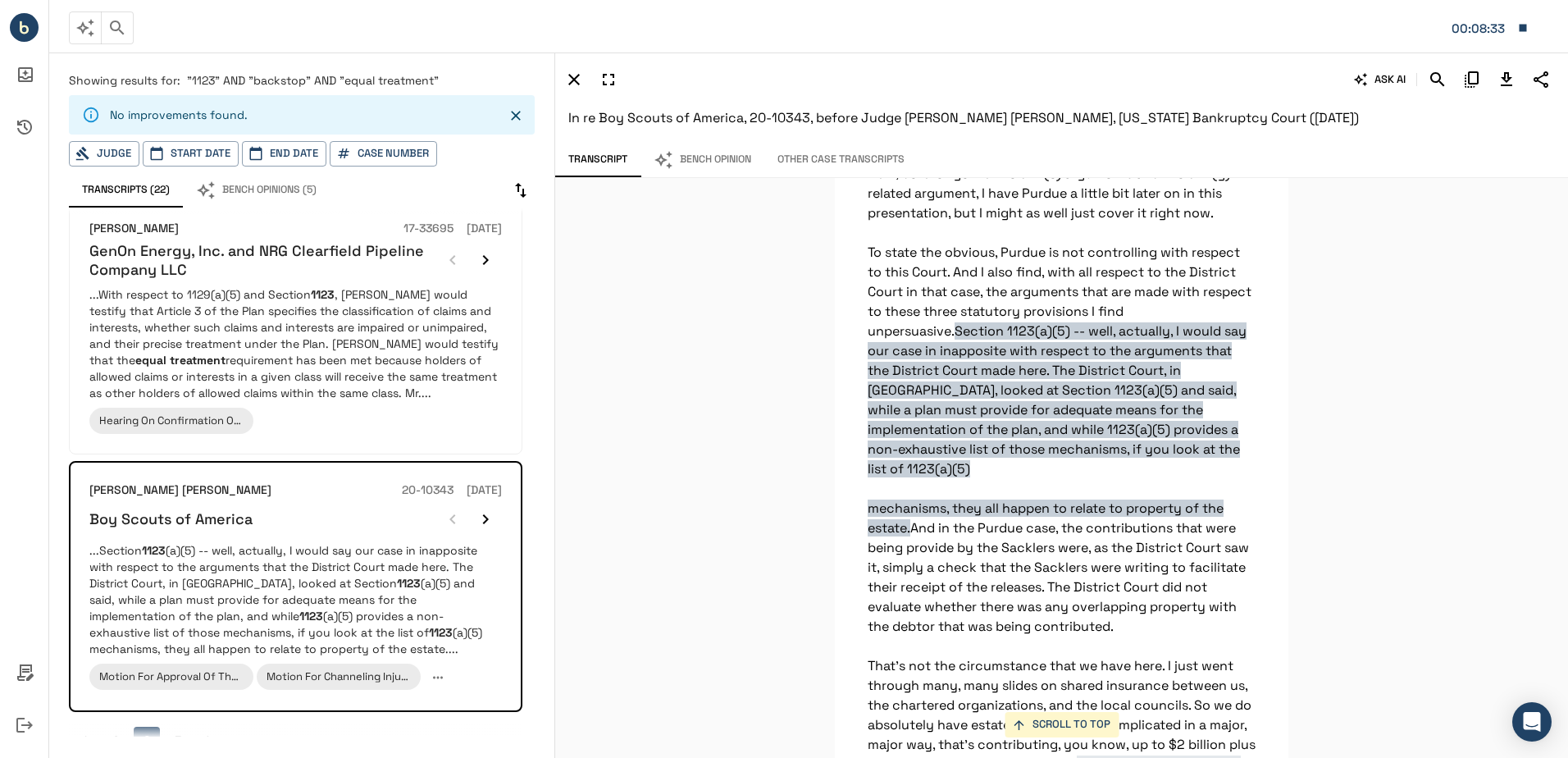
scroll to position [21626, 0]
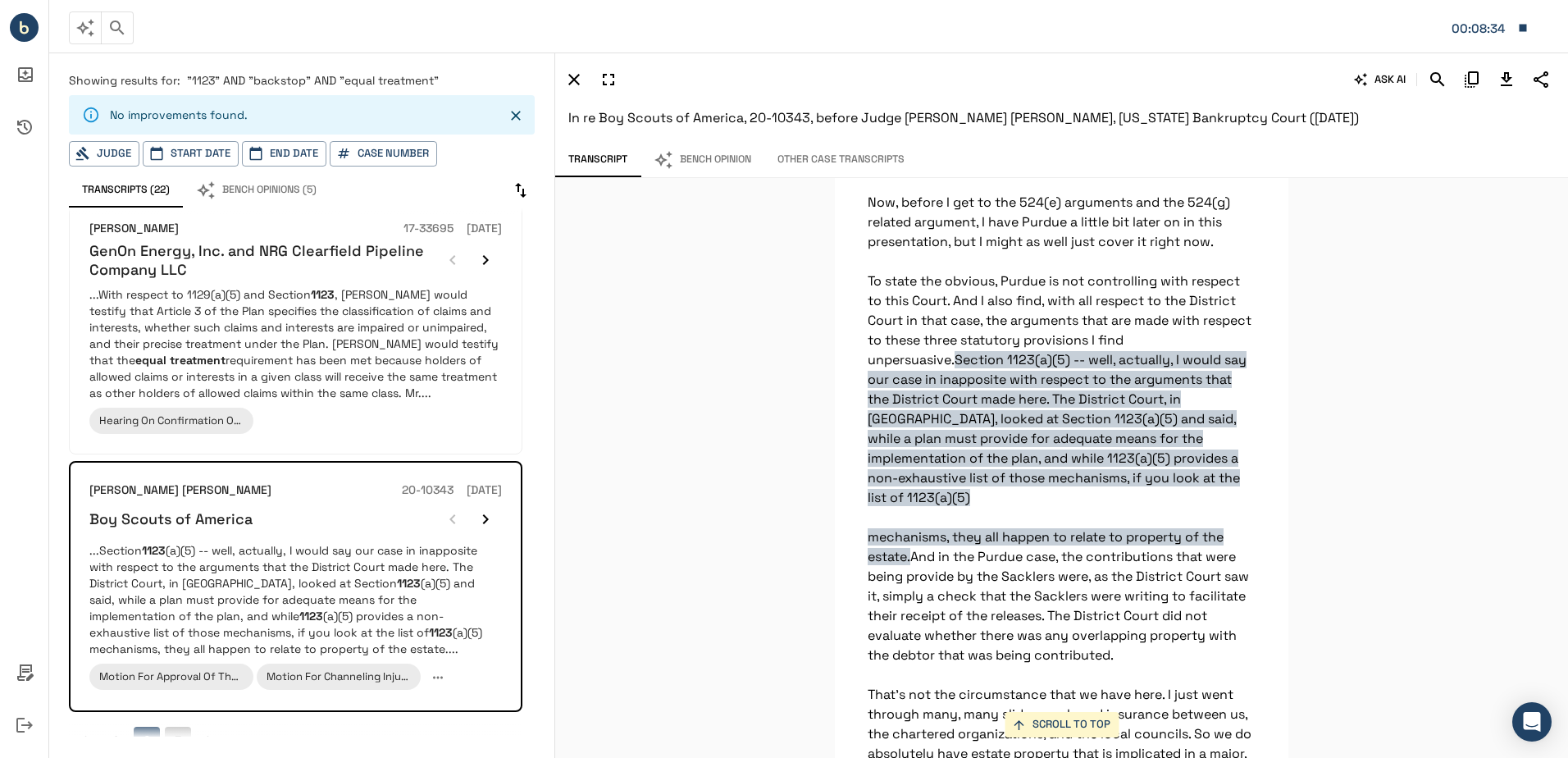
click at [181, 727] on button "3" at bounding box center [177, 739] width 26 height 26
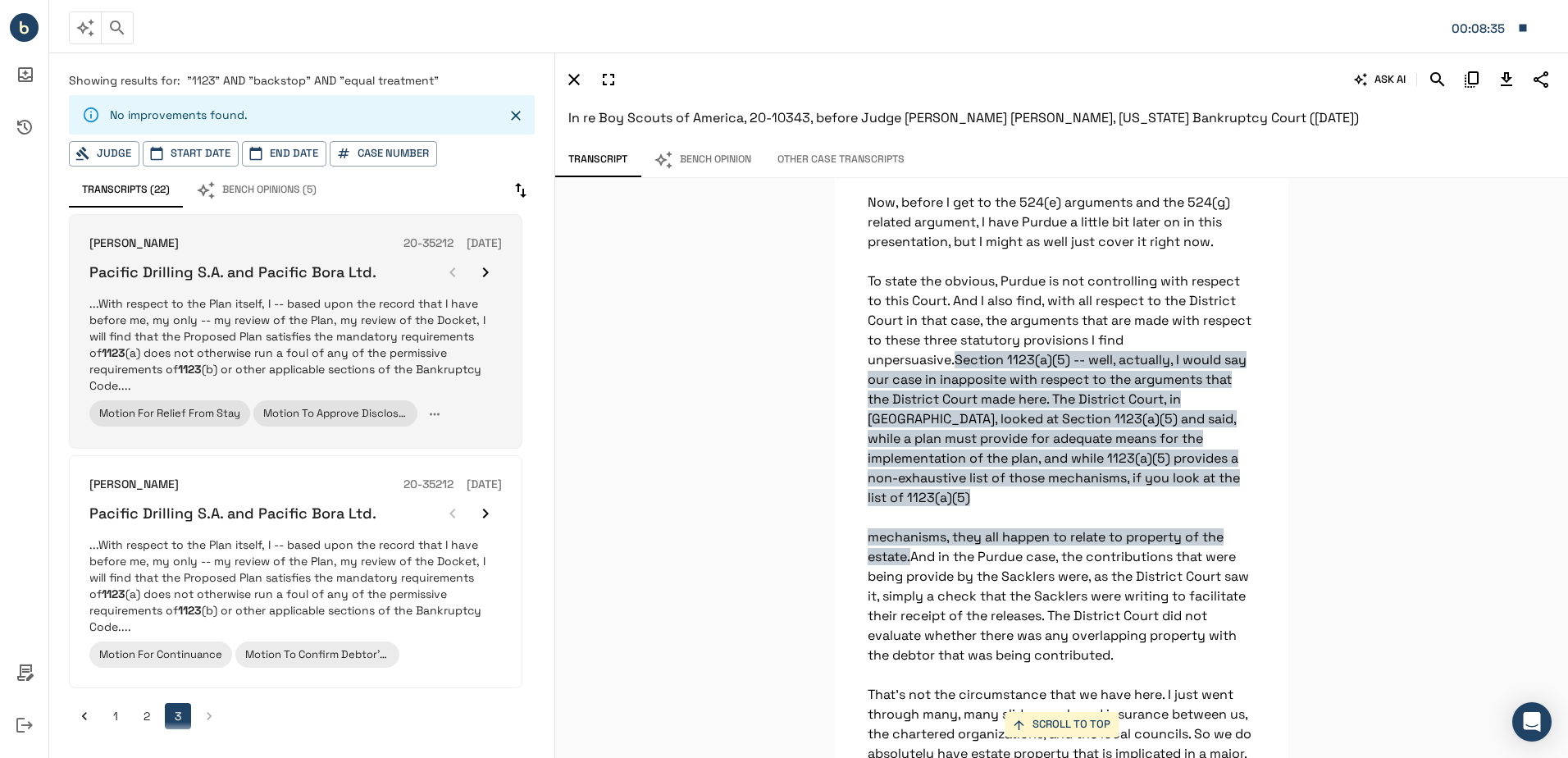
click at [341, 288] on div "Pacific Drilling S.A. and Pacific Bora Ltd." at bounding box center [295, 272] width 413 height 33
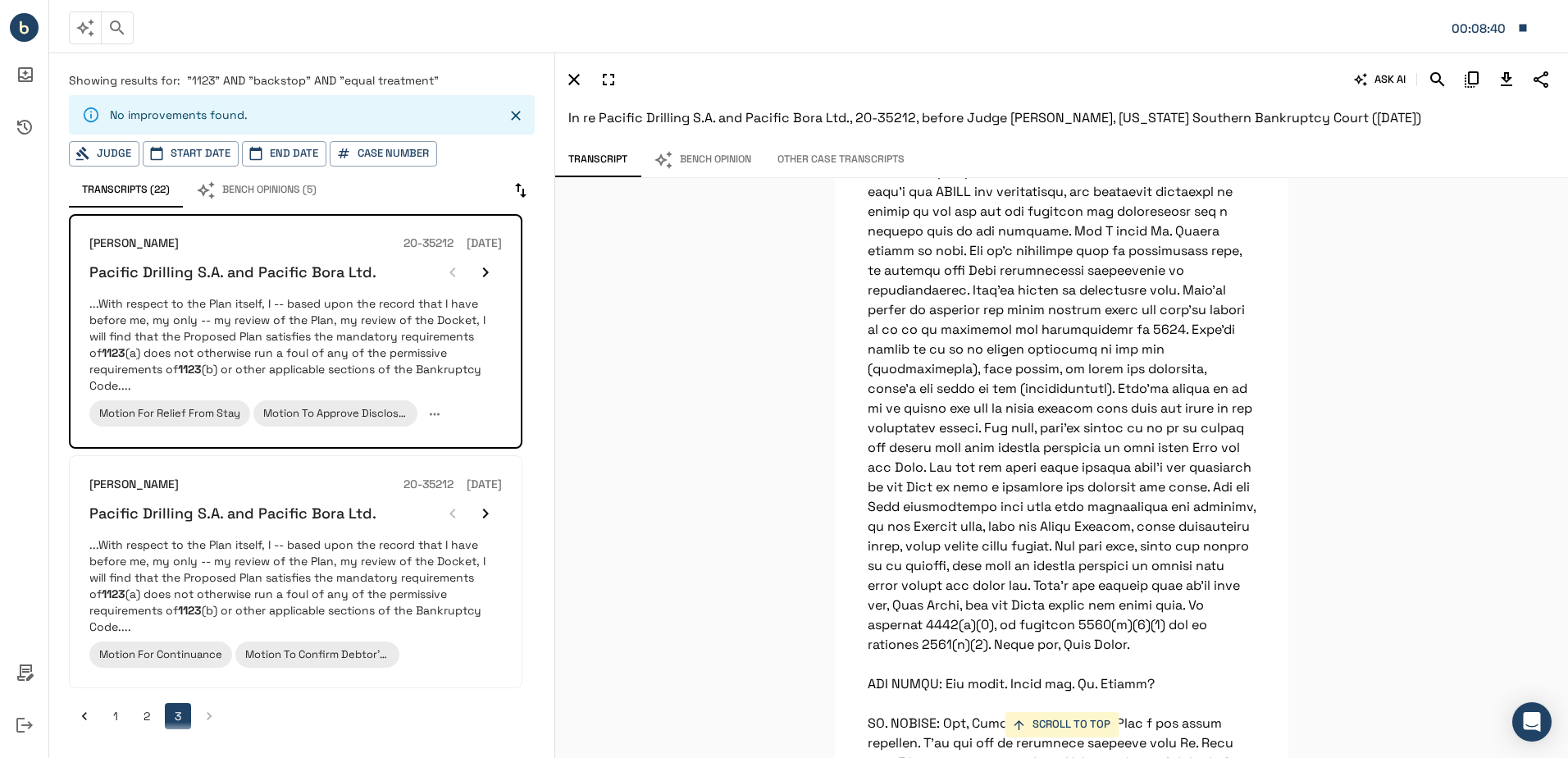
scroll to position [167462, 0]
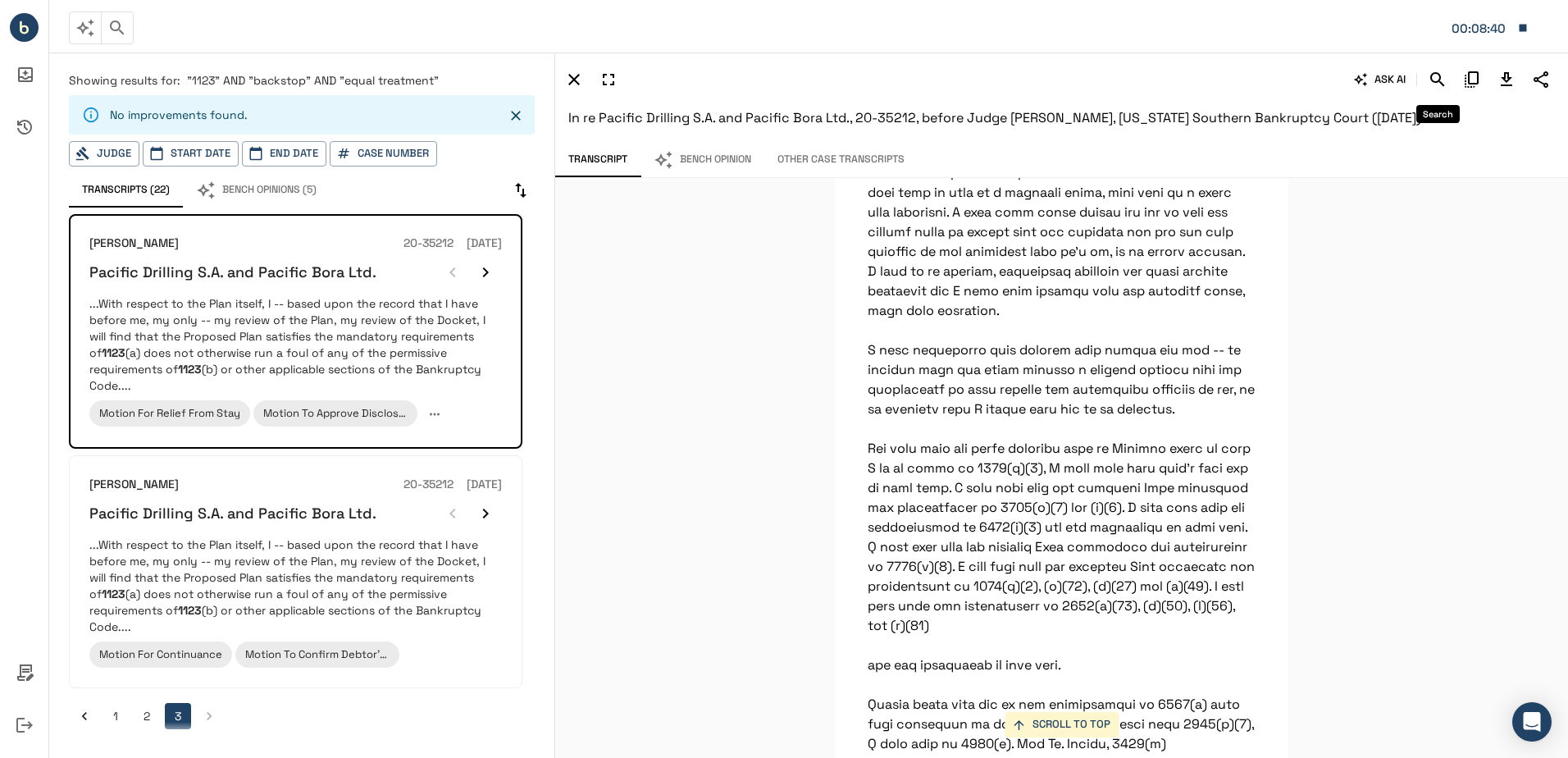
click at [1439, 77] on icon "Search" at bounding box center [1437, 79] width 14 height 14
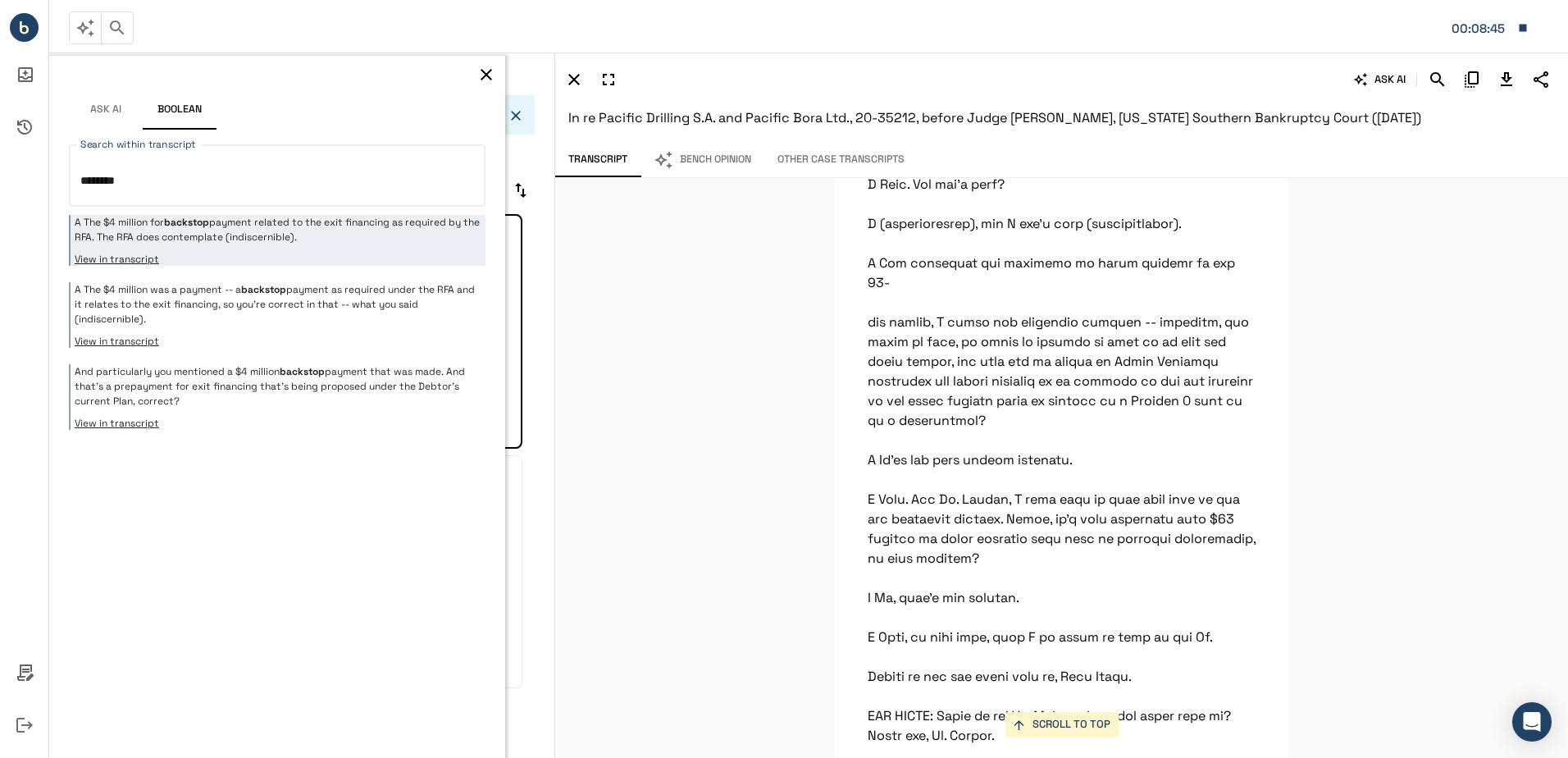
scroll to position [128978, 0]
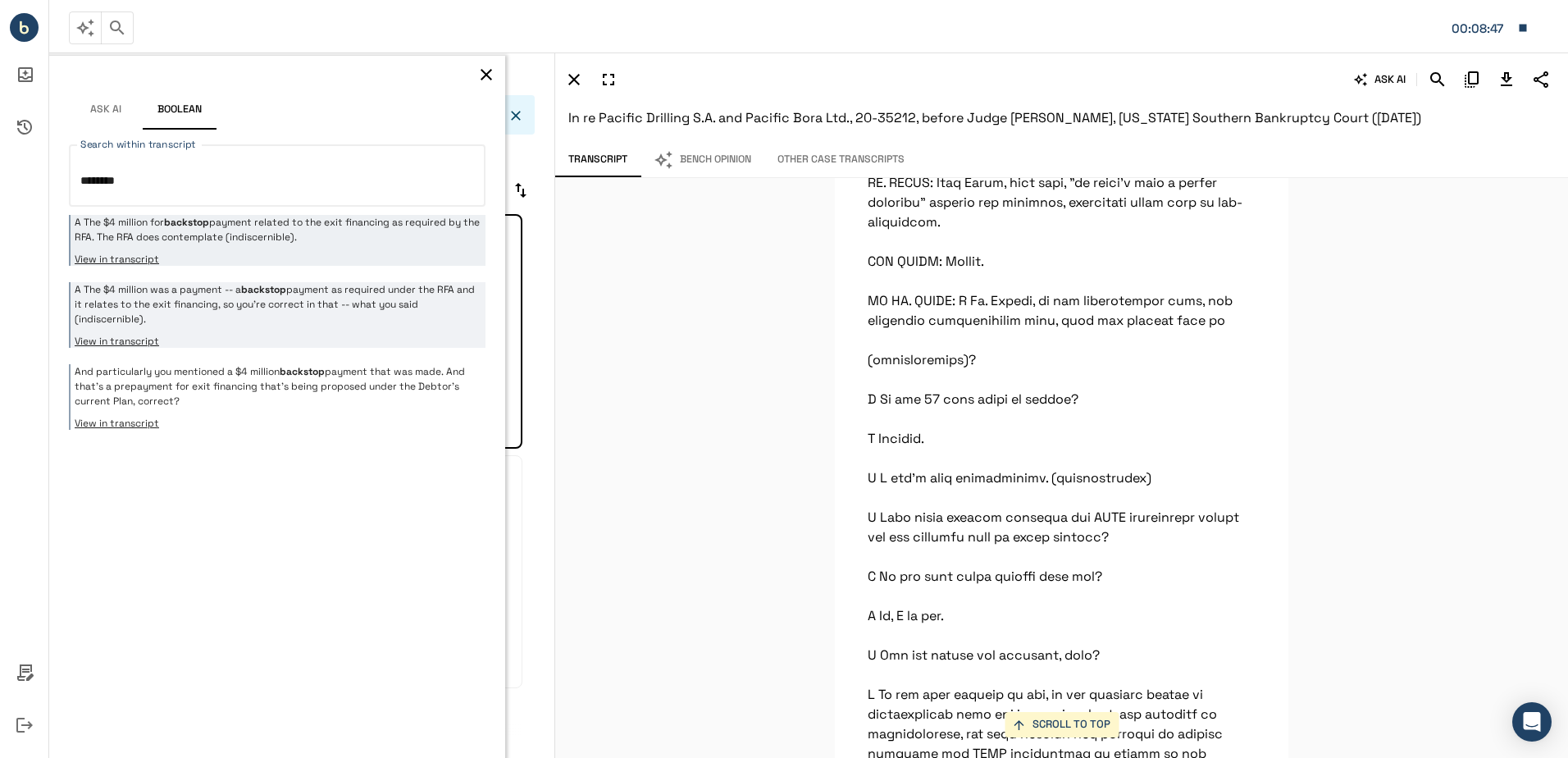
type textarea "********"
click at [312, 285] on p "A The $4 million was a payment -- a backstop payment as required under the RFA …" at bounding box center [278, 304] width 407 height 45
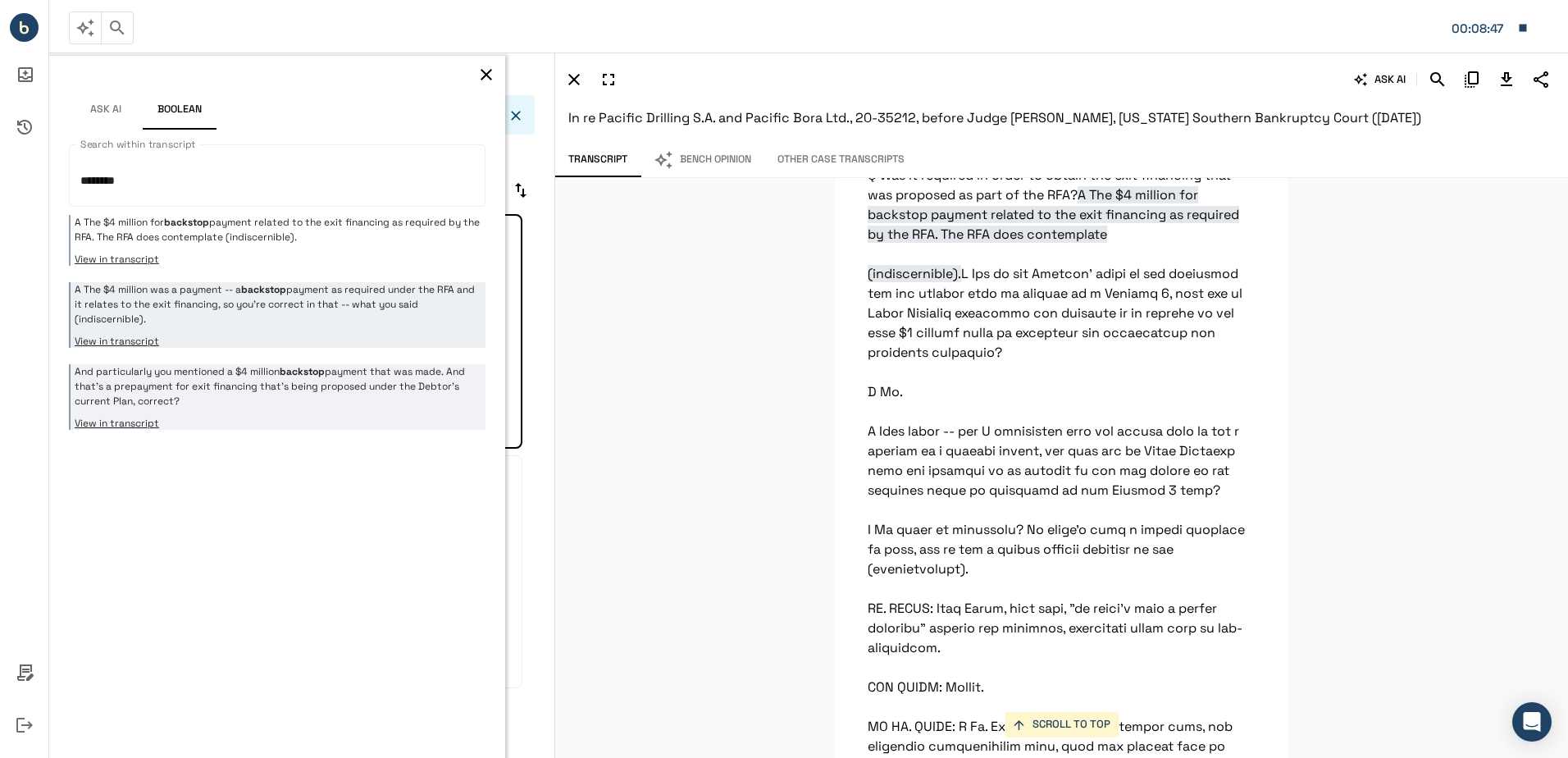
scroll to position [128534, 0]
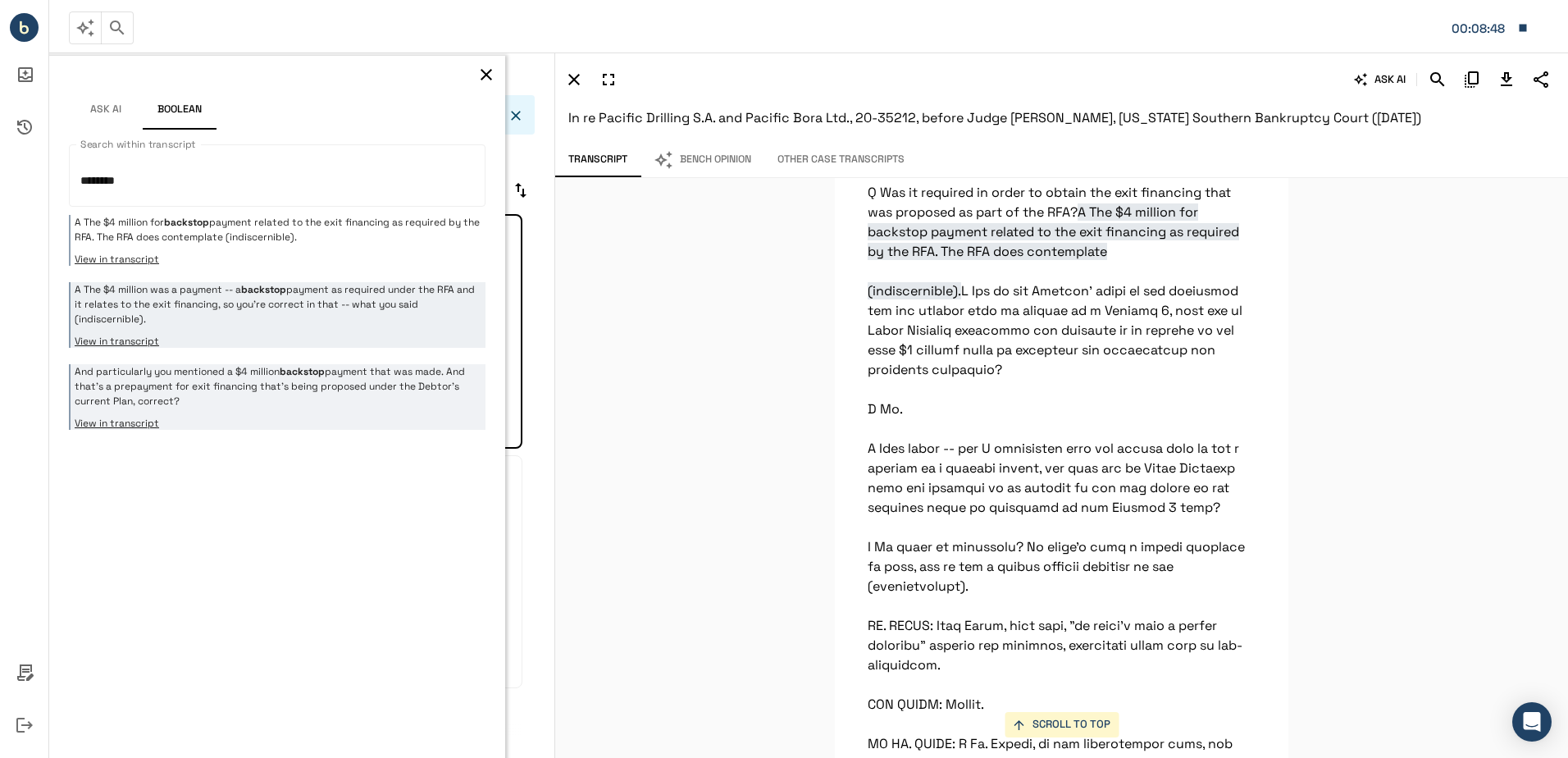
click at [275, 408] on p "And particularly you mentioned a $4 million backstop payment that was made. And…" at bounding box center [278, 386] width 407 height 45
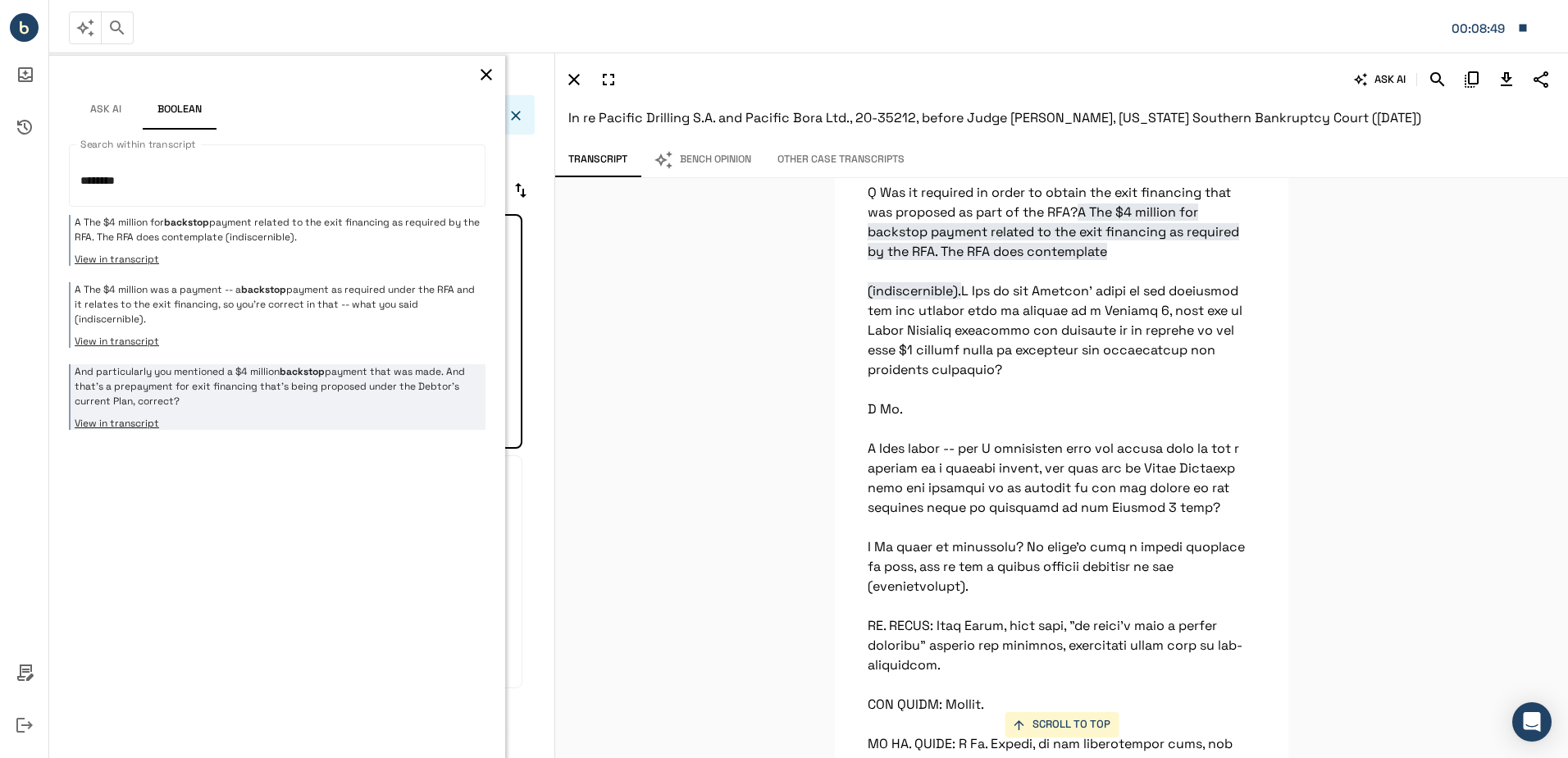
scroll to position [128446, 0]
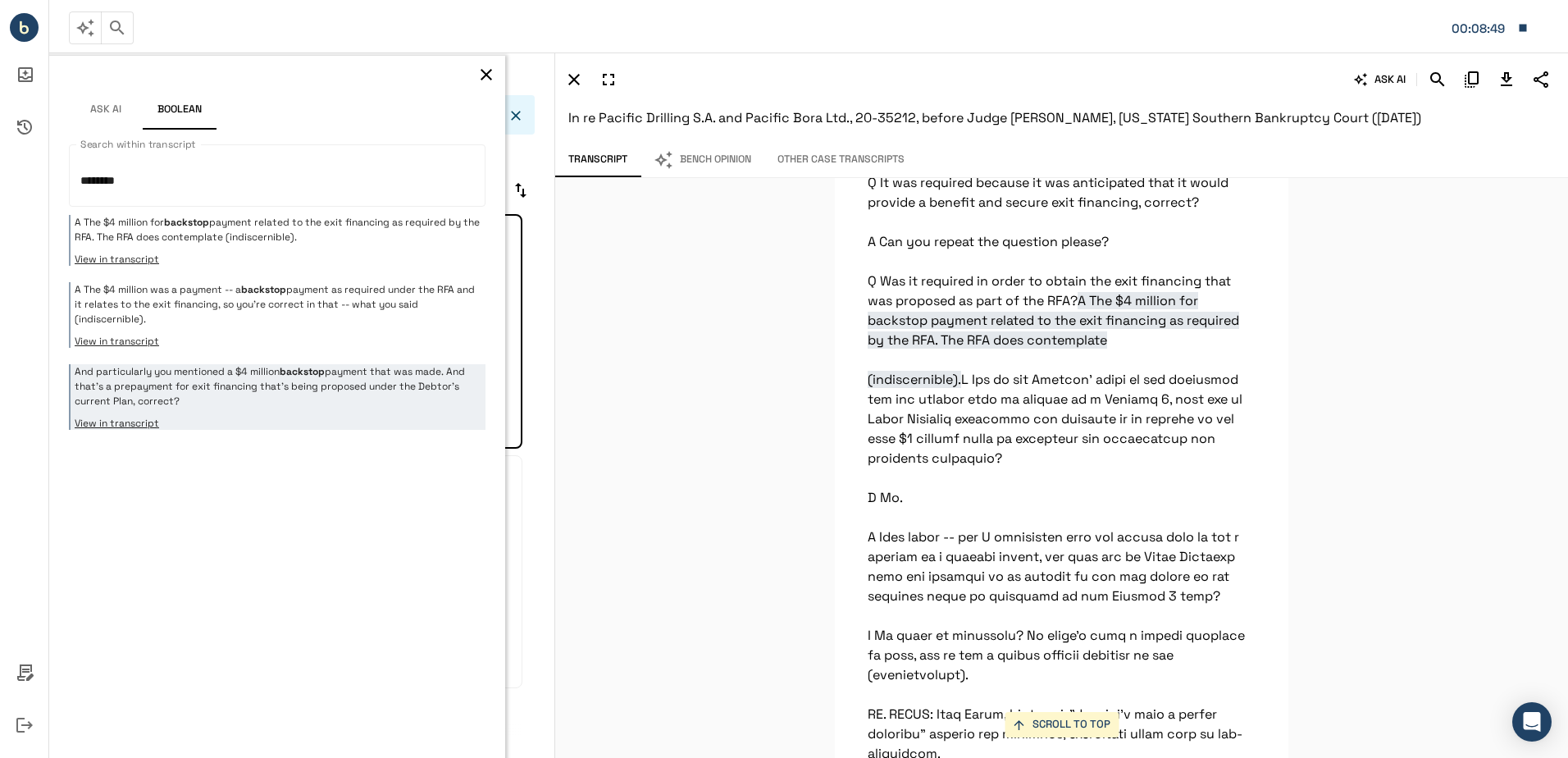
click at [495, 63] on div "Ask AI Boolean" at bounding box center [277, 96] width 456 height 81
click at [495, 74] on icon "button" at bounding box center [486, 74] width 19 height 19
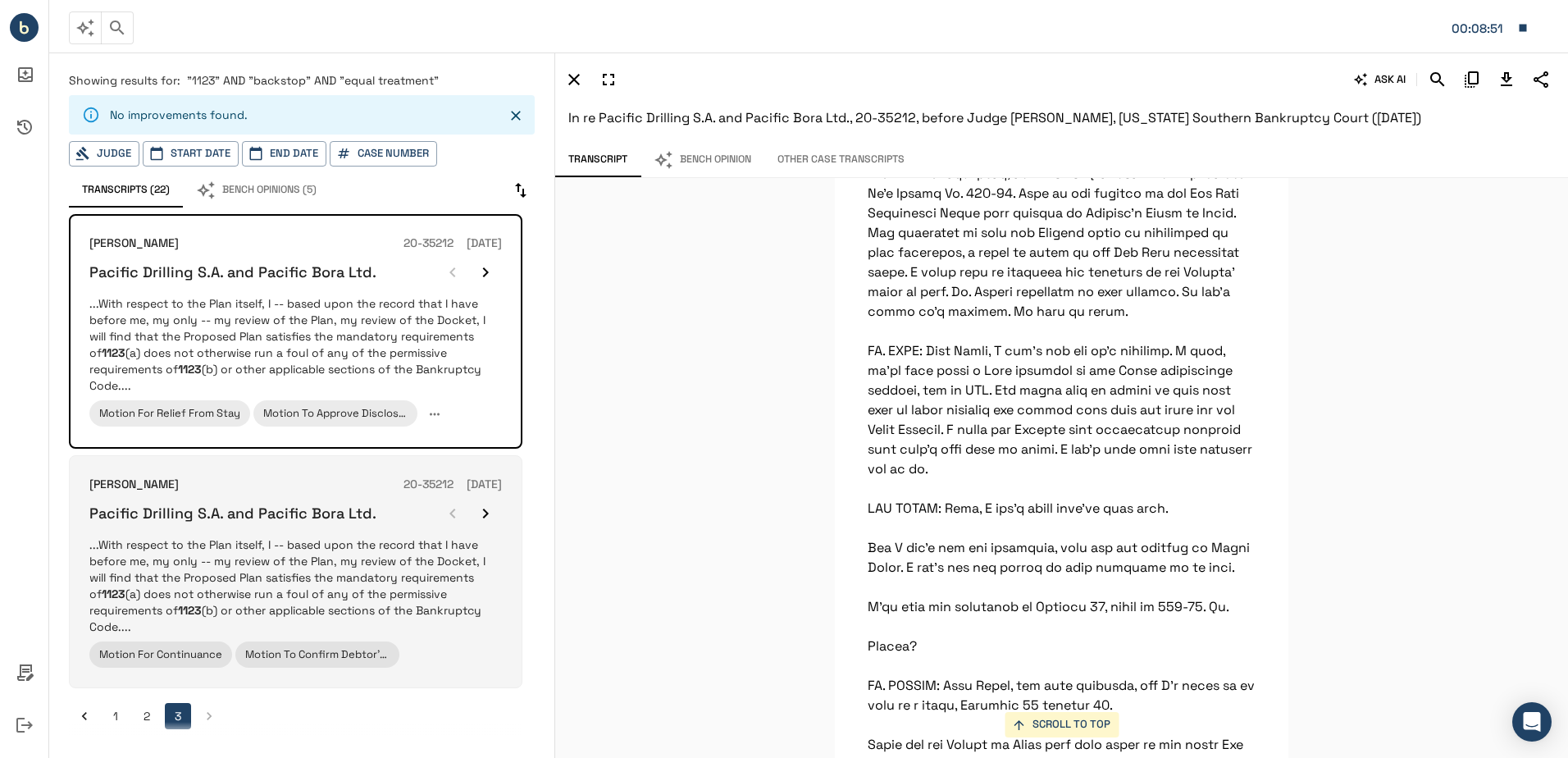
scroll to position [164579, 0]
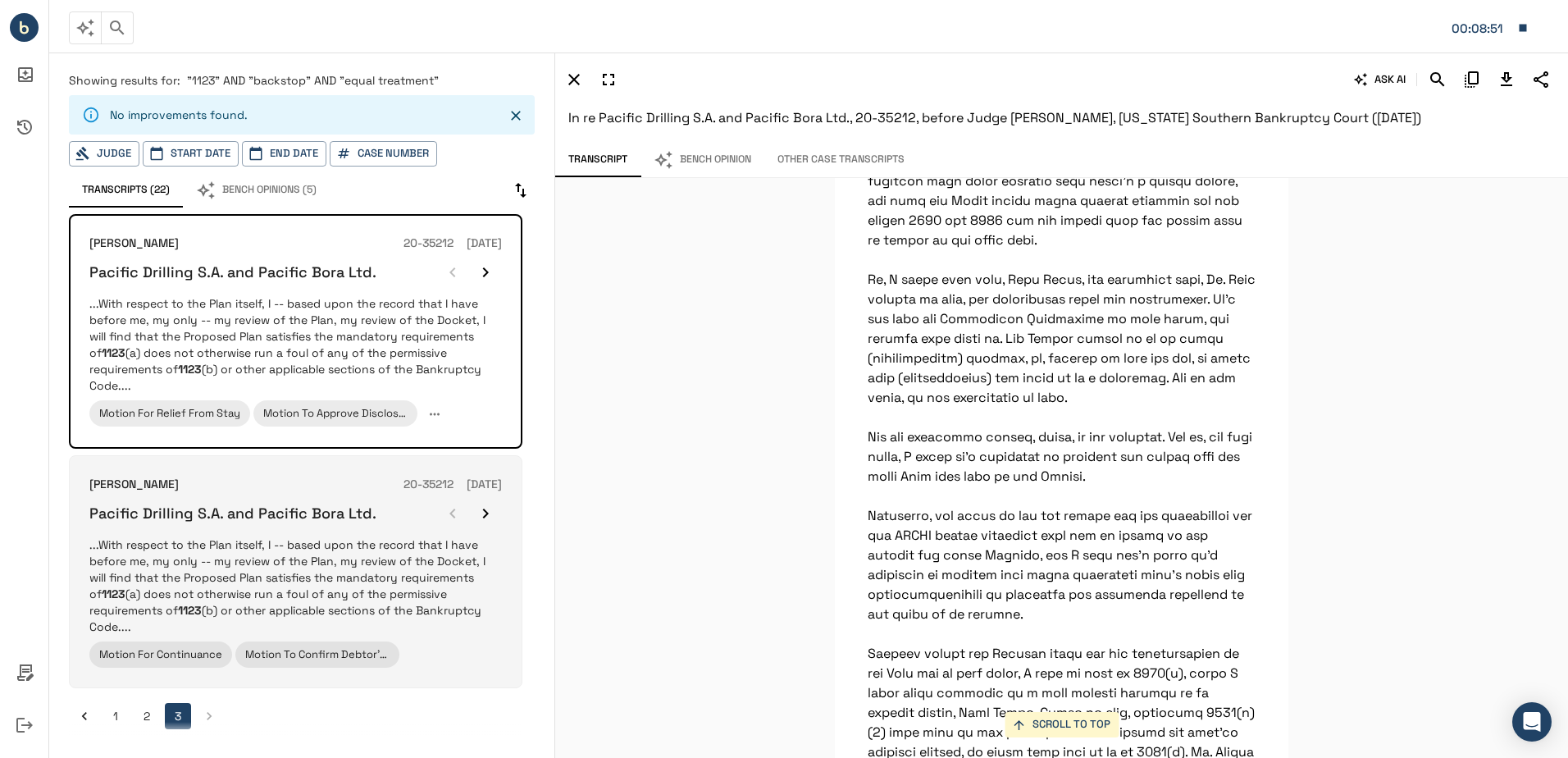
click at [297, 539] on p "...With respect to the Plan itself, I -- based upon the record that I have befo…" at bounding box center [295, 586] width 413 height 98
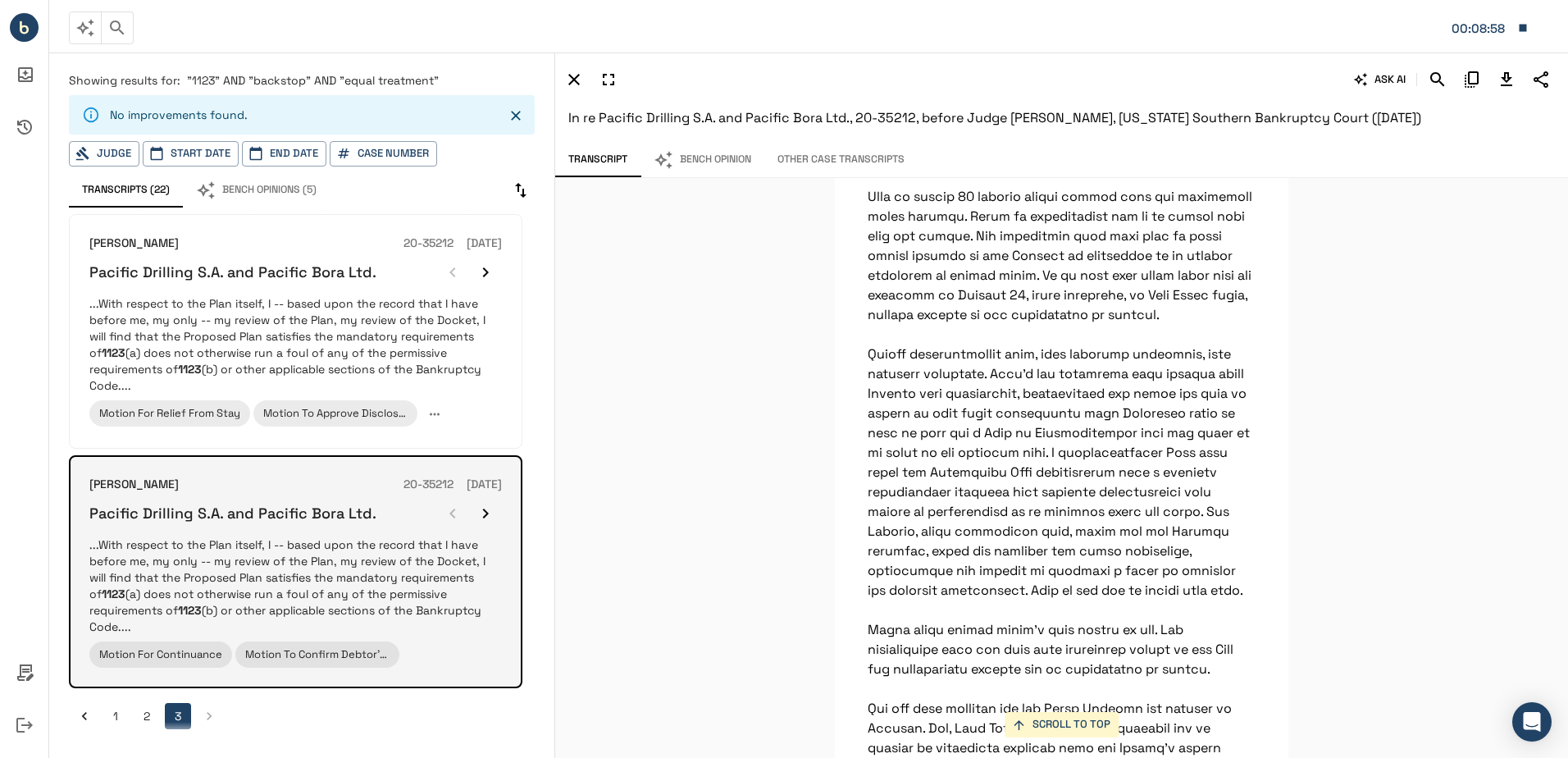
scroll to position [167462, 0]
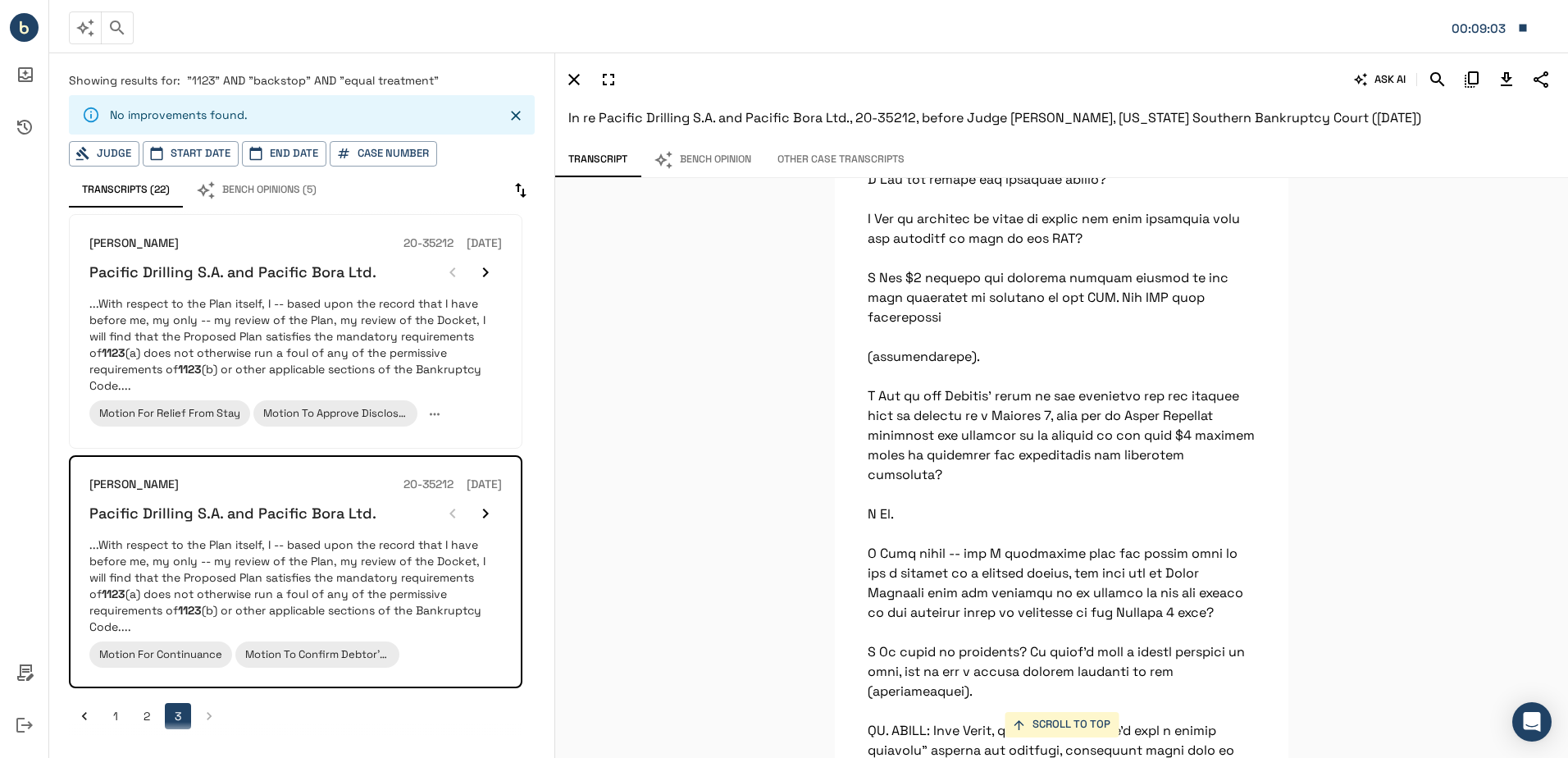
scroll to position [128745, 0]
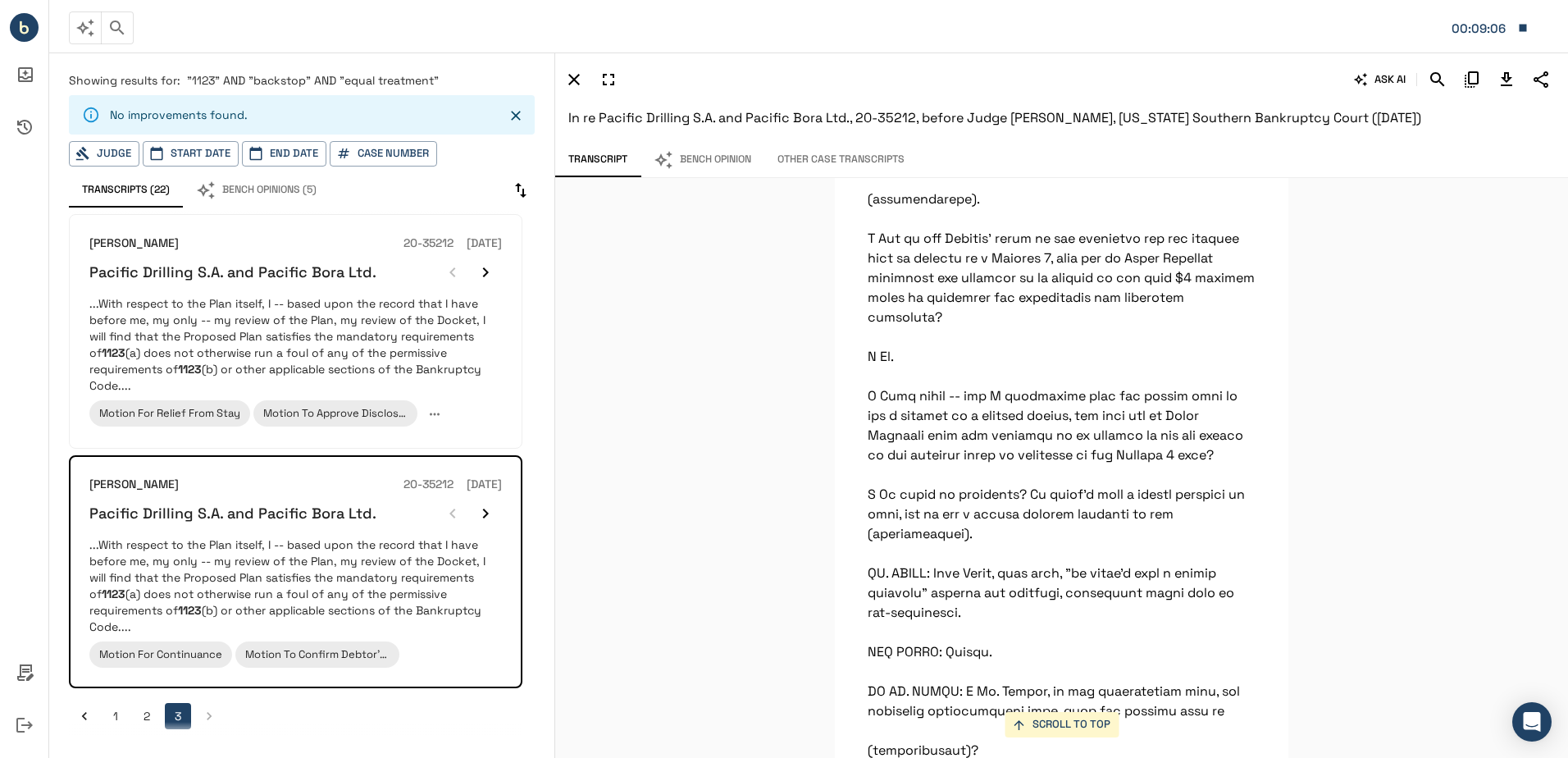
click at [1523, 30] on icon "button" at bounding box center [1523, 27] width 8 height 8
